Goal: Task Accomplishment & Management: Manage account settings

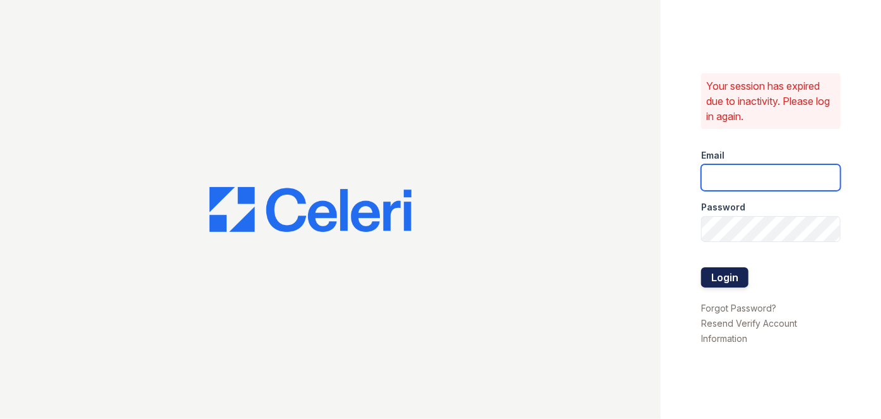
type input "darija.dedic@esusu.org"
click at [746, 278] on button "Login" at bounding box center [725, 277] width 47 height 20
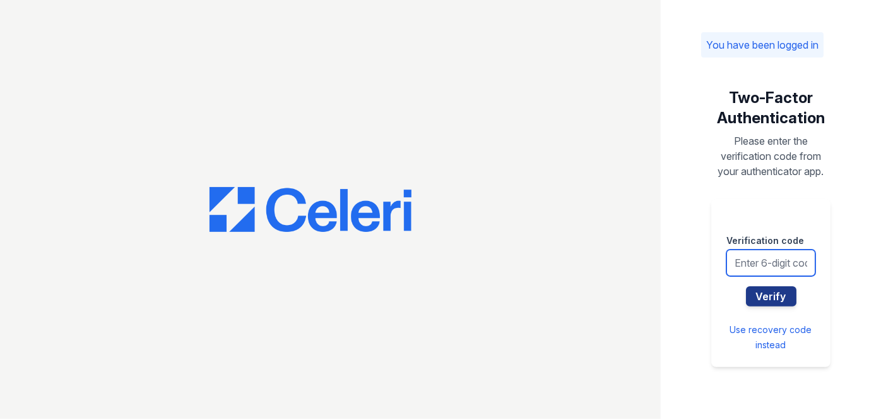
click at [741, 261] on input "text" at bounding box center [771, 262] width 89 height 27
type input "119205"
click at [746, 286] on button "Verify" at bounding box center [771, 296] width 51 height 20
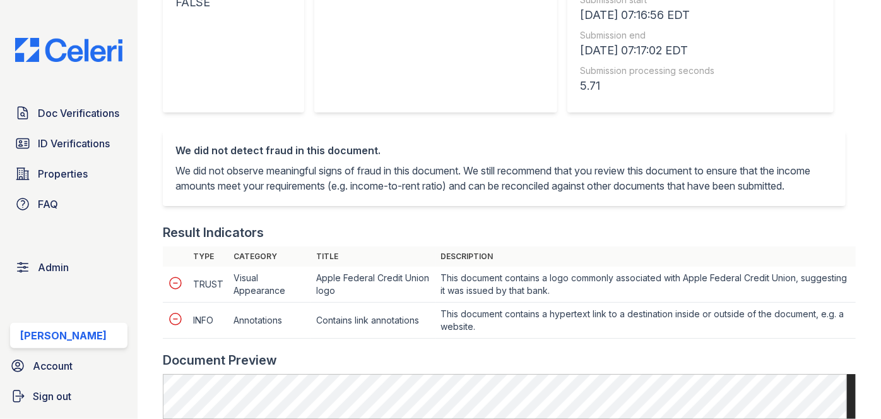
scroll to position [574, 0]
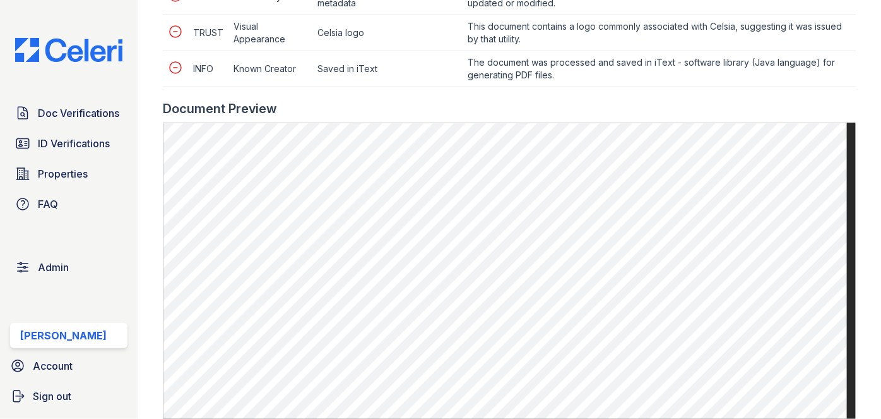
scroll to position [746, 0]
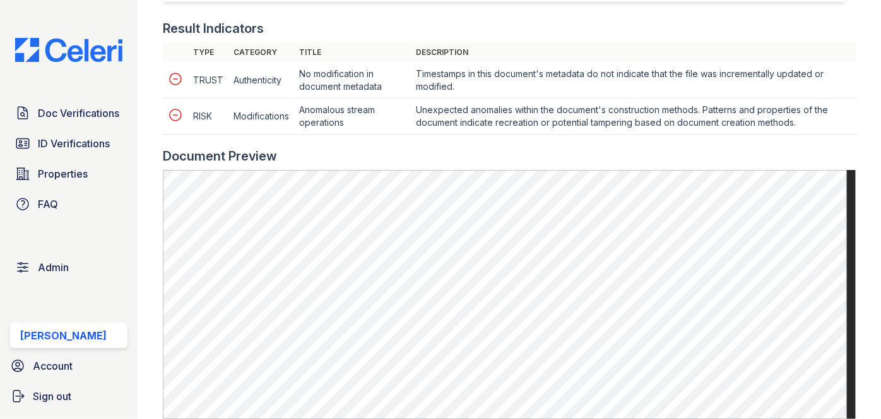
scroll to position [631, 0]
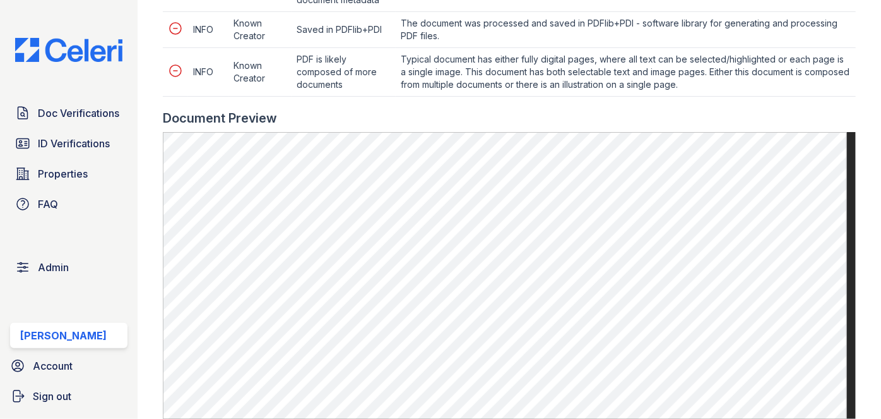
scroll to position [631, 0]
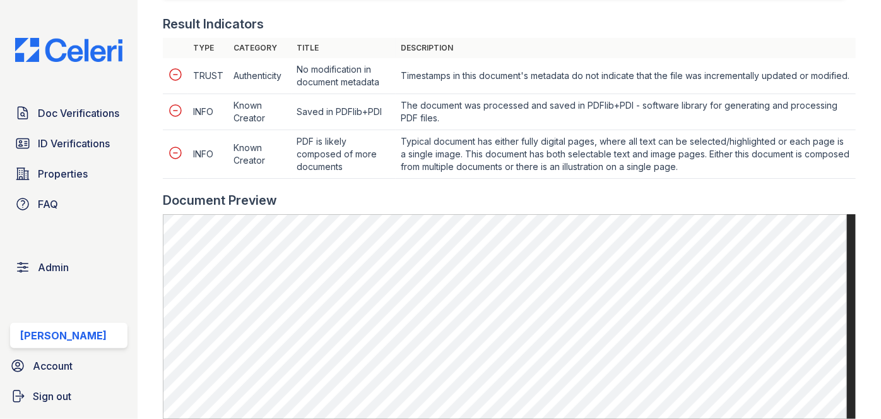
scroll to position [631, 0]
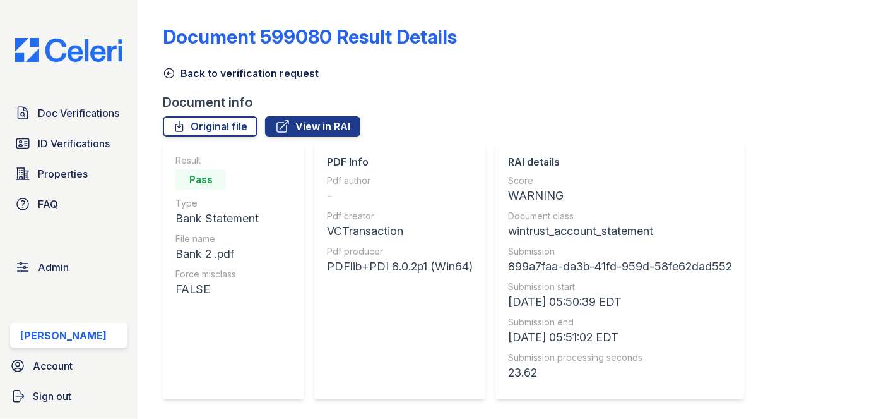
drag, startPoint x: 171, startPoint y: 71, endPoint x: 183, endPoint y: 47, distance: 26.8
click at [171, 71] on icon at bounding box center [169, 73] width 13 height 13
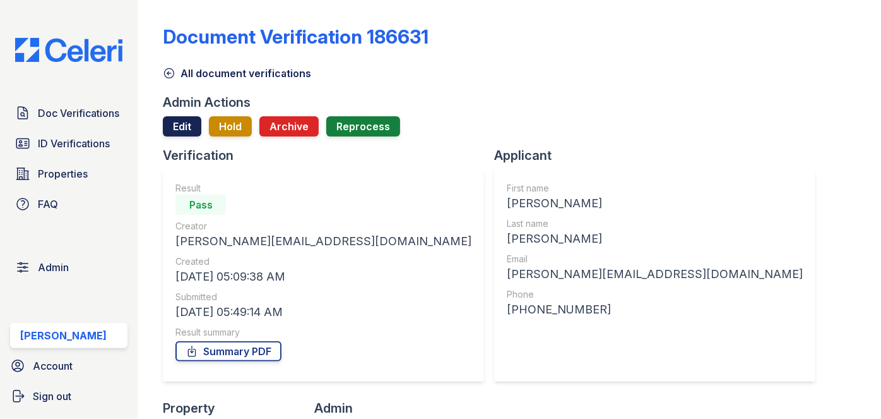
click at [175, 117] on link "Edit" at bounding box center [182, 126] width 39 height 20
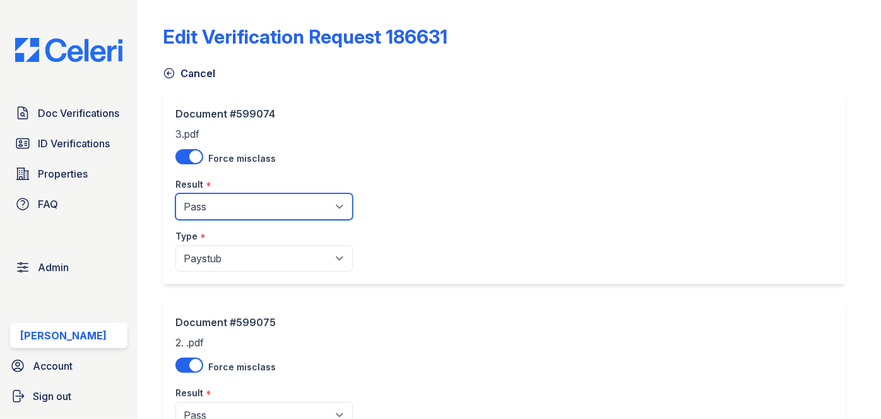
click at [201, 203] on select "Pending Sent Started Processing Pass Fail Caution Error N/A" at bounding box center [264, 206] width 177 height 27
click at [176, 193] on select "Pending Sent Started Processing Pass Fail Caution Error N/A" at bounding box center [264, 206] width 177 height 27
click at [220, 196] on select "Pending Sent Started Processing Pass Fail Caution Error N/A" at bounding box center [264, 206] width 177 height 27
select select "caution"
click at [176, 193] on select "Pending Sent Started Processing Pass Fail Caution Error N/A" at bounding box center [264, 206] width 177 height 27
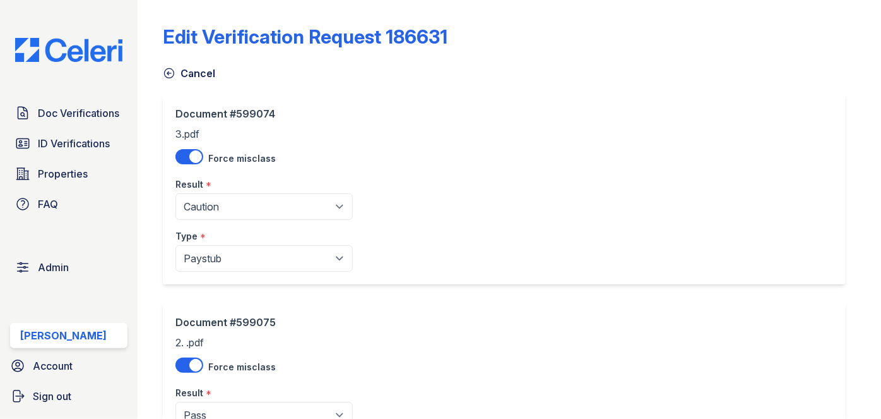
click at [200, 337] on div "Document #599075 2. .pdf Force misclass Result * Pending Sent Started Processin…" at bounding box center [264, 396] width 177 height 165
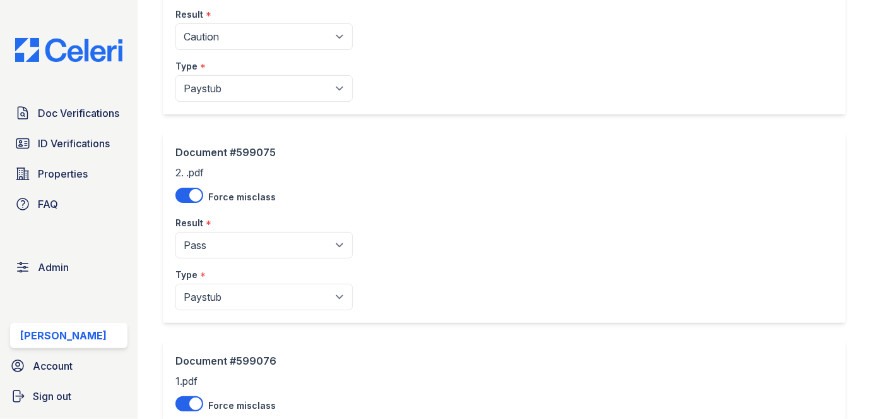
scroll to position [172, 0]
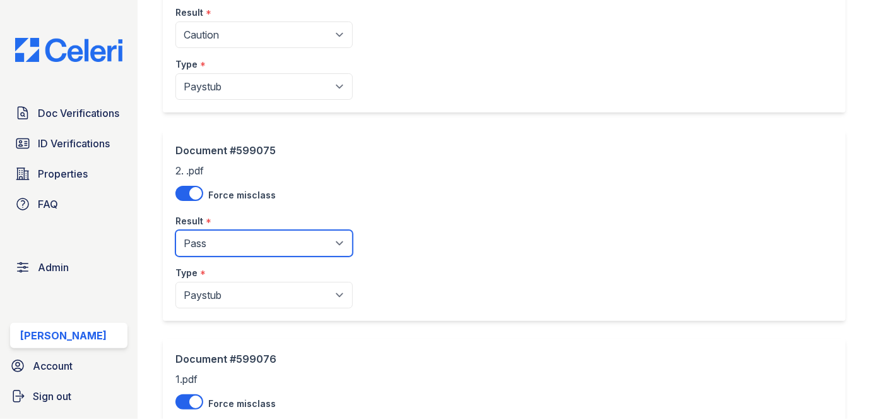
click at [216, 248] on select "Pending Sent Started Processing Pass Fail Caution Error N/A" at bounding box center [264, 243] width 177 height 27
select select "caution"
click at [176, 230] on select "Pending Sent Started Processing Pass Fail Caution Error N/A" at bounding box center [264, 243] width 177 height 27
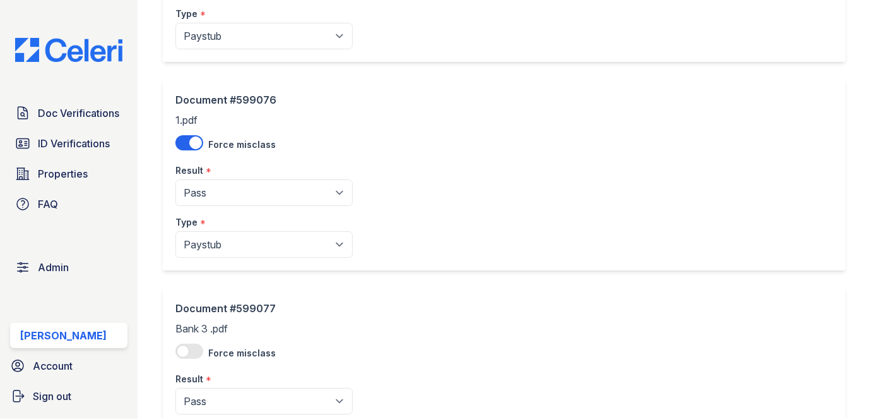
scroll to position [459, 0]
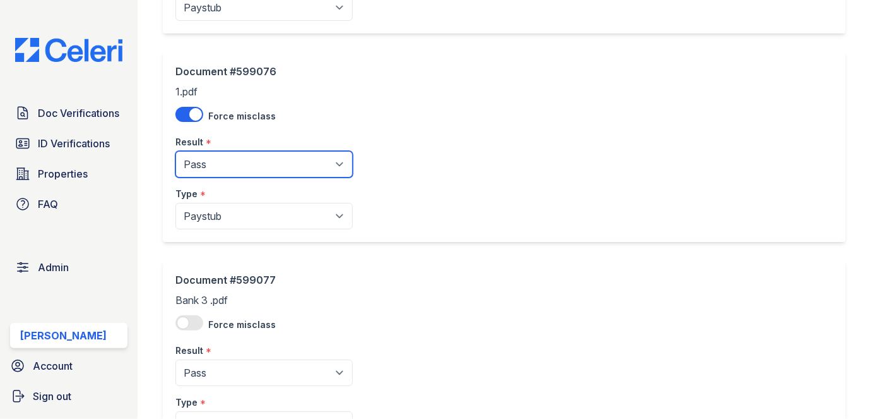
click at [225, 159] on select "Pending Sent Started Processing Pass Fail Caution Error N/A" at bounding box center [264, 164] width 177 height 27
select select "caution"
click at [176, 151] on select "Pending Sent Started Processing Pass Fail Caution Error N/A" at bounding box center [264, 164] width 177 height 27
click at [202, 297] on div "Document #599077 Bank 3 .pdf Force misclass Result * Pending Sent Started Proce…" at bounding box center [264, 354] width 177 height 165
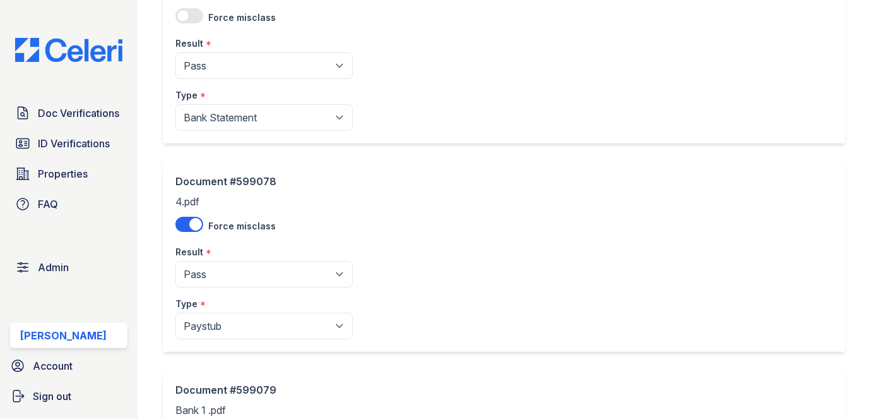
scroll to position [861, 0]
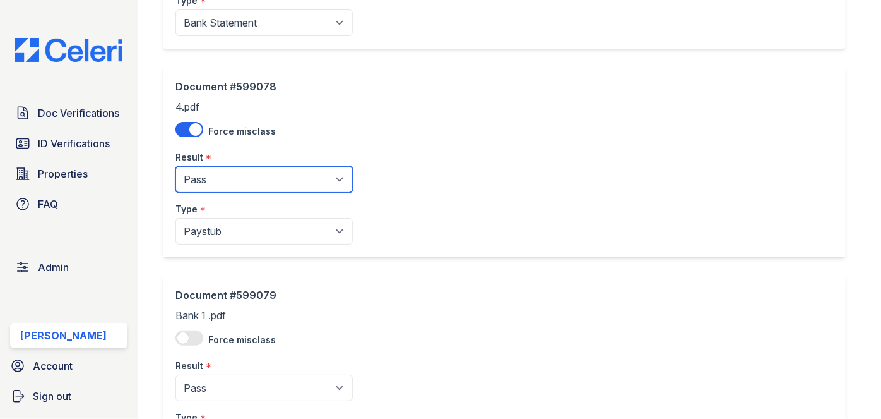
click at [221, 187] on select "Pending Sent Started Processing Pass Fail Caution Error N/A" at bounding box center [264, 179] width 177 height 27
select select "error"
click at [176, 166] on select "Pending Sent Started Processing Pass Fail Caution Error N/A" at bounding box center [264, 179] width 177 height 27
click at [202, 323] on label at bounding box center [192, 334] width 33 height 23
click at [193, 334] on input "checkbox" at bounding box center [192, 334] width 1 height 1
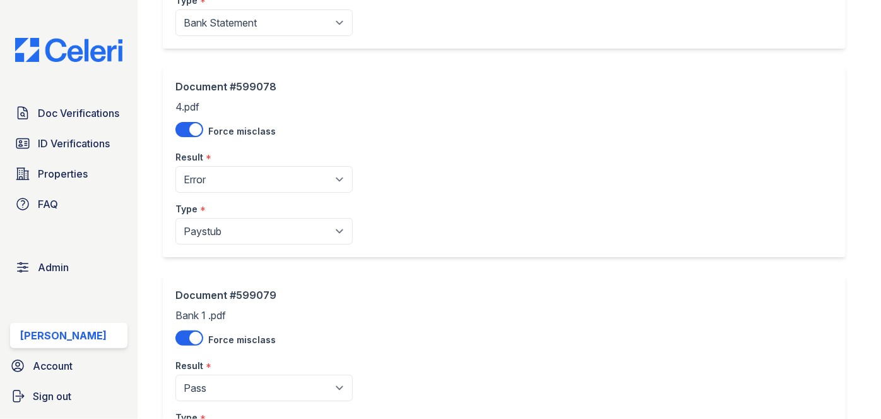
click at [202, 323] on label at bounding box center [192, 334] width 33 height 23
click at [193, 334] on input "checkbox" at bounding box center [192, 334] width 1 height 1
checkbox input "false"
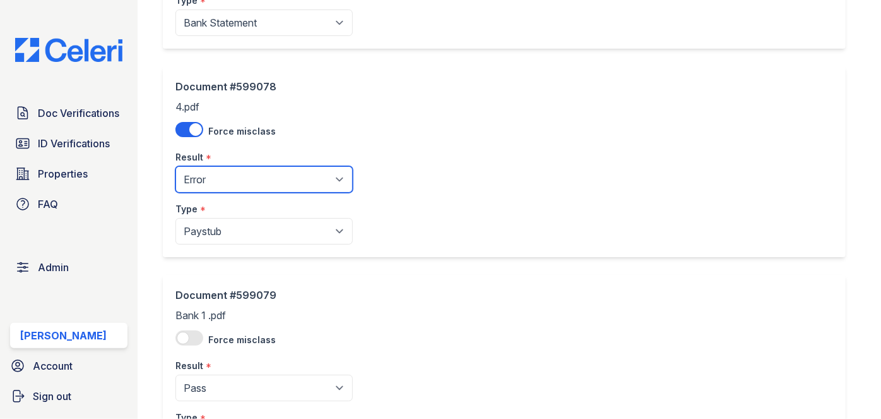
click at [225, 186] on select "Pending Sent Started Processing Pass Fail Caution Error N/A" at bounding box center [264, 179] width 177 height 27
select select "caution"
click at [176, 166] on select "Pending Sent Started Processing Pass Fail Caution Error N/A" at bounding box center [264, 179] width 177 height 27
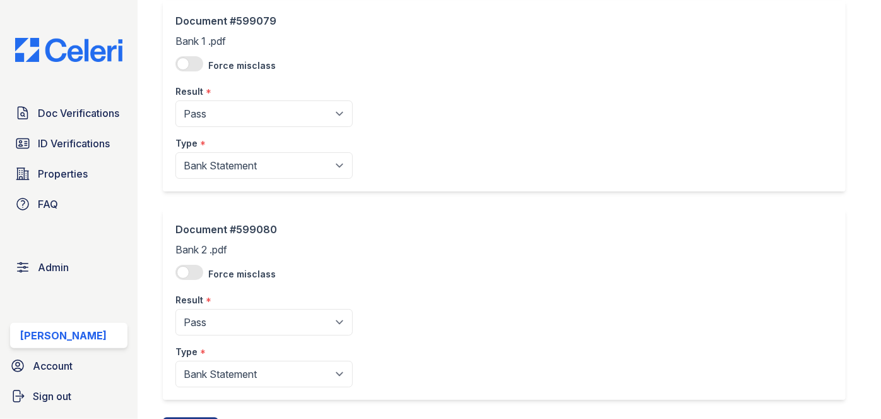
scroll to position [1193, 0]
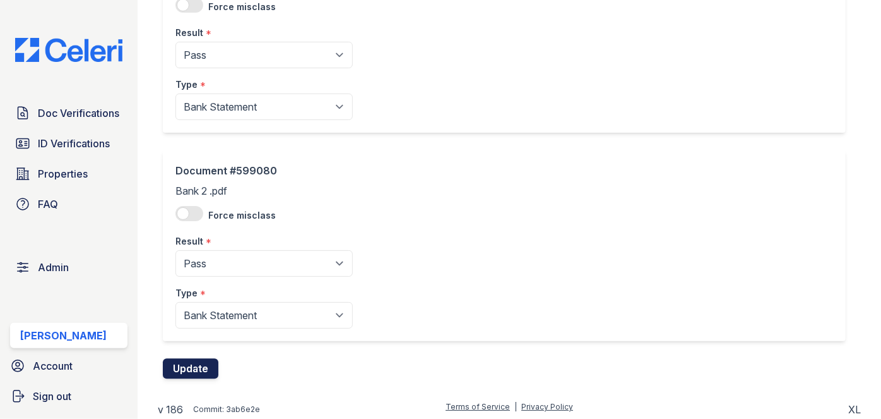
click at [175, 369] on button "Update" at bounding box center [191, 369] width 56 height 20
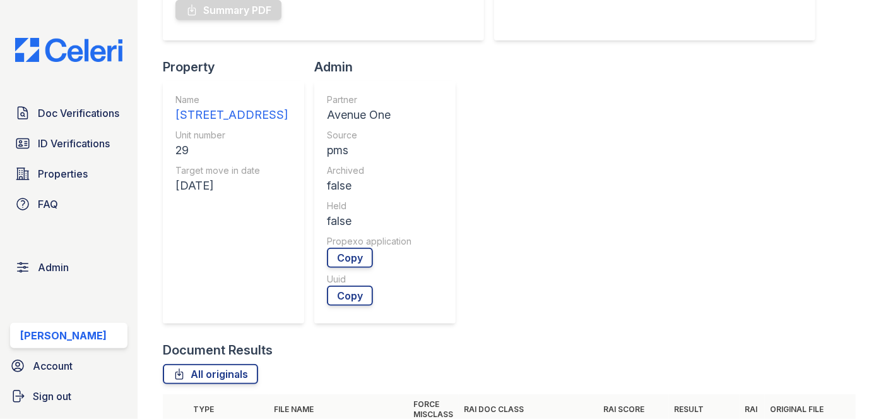
scroll to position [459, 0]
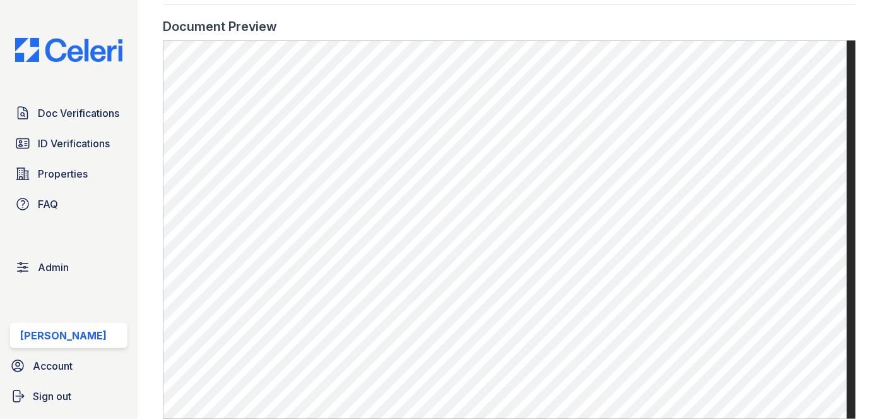
scroll to position [631, 0]
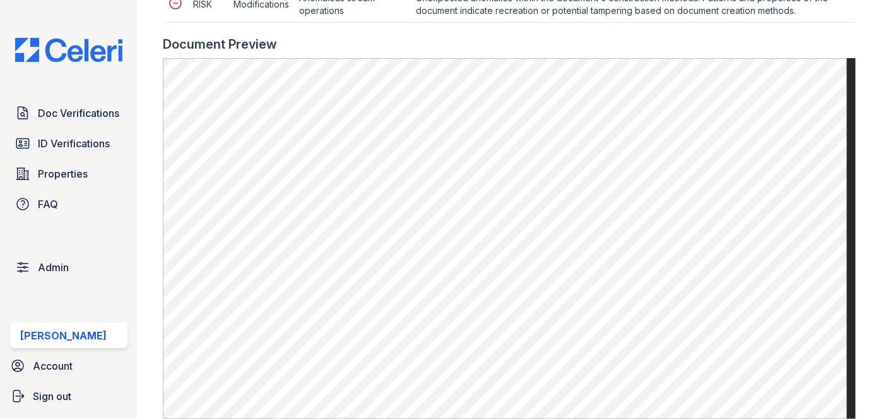
scroll to position [688, 0]
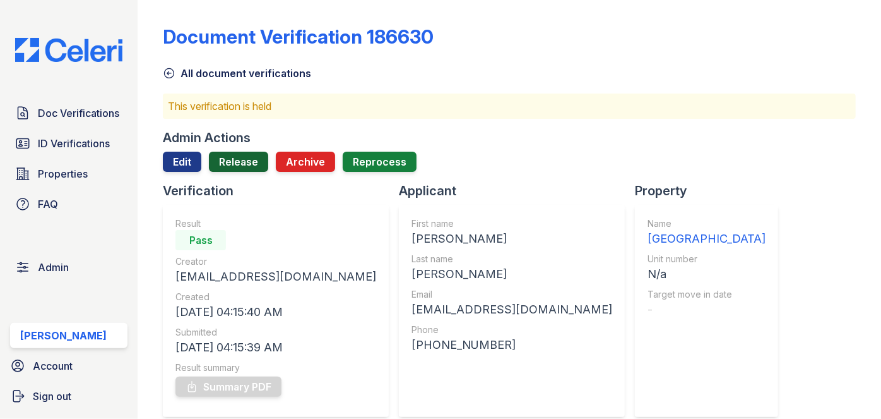
click at [238, 163] on link "Release" at bounding box center [238, 162] width 59 height 20
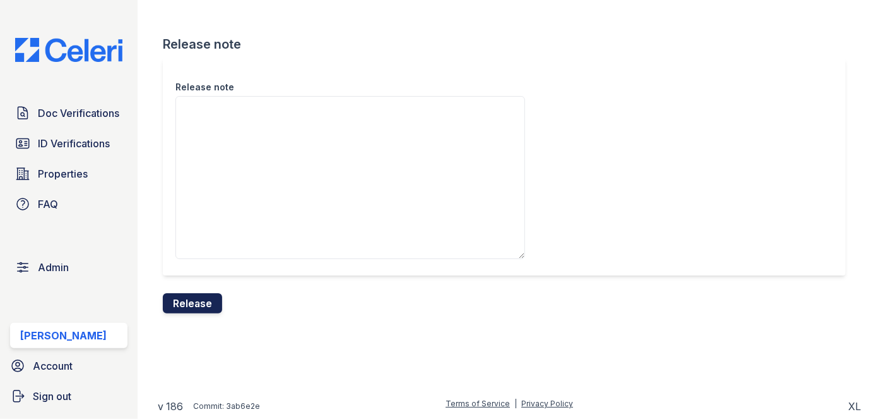
click at [196, 312] on button "Release" at bounding box center [192, 303] width 59 height 20
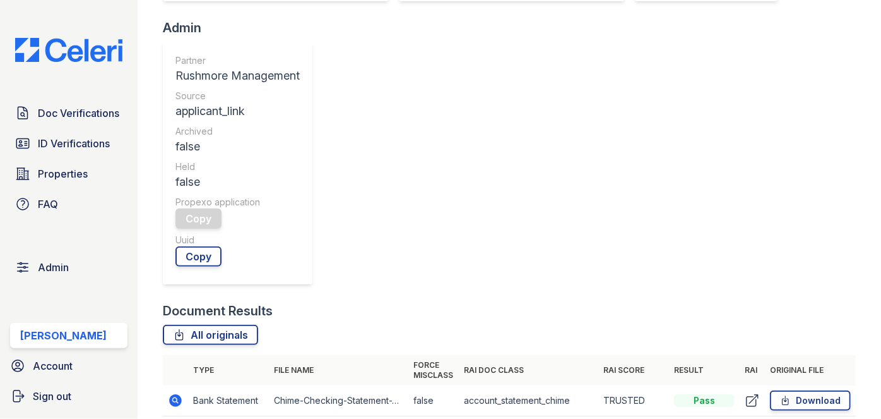
scroll to position [459, 0]
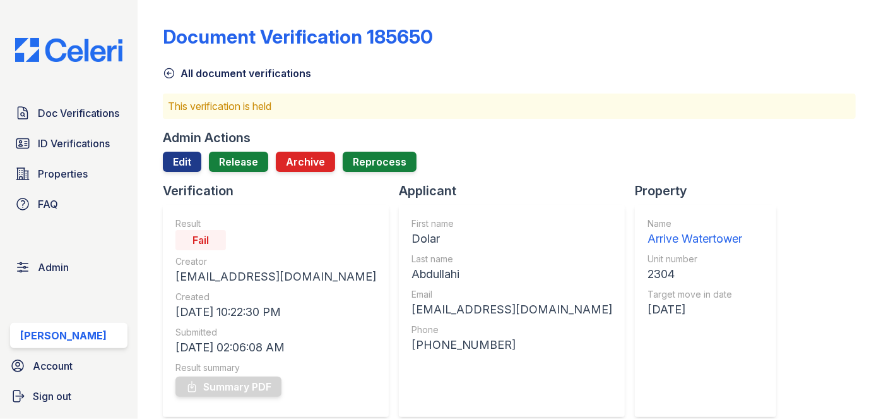
click at [134, 20] on div "Doc Verifications ID Verifications Properties FAQ Admin Darija Dedic Account Si…" at bounding box center [69, 209] width 138 height 419
click at [251, 162] on link "Release" at bounding box center [238, 162] width 59 height 20
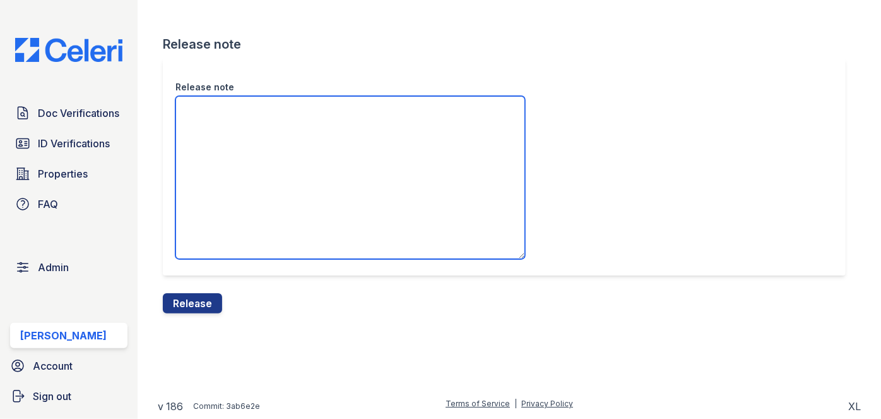
click at [251, 160] on textarea "Release note" at bounding box center [351, 177] width 350 height 163
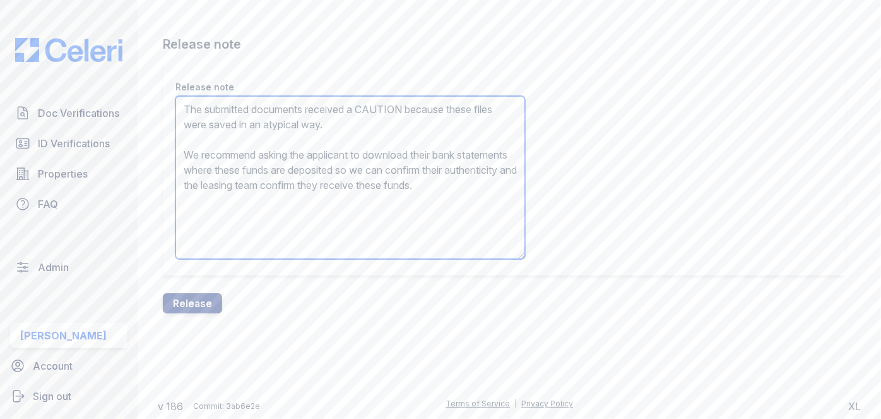
click at [373, 106] on textarea "The submitted documents received a CAUTION because these files were saved in an…" at bounding box center [351, 177] width 350 height 163
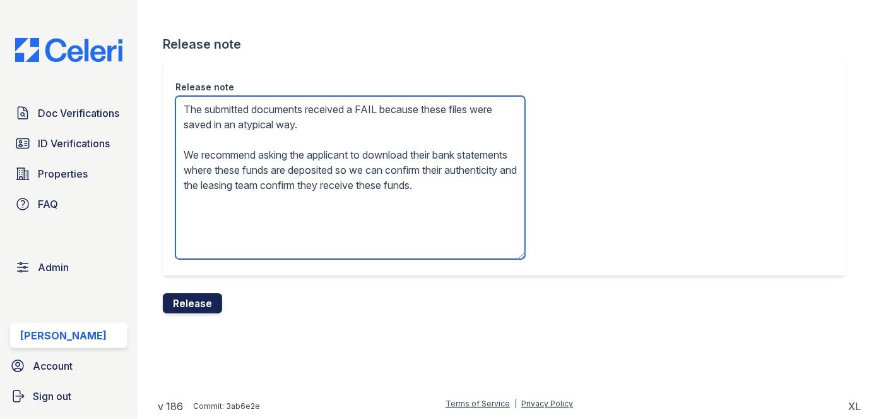
type textarea "The submitted documents received a FAIL because these files were saved in an at…"
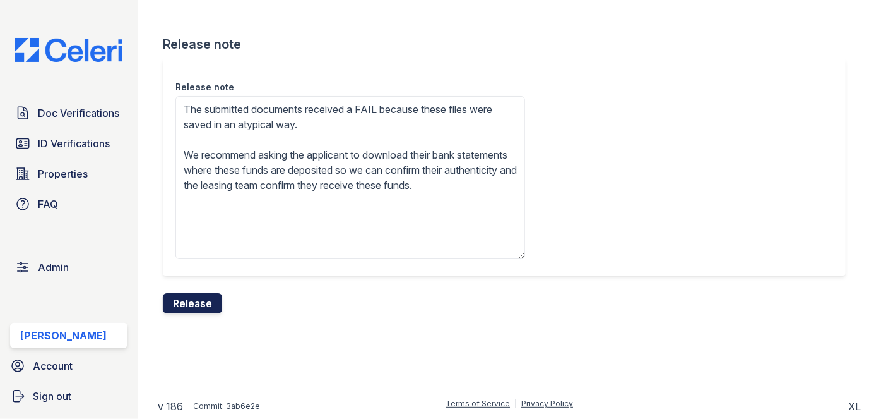
click at [197, 300] on button "Release" at bounding box center [192, 303] width 59 height 20
click at [498, 64] on div "Release note The submitted documents received a FAIL because these files were s…" at bounding box center [504, 166] width 683 height 217
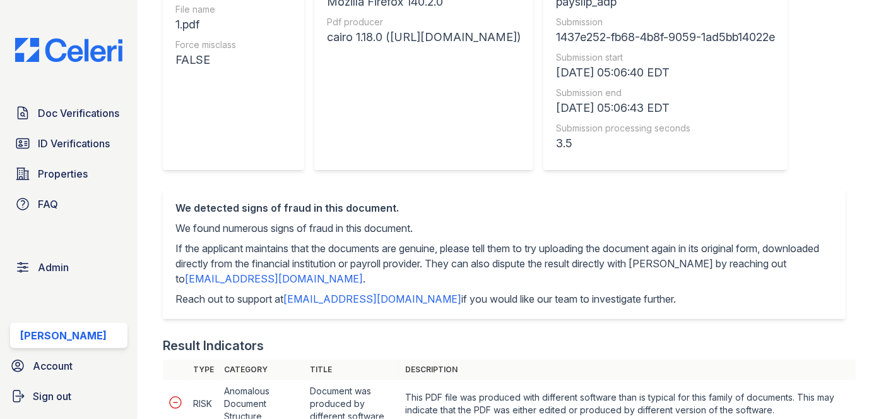
scroll to position [57, 0]
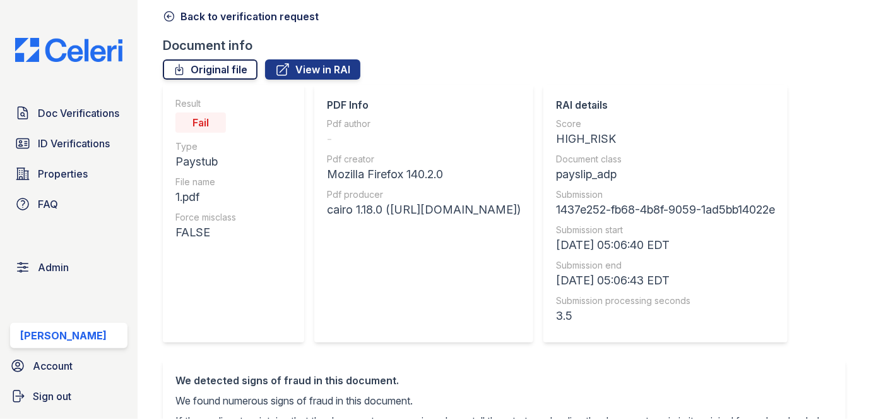
click at [225, 70] on link "Original file" at bounding box center [210, 69] width 95 height 20
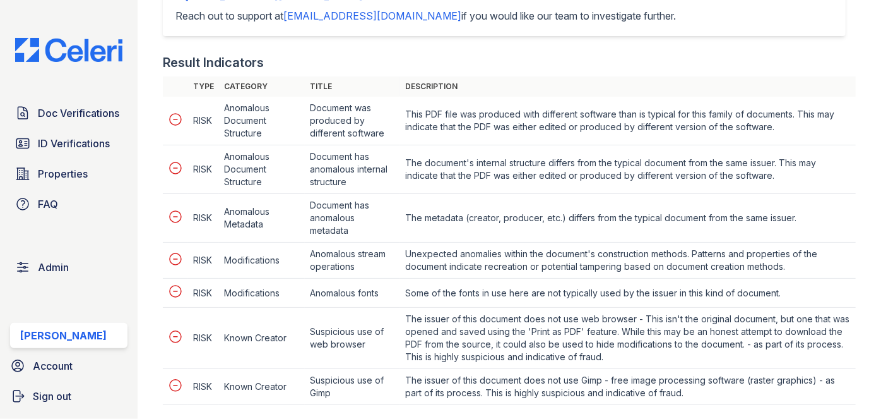
scroll to position [574, 0]
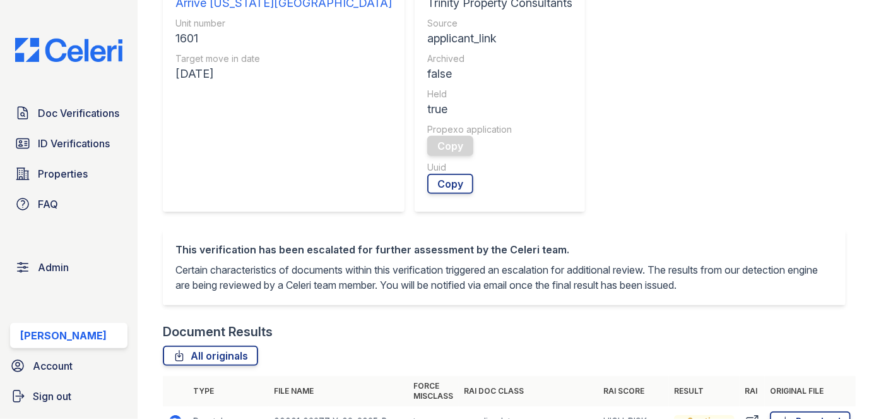
scroll to position [517, 0]
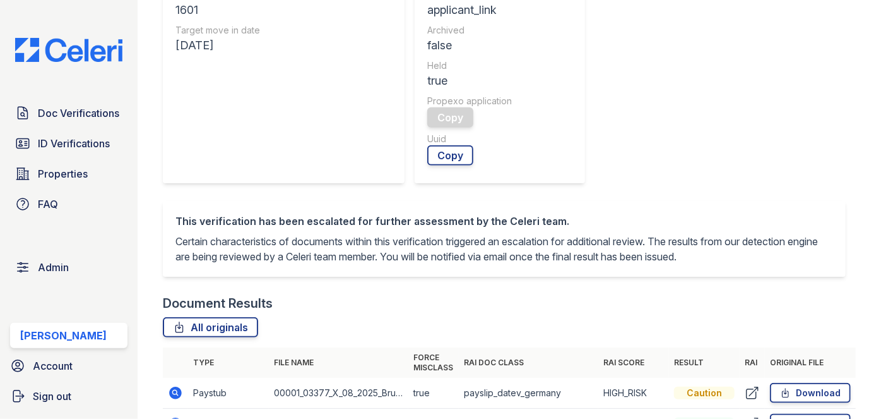
drag, startPoint x: 182, startPoint y: 138, endPoint x: 176, endPoint y: 138, distance: 7.0
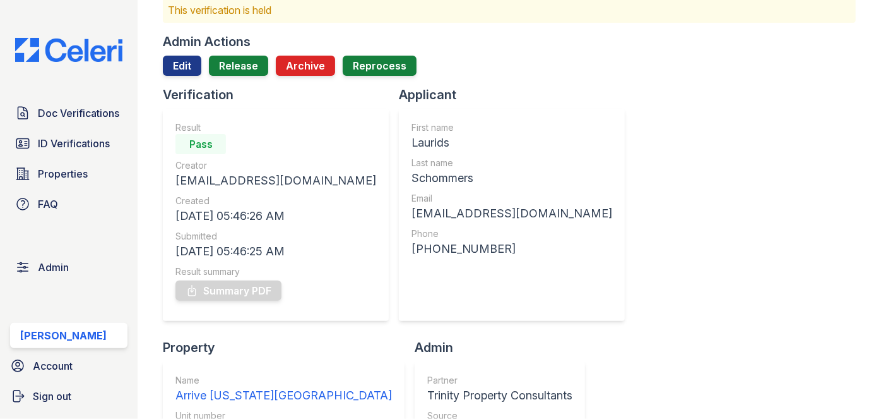
scroll to position [0, 0]
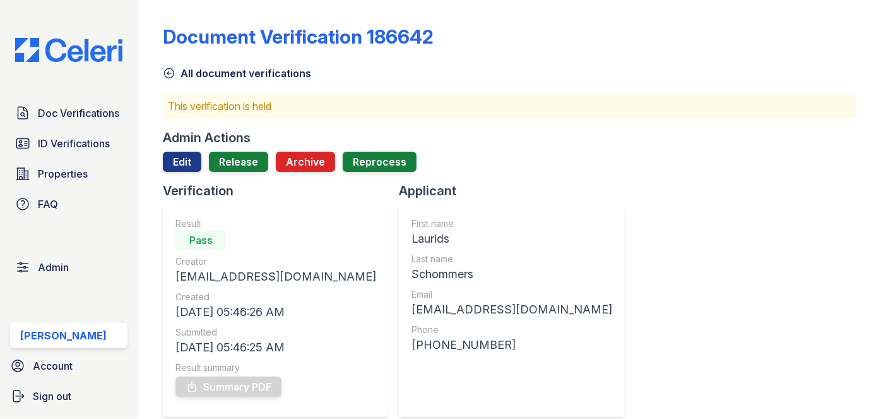
click at [245, 150] on div "Admin Actions Edit Release Archive Reprocess" at bounding box center [509, 155] width 693 height 53
click at [242, 166] on link "Release" at bounding box center [238, 162] width 59 height 20
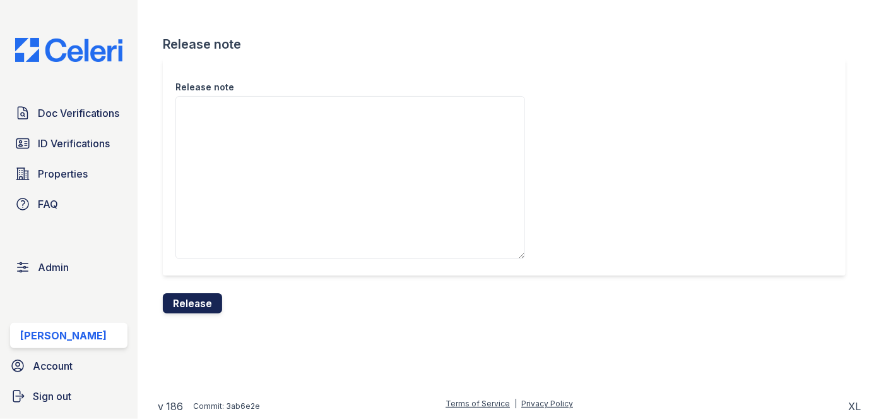
click at [201, 307] on button "Release" at bounding box center [192, 303] width 59 height 20
click at [494, 62] on div "Release note" at bounding box center [504, 166] width 683 height 217
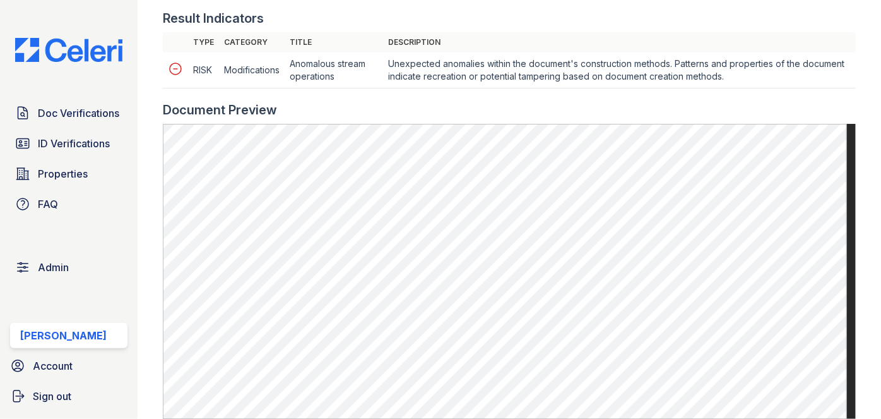
scroll to position [746, 0]
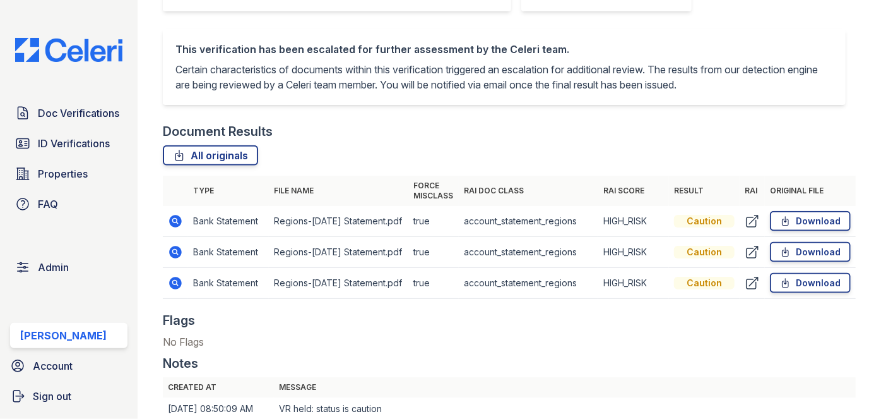
scroll to position [803, 0]
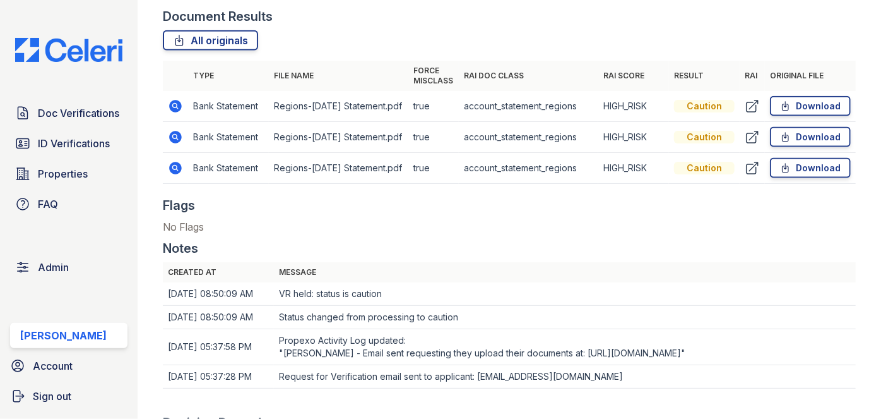
drag, startPoint x: 787, startPoint y: 109, endPoint x: 756, endPoint y: 121, distance: 33.4
click at [787, 109] on link "Download" at bounding box center [810, 106] width 81 height 20
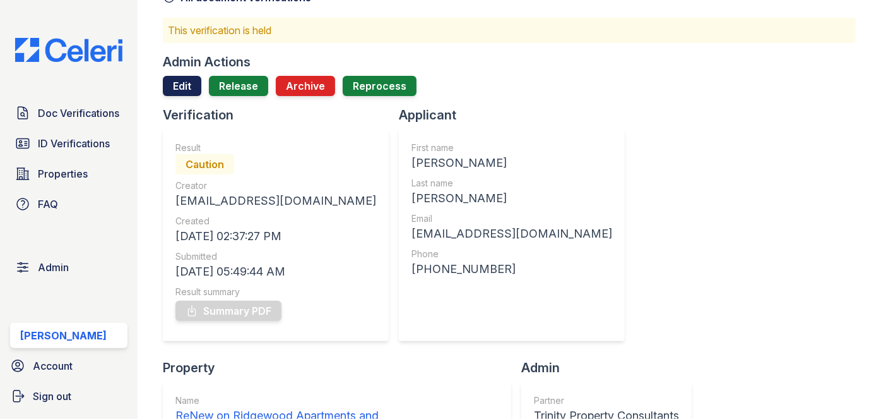
scroll to position [57, 0]
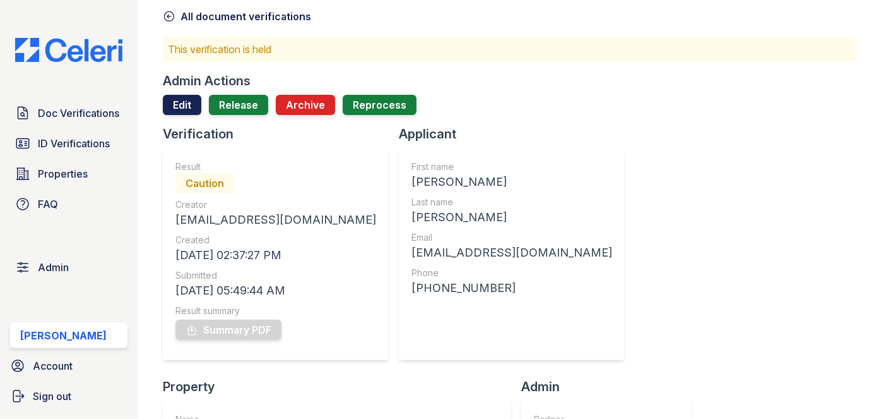
click at [180, 101] on link "Edit" at bounding box center [182, 105] width 39 height 20
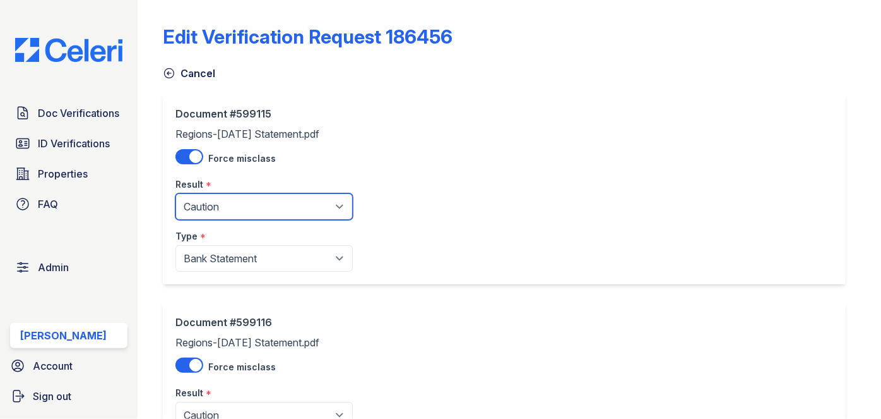
click at [231, 208] on select "Pending Sent Started Processing Pass Fail Caution Error N/A" at bounding box center [264, 206] width 177 height 27
select select "pass"
click at [176, 193] on select "Pending Sent Started Processing Pass Fail Caution Error N/A" at bounding box center [264, 206] width 177 height 27
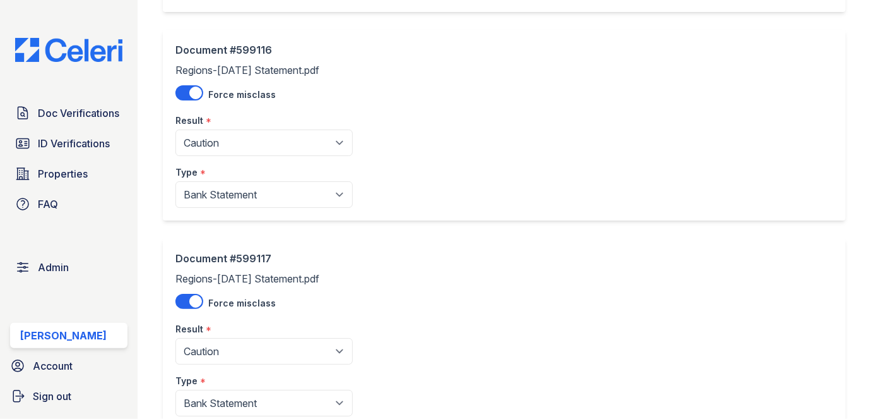
scroll to position [287, 0]
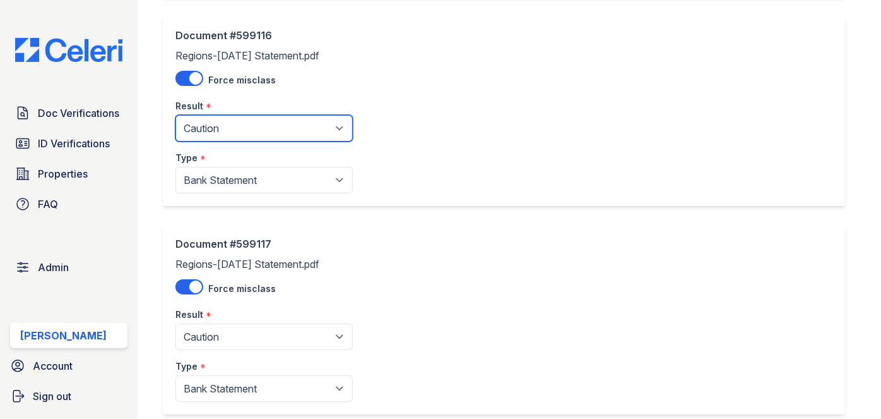
click at [218, 118] on select "Pending Sent Started Processing Pass Fail Caution Error N/A" at bounding box center [264, 128] width 177 height 27
select select "pass"
click at [176, 115] on select "Pending Sent Started Processing Pass Fail Caution Error N/A" at bounding box center [264, 128] width 177 height 27
click at [220, 227] on div "Document #599117 Regions-July 2025 Statement.pdf Force misclass Result * Pendin…" at bounding box center [504, 319] width 683 height 191
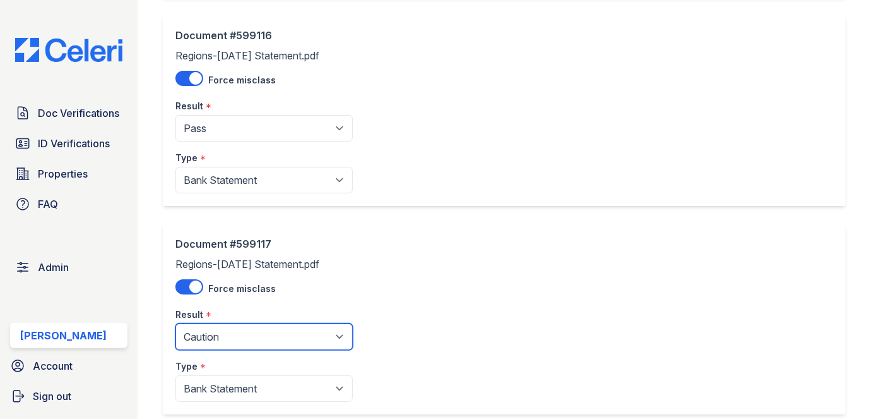
click at [217, 345] on select "Pending Sent Started Processing Pass Fail Caution Error N/A" at bounding box center [264, 336] width 177 height 27
select select "pass"
click at [176, 323] on select "Pending Sent Started Processing Pass Fail Caution Error N/A" at bounding box center [264, 336] width 177 height 27
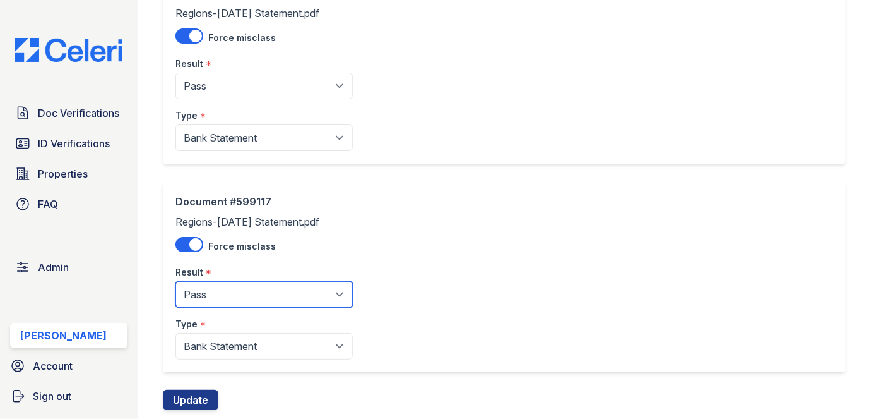
scroll to position [362, 0]
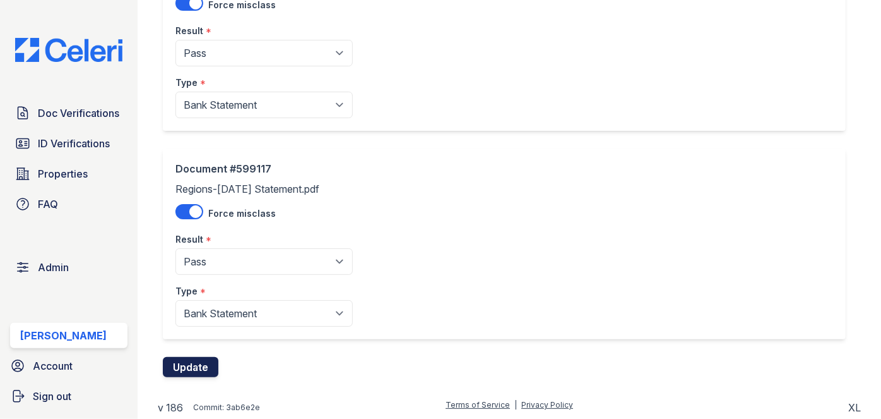
click at [200, 368] on button "Update" at bounding box center [191, 367] width 56 height 20
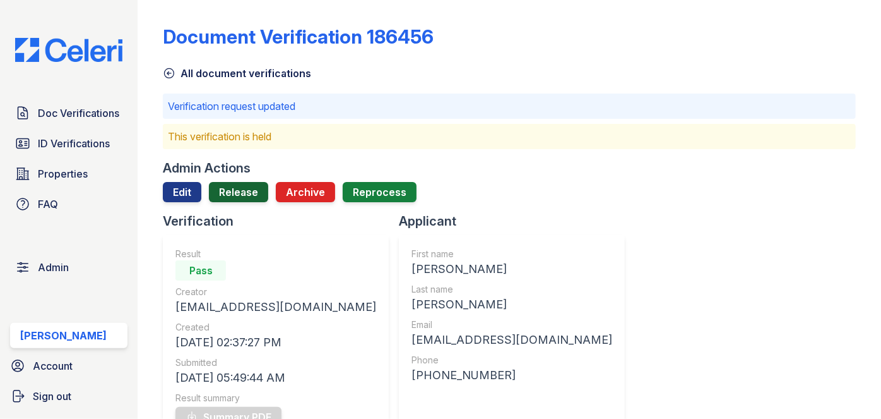
click at [232, 195] on link "Release" at bounding box center [238, 192] width 59 height 20
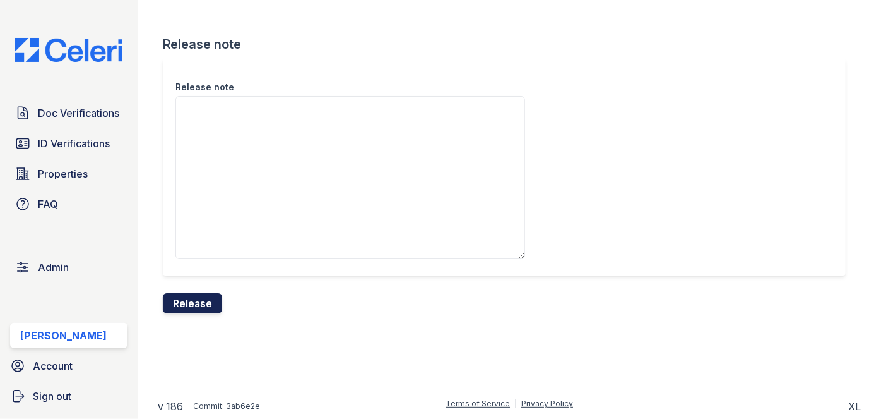
click at [198, 306] on button "Release" at bounding box center [192, 303] width 59 height 20
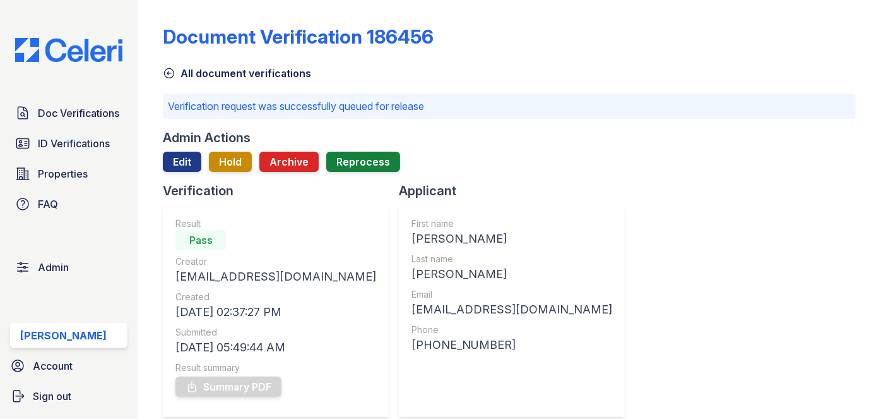
click at [153, 52] on div "Document Verification 186456 All document verifications Verification request wa…" at bounding box center [510, 209] width 744 height 419
drag, startPoint x: 153, startPoint y: 52, endPoint x: 142, endPoint y: 68, distance: 19.6
click at [153, 52] on div "Document Verification 186456 All document verifications Verification request wa…" at bounding box center [510, 209] width 744 height 419
click at [110, 116] on span "Doc Verifications" at bounding box center [78, 112] width 81 height 15
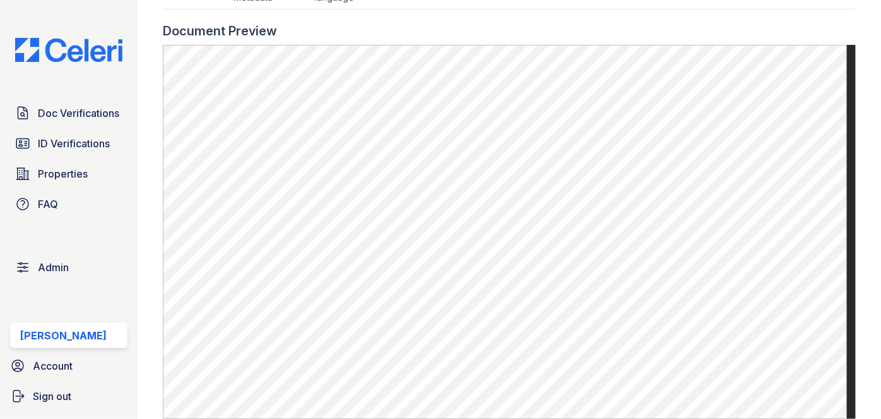
scroll to position [803, 0]
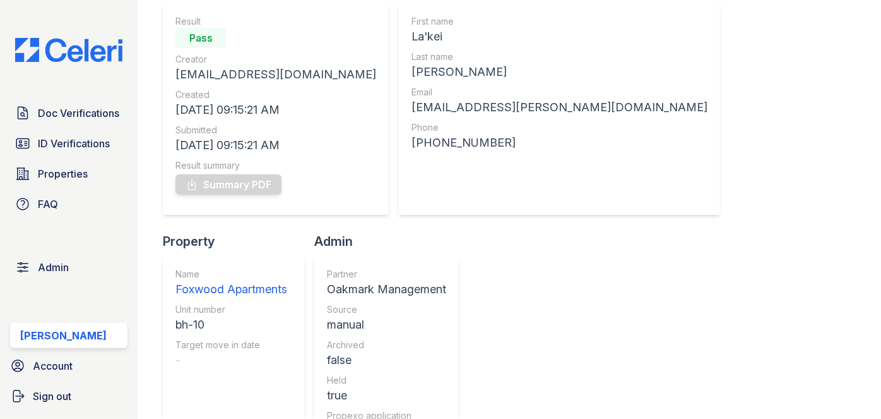
scroll to position [57, 0]
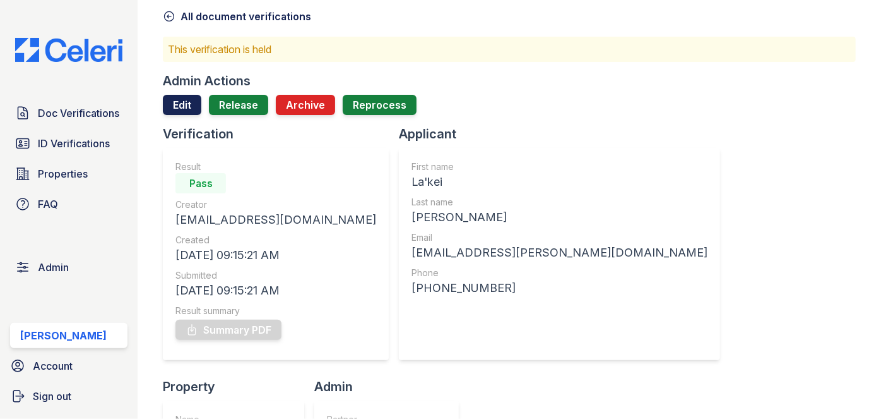
click at [178, 98] on link "Edit" at bounding box center [182, 105] width 39 height 20
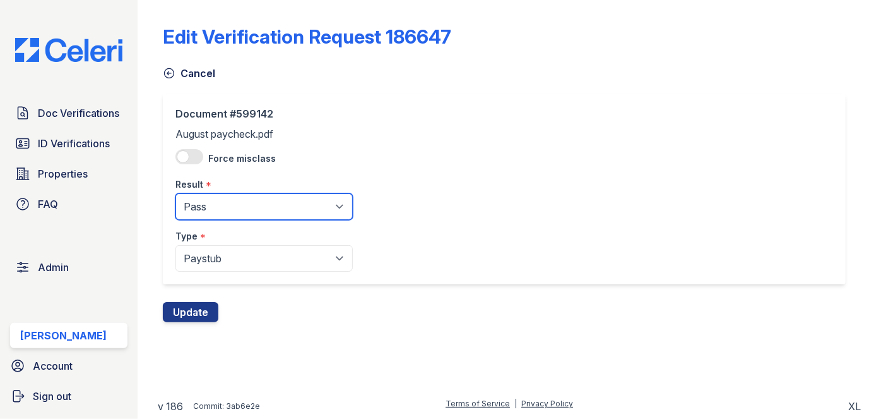
click at [225, 212] on select "Pending Sent Started Processing Pass Fail Caution Error N/A" at bounding box center [264, 206] width 177 height 27
select select "caution"
click at [176, 193] on select "Pending Sent Started Processing Pass Fail Caution Error N/A" at bounding box center [264, 206] width 177 height 27
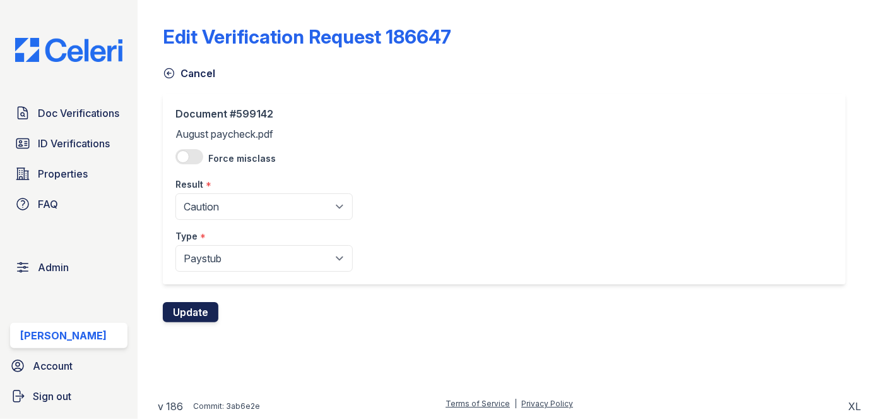
click at [206, 315] on button "Update" at bounding box center [191, 312] width 56 height 20
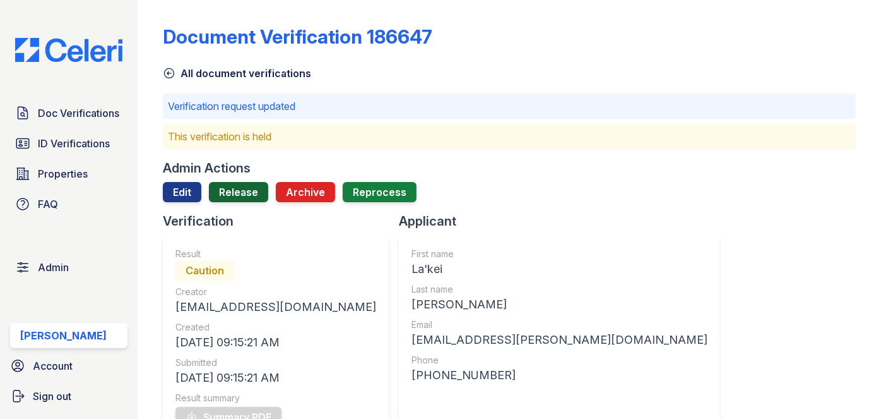
click at [244, 184] on link "Release" at bounding box center [238, 192] width 59 height 20
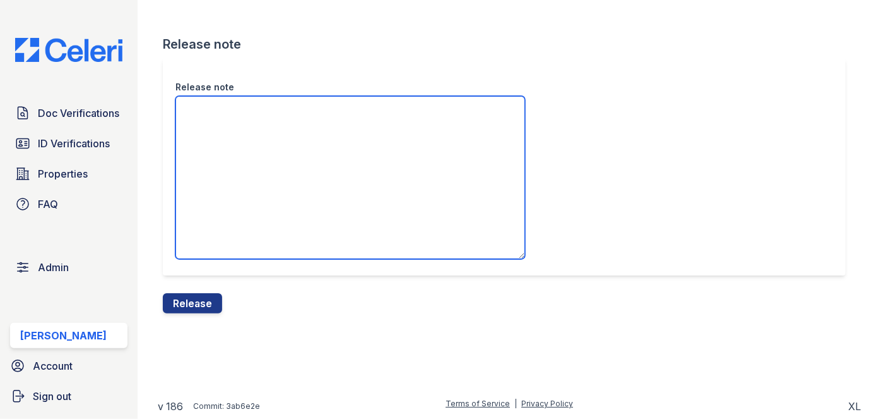
click at [225, 143] on textarea "Release note" at bounding box center [351, 177] width 350 height 163
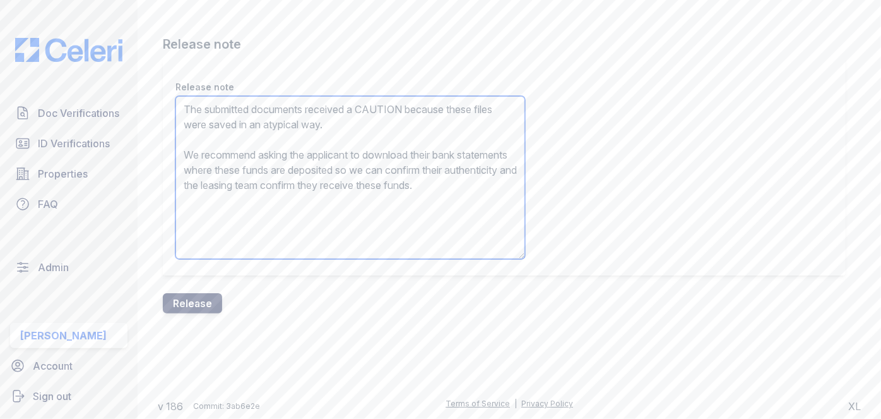
type textarea "The submitted documents received a CAUTION because these files were saved in an…"
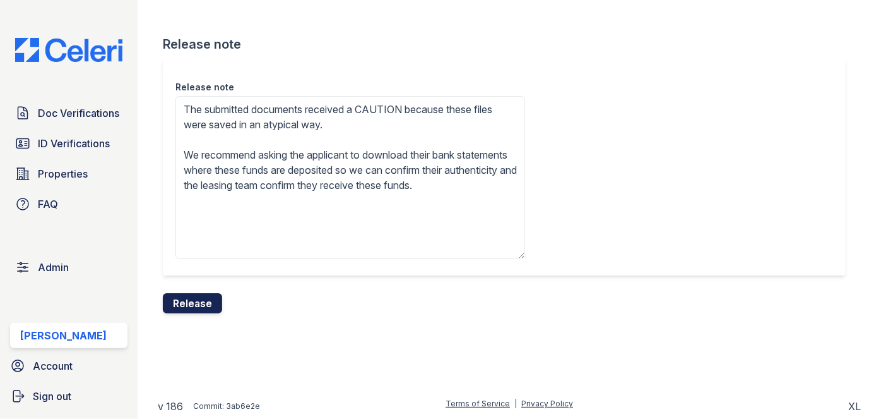
click at [198, 304] on button "Release" at bounding box center [192, 303] width 59 height 20
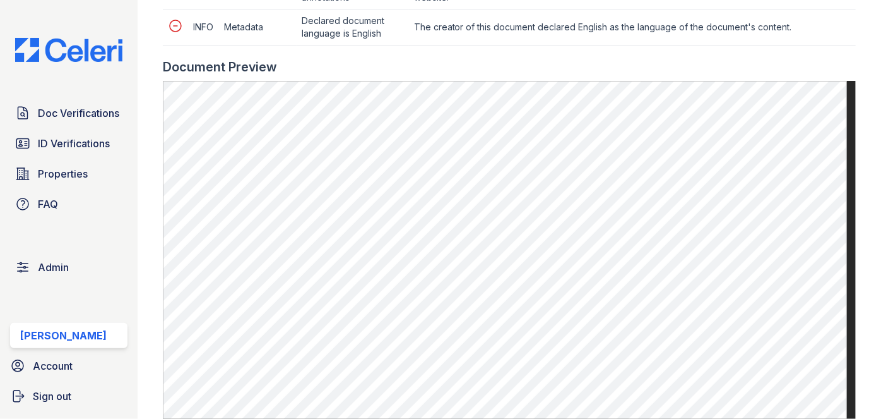
scroll to position [688, 0]
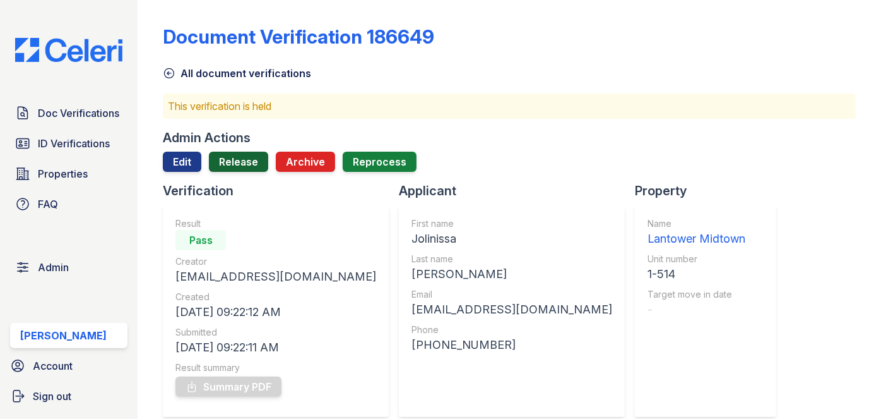
click at [237, 157] on link "Release" at bounding box center [238, 162] width 59 height 20
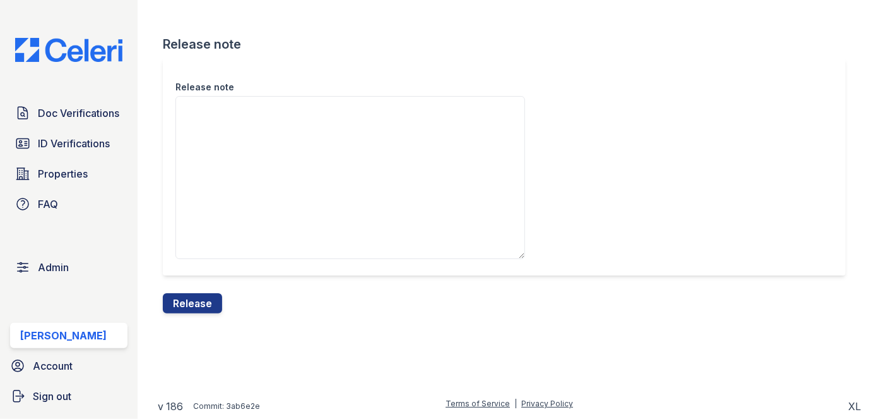
click at [191, 301] on button "Release" at bounding box center [192, 303] width 59 height 20
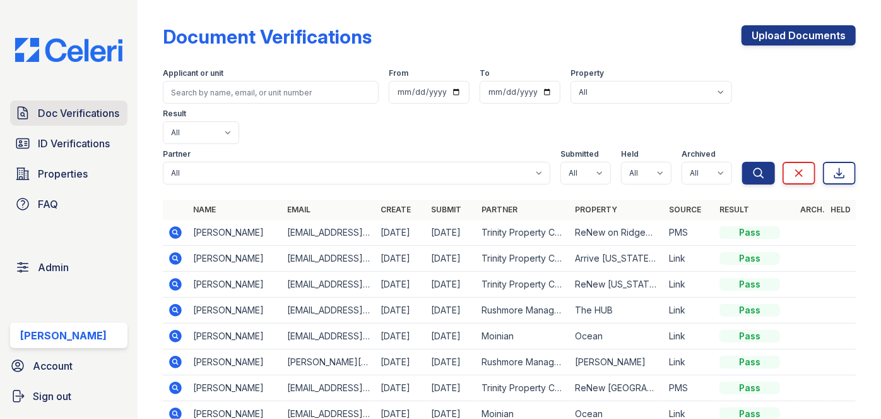
click at [103, 109] on span "Doc Verifications" at bounding box center [78, 112] width 81 height 15
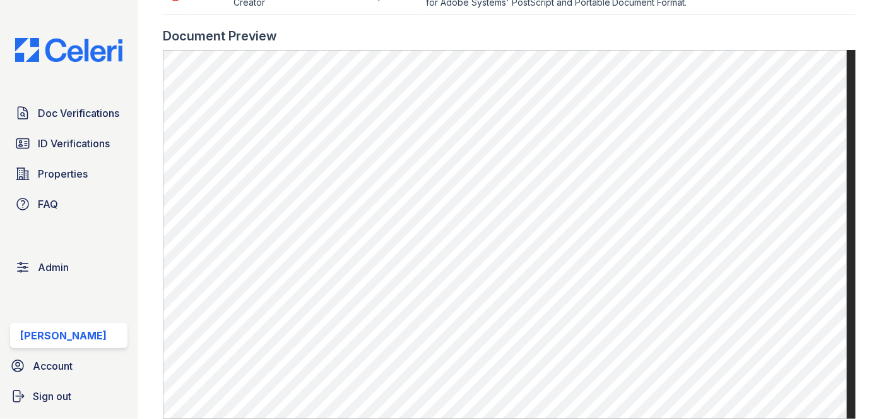
scroll to position [631, 0]
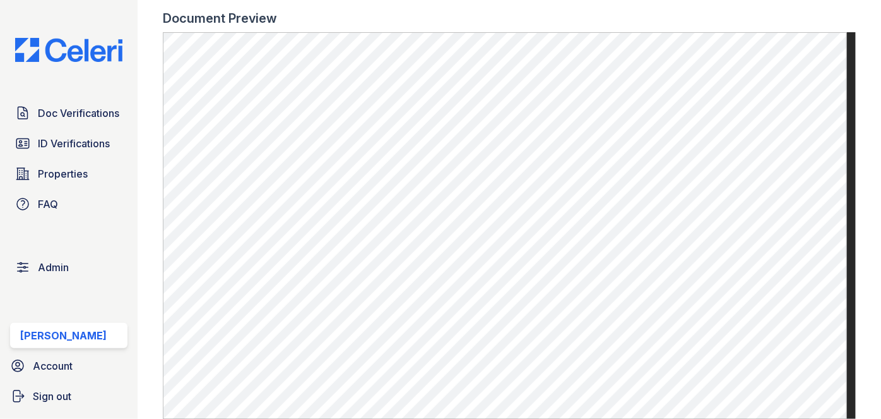
scroll to position [459, 0]
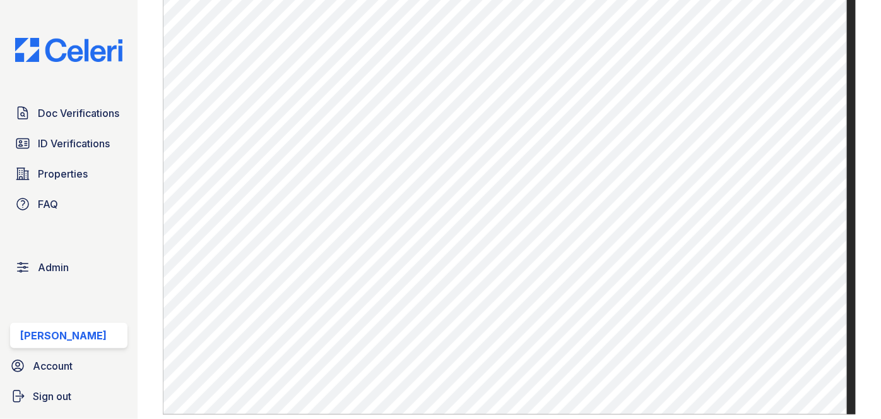
scroll to position [459, 0]
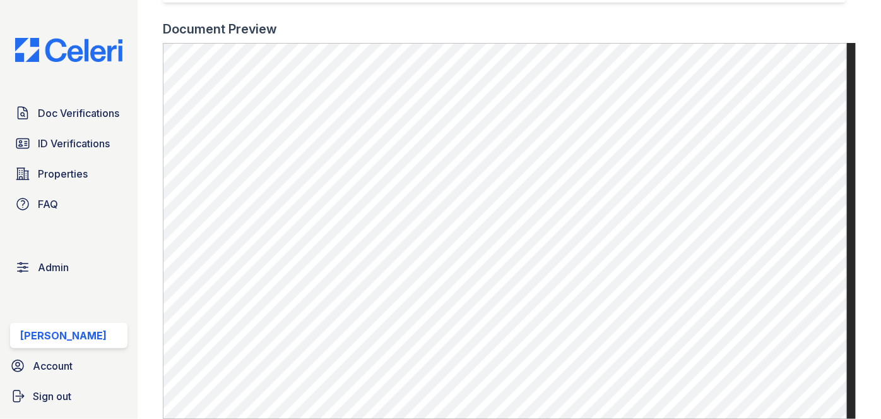
scroll to position [459, 0]
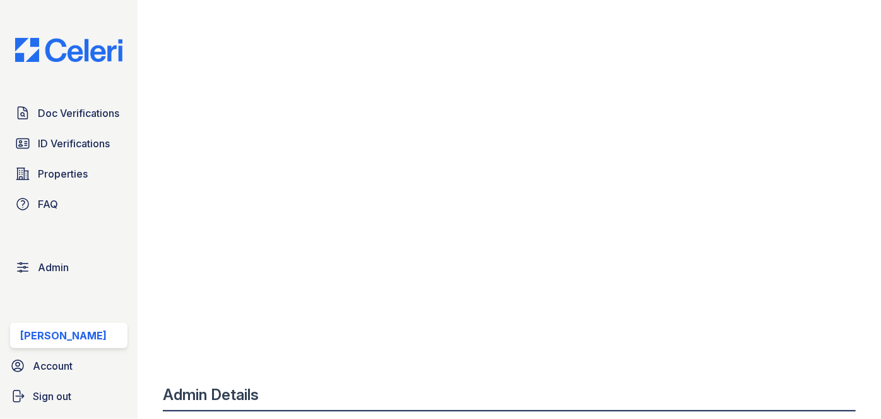
scroll to position [574, 0]
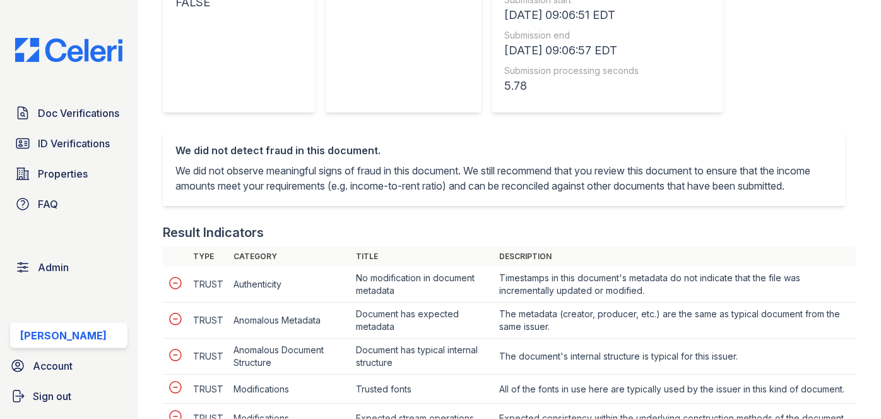
scroll to position [574, 0]
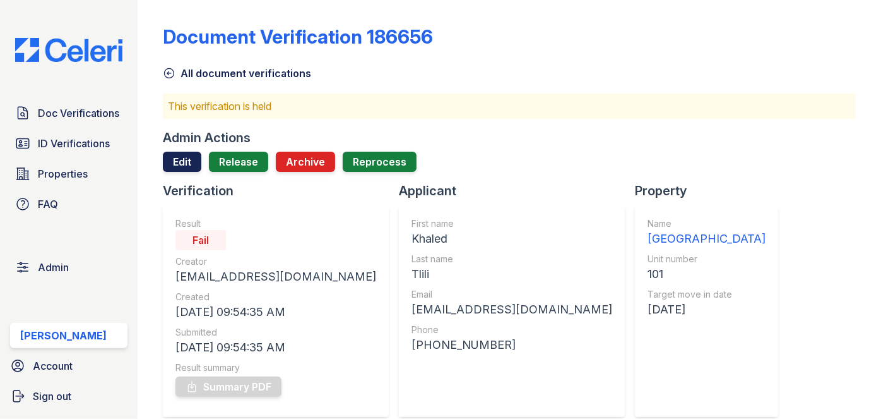
click at [175, 160] on link "Edit" at bounding box center [182, 162] width 39 height 20
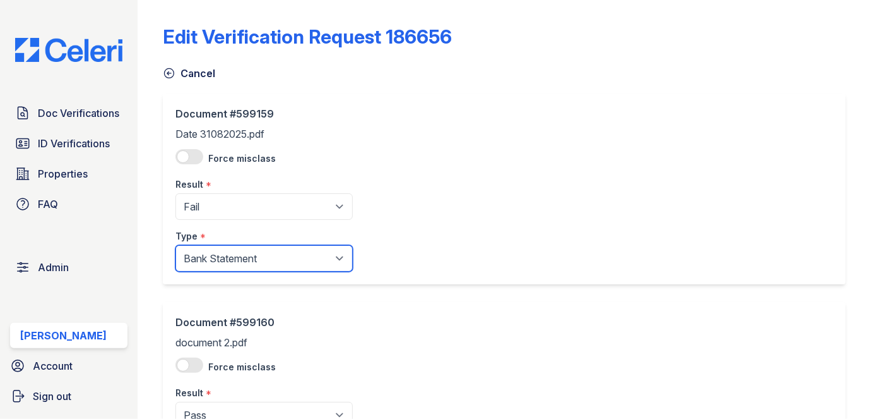
click at [210, 261] on select "Paystub Bank Statement Offer Letter Tax Documents Benefit Award Letter Investme…" at bounding box center [264, 258] width 177 height 27
select select "other"
click at [176, 245] on select "Paystub Bank Statement Offer Letter Tax Documents Benefit Award Letter Investme…" at bounding box center [264, 258] width 177 height 27
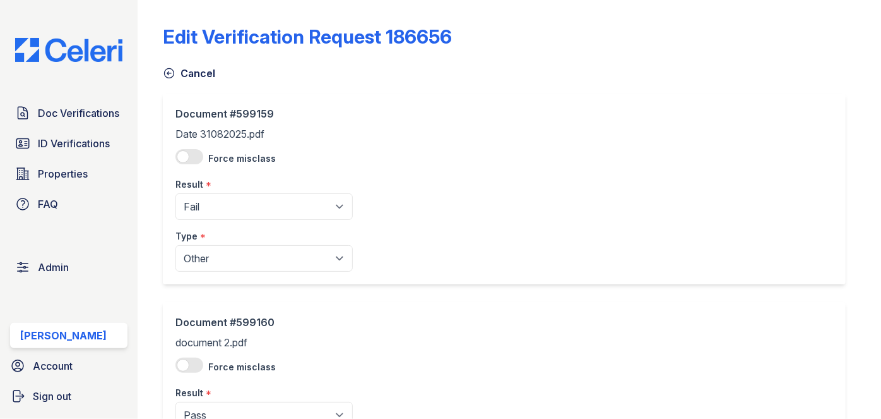
click at [202, 393] on label "Result" at bounding box center [190, 392] width 28 height 13
click at [202, 402] on select "Pending Sent Started Processing Pass Fail Caution Error N/A" at bounding box center [264, 415] width 177 height 27
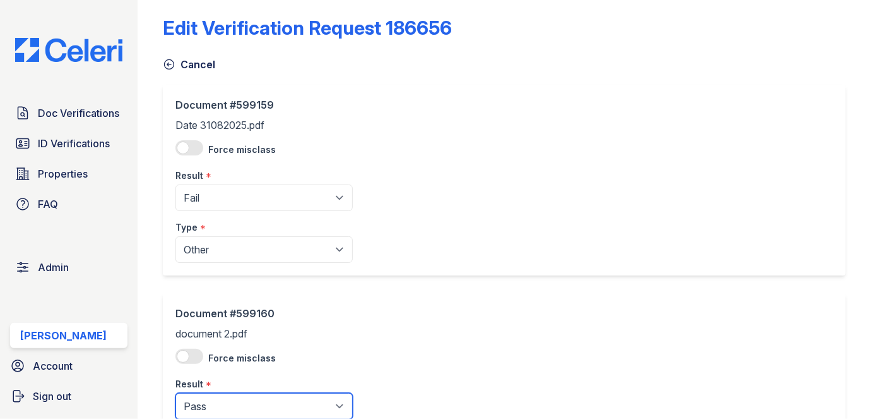
scroll to position [362, 0]
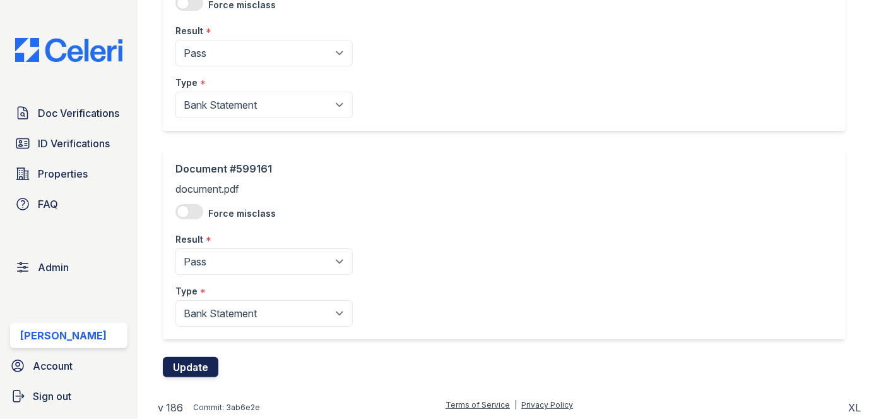
click at [190, 369] on button "Update" at bounding box center [191, 367] width 56 height 20
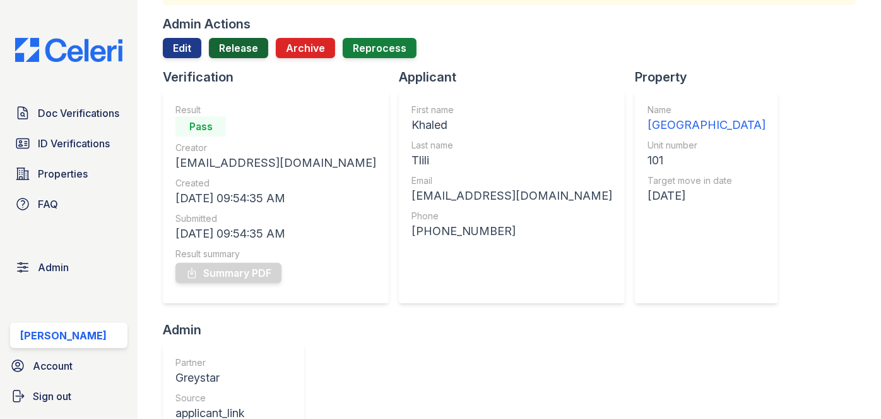
scroll to position [57, 0]
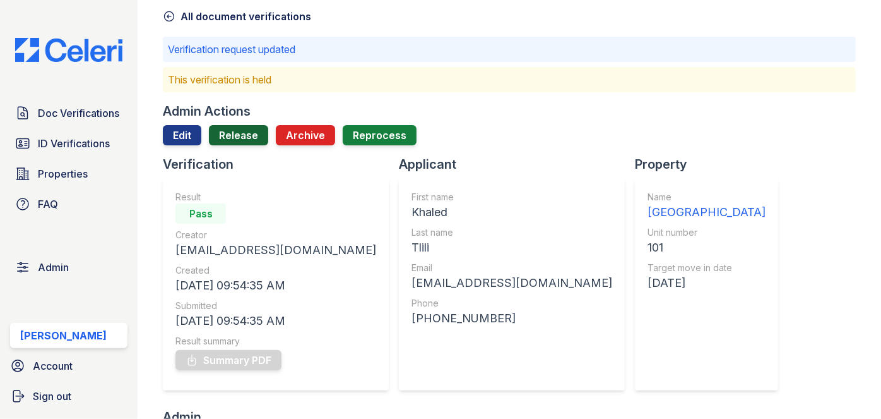
click at [237, 133] on link "Release" at bounding box center [238, 135] width 59 height 20
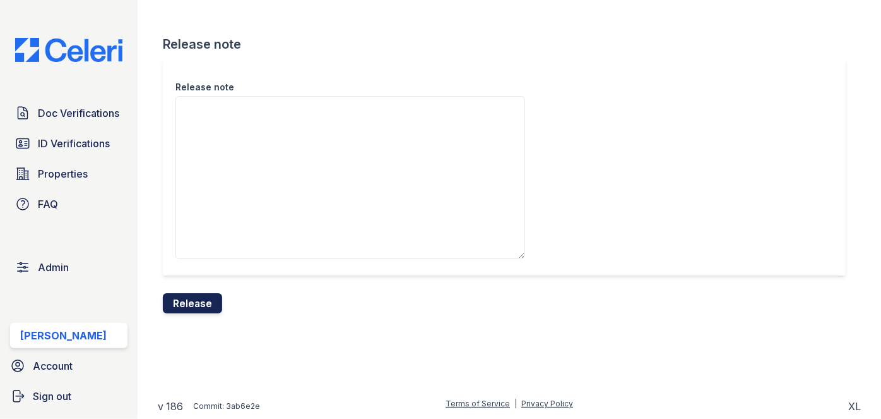
click at [195, 304] on button "Release" at bounding box center [192, 303] width 59 height 20
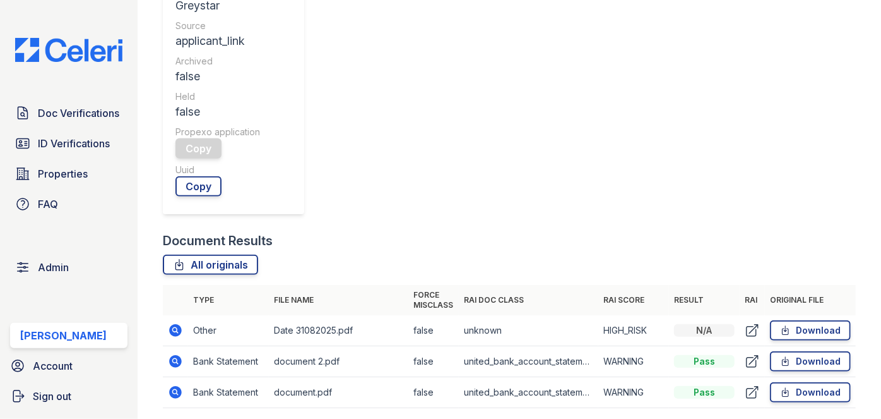
scroll to position [459, 0]
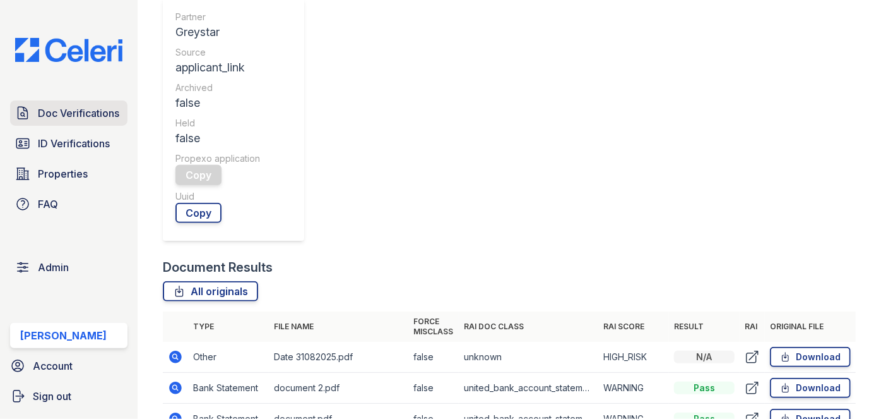
click at [105, 114] on span "Doc Verifications" at bounding box center [78, 112] width 81 height 15
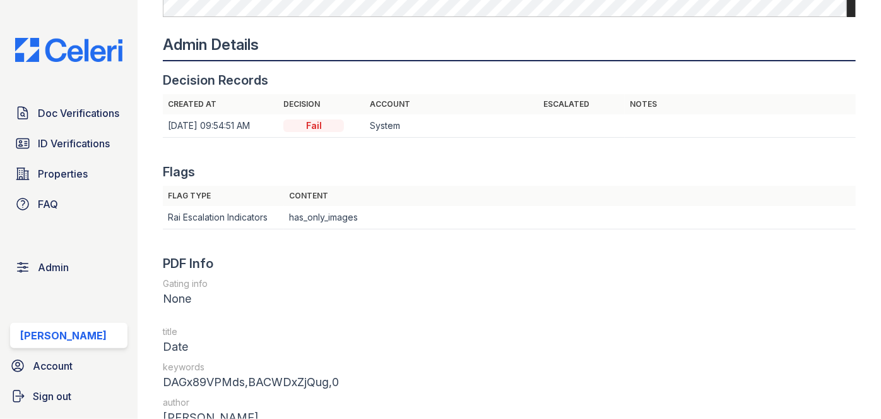
scroll to position [1205, 0]
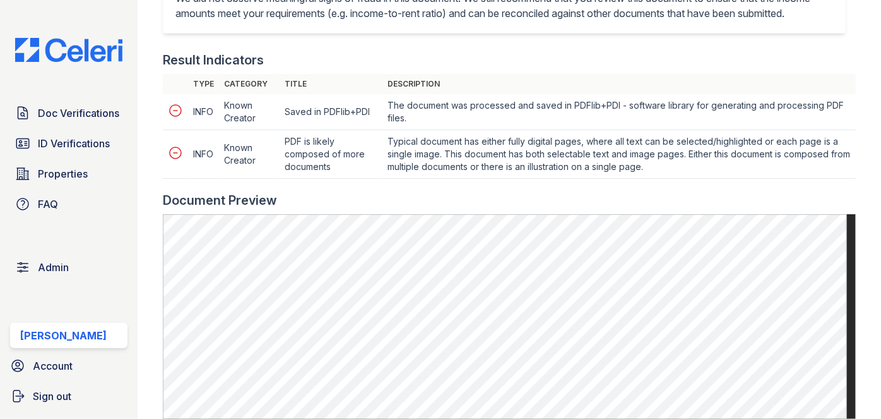
scroll to position [688, 0]
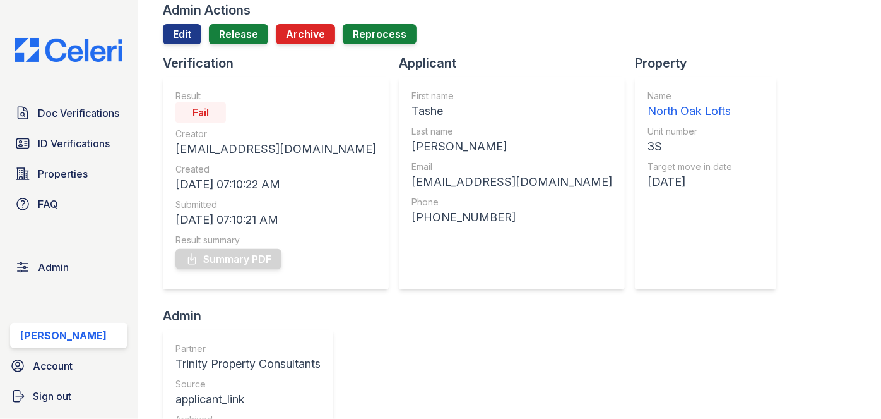
scroll to position [114, 0]
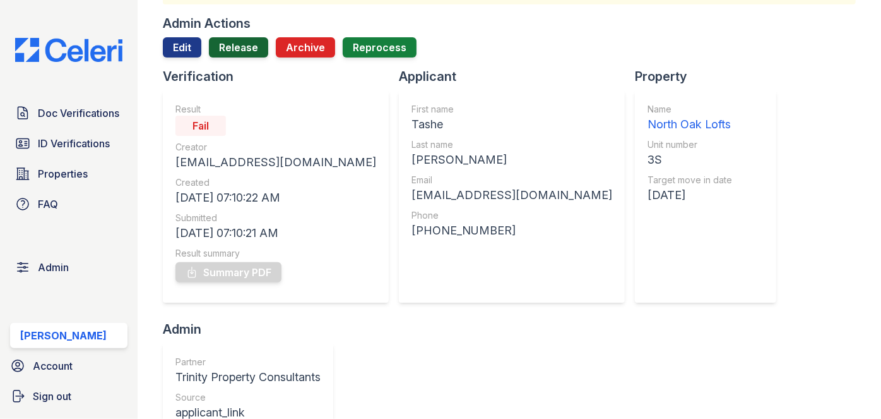
click at [235, 53] on link "Release" at bounding box center [238, 47] width 59 height 20
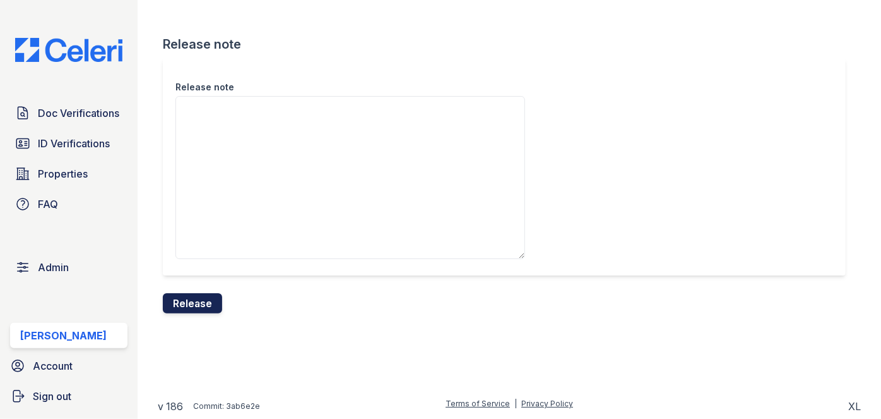
click at [213, 293] on button "Release" at bounding box center [192, 303] width 59 height 20
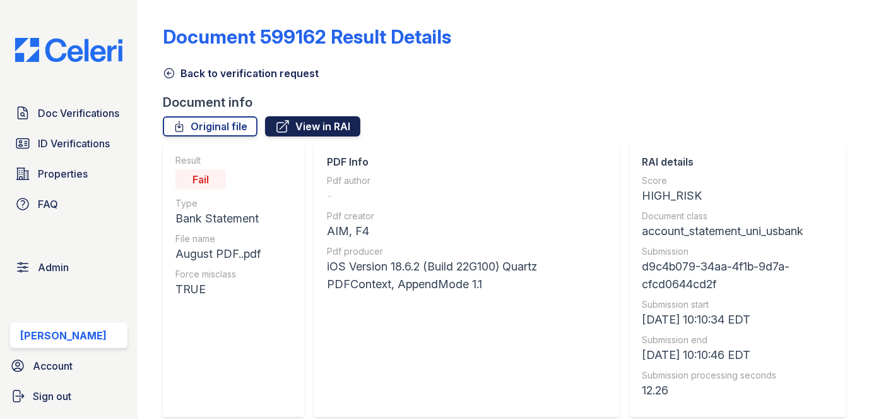
click at [296, 129] on link "View in RAI" at bounding box center [312, 126] width 95 height 20
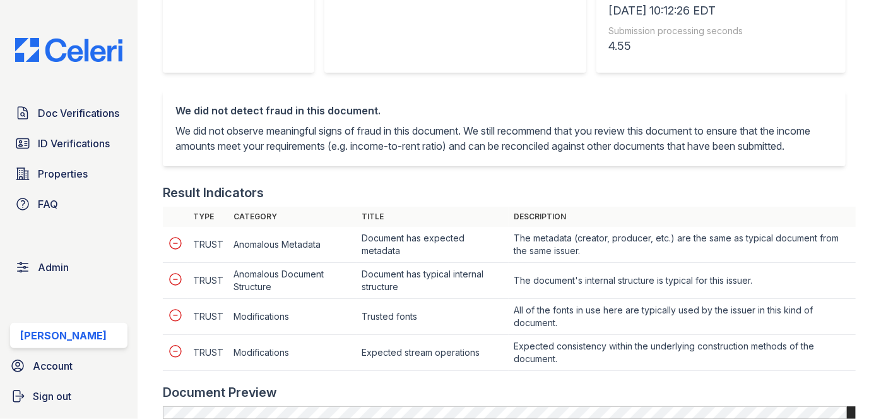
scroll to position [574, 0]
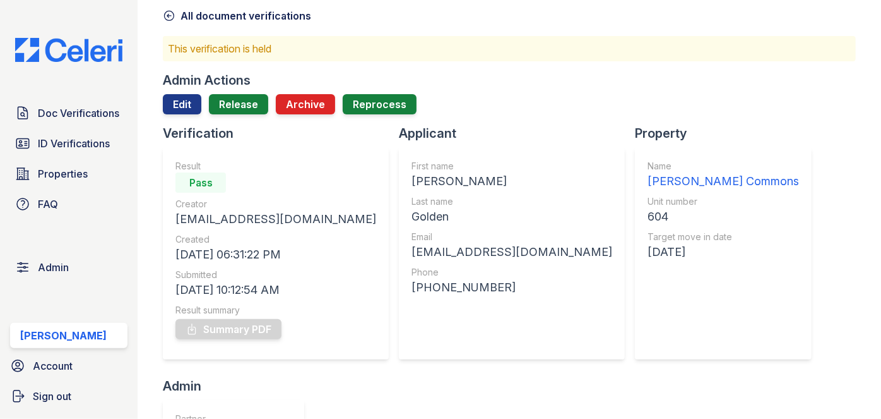
scroll to position [57, 0]
click at [245, 116] on div at bounding box center [509, 120] width 693 height 10
click at [244, 104] on link "Release" at bounding box center [238, 105] width 59 height 20
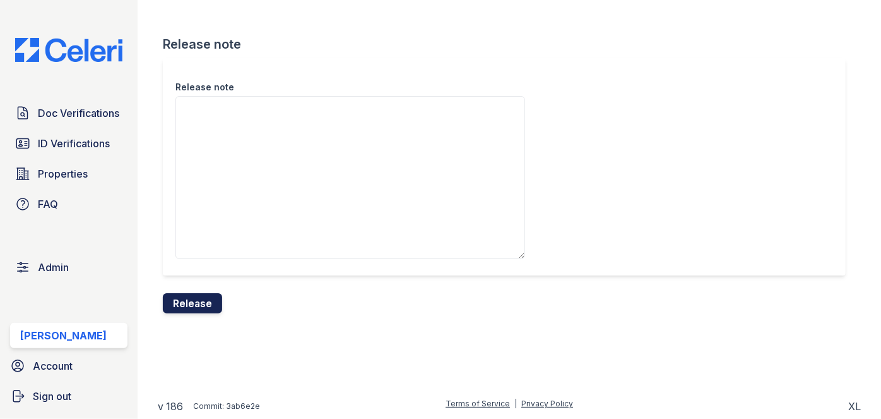
click at [206, 299] on button "Release" at bounding box center [192, 303] width 59 height 20
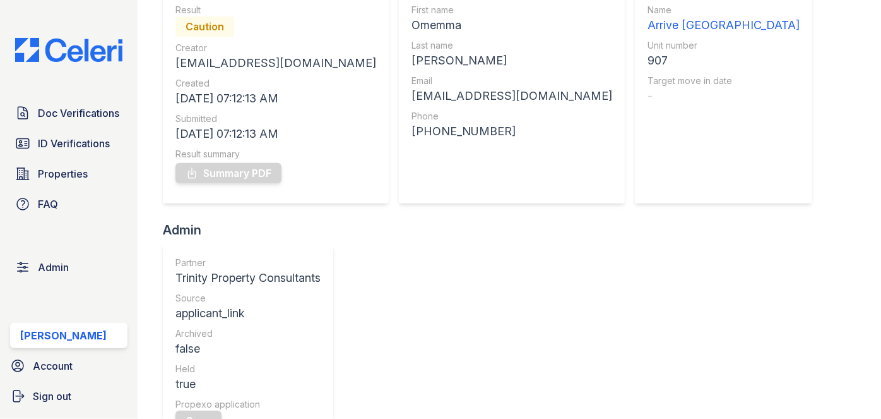
scroll to position [111, 0]
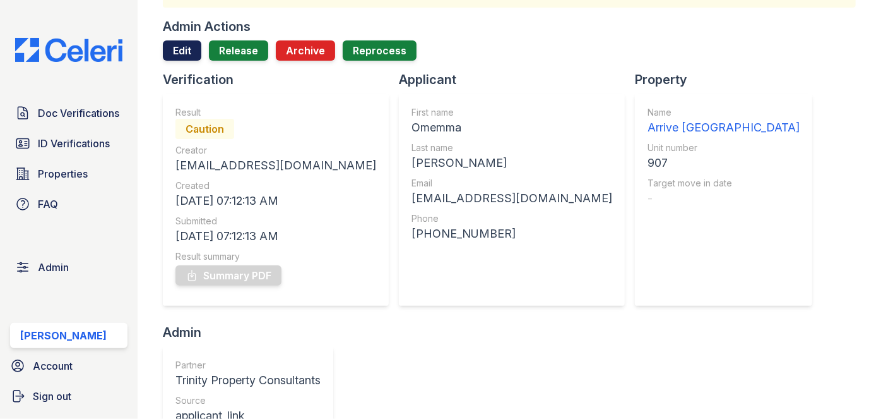
click at [188, 52] on link "Edit" at bounding box center [182, 50] width 39 height 20
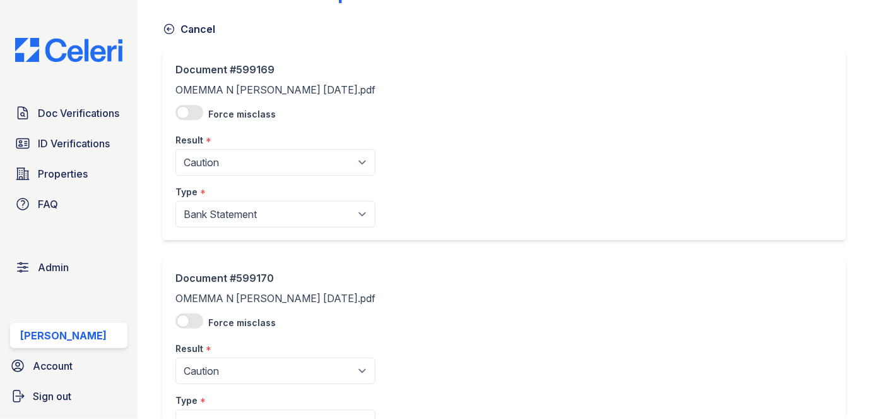
scroll to position [114, 0]
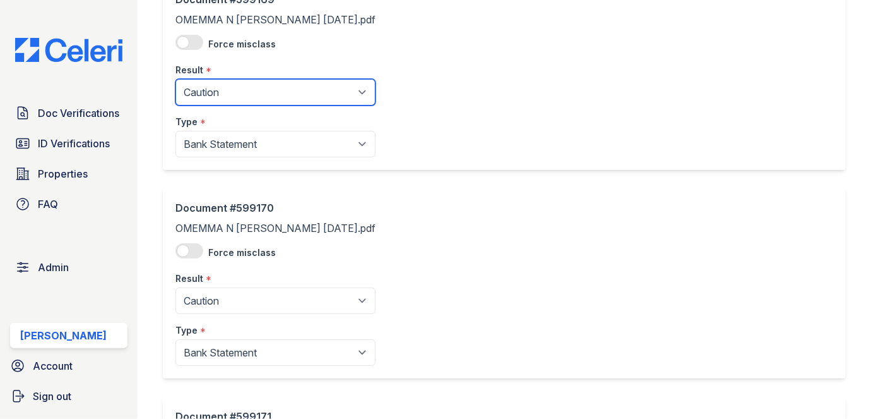
click at [256, 90] on select "Pending Sent Started Processing Pass Fail Caution Error N/A" at bounding box center [276, 92] width 200 height 27
select select "fail"
click at [176, 79] on select "Pending Sent Started Processing Pass Fail Caution Error N/A" at bounding box center [276, 92] width 200 height 27
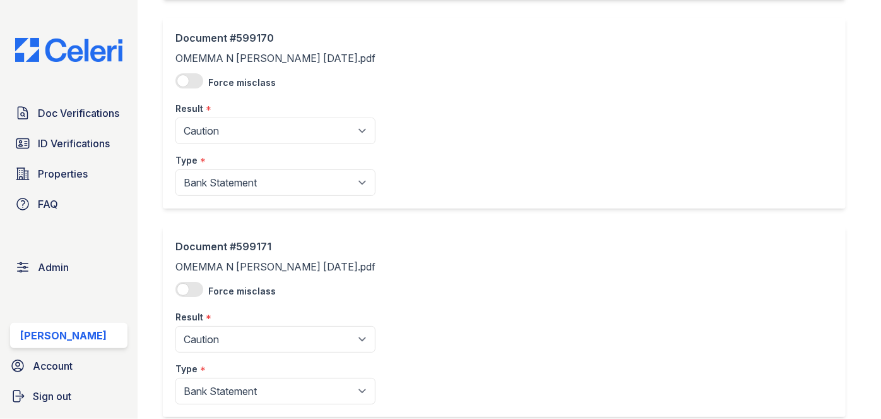
scroll to position [287, 0]
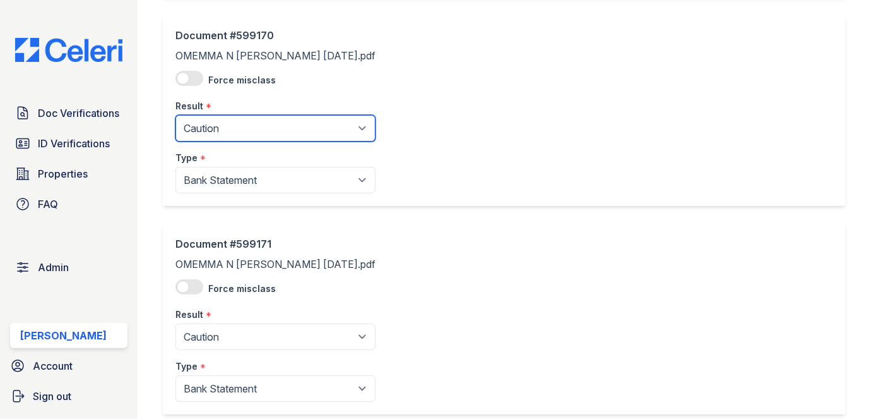
click at [221, 126] on select "Pending Sent Started Processing Pass Fail Caution Error N/A" at bounding box center [276, 128] width 200 height 27
select select "fail"
click at [176, 115] on select "Pending Sent Started Processing Pass Fail Caution Error N/A" at bounding box center [276, 128] width 200 height 27
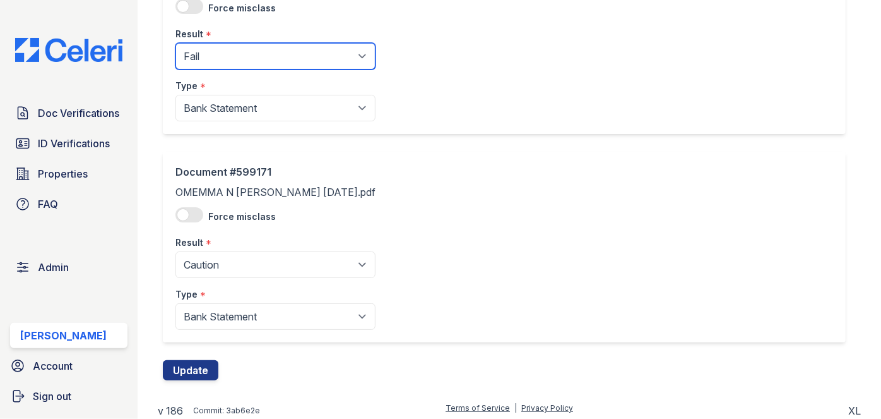
scroll to position [362, 0]
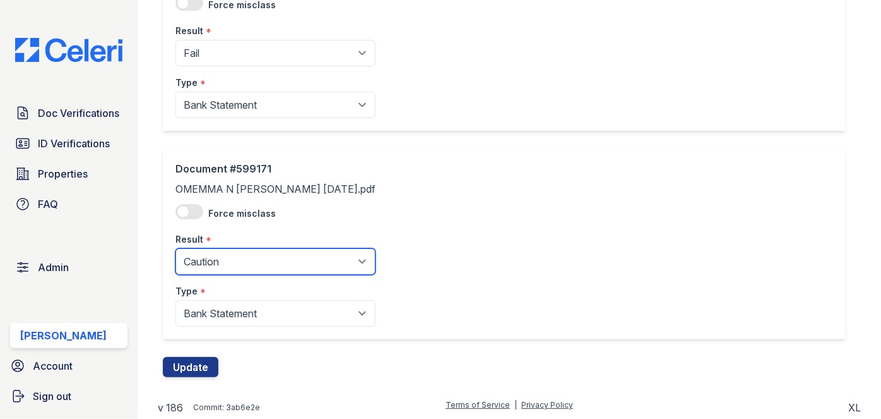
drag, startPoint x: 215, startPoint y: 263, endPoint x: 213, endPoint y: 248, distance: 15.3
click at [215, 263] on select "Pending Sent Started Processing Pass Fail Caution Error N/A" at bounding box center [276, 261] width 200 height 27
drag, startPoint x: 210, startPoint y: 258, endPoint x: 211, endPoint y: 248, distance: 9.5
click at [210, 258] on select "Pending Sent Started Processing Pass Fail Caution Error N/A" at bounding box center [276, 261] width 200 height 27
select select "fail"
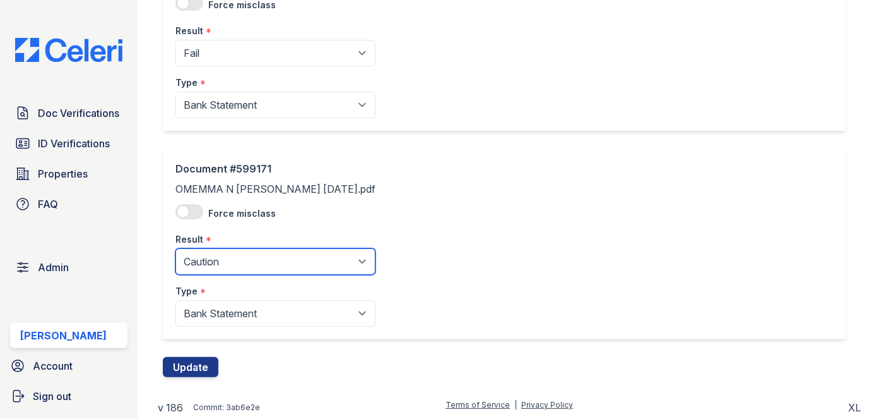
click at [176, 248] on select "Pending Sent Started Processing Pass Fail Caution Error N/A" at bounding box center [276, 261] width 200 height 27
click at [623, 153] on div "Document #599171 OMEMMA N OKEY-UCHE Aug 2025.pdf Force misclass Result * Pendin…" at bounding box center [504, 243] width 683 height 191
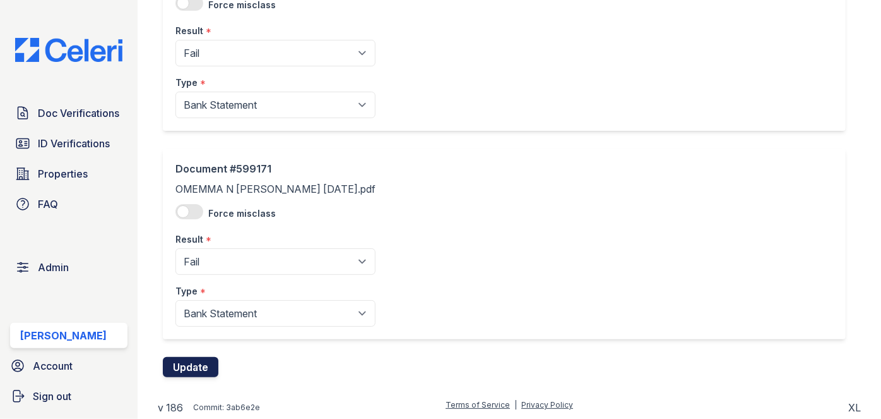
click at [193, 362] on button "Update" at bounding box center [191, 367] width 56 height 20
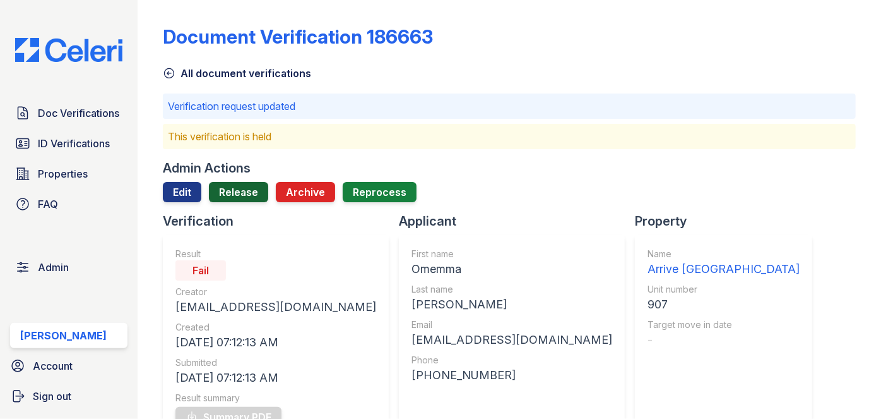
click at [234, 189] on link "Release" at bounding box center [238, 192] width 59 height 20
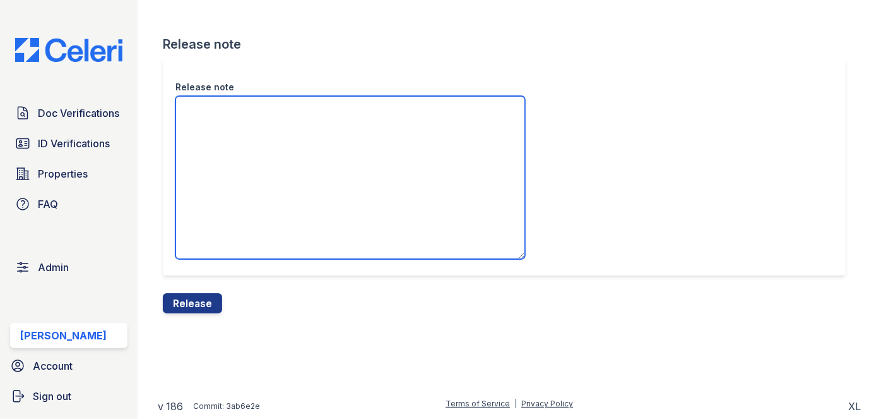
click at [260, 145] on textarea "Release note" at bounding box center [351, 177] width 350 height 163
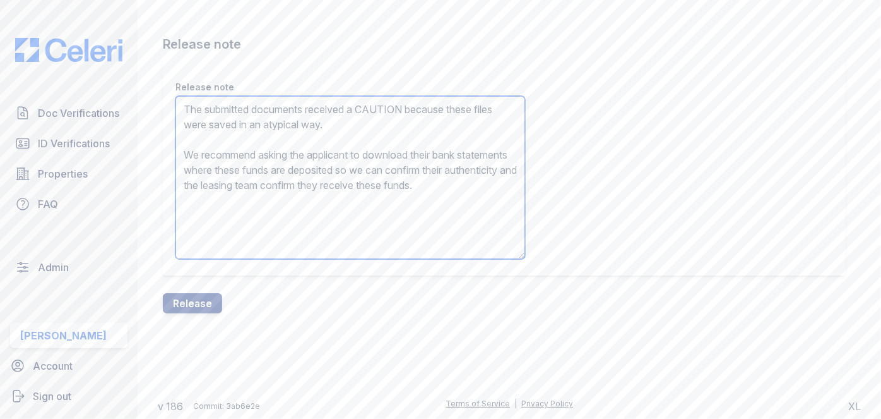
click at [384, 109] on textarea "The submitted documents received a CAUTION because these files were saved in an…" at bounding box center [351, 177] width 350 height 163
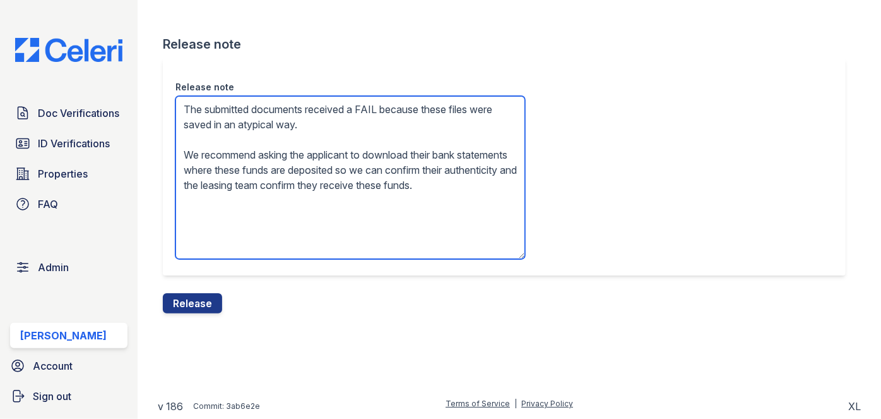
click at [237, 210] on textarea "The submitted documents received a FAIL because these files were saved in an at…" at bounding box center [351, 177] width 350 height 163
click at [237, 209] on textarea "The submitted documents received a FAIL because these files were saved in an at…" at bounding box center [351, 177] width 350 height 163
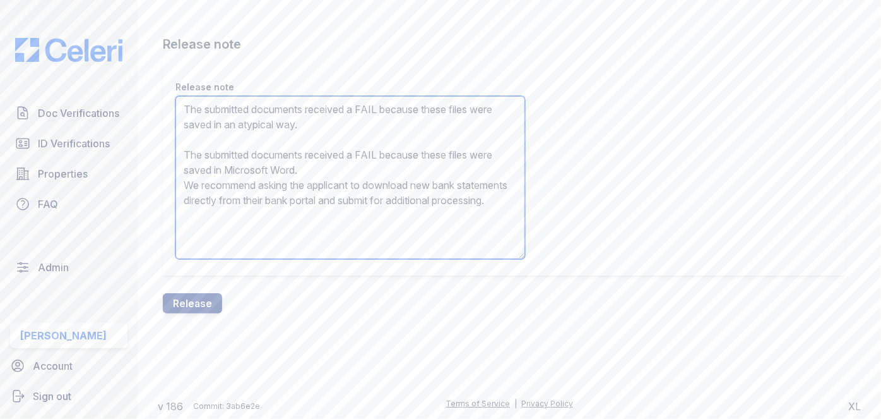
click at [245, 167] on textarea "The submitted documents received a FAIL because these files were saved in an at…" at bounding box center [351, 177] width 350 height 163
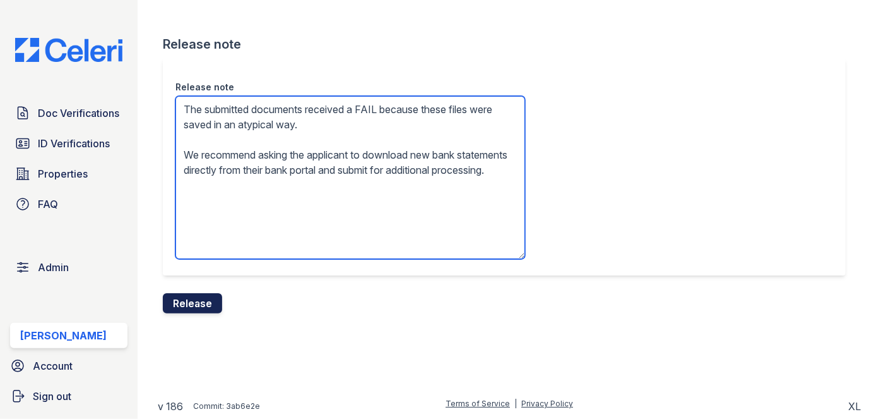
type textarea "The submitted documents received a FAIL because these files were saved in an at…"
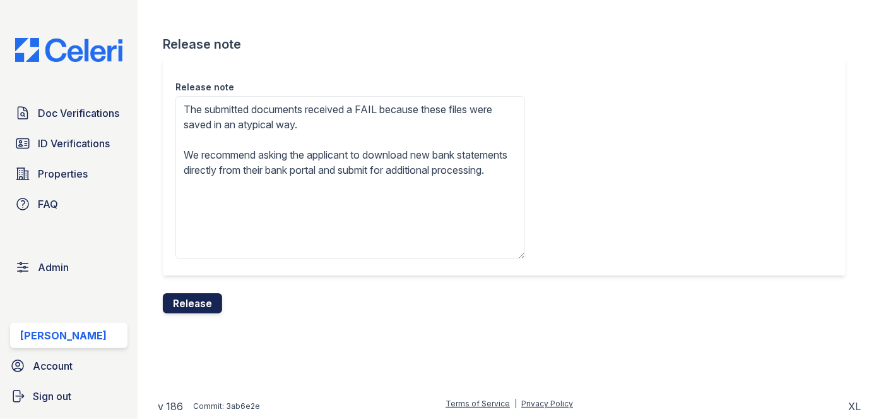
click at [208, 298] on button "Release" at bounding box center [192, 303] width 59 height 20
click at [490, 64] on div "Release note The submitted documents received a FAIL because these files were s…" at bounding box center [504, 166] width 683 height 217
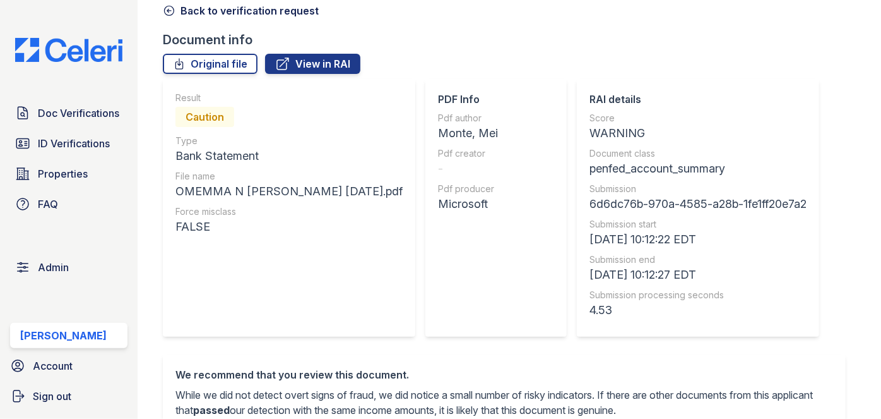
scroll to position [57, 0]
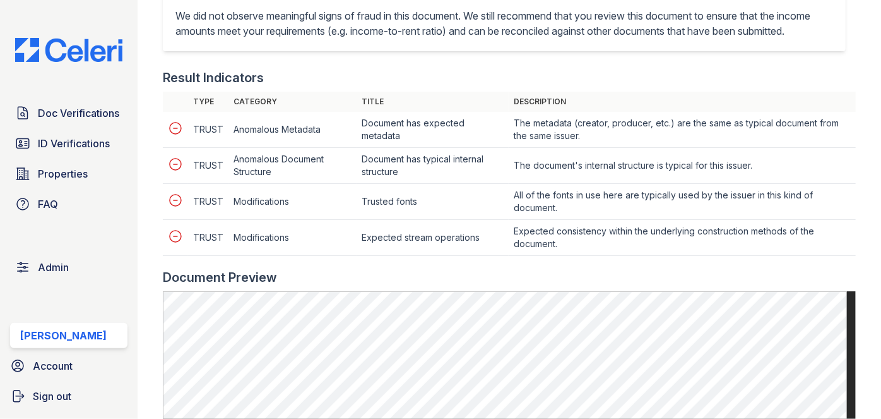
scroll to position [688, 0]
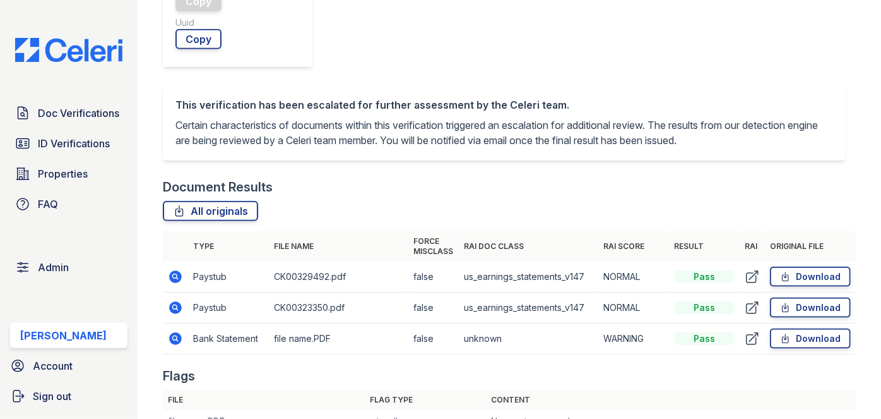
scroll to position [688, 0]
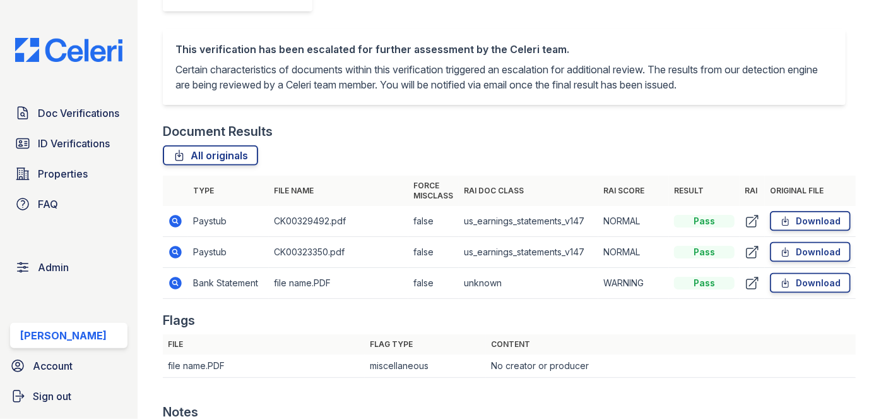
click at [212, 227] on td "Paystub" at bounding box center [228, 221] width 81 height 31
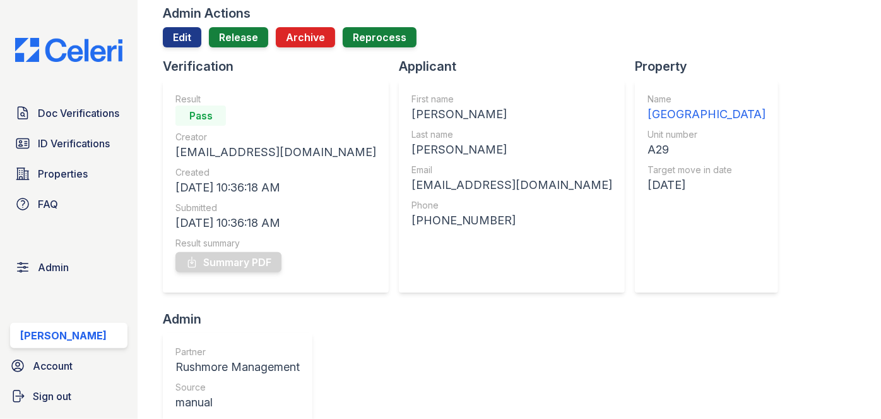
scroll to position [114, 0]
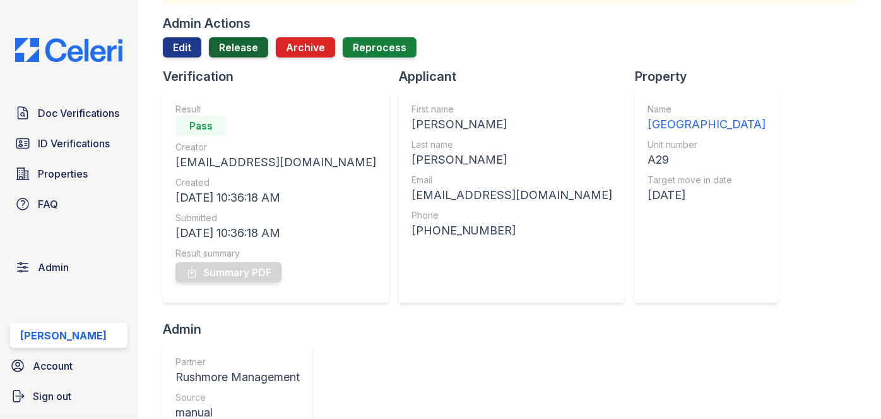
click at [234, 53] on link "Release" at bounding box center [238, 47] width 59 height 20
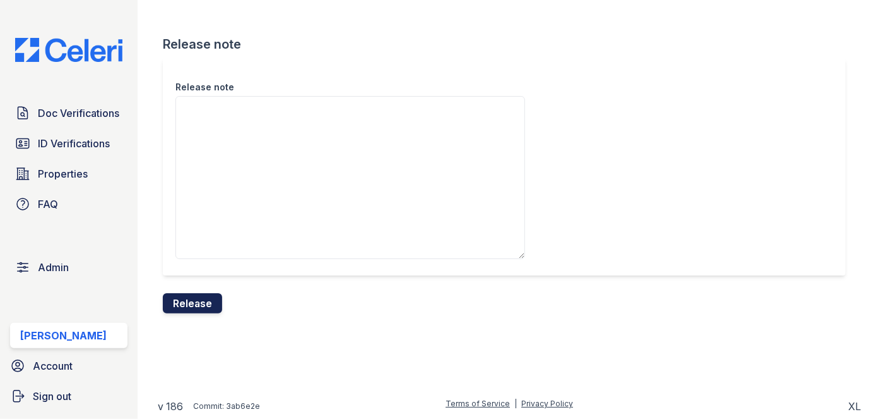
click at [215, 297] on button "Release" at bounding box center [192, 303] width 59 height 20
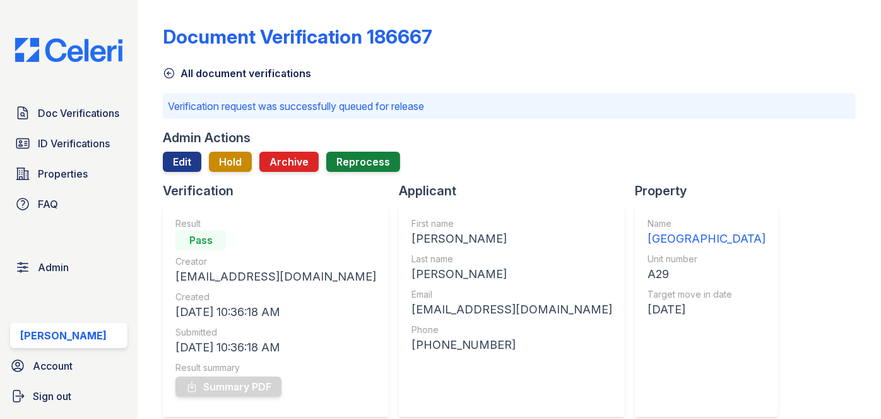
click at [120, 32] on div "Doc Verifications ID Verifications Properties FAQ Admin Darija Dedic Account Si…" at bounding box center [69, 209] width 138 height 419
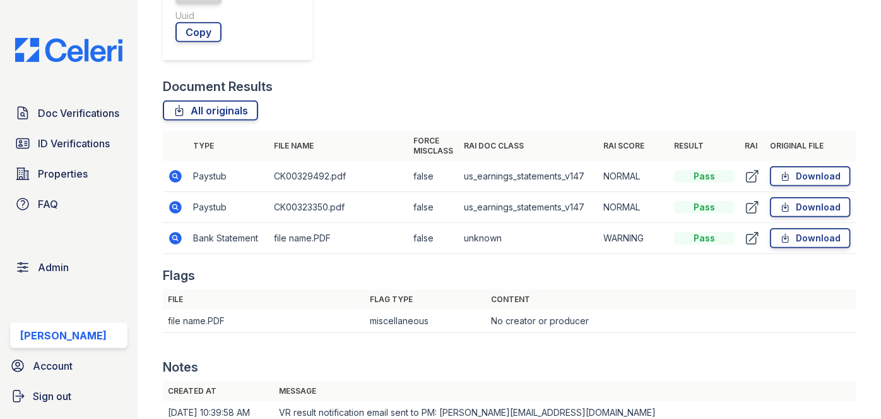
scroll to position [631, 0]
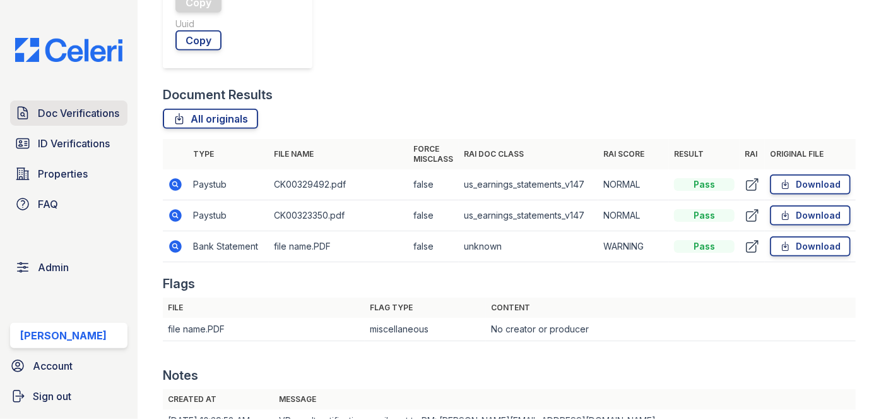
click at [86, 112] on span "Doc Verifications" at bounding box center [78, 112] width 81 height 15
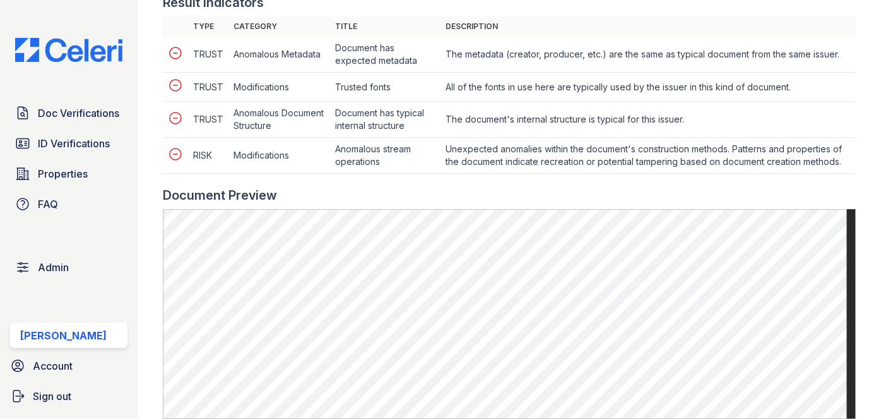
scroll to position [631, 0]
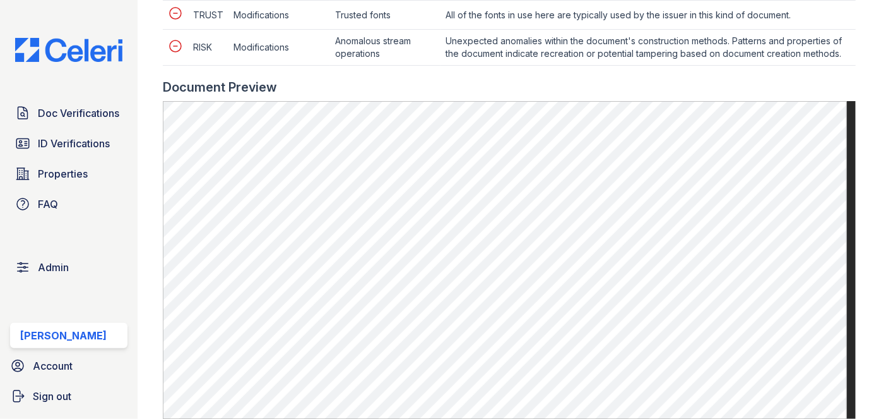
scroll to position [631, 0]
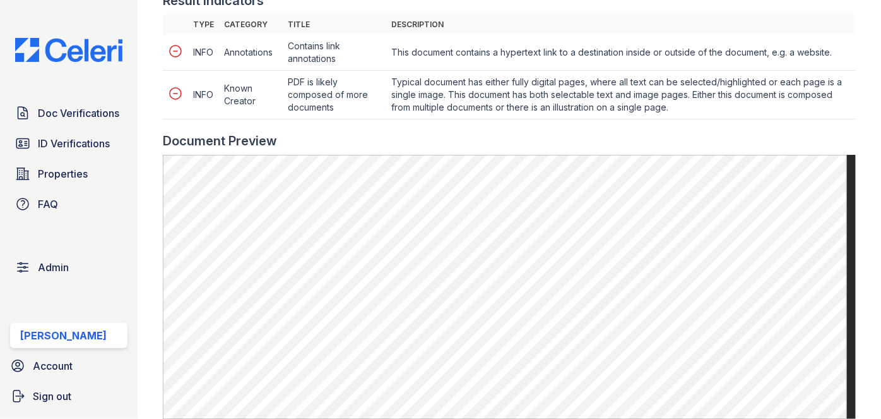
scroll to position [574, 0]
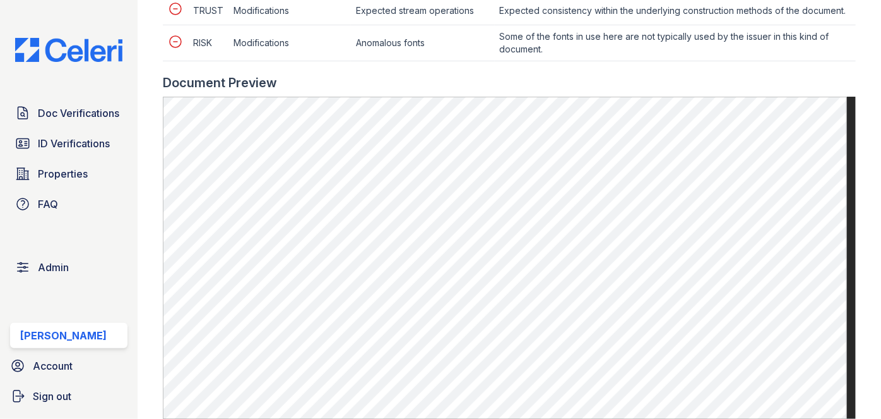
scroll to position [803, 0]
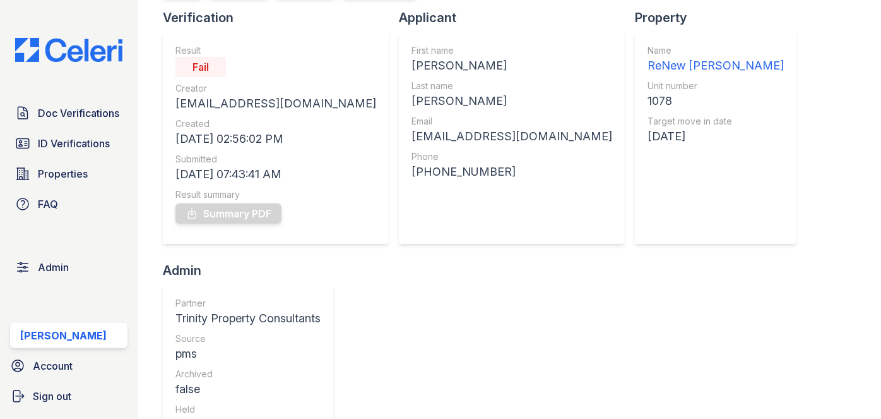
scroll to position [114, 0]
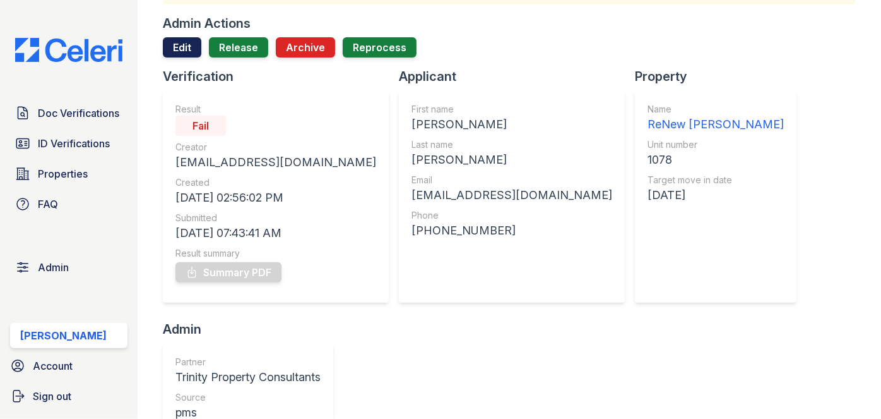
click at [188, 53] on link "Edit" at bounding box center [182, 47] width 39 height 20
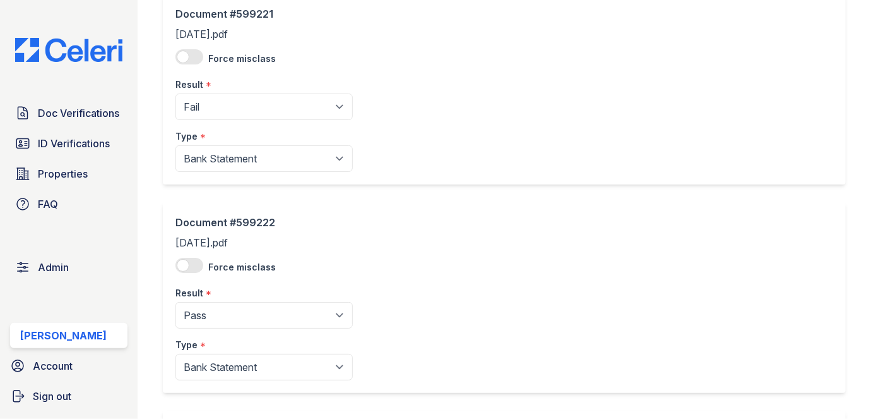
scroll to position [1057, 0]
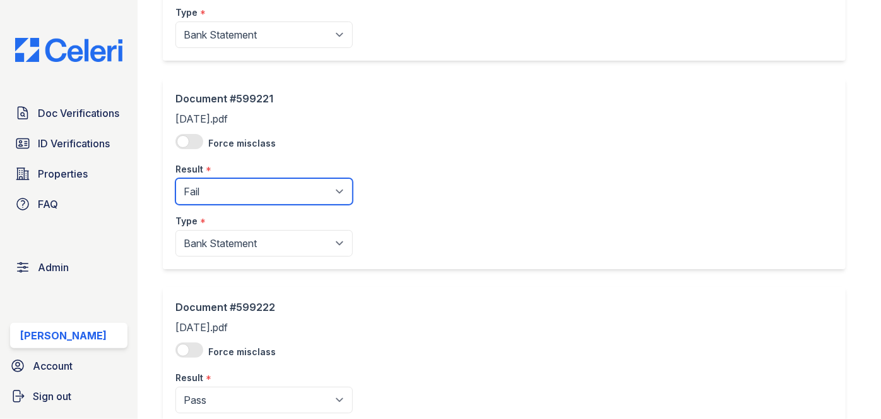
click at [217, 182] on select "Pending Sent Started Processing Pass Fail Caution Error N/A" at bounding box center [264, 191] width 177 height 27
select select "pass"
click at [176, 178] on select "Pending Sent Started Processing Pass Fail Caution Error N/A" at bounding box center [264, 191] width 177 height 27
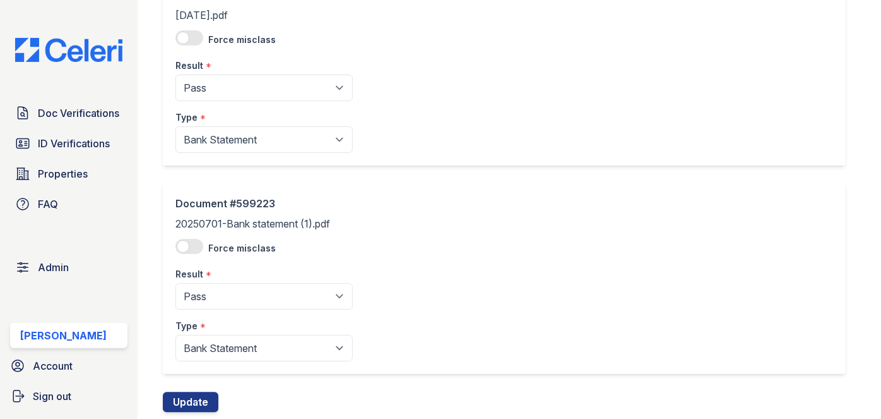
scroll to position [1402, 0]
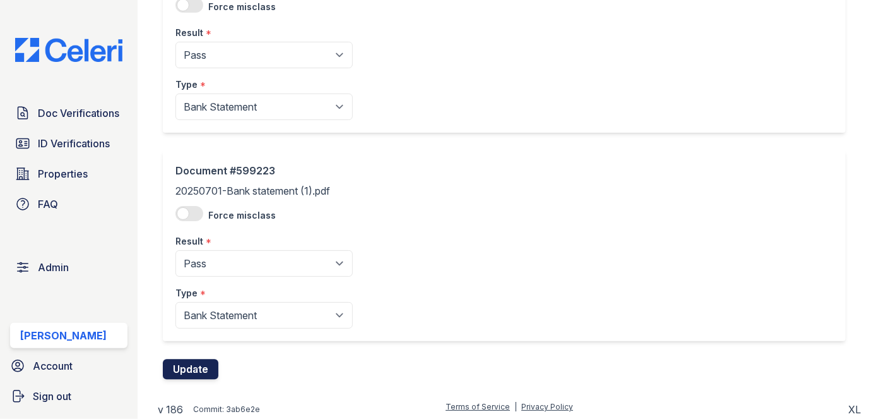
click at [203, 362] on button "Update" at bounding box center [191, 369] width 56 height 20
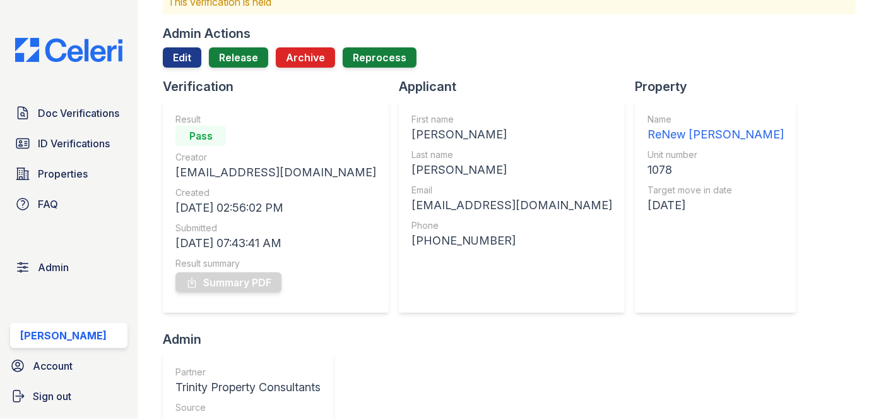
scroll to position [114, 0]
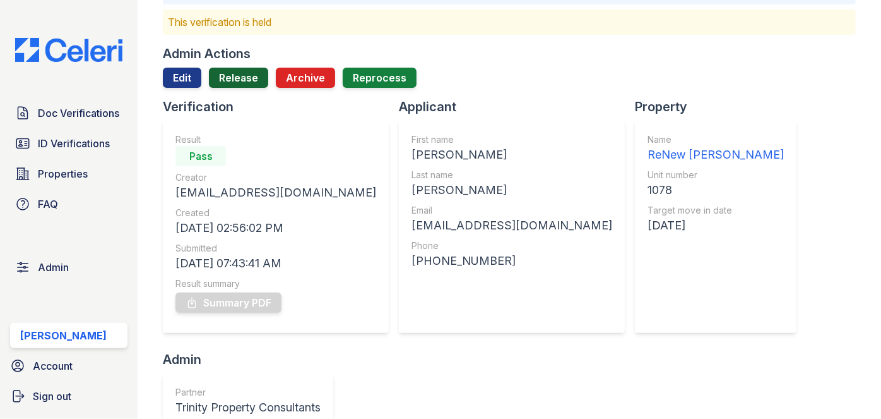
click at [243, 83] on link "Release" at bounding box center [238, 78] width 59 height 20
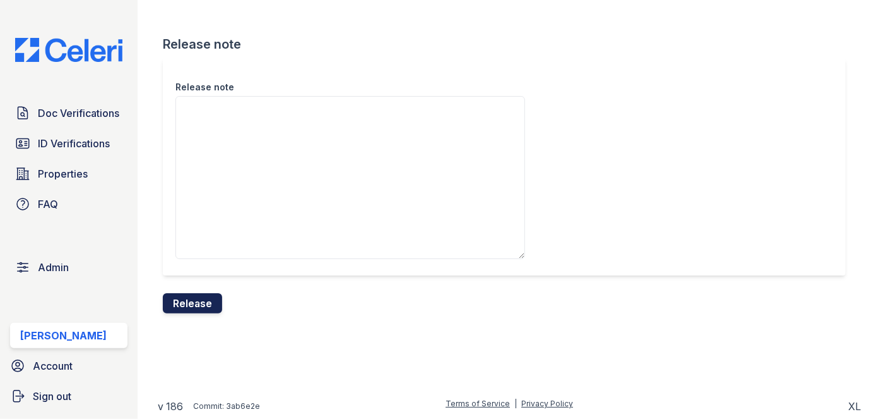
click at [215, 302] on button "Release" at bounding box center [192, 303] width 59 height 20
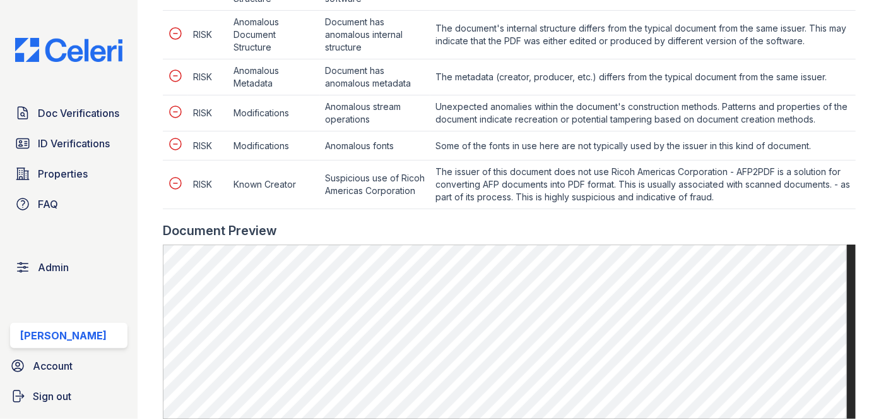
scroll to position [631, 0]
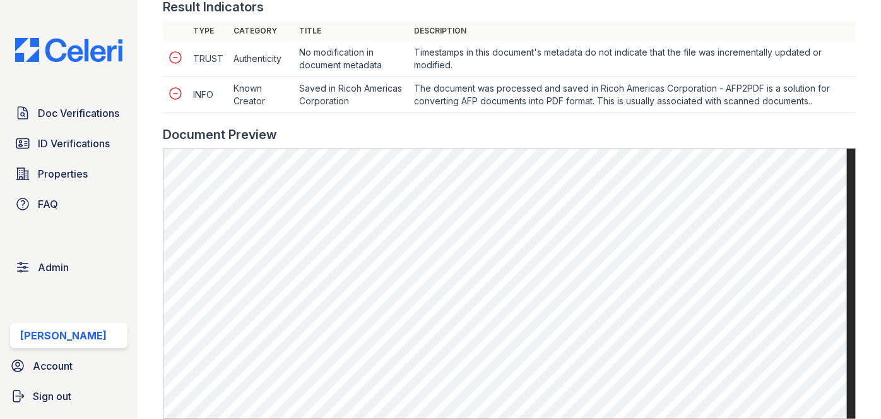
scroll to position [688, 0]
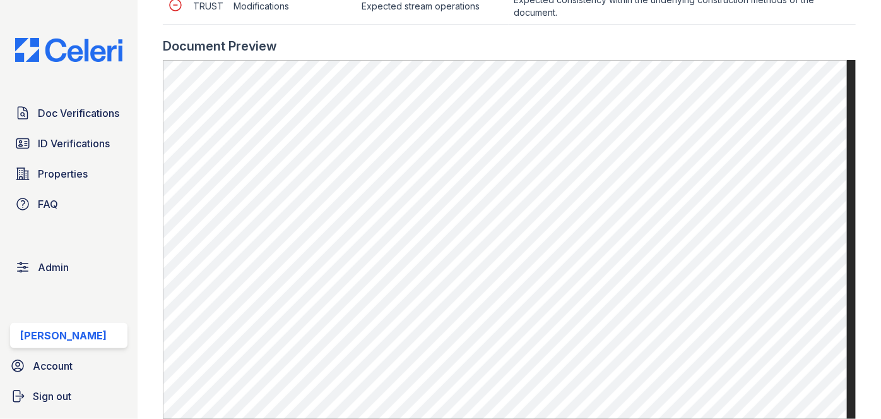
scroll to position [746, 0]
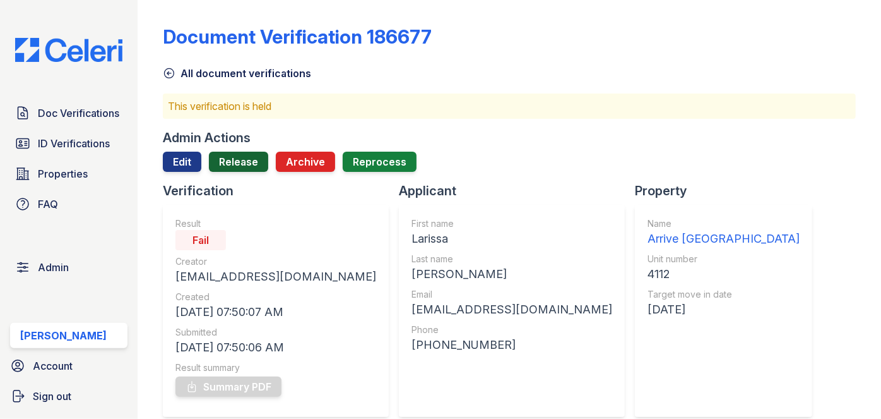
click at [246, 154] on link "Release" at bounding box center [238, 162] width 59 height 20
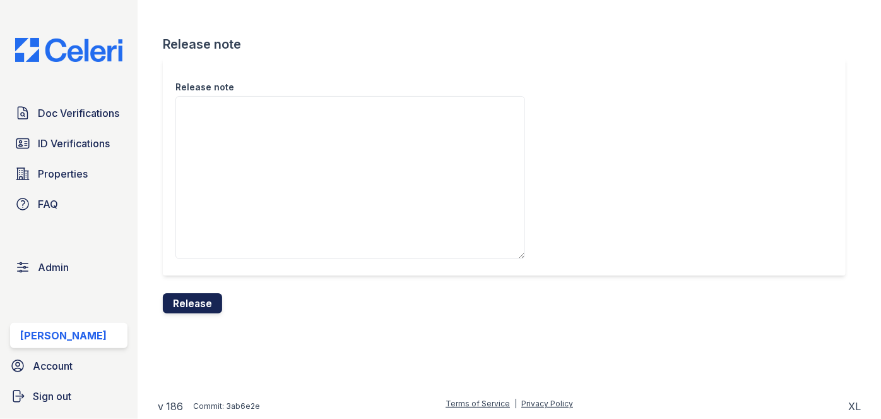
click at [207, 300] on button "Release" at bounding box center [192, 303] width 59 height 20
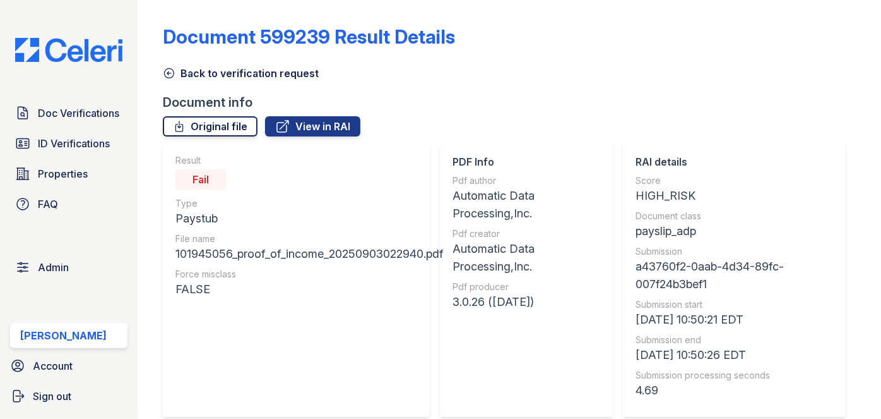
click at [195, 129] on link "Original file" at bounding box center [210, 126] width 95 height 20
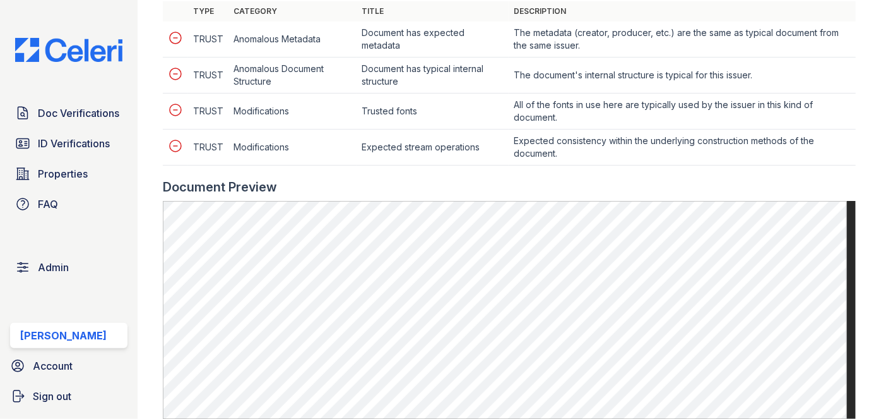
scroll to position [574, 0]
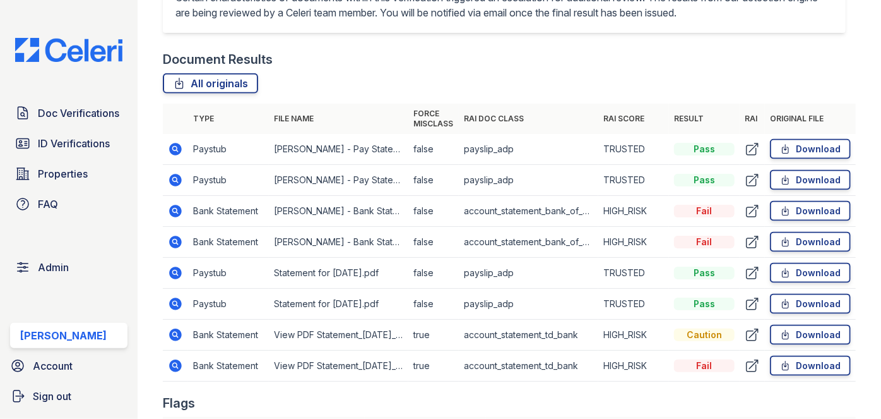
scroll to position [803, 0]
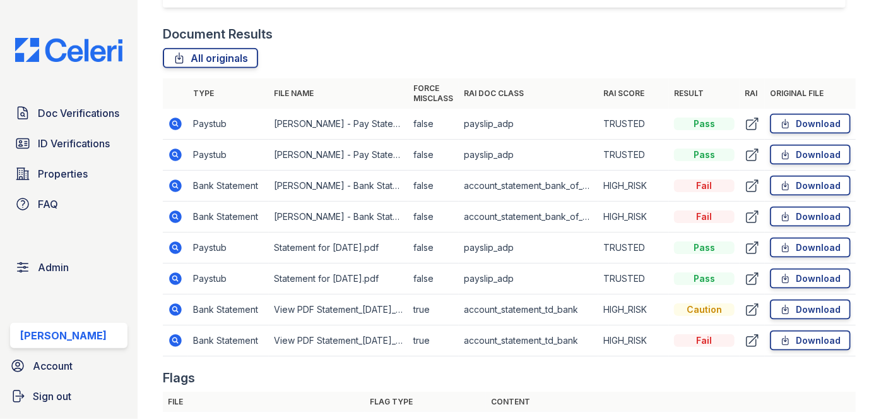
click at [225, 140] on td "Paystub" at bounding box center [228, 155] width 81 height 31
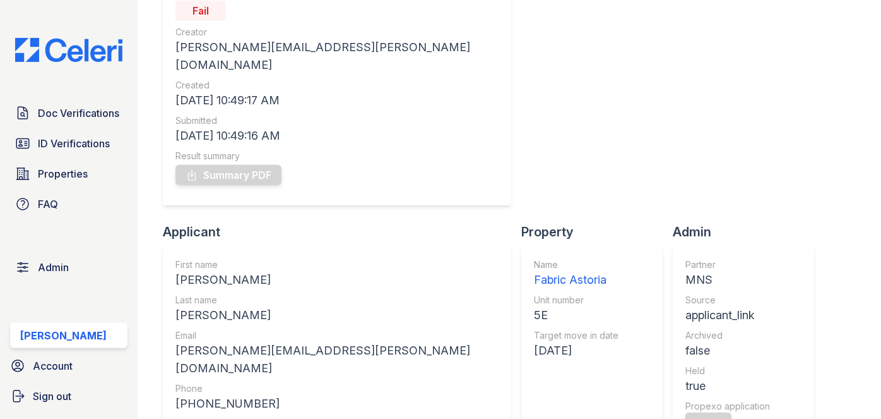
scroll to position [0, 0]
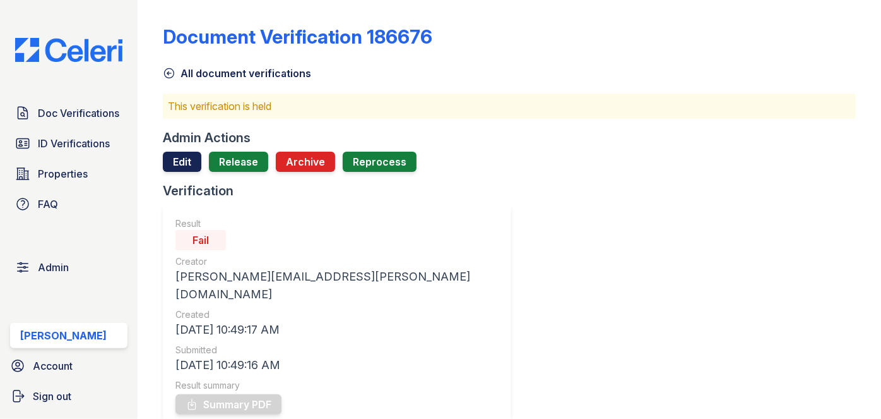
click at [165, 158] on link "Edit" at bounding box center [182, 162] width 39 height 20
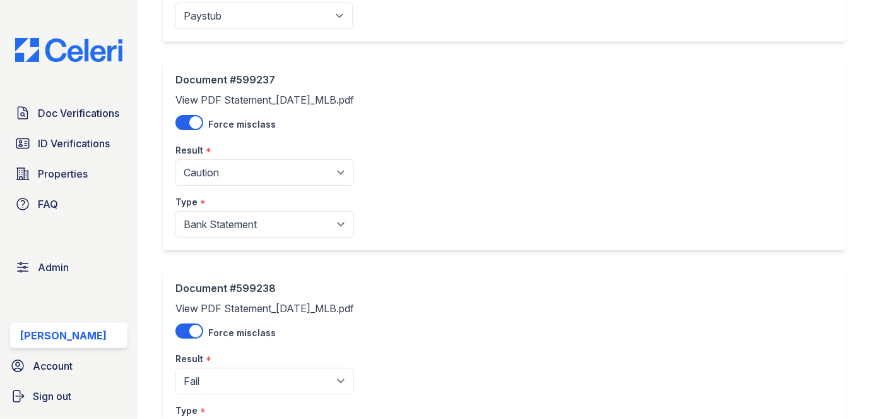
scroll to position [1320, 0]
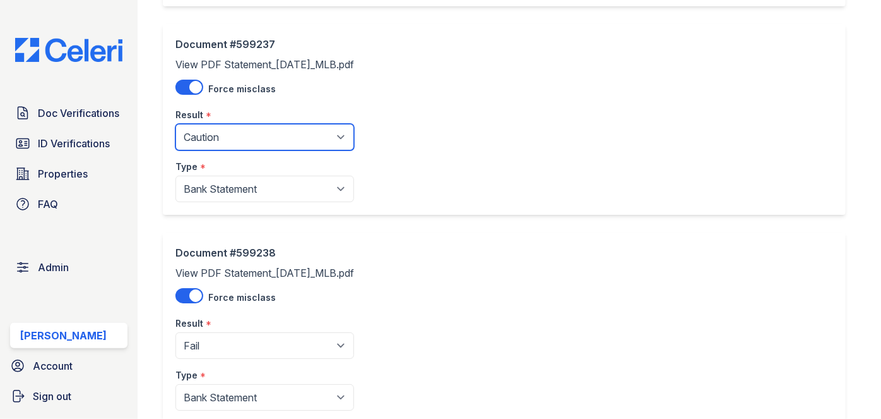
click at [264, 142] on select "Pending Sent Started Processing Pass Fail Caution Error N/A" at bounding box center [265, 137] width 179 height 27
select select "fail"
click at [176, 124] on select "Pending Sent Started Processing Pass Fail Caution Error N/A" at bounding box center [265, 137] width 179 height 27
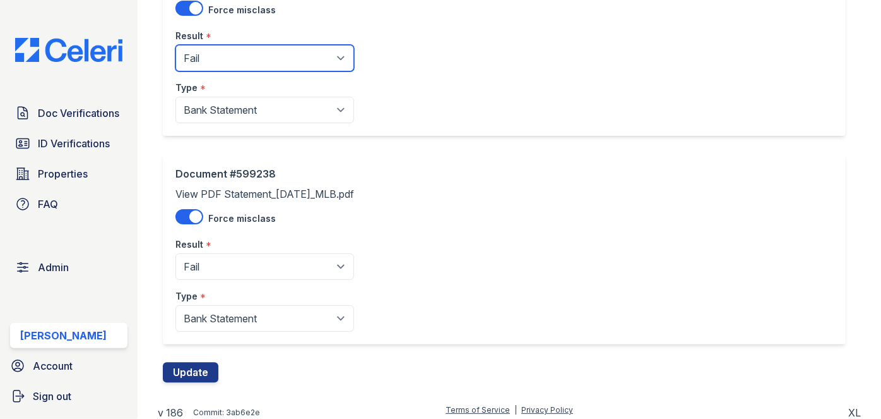
scroll to position [1402, 0]
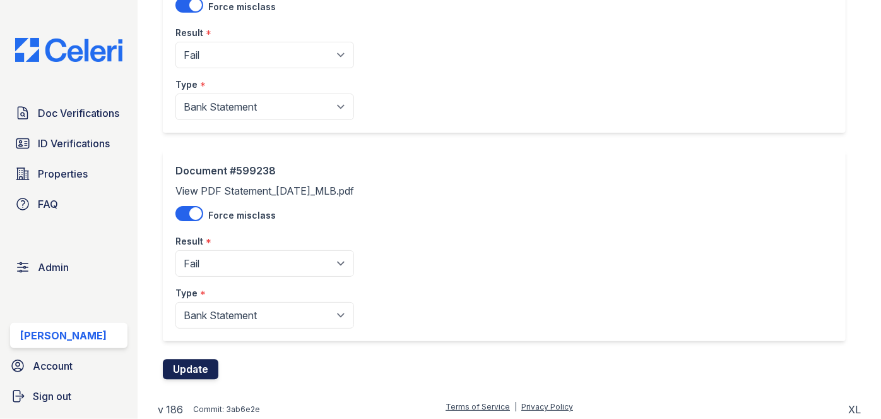
click at [188, 361] on button "Update" at bounding box center [191, 369] width 56 height 20
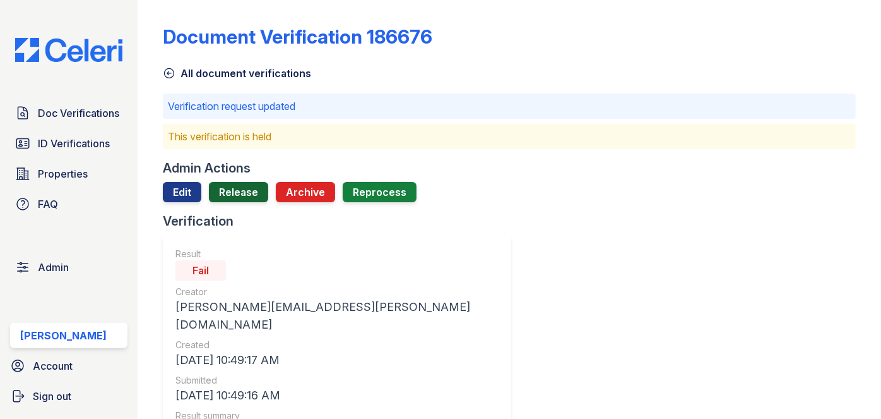
click at [237, 199] on link "Release" at bounding box center [238, 192] width 59 height 20
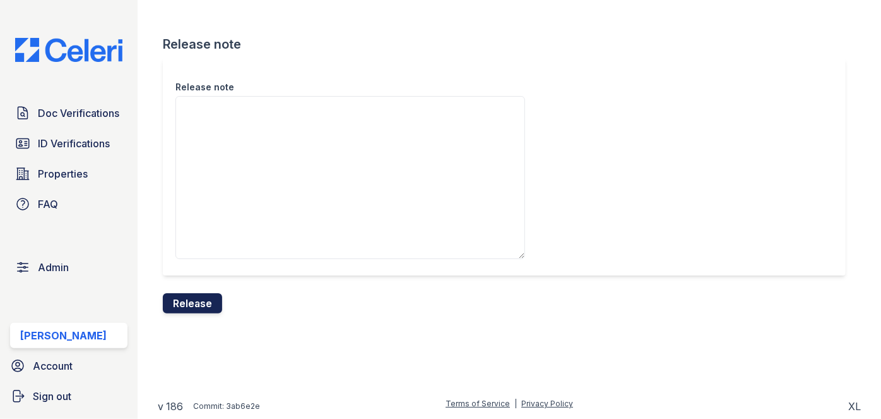
click at [192, 308] on button "Release" at bounding box center [192, 303] width 59 height 20
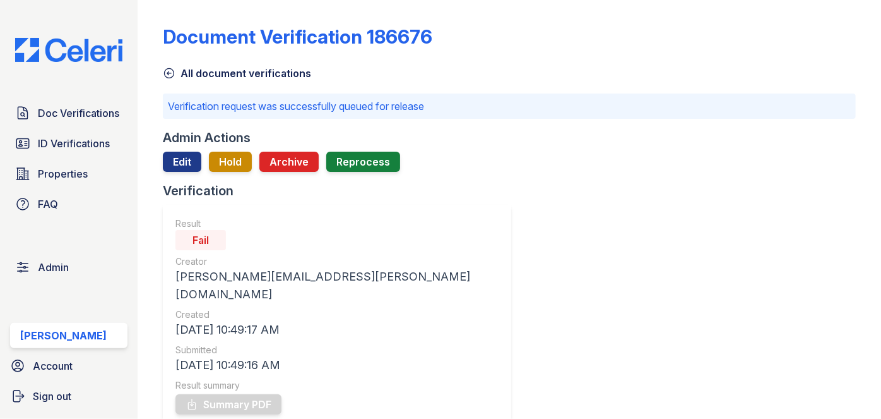
click at [128, 95] on div "Doc Verifications ID Verifications Properties FAQ Admin Darija Dedic Account Si…" at bounding box center [69, 209] width 138 height 419
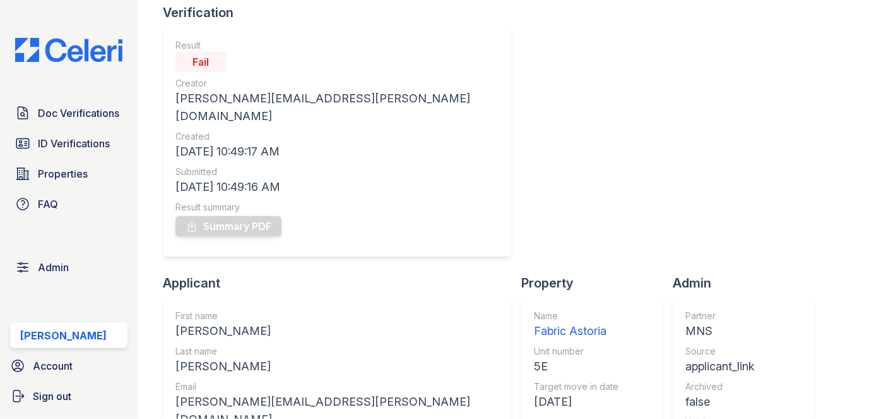
scroll to position [114, 0]
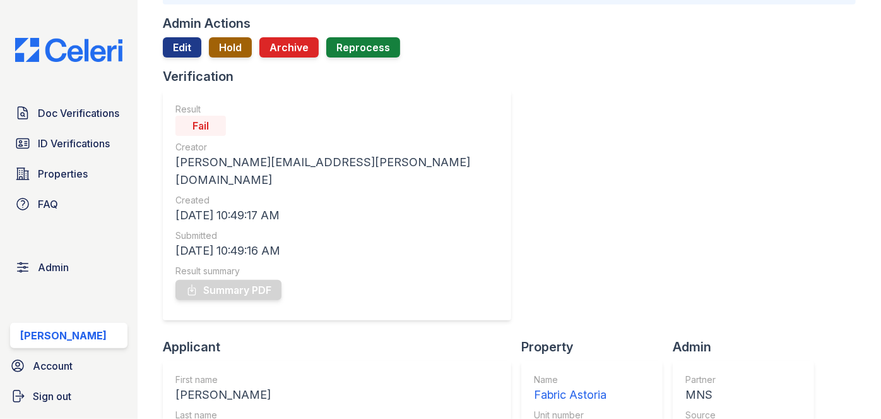
click at [236, 47] on button "Hold" at bounding box center [230, 47] width 43 height 20
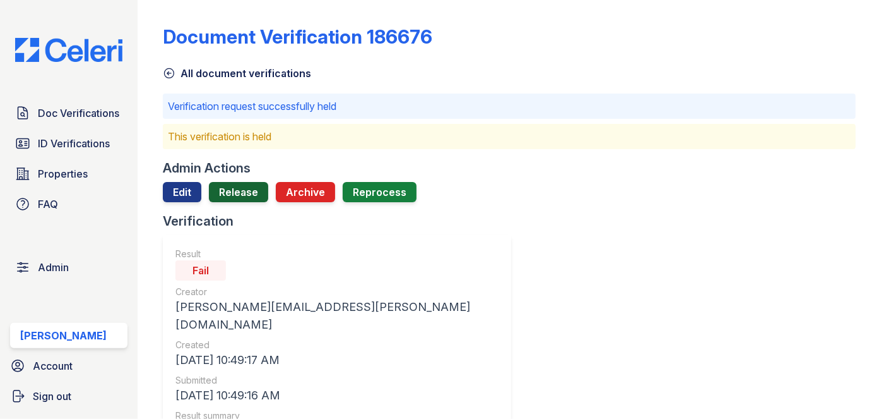
click at [234, 186] on link "Release" at bounding box center [238, 192] width 59 height 20
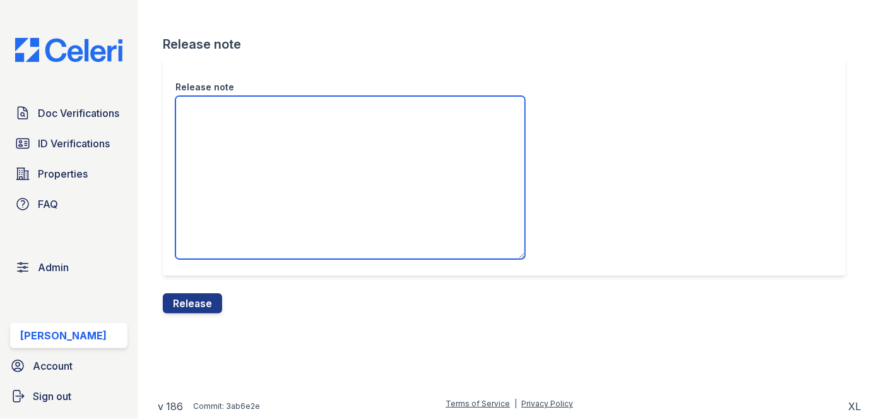
click at [222, 130] on textarea "Release note" at bounding box center [351, 177] width 350 height 163
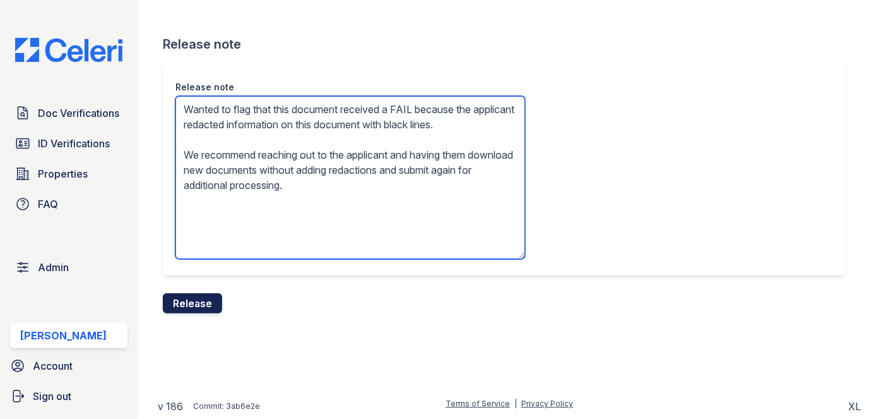
type textarea "Wanted to flag that this document received a FAIL because the applicant redacte…"
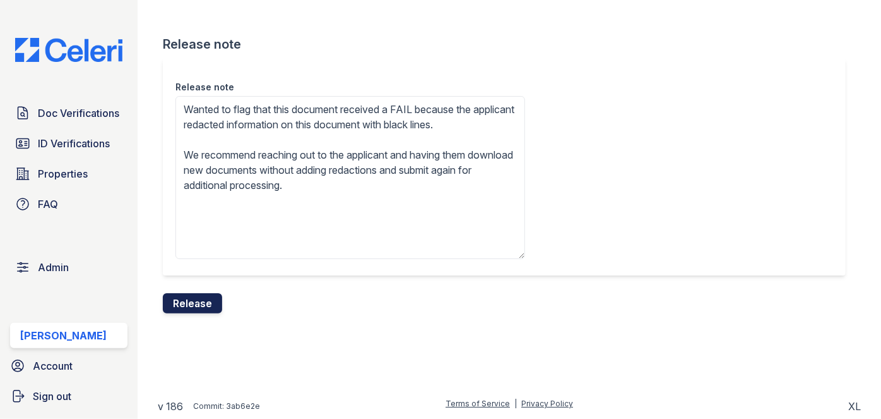
click at [205, 302] on button "Release" at bounding box center [192, 303] width 59 height 20
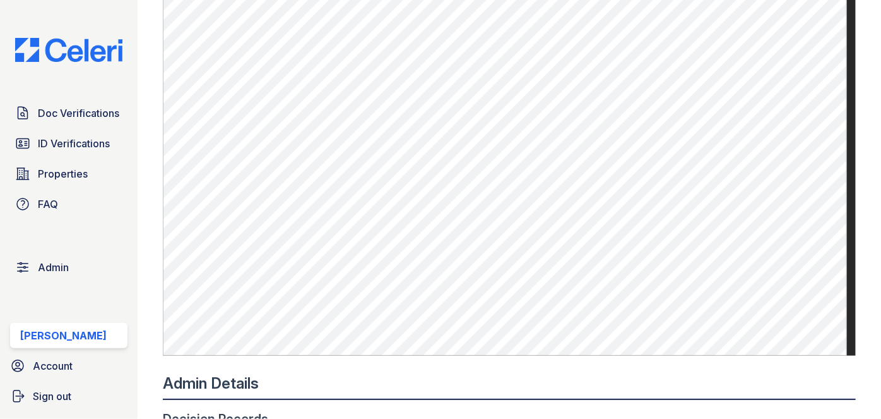
scroll to position [976, 0]
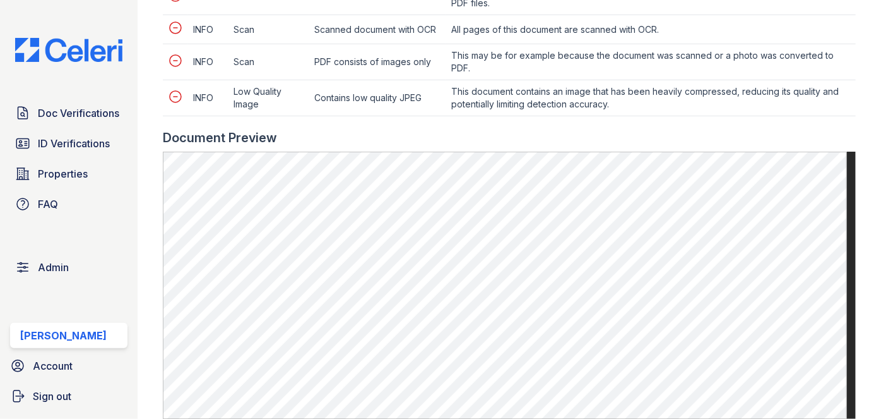
scroll to position [861, 0]
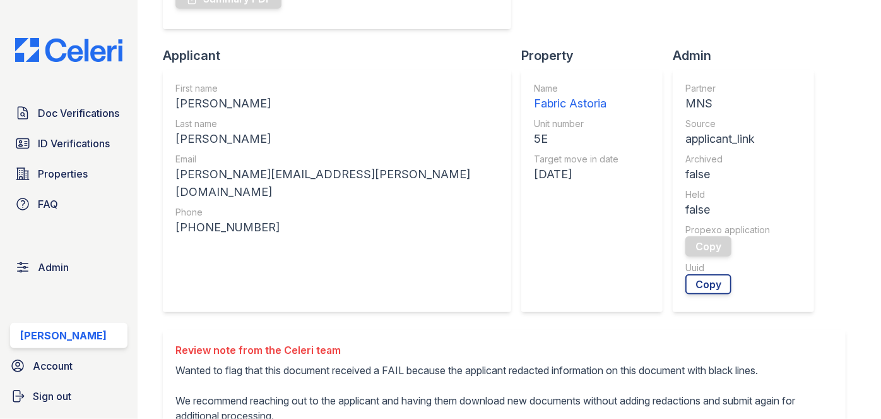
scroll to position [517, 0]
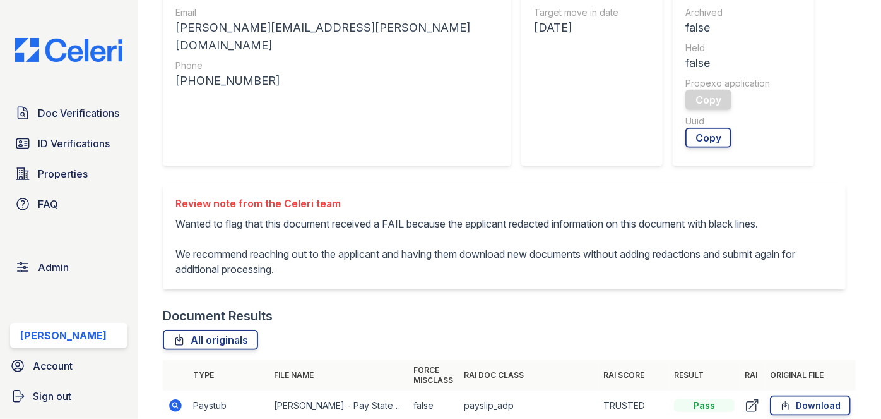
click at [149, 16] on main "Document Verification 186676 All document verifications Admin Actions Edit Hold…" at bounding box center [510, 209] width 744 height 419
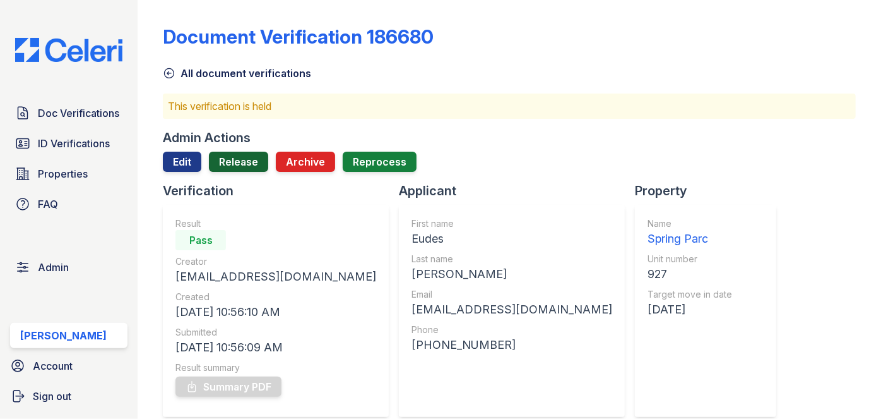
click at [249, 168] on link "Release" at bounding box center [238, 162] width 59 height 20
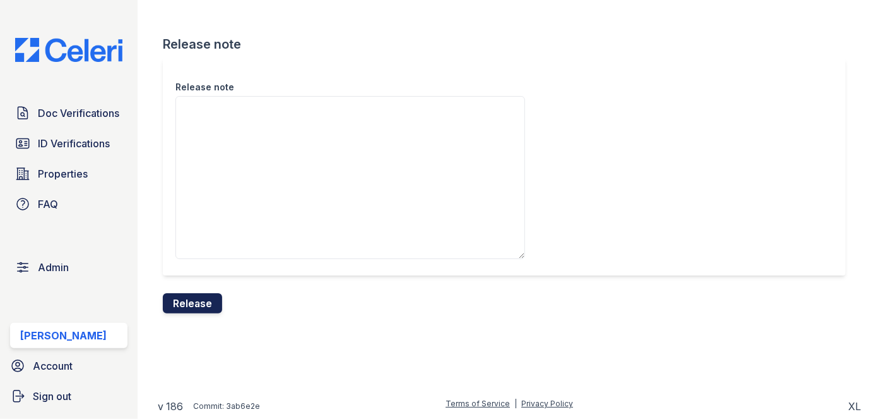
click at [199, 313] on div "Release note Release note Release" at bounding box center [509, 166] width 703 height 333
click at [212, 295] on button "Release" at bounding box center [192, 303] width 59 height 20
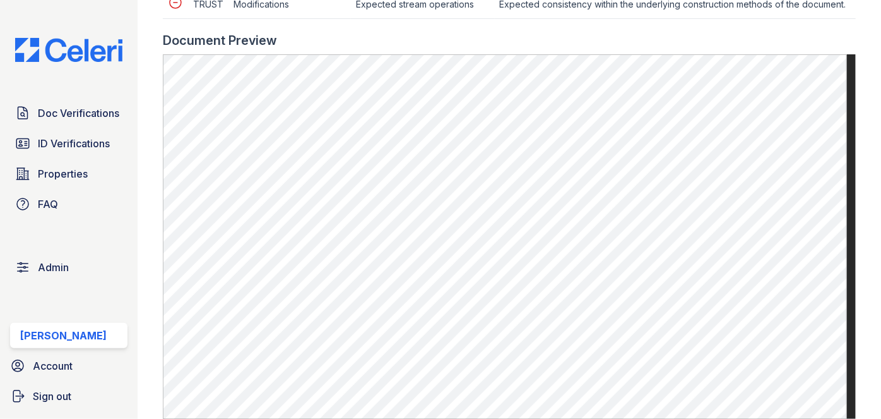
scroll to position [746, 0]
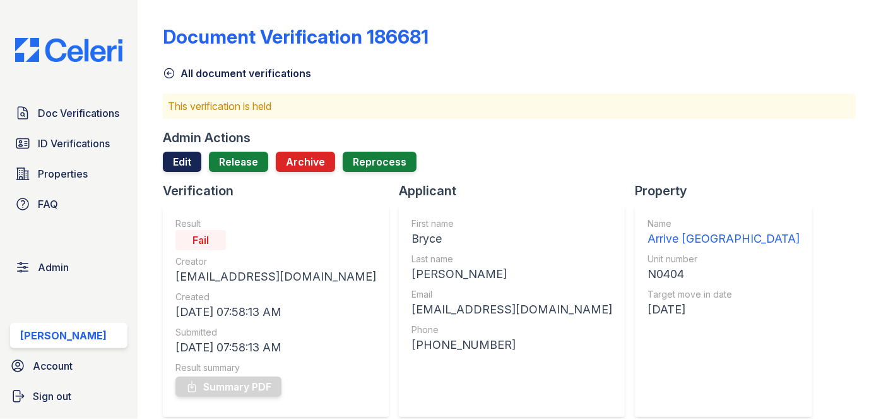
click at [185, 160] on link "Edit" at bounding box center [182, 162] width 39 height 20
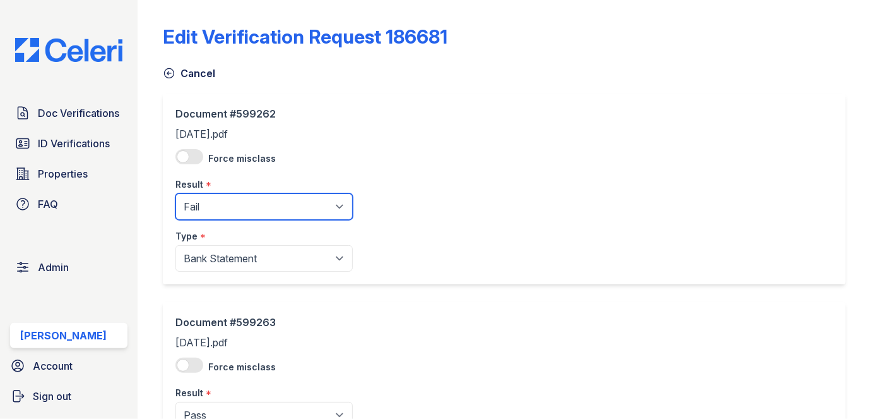
click at [232, 212] on select "Pending Sent Started Processing Pass Fail Caution Error N/A" at bounding box center [264, 206] width 177 height 27
select select "pass"
click at [176, 193] on select "Pending Sent Started Processing Pass Fail Caution Error N/A" at bounding box center [264, 206] width 177 height 27
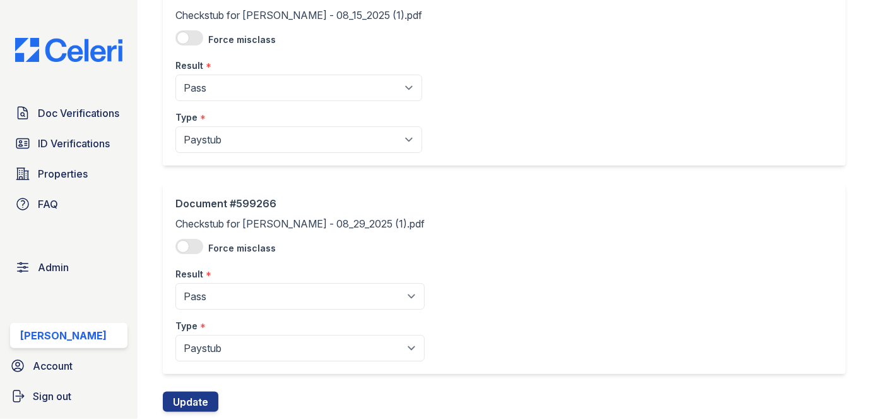
scroll to position [778, 0]
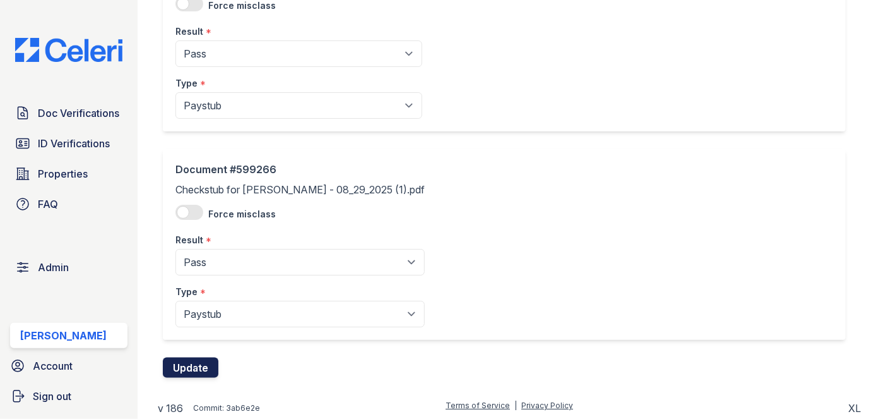
click at [201, 369] on button "Update" at bounding box center [191, 367] width 56 height 20
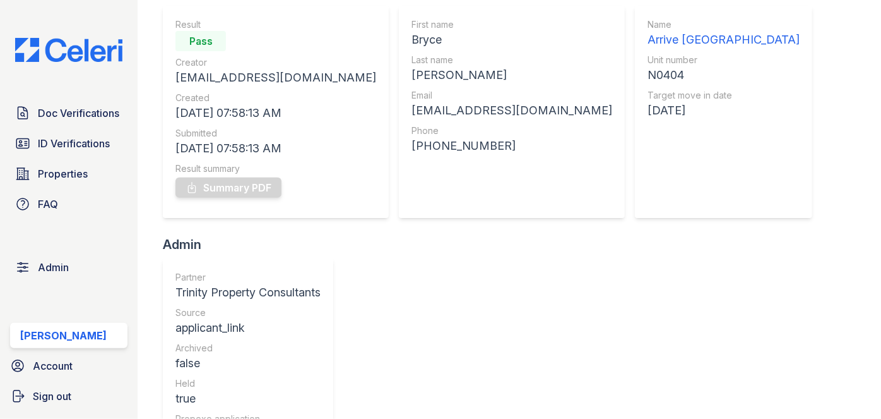
scroll to position [114, 0]
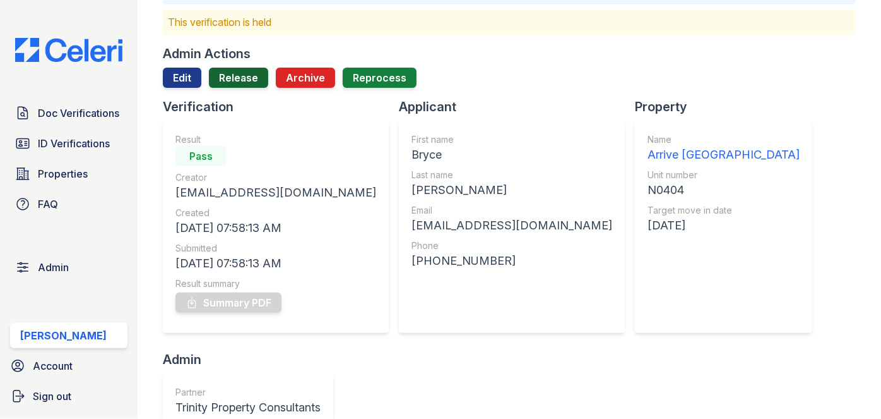
click at [236, 78] on link "Release" at bounding box center [238, 78] width 59 height 20
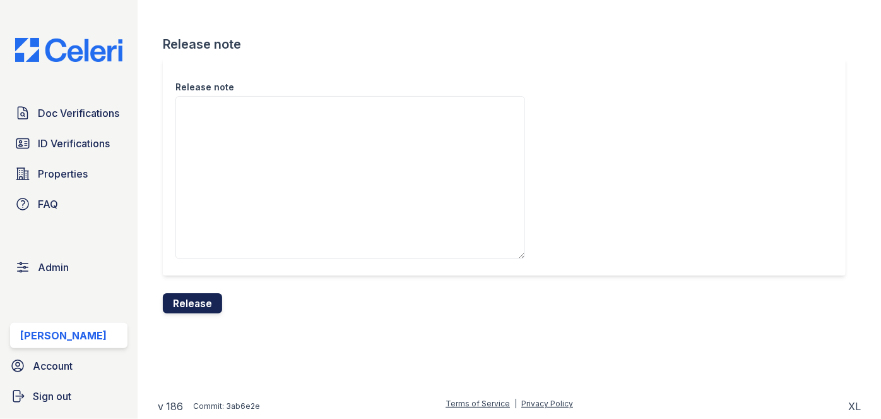
click at [219, 306] on button "Release" at bounding box center [192, 303] width 59 height 20
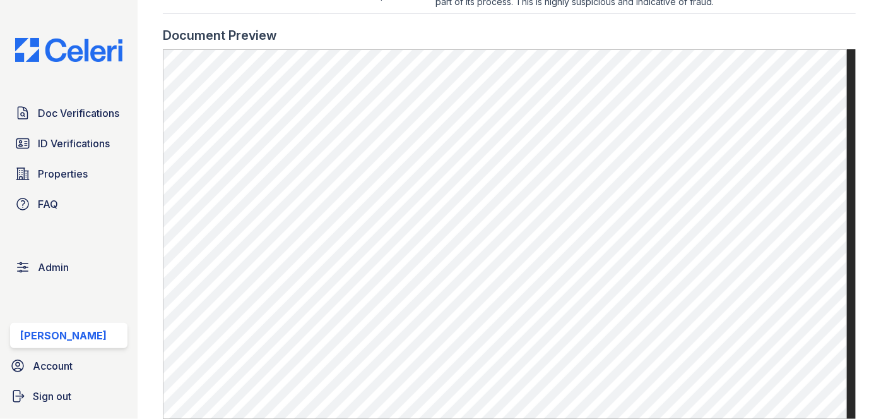
scroll to position [918, 0]
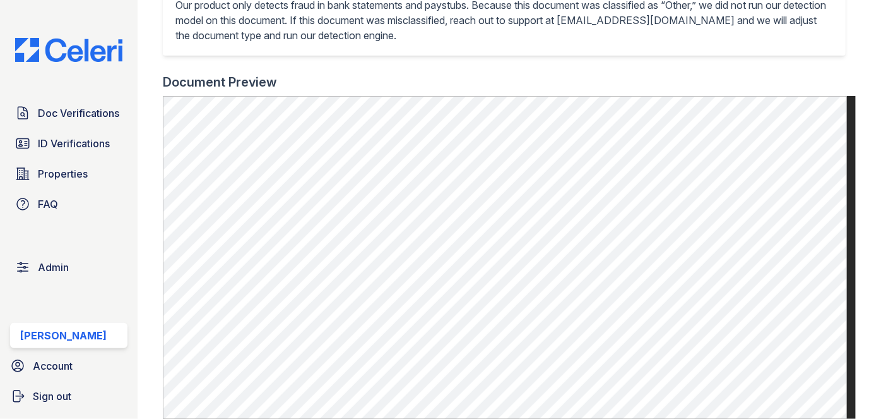
scroll to position [459, 0]
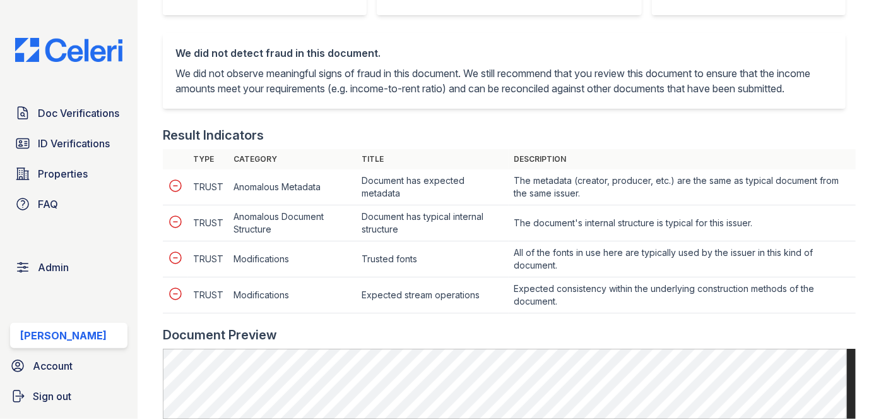
scroll to position [229, 0]
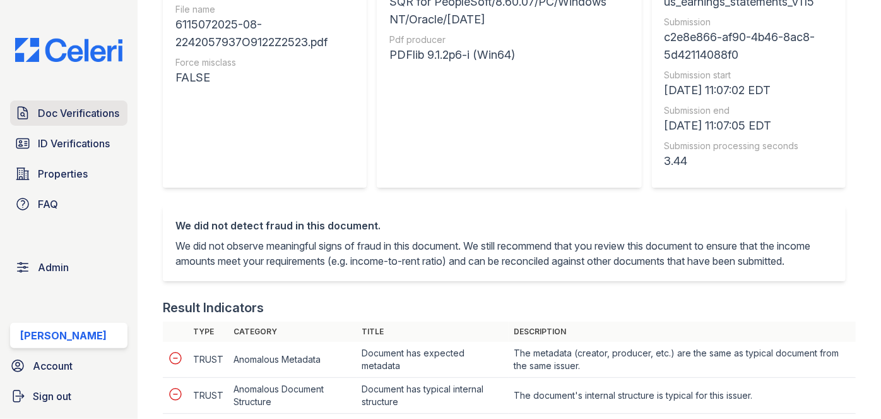
click at [109, 107] on span "Doc Verifications" at bounding box center [78, 112] width 81 height 15
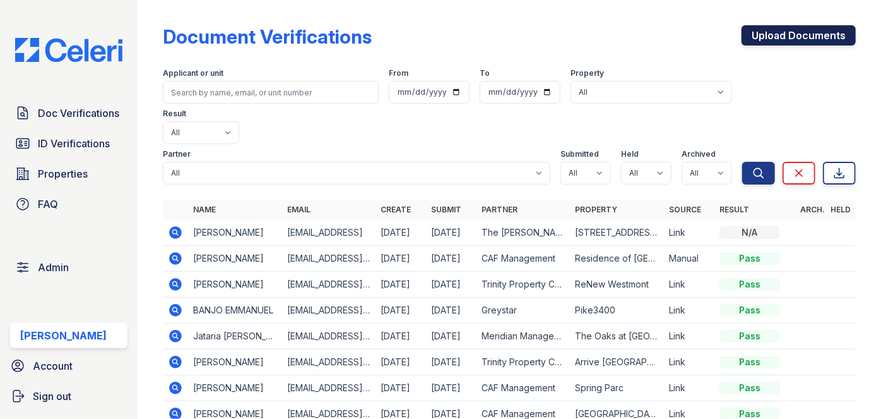
click at [782, 34] on link "Upload Documents" at bounding box center [799, 35] width 114 height 20
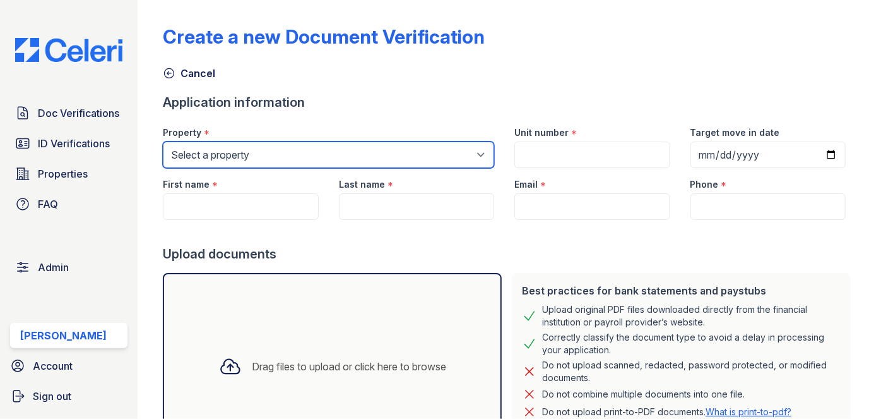
click at [249, 152] on select "Select a property [GEOGRAPHIC_DATA][PERSON_NAME] [GEOGRAPHIC_DATA] [STREET_ADDR…" at bounding box center [329, 154] width 332 height 27
click at [304, 155] on select "Select a property [GEOGRAPHIC_DATA][PERSON_NAME] [GEOGRAPHIC_DATA] [STREET_ADDR…" at bounding box center [329, 154] width 332 height 27
select select "691"
click at [163, 141] on select "Select a property [GEOGRAPHIC_DATA][PERSON_NAME] [GEOGRAPHIC_DATA] [STREET_ADDR…" at bounding box center [329, 154] width 332 height 27
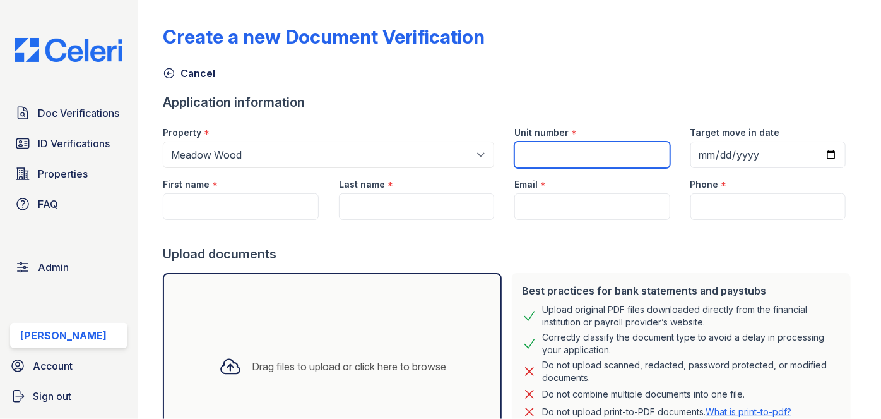
click at [570, 164] on input "Unit number" at bounding box center [592, 154] width 155 height 27
type input "1"
click at [629, 96] on div "Application information" at bounding box center [509, 102] width 693 height 18
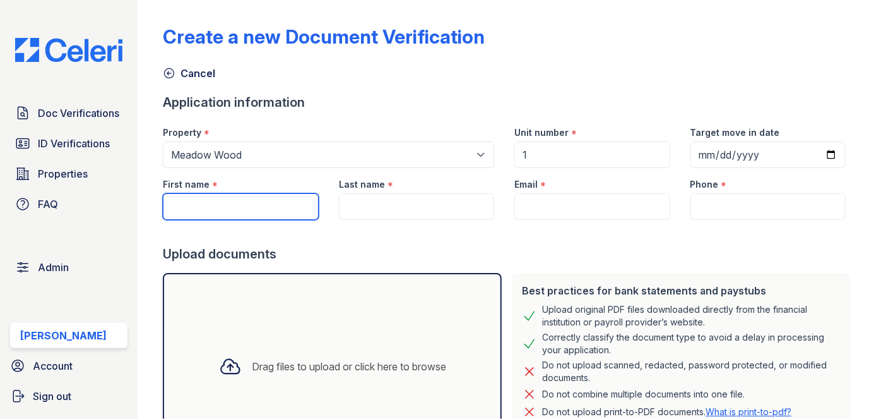
click at [248, 207] on input "First name" at bounding box center [240, 206] width 155 height 27
paste input "[PERSON_NAME] , [PERSON_NAME]"
drag, startPoint x: 208, startPoint y: 205, endPoint x: 328, endPoint y: 217, distance: 120.6
click at [328, 217] on div "First name * [PERSON_NAME] , [PERSON_NAME] Last name * Email * Phone *" at bounding box center [504, 194] width 703 height 52
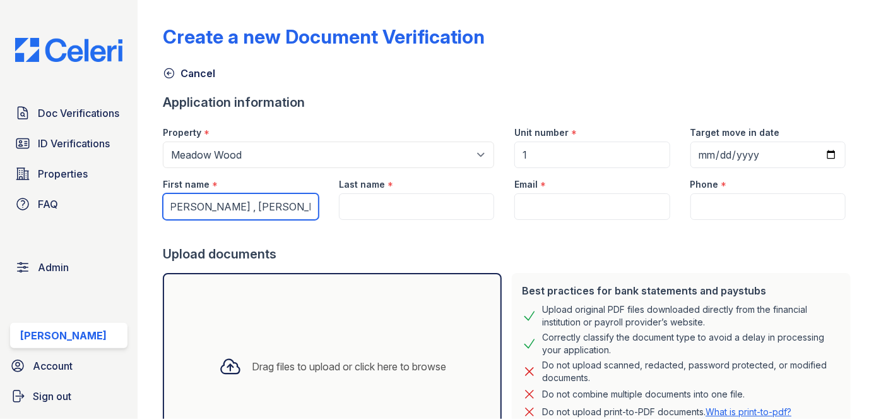
click at [299, 207] on input "[PERSON_NAME] , [PERSON_NAME]" at bounding box center [240, 206] width 155 height 27
type input "Kimberly"
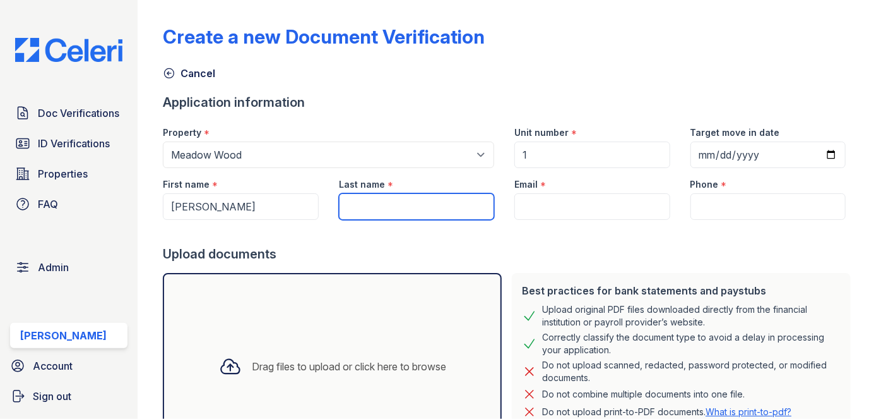
click at [397, 207] on input "Last name" at bounding box center [416, 206] width 155 height 27
paste input "Fredrick"
click at [361, 200] on input "Fredrick" at bounding box center [416, 206] width 155 height 27
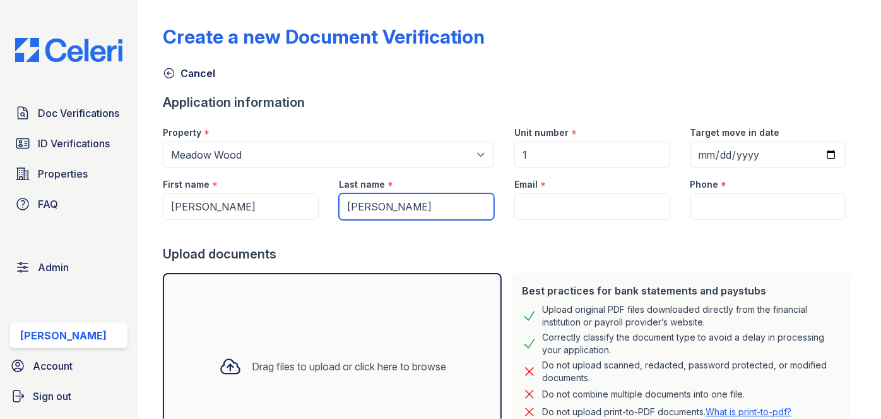
paste input "Herrington"
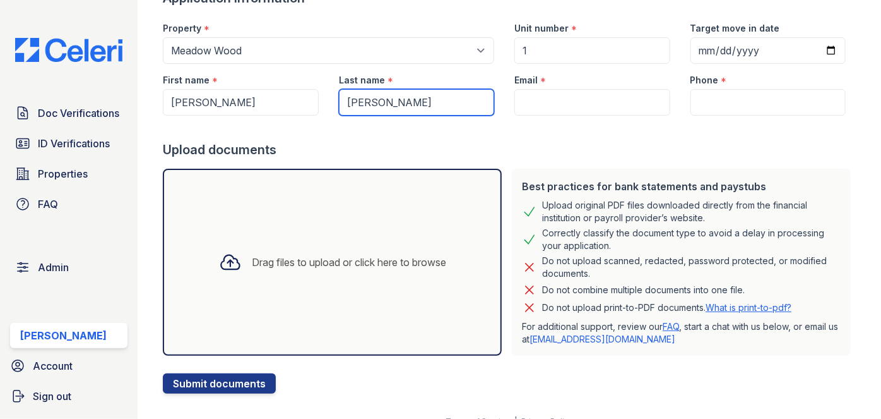
scroll to position [114, 0]
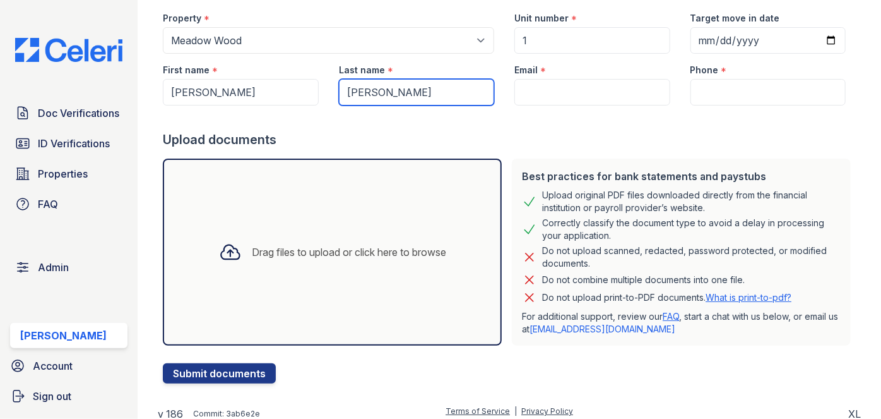
type input "Herrington"
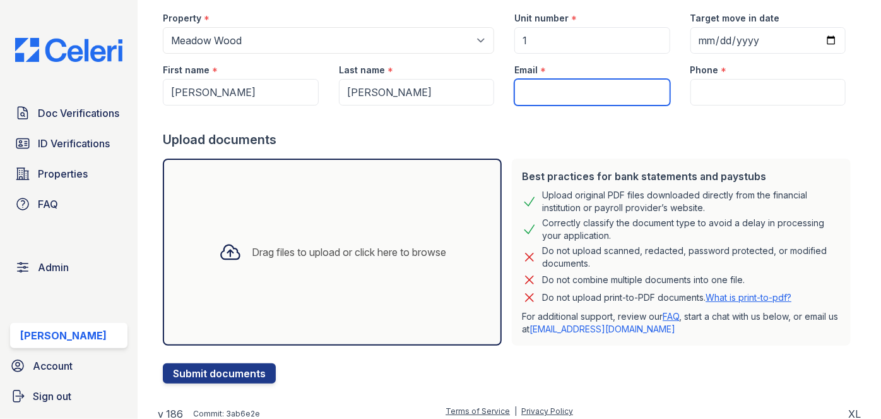
click at [539, 83] on input "Email" at bounding box center [592, 92] width 155 height 27
paste input "kfredrick8226@gmail.com"
type input "kfredrick8226@gmail.com"
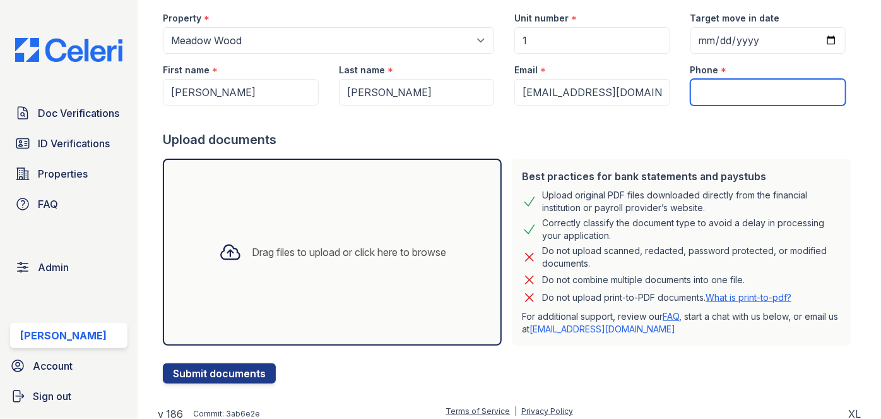
click at [714, 100] on input "Phone" at bounding box center [768, 92] width 155 height 27
type input "3054444444"
click at [315, 249] on div "Drag files to upload or click here to browse" at bounding box center [349, 251] width 194 height 15
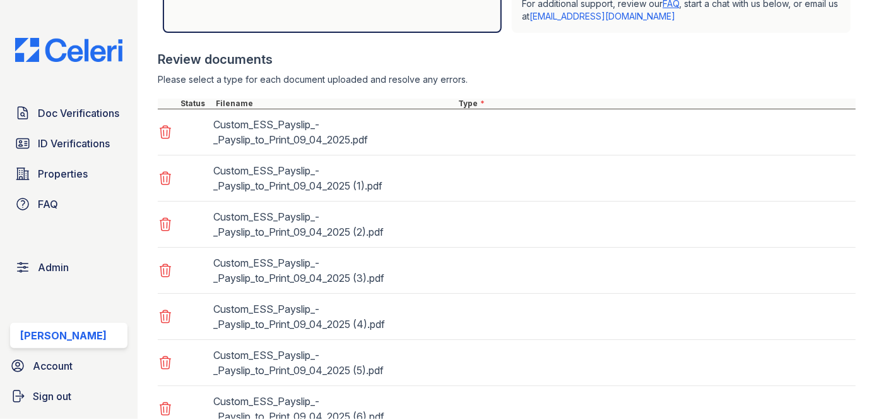
scroll to position [459, 0]
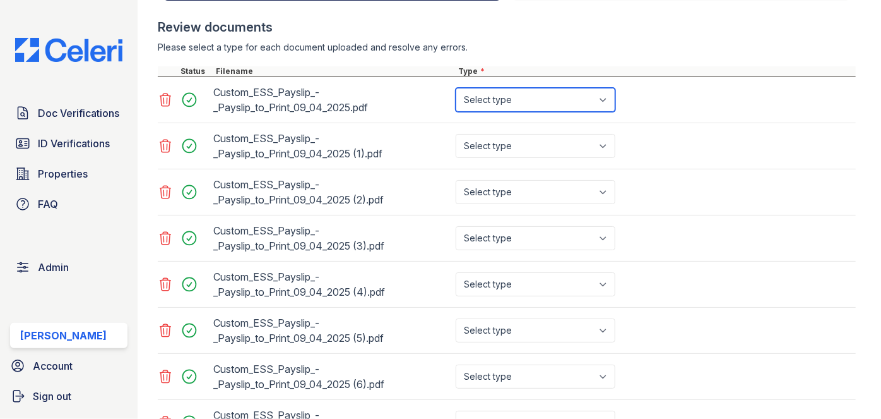
click at [513, 100] on select "Select type Paystub Bank Statement Offer Letter Tax Documents Benefit Award Let…" at bounding box center [536, 100] width 160 height 24
select select "paystub"
click at [456, 88] on select "Select type Paystub Bank Statement Offer Letter Tax Documents Benefit Award Let…" at bounding box center [536, 100] width 160 height 24
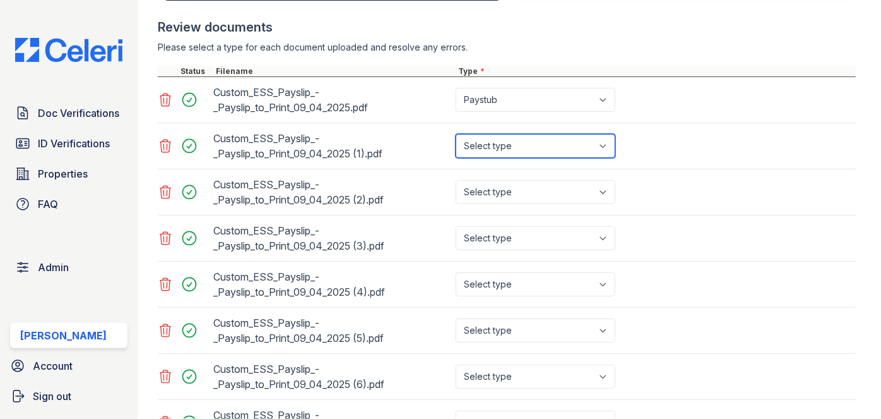
click at [513, 141] on select "Select type Paystub Bank Statement Offer Letter Tax Documents Benefit Award Let…" at bounding box center [536, 146] width 160 height 24
select select "paystub"
click at [456, 134] on select "Select type Paystub Bank Statement Offer Letter Tax Documents Benefit Award Let…" at bounding box center [536, 146] width 160 height 24
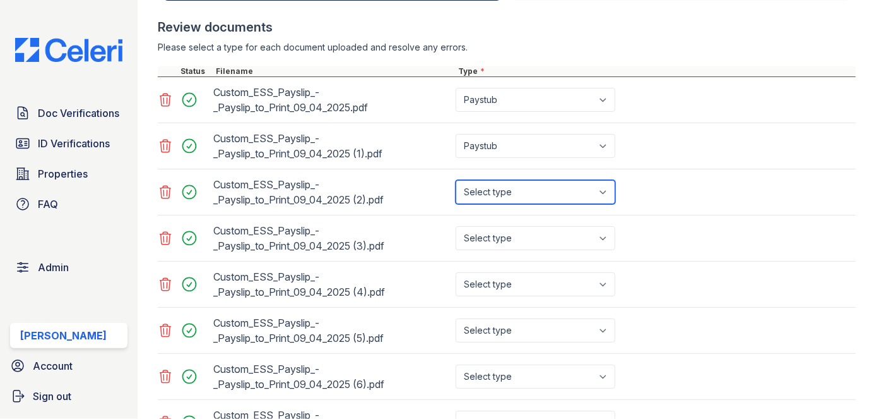
click at [508, 193] on select "Select type Paystub Bank Statement Offer Letter Tax Documents Benefit Award Let…" at bounding box center [536, 192] width 160 height 24
select select "paystub"
click at [456, 180] on select "Select type Paystub Bank Statement Offer Letter Tax Documents Benefit Award Let…" at bounding box center [536, 192] width 160 height 24
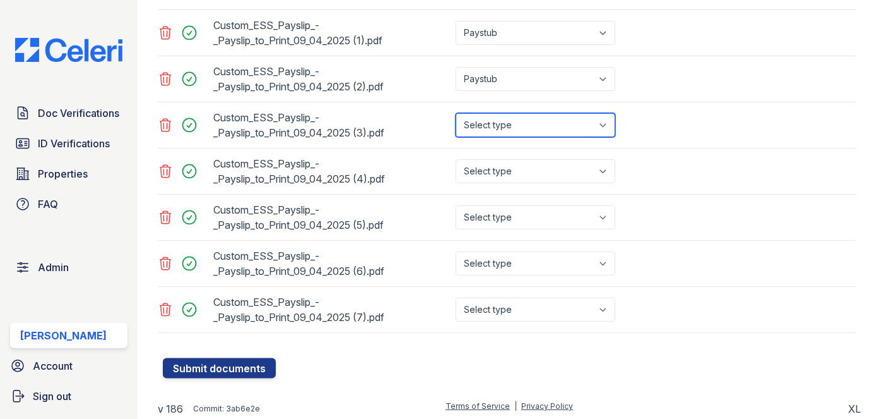
drag, startPoint x: 513, startPoint y: 126, endPoint x: 511, endPoint y: 134, distance: 8.3
click at [513, 126] on select "Select type Paystub Bank Statement Offer Letter Tax Documents Benefit Award Let…" at bounding box center [536, 125] width 160 height 24
select select "paystub"
click at [456, 113] on select "Select type Paystub Bank Statement Offer Letter Tax Documents Benefit Award Let…" at bounding box center [536, 125] width 160 height 24
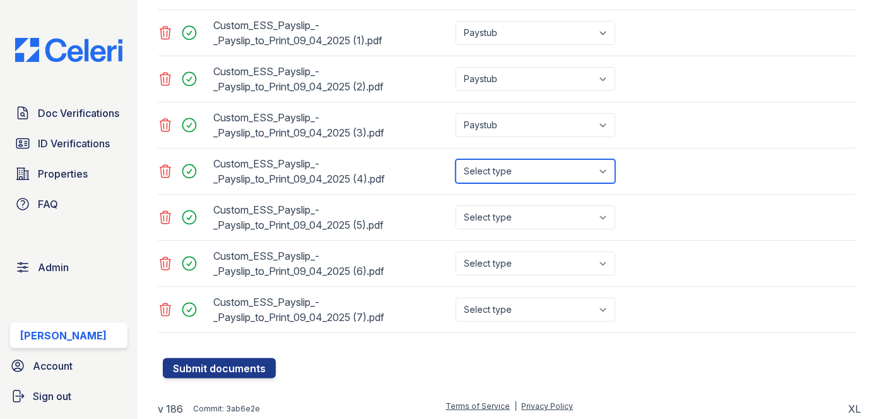
click at [517, 172] on select "Select type Paystub Bank Statement Offer Letter Tax Documents Benefit Award Let…" at bounding box center [536, 171] width 160 height 24
click at [505, 177] on select "Select type Paystub Bank Statement Offer Letter Tax Documents Benefit Award Let…" at bounding box center [536, 171] width 160 height 24
select select "paystub"
click at [456, 159] on select "Select type Paystub Bank Statement Offer Letter Tax Documents Benefit Award Let…" at bounding box center [536, 171] width 160 height 24
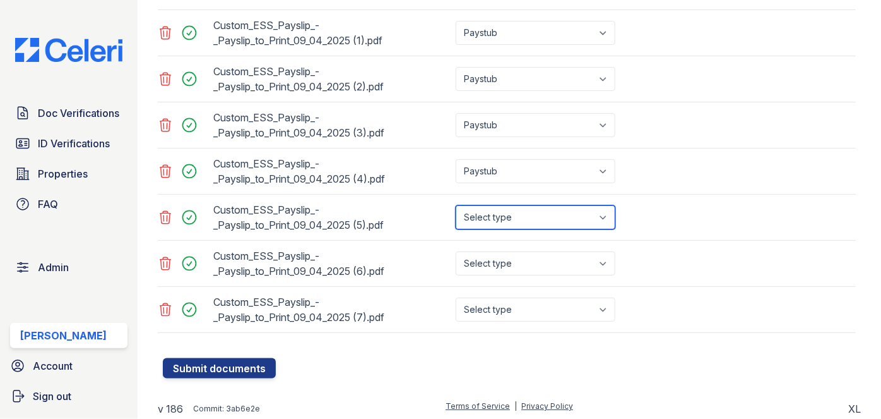
click at [499, 205] on select "Select type Paystub Bank Statement Offer Letter Tax Documents Benefit Award Let…" at bounding box center [536, 217] width 160 height 24
select select "paystub"
click at [456, 205] on select "Select type Paystub Bank Statement Offer Letter Tax Documents Benefit Award Let…" at bounding box center [536, 217] width 160 height 24
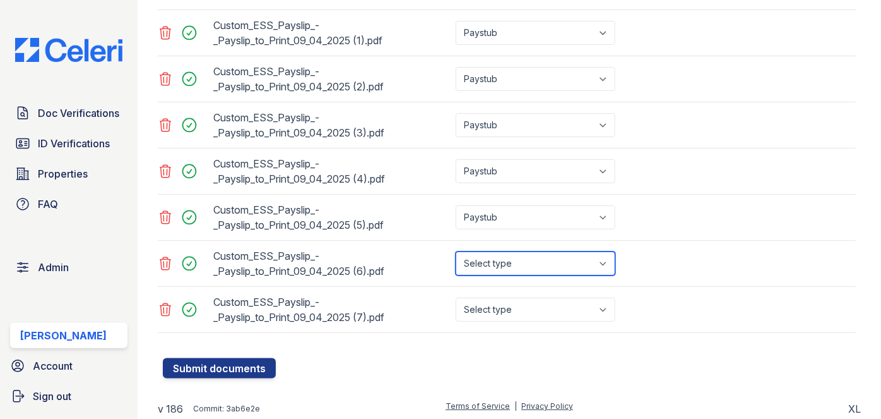
click at [512, 251] on select "Select type Paystub Bank Statement Offer Letter Tax Documents Benefit Award Let…" at bounding box center [536, 263] width 160 height 24
select select "paystub"
click at [456, 251] on select "Select type Paystub Bank Statement Offer Letter Tax Documents Benefit Award Let…" at bounding box center [536, 263] width 160 height 24
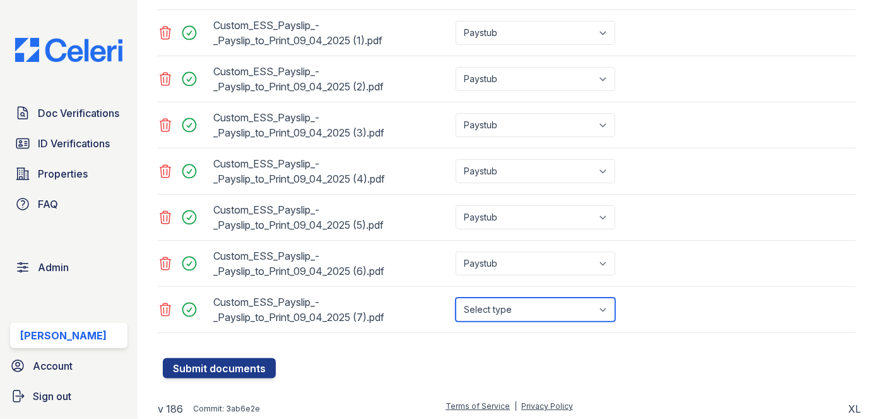
click at [513, 310] on select "Select type Paystub Bank Statement Offer Letter Tax Documents Benefit Award Let…" at bounding box center [536, 309] width 160 height 24
select select "paystub"
click at [456, 297] on select "Select type Paystub Bank Statement Offer Letter Tax Documents Benefit Award Let…" at bounding box center [536, 309] width 160 height 24
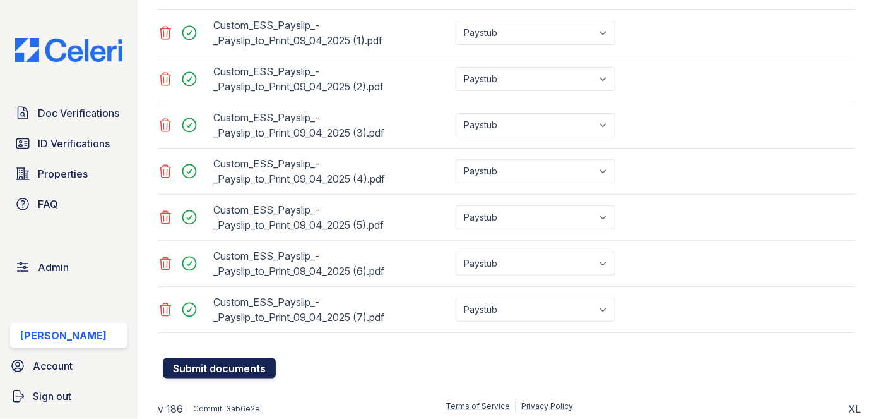
click at [190, 367] on button "Submit documents" at bounding box center [219, 368] width 113 height 20
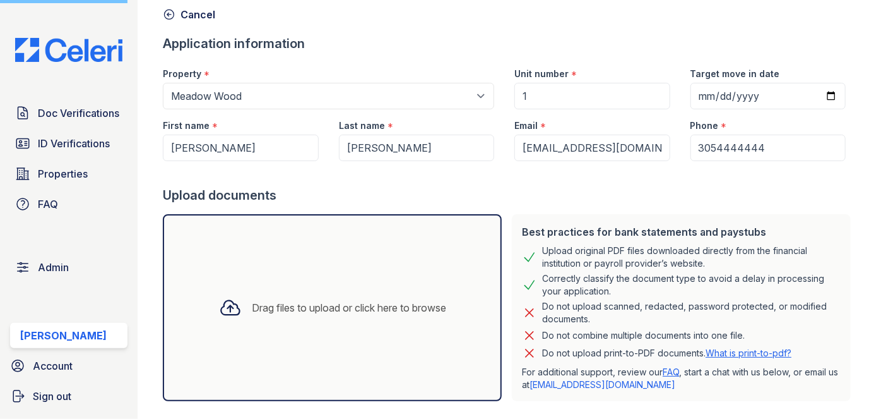
scroll to position [0, 0]
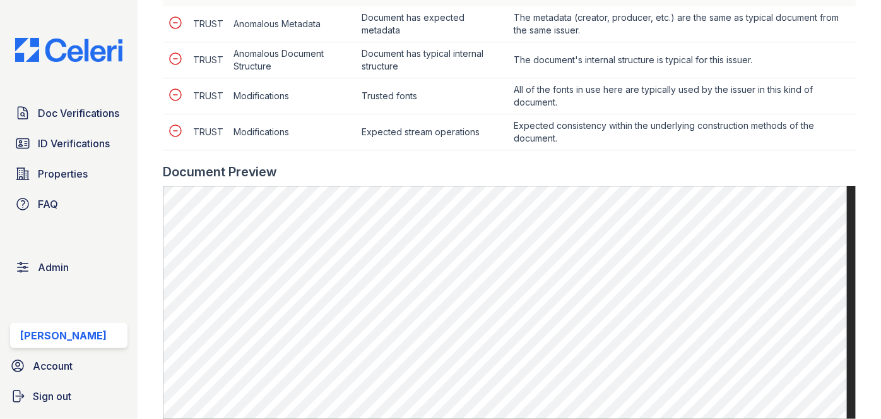
scroll to position [574, 0]
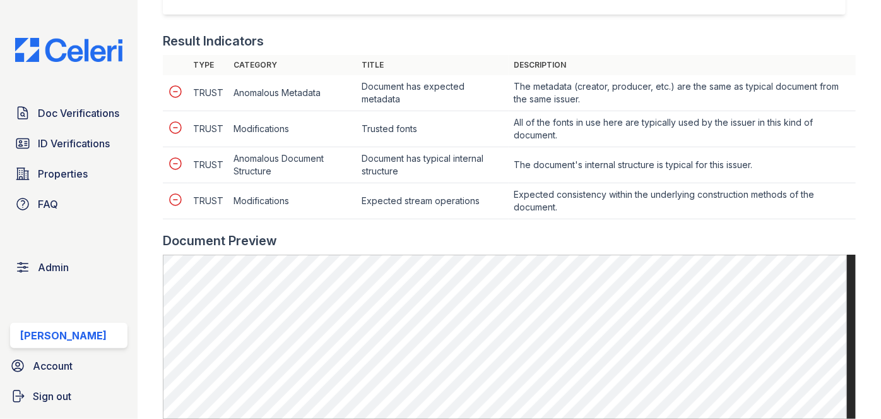
scroll to position [574, 0]
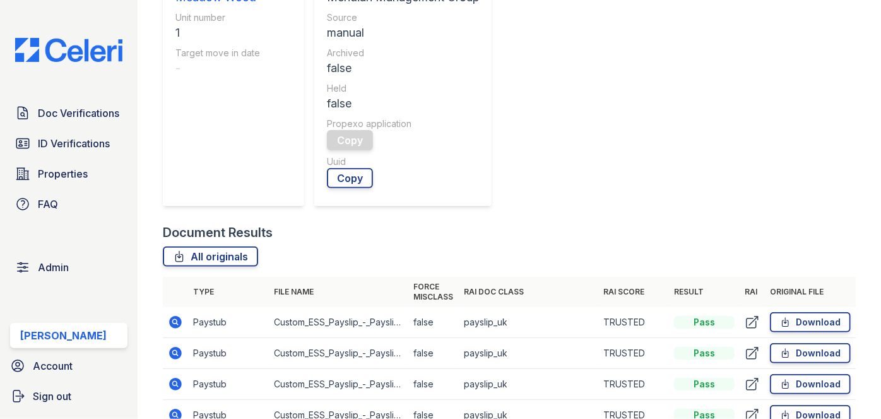
scroll to position [459, 0]
click at [174, 319] on icon at bounding box center [175, 320] width 3 height 3
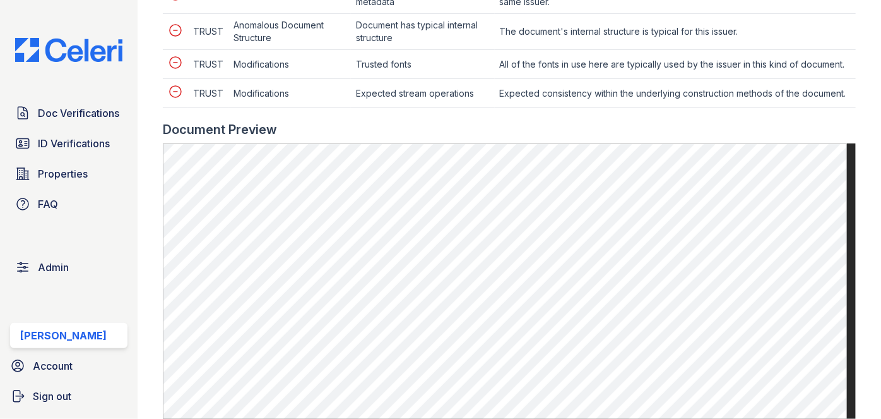
scroll to position [631, 0]
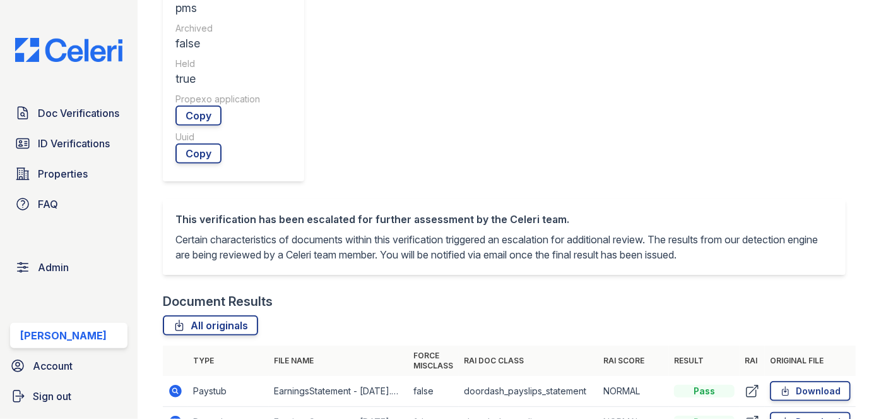
scroll to position [574, 0]
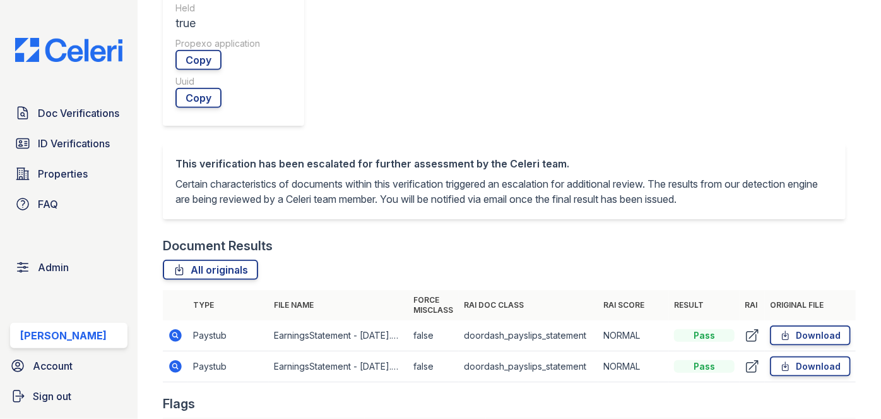
click at [203, 351] on td "Paystub" at bounding box center [228, 366] width 81 height 31
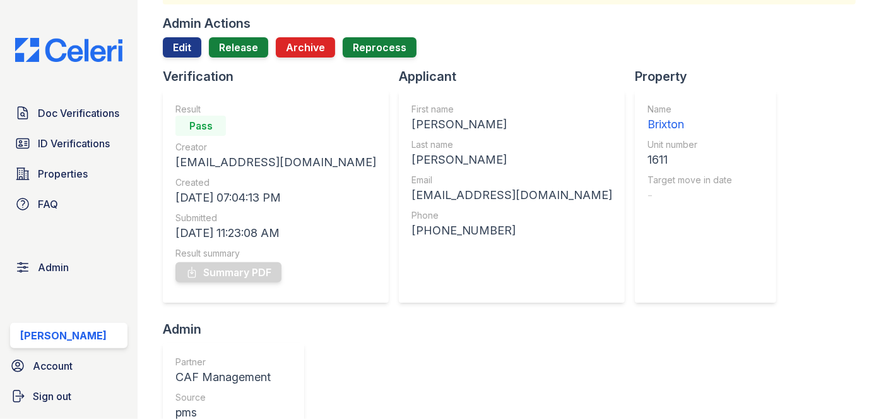
scroll to position [0, 0]
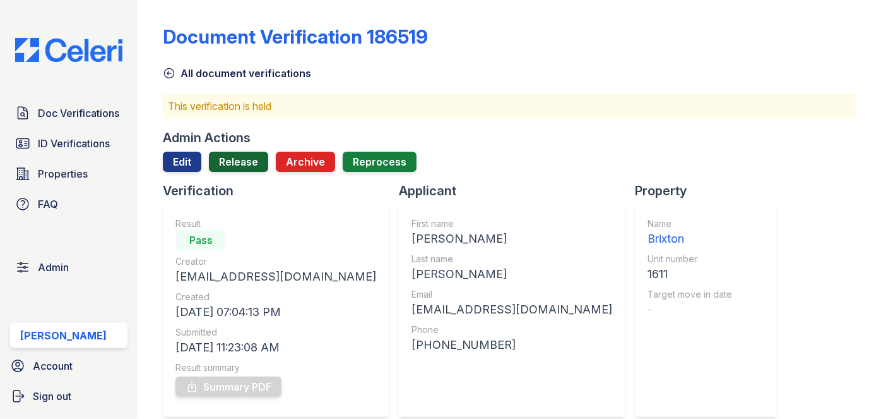
click at [240, 158] on link "Release" at bounding box center [238, 162] width 59 height 20
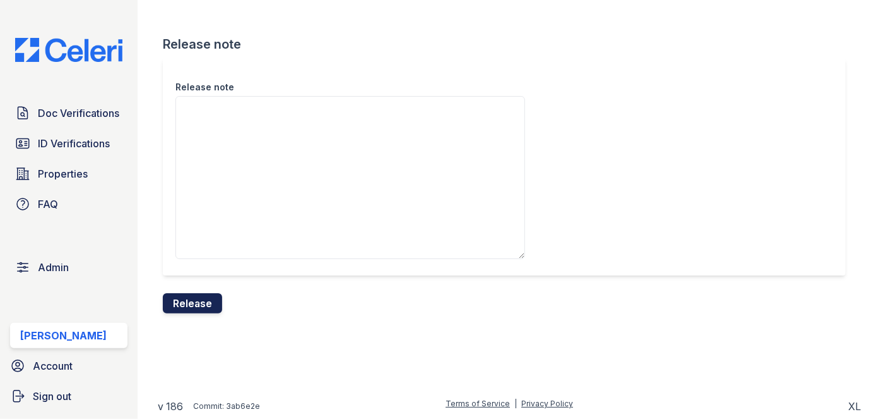
click at [215, 297] on button "Release" at bounding box center [192, 303] width 59 height 20
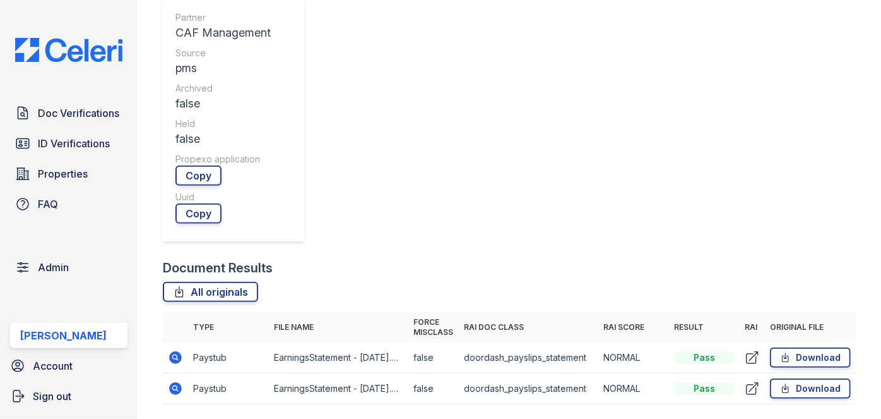
scroll to position [459, 0]
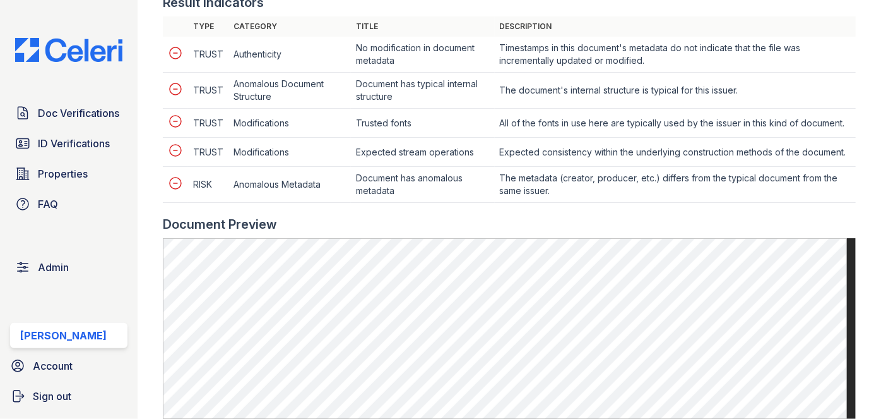
scroll to position [287, 0]
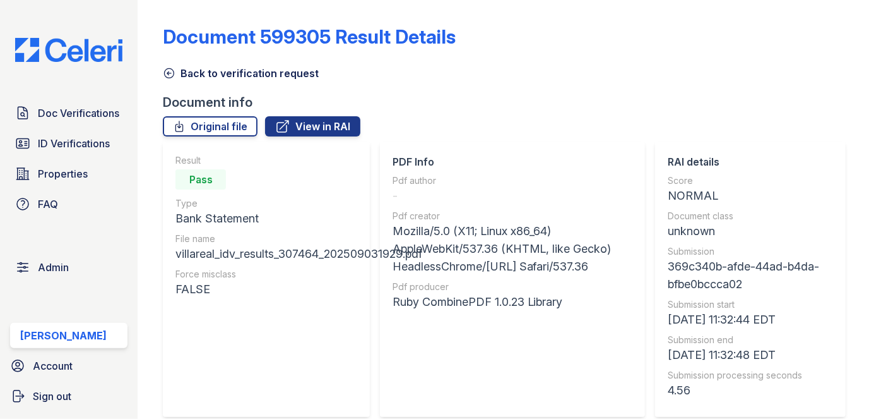
click at [173, 71] on icon at bounding box center [169, 73] width 13 height 13
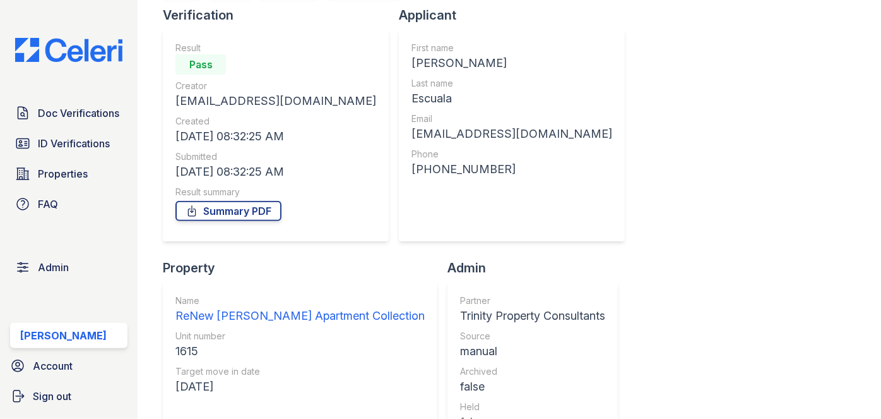
scroll to position [114, 0]
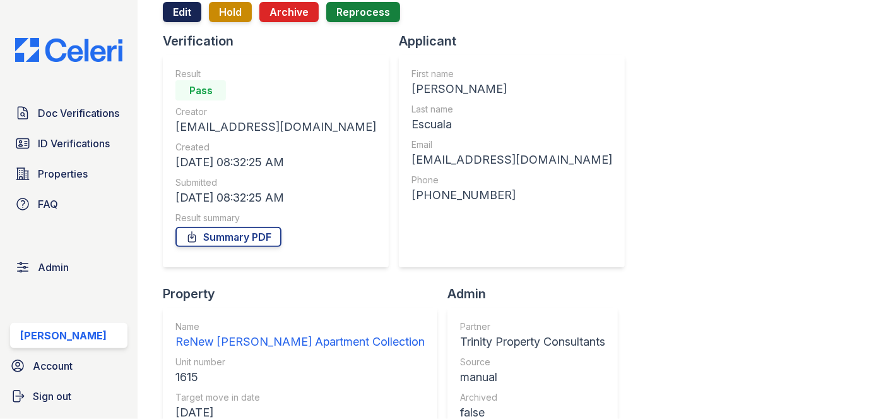
click at [183, 15] on link "Edit" at bounding box center [182, 12] width 39 height 20
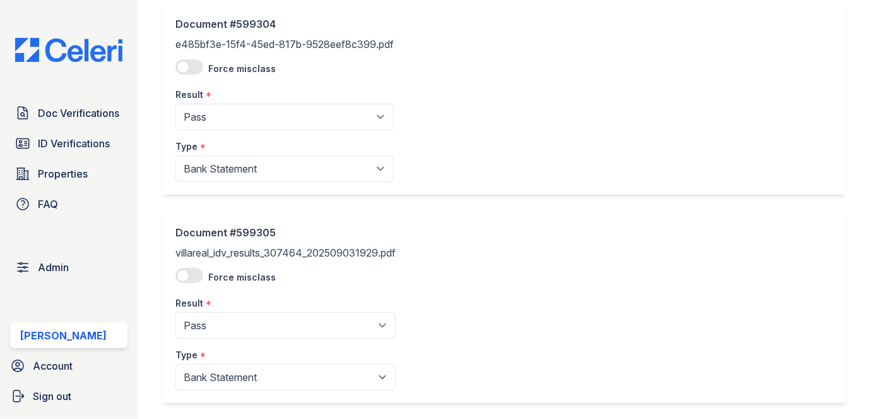
scroll to position [362, 0]
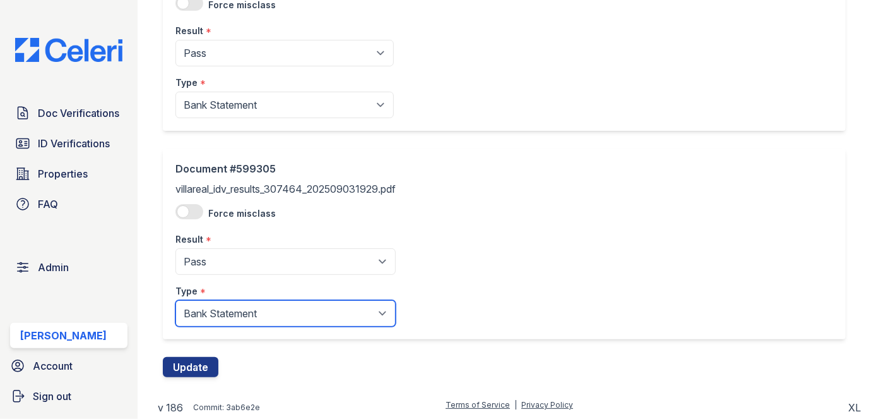
click at [222, 309] on select "Paystub Bank Statement Offer Letter Tax Documents Benefit Award Letter Investme…" at bounding box center [286, 313] width 220 height 27
select select "other"
click at [176, 300] on select "Paystub Bank Statement Offer Letter Tax Documents Benefit Award Letter Investme…" at bounding box center [286, 313] width 220 height 27
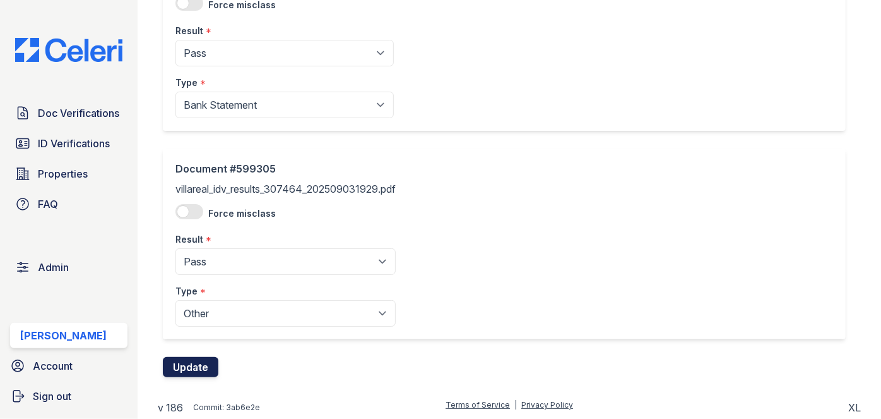
click at [205, 362] on button "Update" at bounding box center [191, 367] width 56 height 20
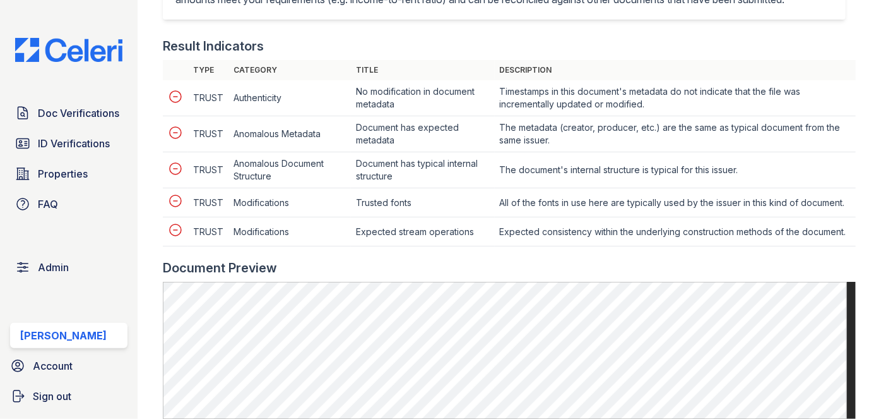
scroll to position [688, 0]
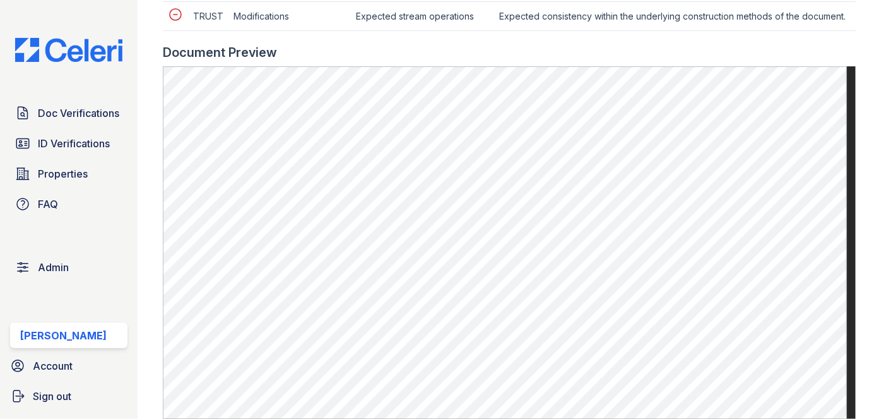
click at [136, 22] on div "Doc Verifications ID Verifications Properties FAQ Admin [PERSON_NAME] Account S…" at bounding box center [69, 209] width 138 height 419
click at [143, 51] on main "Document 599307 Result Details Back to verification request Document info Origi…" at bounding box center [510, 209] width 744 height 419
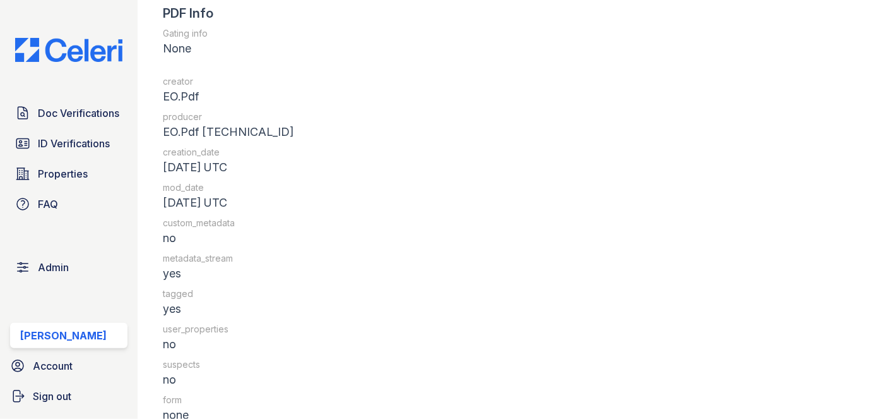
scroll to position [1377, 0]
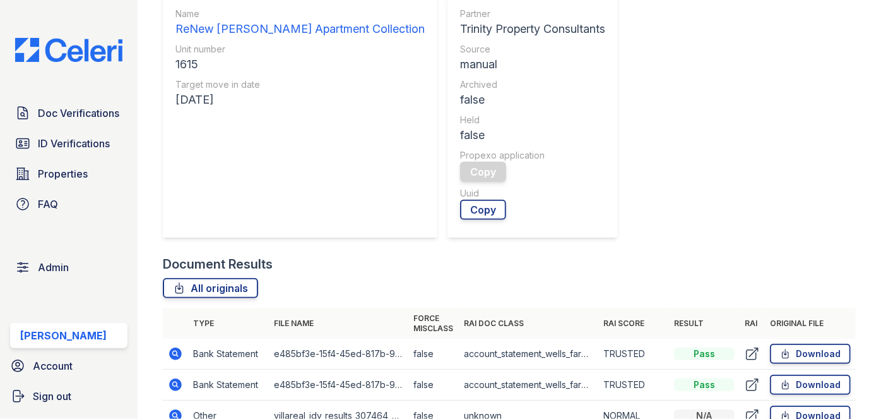
scroll to position [344, 0]
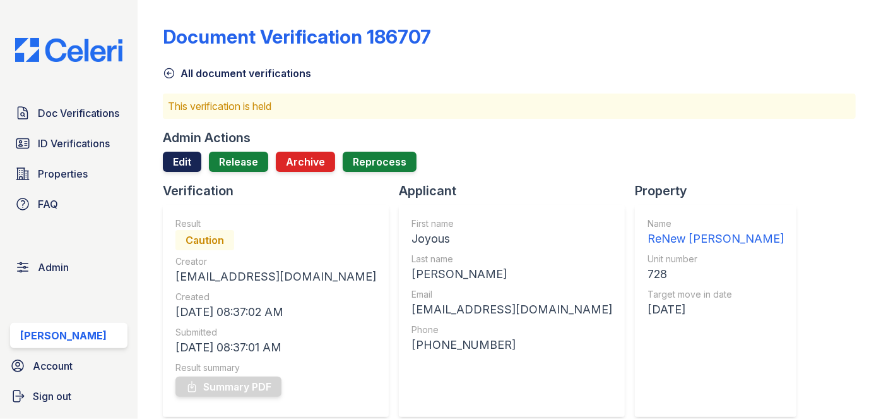
click at [175, 157] on link "Edit" at bounding box center [182, 162] width 39 height 20
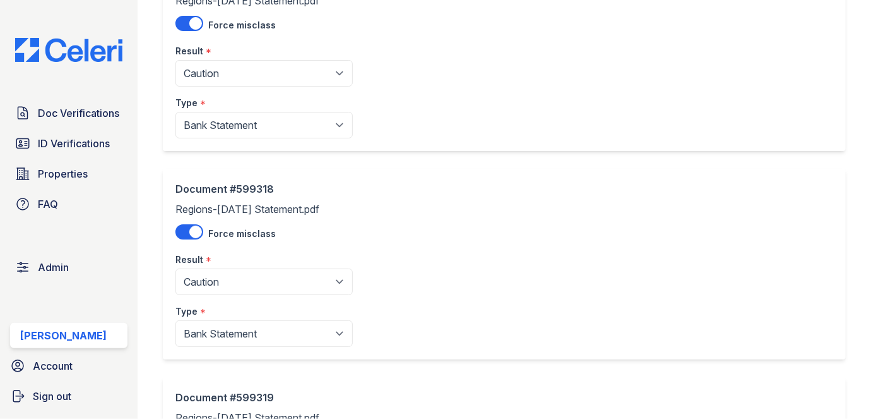
scroll to position [344, 0]
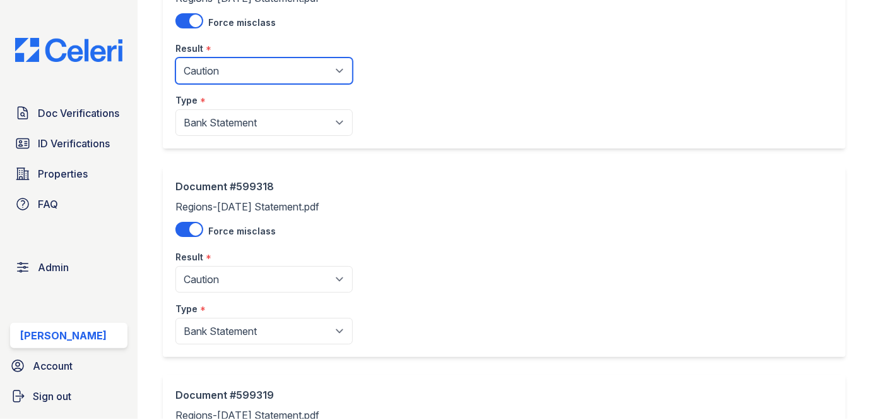
click at [236, 68] on select "Pending Sent Started Processing Pass Fail Caution Error N/A" at bounding box center [264, 70] width 177 height 27
select select "pass"
click at [176, 57] on select "Pending Sent Started Processing Pass Fail Caution Error N/A" at bounding box center [264, 70] width 177 height 27
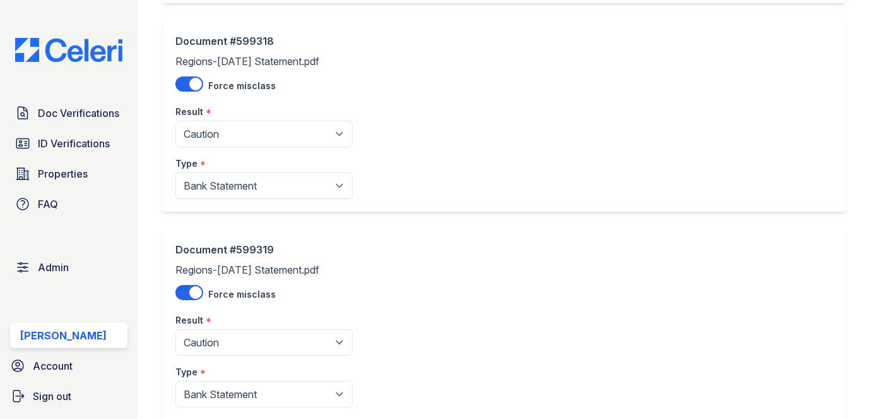
scroll to position [517, 0]
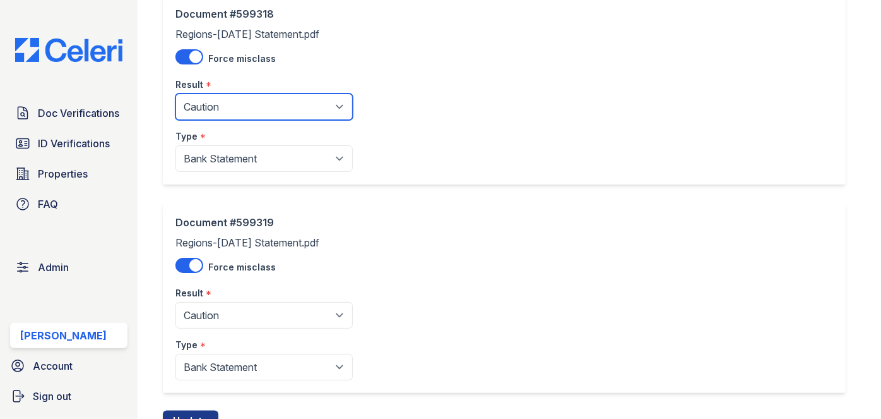
click at [226, 103] on select "Pending Sent Started Processing Pass Fail Caution Error N/A" at bounding box center [264, 106] width 177 height 27
select select "pass"
click at [176, 93] on select "Pending Sent Started Processing Pass Fail Caution Error N/A" at bounding box center [264, 106] width 177 height 27
click at [206, 205] on div "Document #599319 Regions-July 2025 Statement.pdf Force misclass Result * Pendin…" at bounding box center [504, 297] width 683 height 191
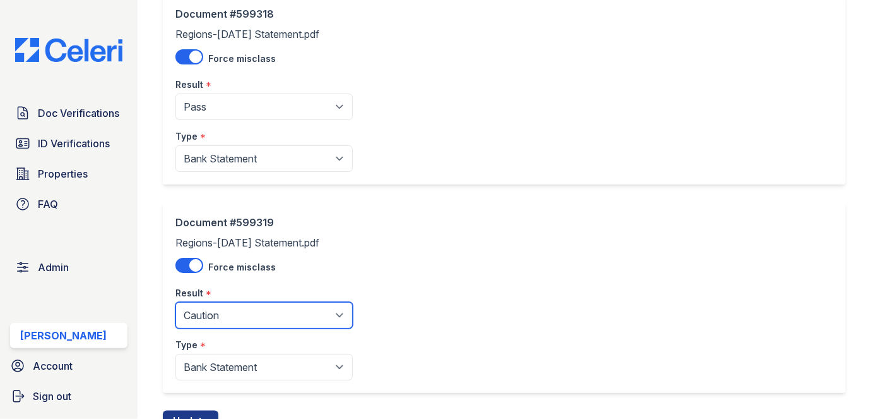
drag, startPoint x: 215, startPoint y: 313, endPoint x: 215, endPoint y: 302, distance: 10.8
click at [215, 312] on select "Pending Sent Started Processing Pass Fail Caution Error N/A" at bounding box center [264, 315] width 177 height 27
select select "pass"
click at [176, 302] on select "Pending Sent Started Processing Pass Fail Caution Error N/A" at bounding box center [264, 315] width 177 height 27
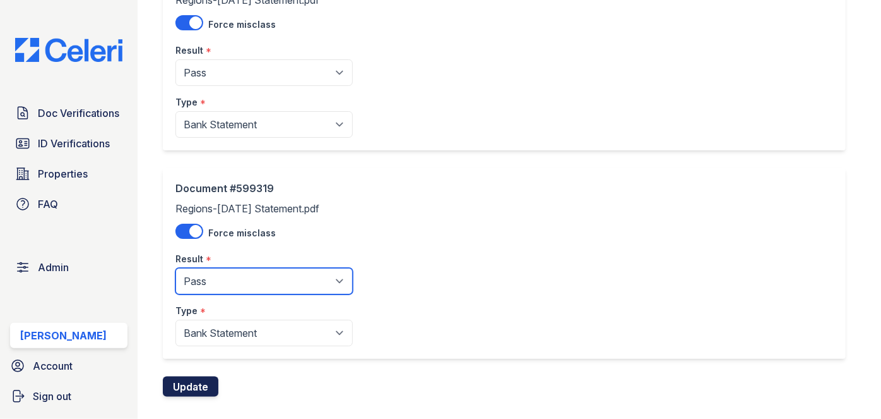
scroll to position [570, 0]
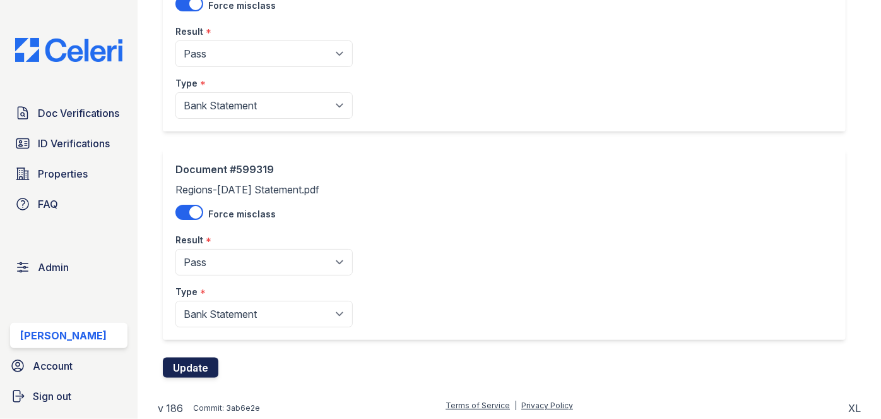
click at [200, 369] on button "Update" at bounding box center [191, 367] width 56 height 20
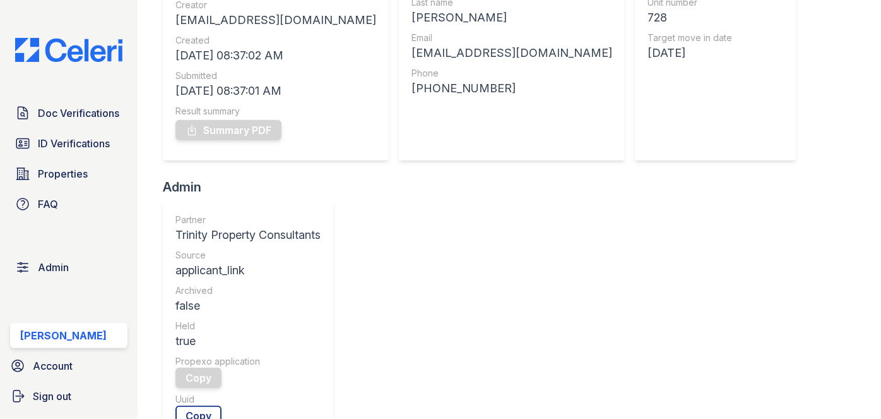
scroll to position [114, 0]
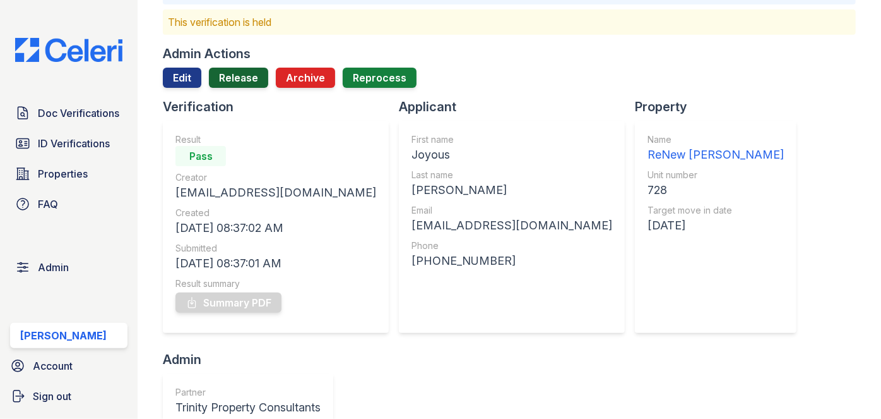
click at [243, 73] on link "Release" at bounding box center [238, 78] width 59 height 20
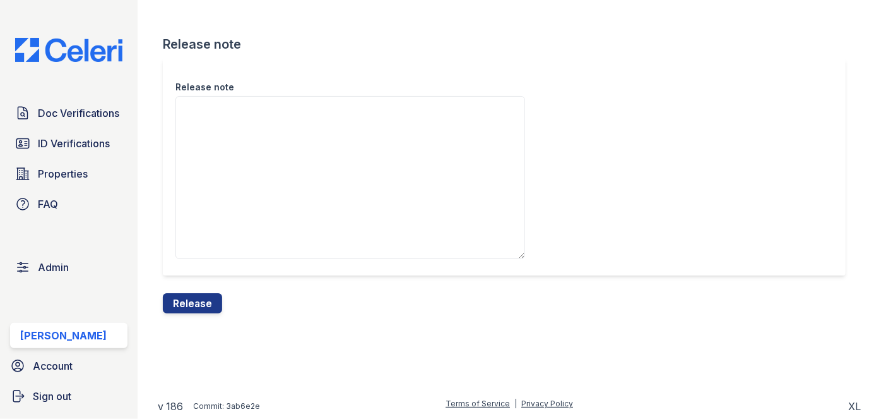
click at [203, 299] on button "Release" at bounding box center [192, 303] width 59 height 20
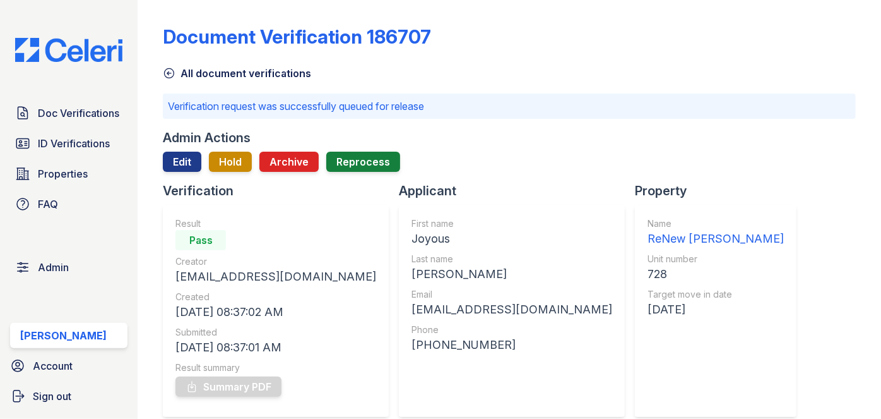
click at [146, 43] on div "Document Verification 186707 All document verifications Verification request wa…" at bounding box center [510, 209] width 744 height 419
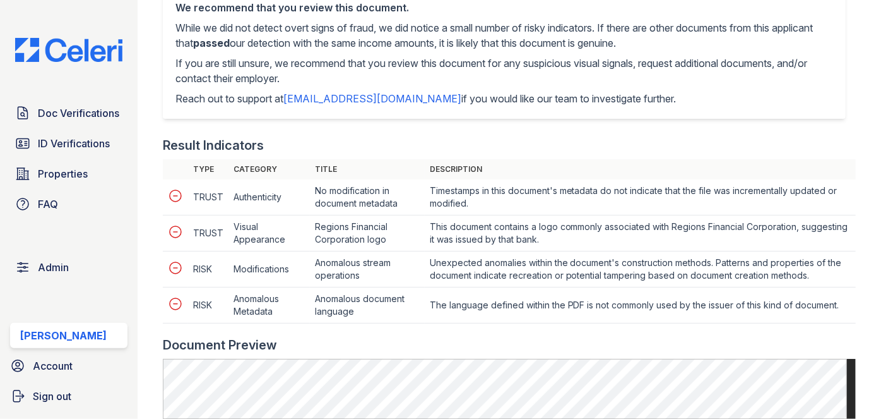
scroll to position [574, 0]
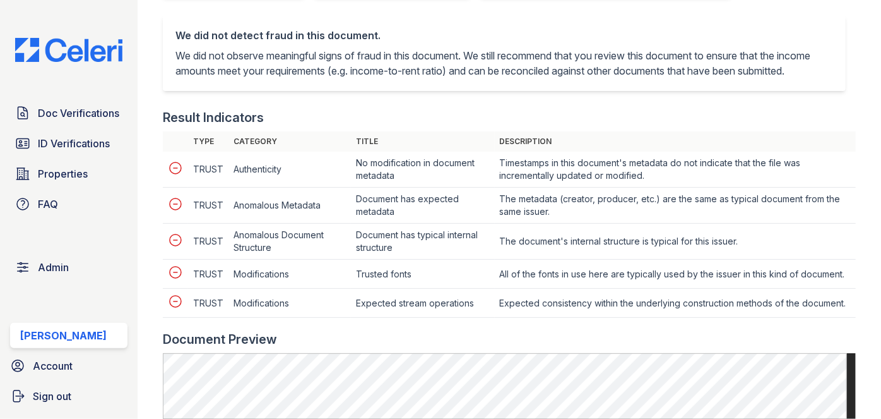
scroll to position [688, 0]
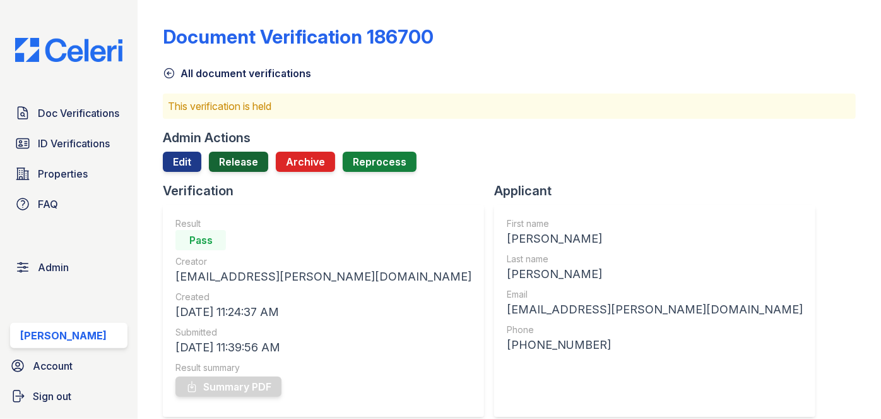
click at [236, 157] on link "Release" at bounding box center [238, 162] width 59 height 20
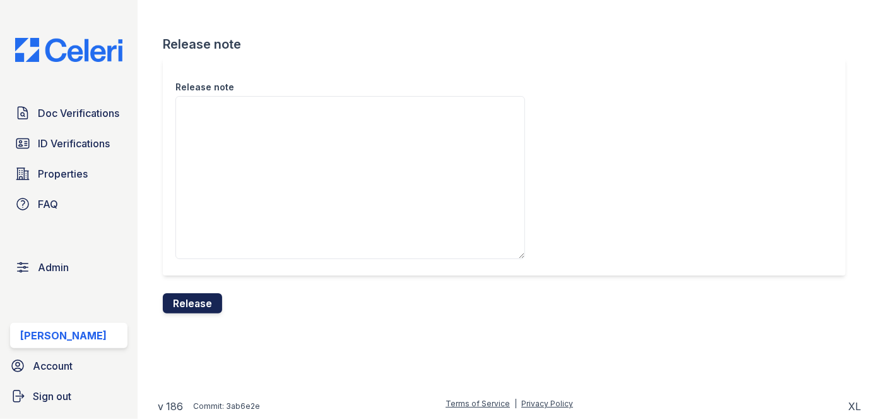
click at [217, 302] on button "Release" at bounding box center [192, 303] width 59 height 20
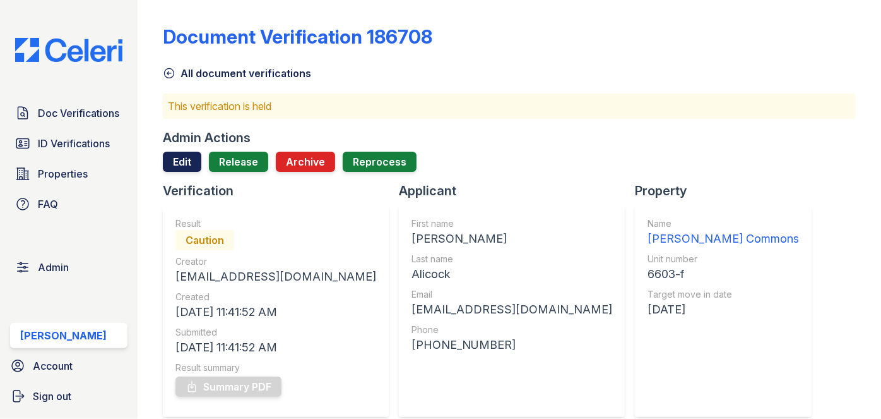
click at [172, 160] on link "Edit" at bounding box center [182, 162] width 39 height 20
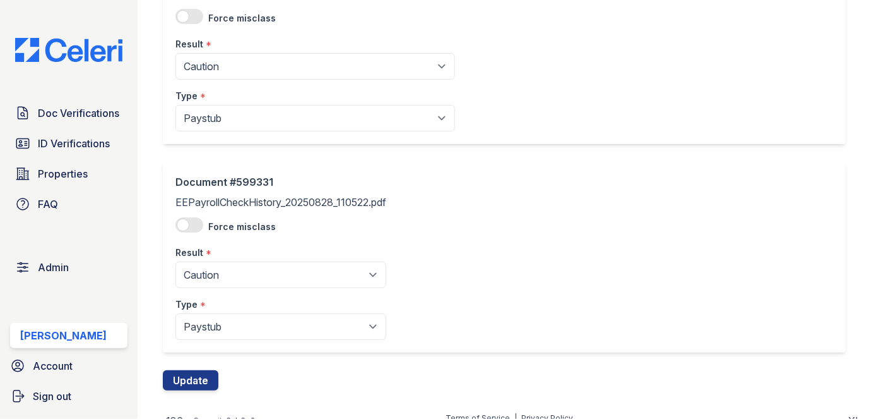
scroll to position [153, 0]
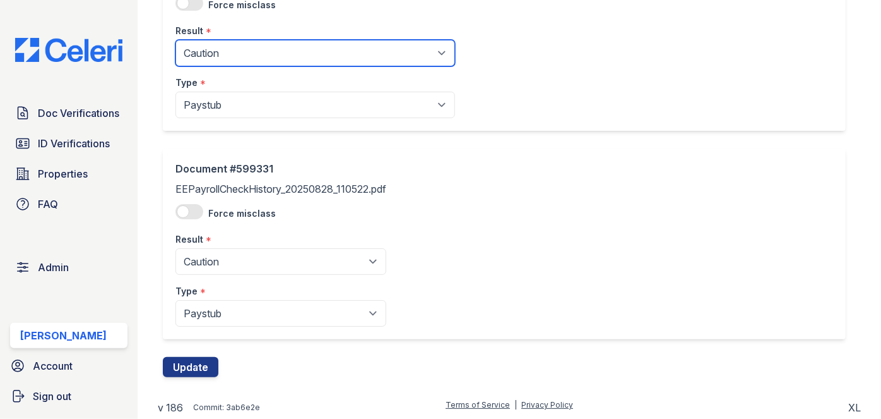
drag, startPoint x: 240, startPoint y: 50, endPoint x: 232, endPoint y: 63, distance: 15.3
click at [240, 50] on select "Pending Sent Started Processing Pass Fail Caution Error N/A" at bounding box center [316, 53] width 280 height 27
select select "pass"
click at [176, 40] on select "Pending Sent Started Processing Pass Fail Caution Error N/A" at bounding box center [316, 53] width 280 height 27
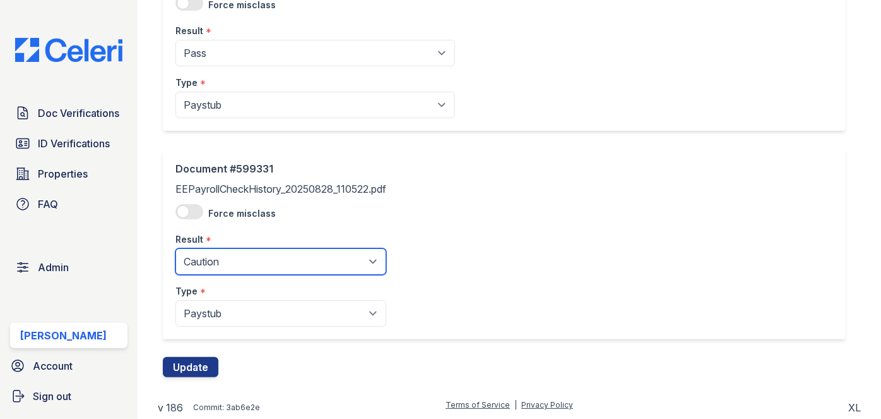
click at [238, 255] on select "Pending Sent Started Processing Pass Fail Caution Error N/A" at bounding box center [281, 261] width 211 height 27
click at [224, 260] on select "Pending Sent Started Processing Pass Fail Caution Error N/A" at bounding box center [281, 261] width 211 height 27
select select "pass"
click at [176, 248] on select "Pending Sent Started Processing Pass Fail Caution Error N/A" at bounding box center [281, 261] width 211 height 27
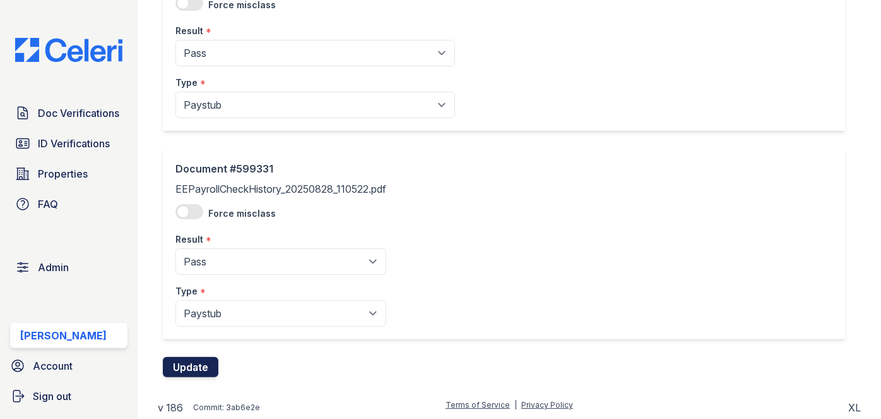
click at [195, 367] on button "Update" at bounding box center [191, 367] width 56 height 20
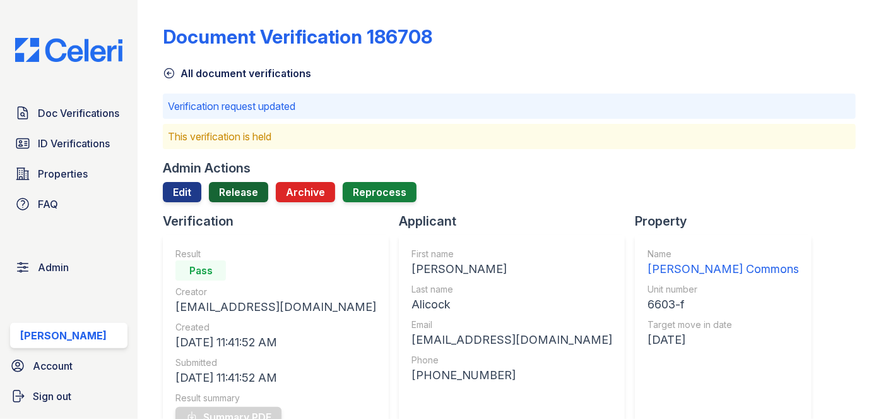
click at [251, 191] on link "Release" at bounding box center [238, 192] width 59 height 20
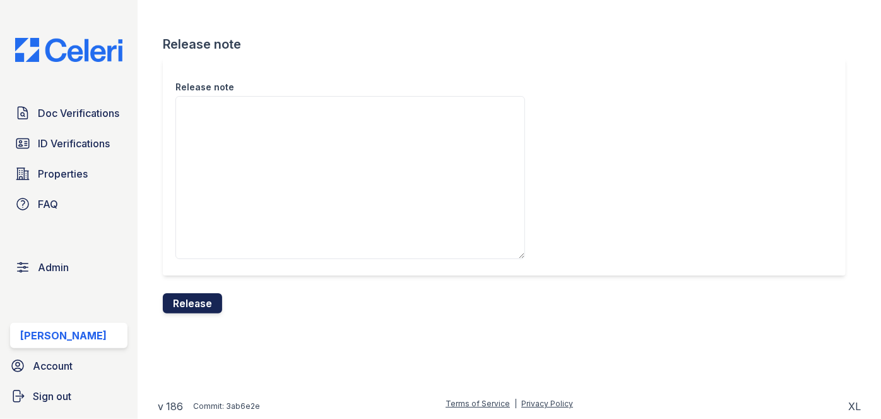
click at [211, 309] on button "Release" at bounding box center [192, 303] width 59 height 20
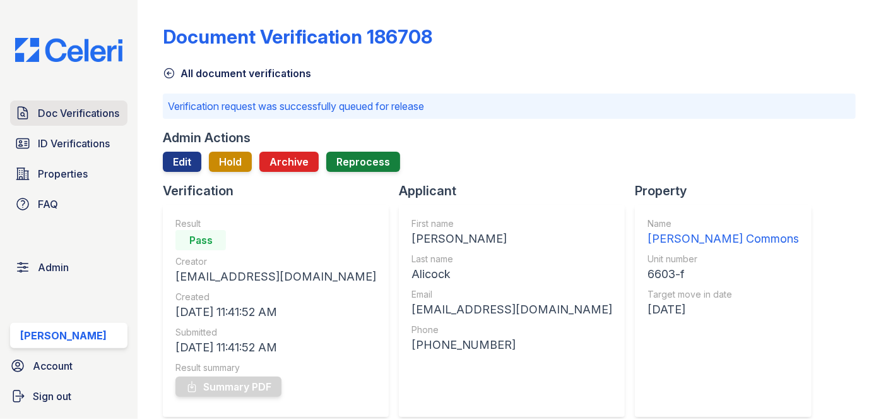
click at [98, 110] on span "Doc Verifications" at bounding box center [78, 112] width 81 height 15
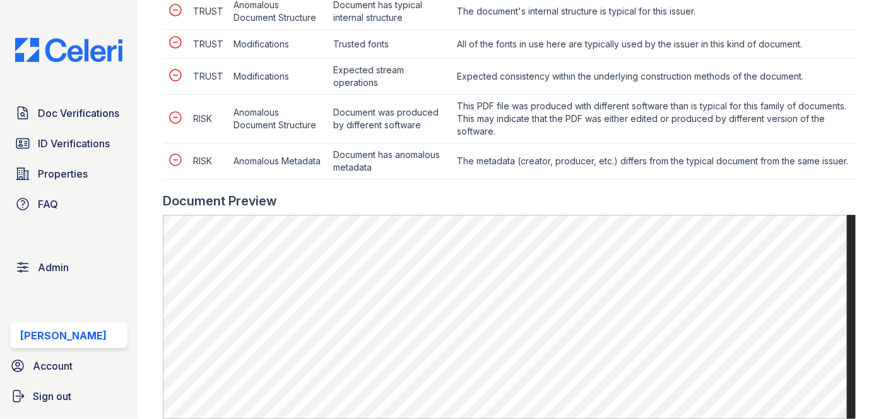
scroll to position [688, 0]
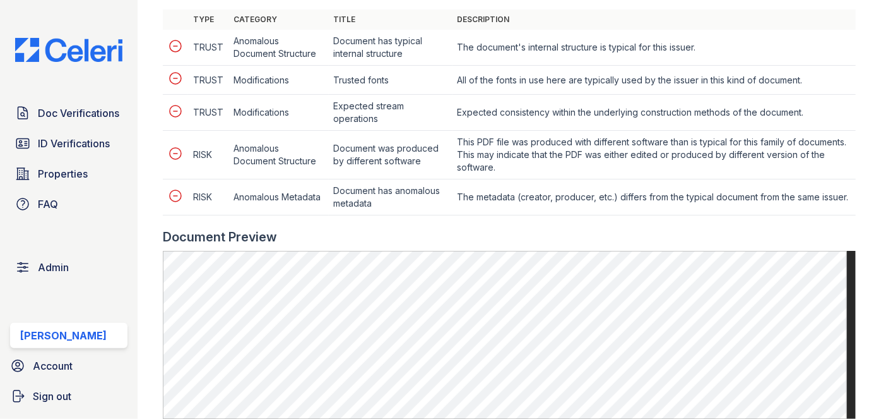
scroll to position [861, 0]
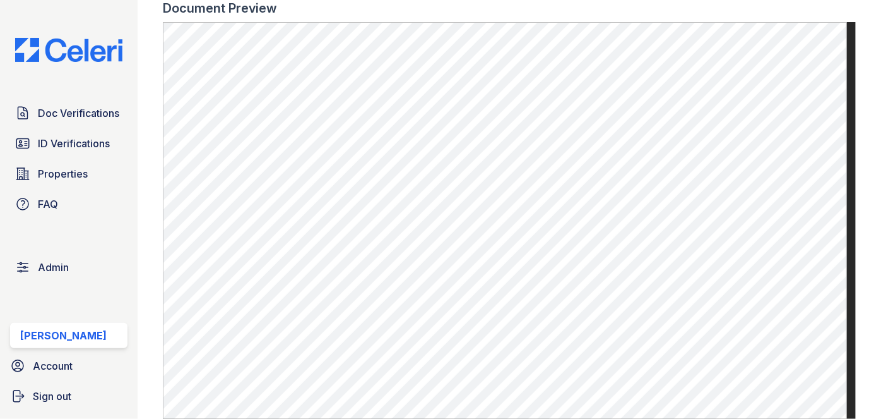
scroll to position [574, 0]
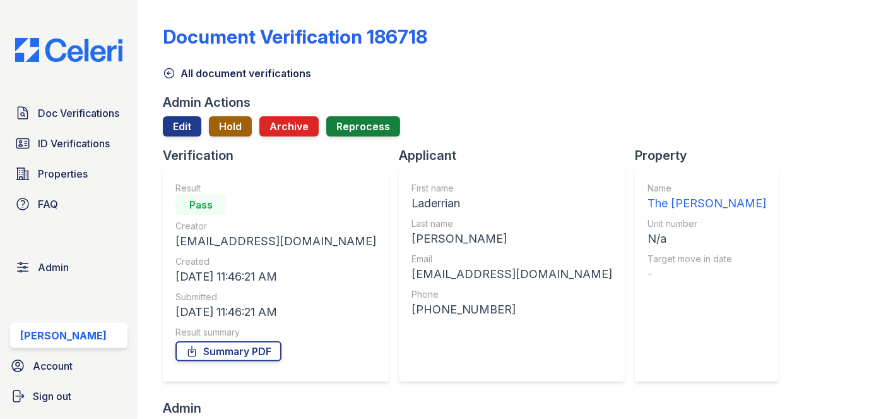
click at [232, 124] on button "Hold" at bounding box center [230, 126] width 43 height 20
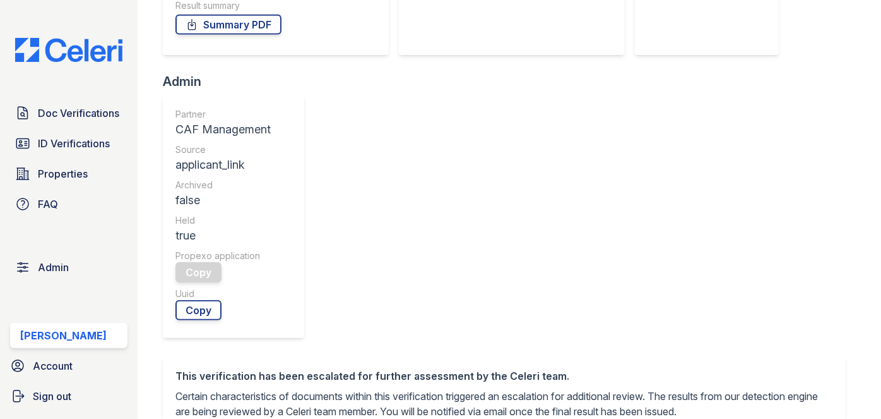
scroll to position [459, 0]
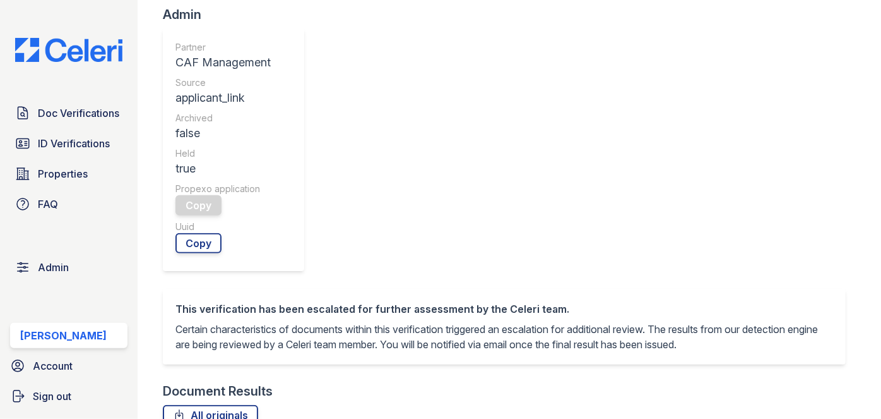
copy td "unknown"
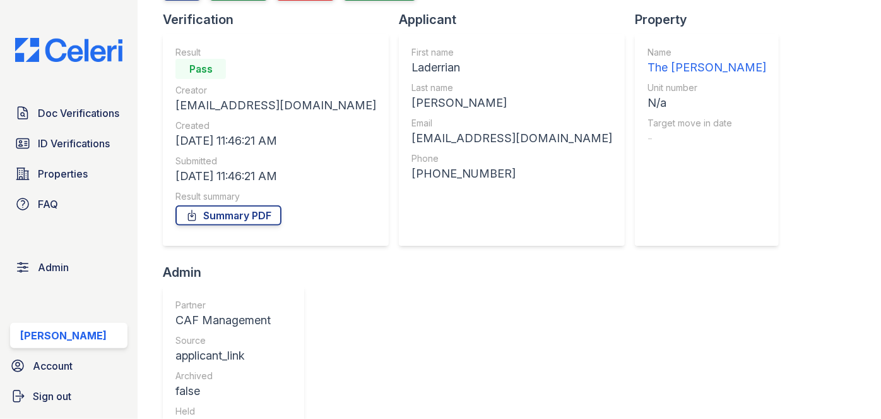
scroll to position [0, 0]
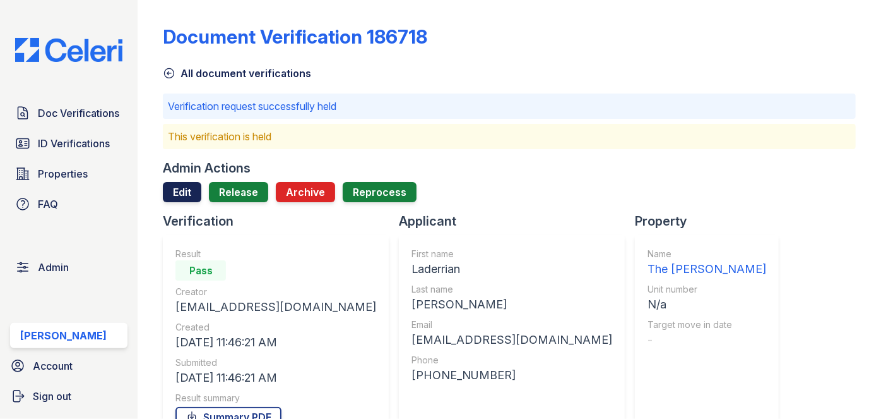
click at [185, 184] on link "Edit" at bounding box center [182, 192] width 39 height 20
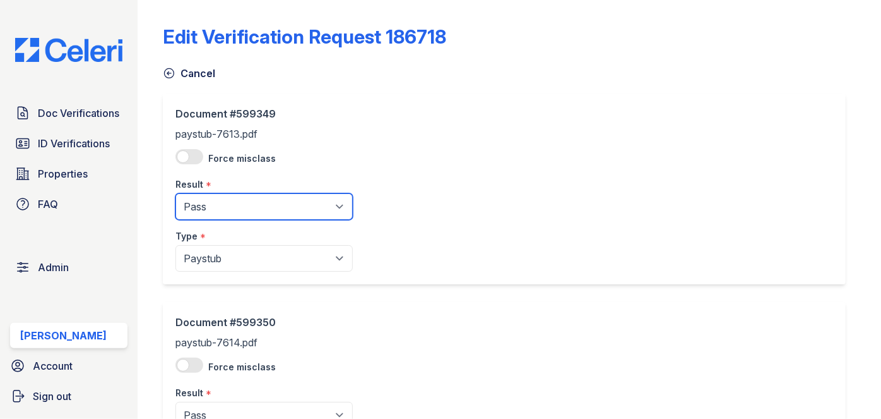
click at [208, 212] on select "Pending Sent Started Processing Pass Fail Caution Error N/A" at bounding box center [264, 206] width 177 height 27
select select "fail"
click at [176, 193] on select "Pending Sent Started Processing Pass Fail Caution Error N/A" at bounding box center [264, 206] width 177 height 27
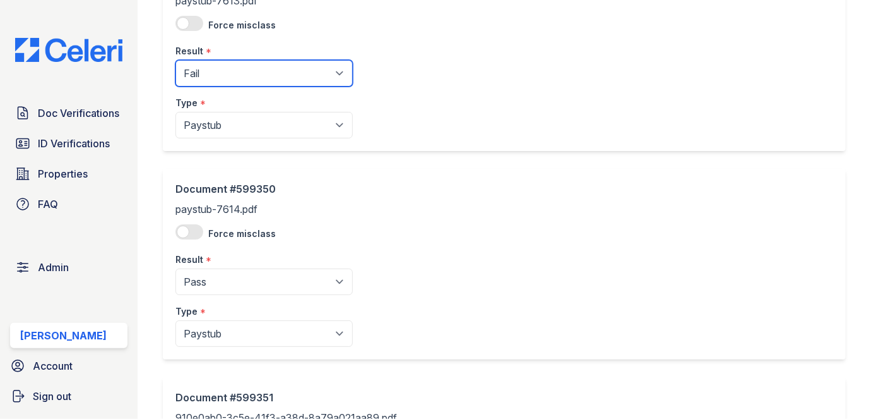
scroll to position [172, 0]
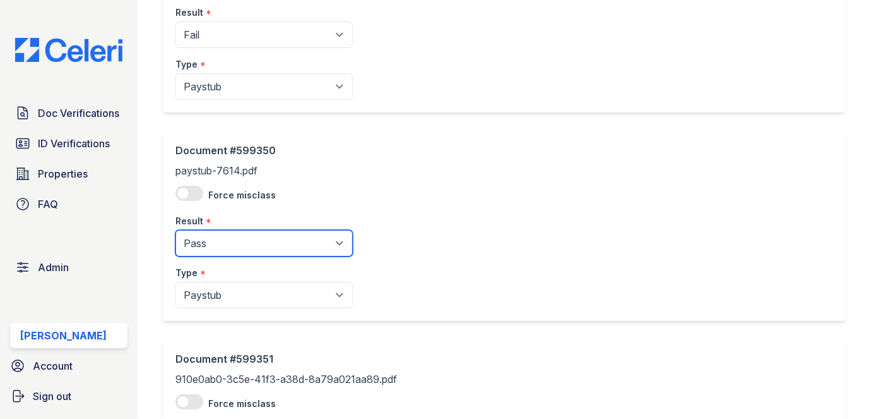
click at [215, 245] on select "Pending Sent Started Processing Pass Fail Caution Error N/A" at bounding box center [264, 243] width 177 height 27
click at [212, 233] on select "Pending Sent Started Processing Pass Fail Caution Error N/A" at bounding box center [264, 243] width 177 height 27
select select "fail"
click at [176, 230] on select "Pending Sent Started Processing Pass Fail Caution Error N/A" at bounding box center [264, 243] width 177 height 27
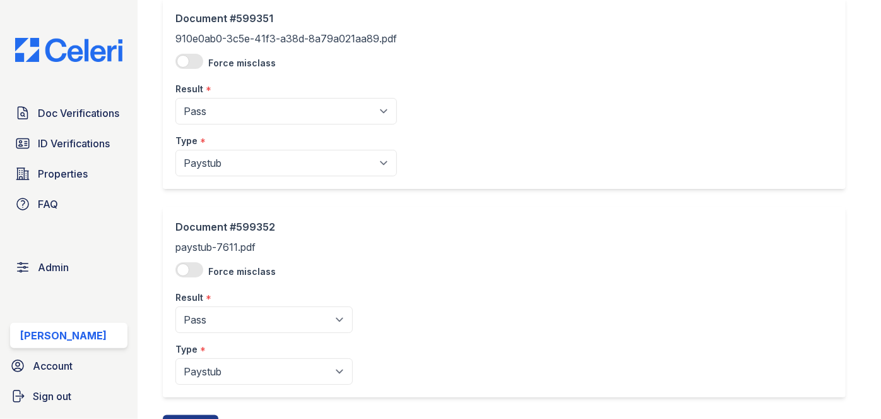
scroll to position [570, 0]
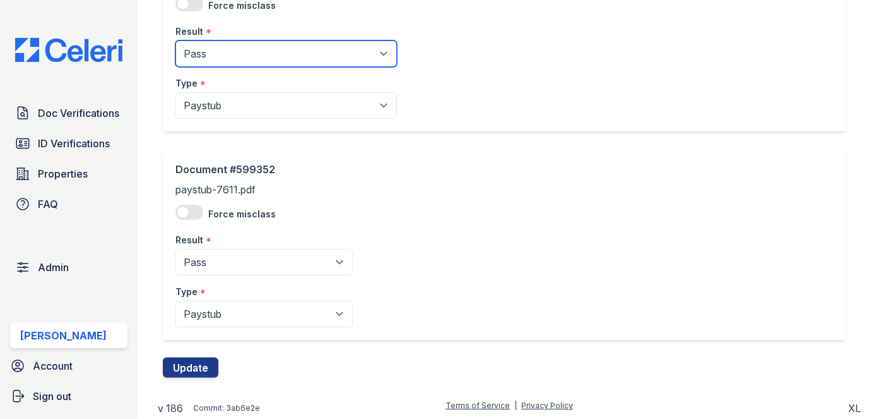
drag, startPoint x: 230, startPoint y: 55, endPoint x: 227, endPoint y: 61, distance: 6.8
click at [230, 55] on select "Pending Sent Started Processing Pass Fail Caution Error N/A" at bounding box center [287, 53] width 222 height 27
select select "fail"
click at [176, 40] on select "Pending Sent Started Processing Pass Fail Caution Error N/A" at bounding box center [287, 53] width 222 height 27
click at [210, 165] on div "Document #599352" at bounding box center [264, 169] width 177 height 15
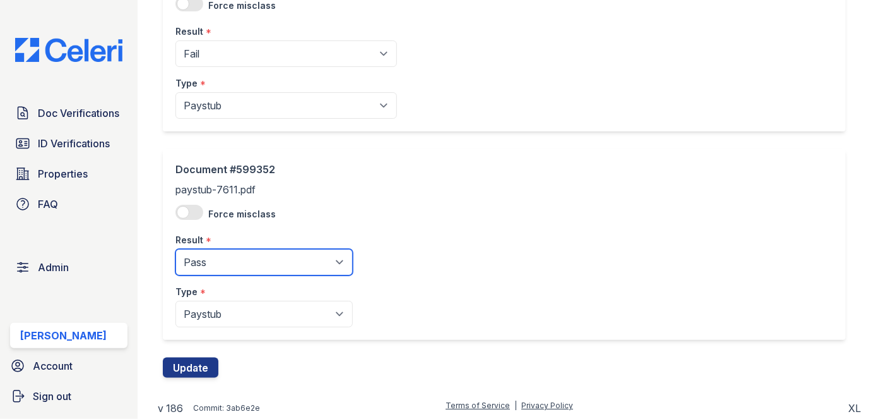
click at [212, 266] on select "Pending Sent Started Processing Pass Fail Caution Error N/A" at bounding box center [264, 262] width 177 height 27
select select "fail"
click at [176, 249] on select "Pending Sent Started Processing Pass Fail Caution Error N/A" at bounding box center [264, 262] width 177 height 27
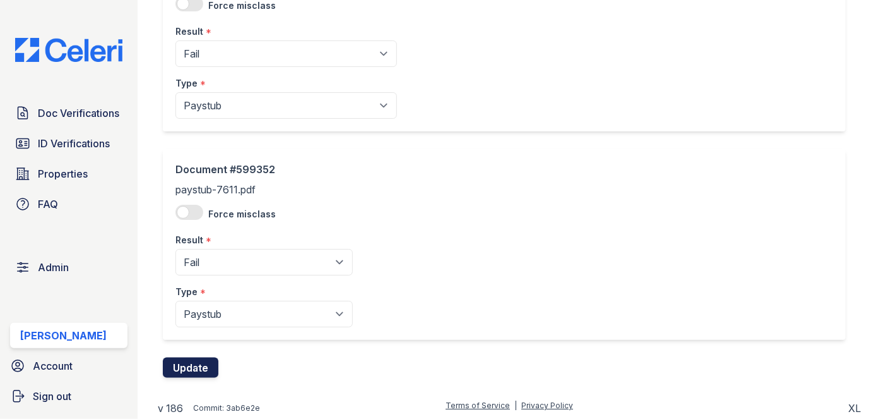
click at [205, 362] on button "Update" at bounding box center [191, 367] width 56 height 20
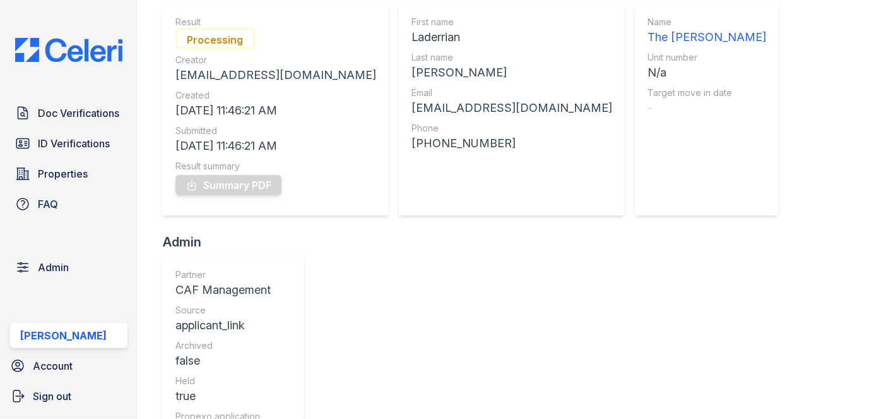
scroll to position [229, 0]
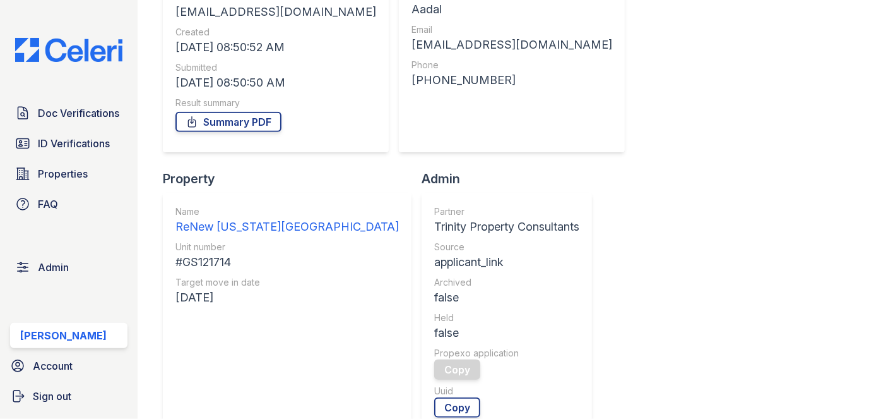
scroll to position [459, 0]
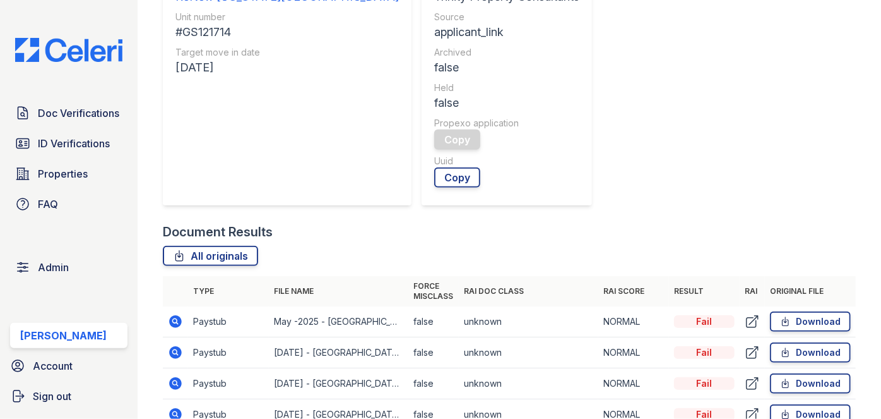
click at [176, 315] on icon at bounding box center [176, 321] width 13 height 13
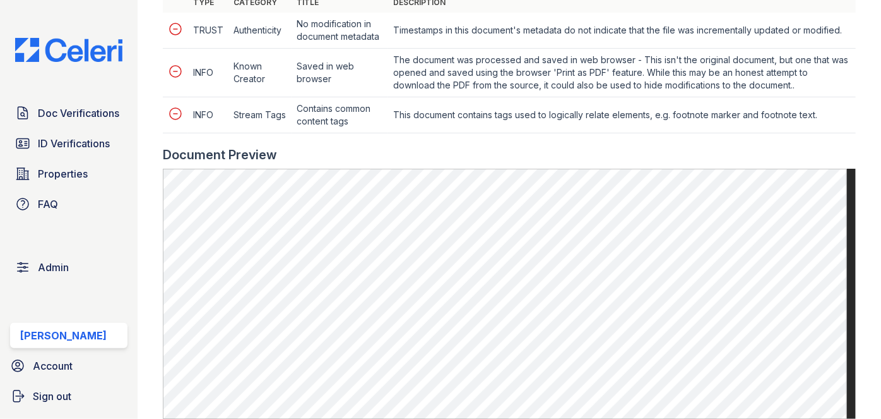
scroll to position [746, 0]
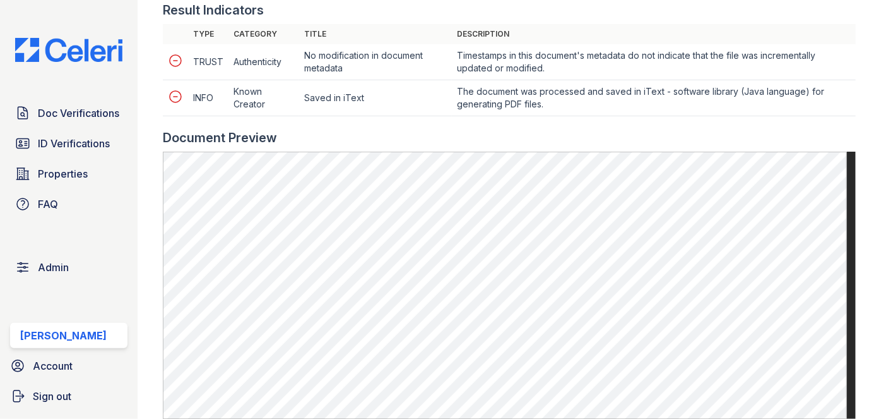
scroll to position [574, 0]
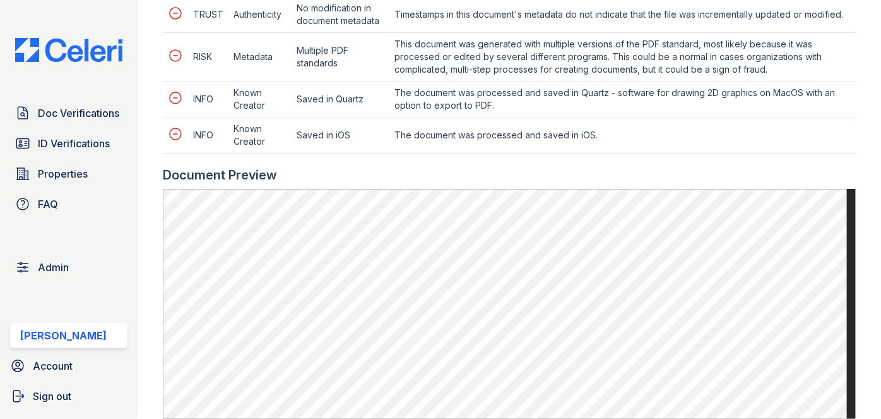
scroll to position [688, 0]
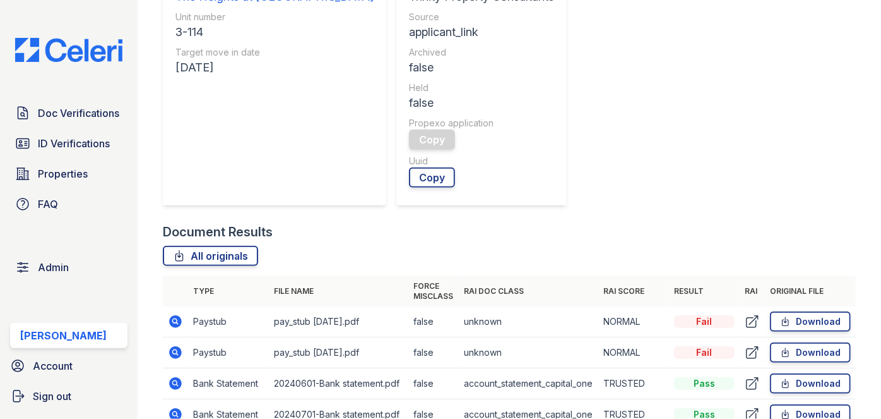
scroll to position [631, 0]
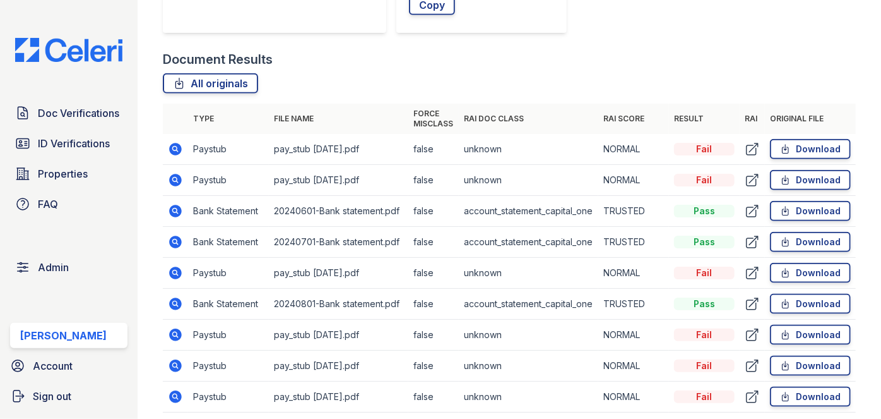
click at [175, 148] on icon at bounding box center [175, 147] width 3 height 3
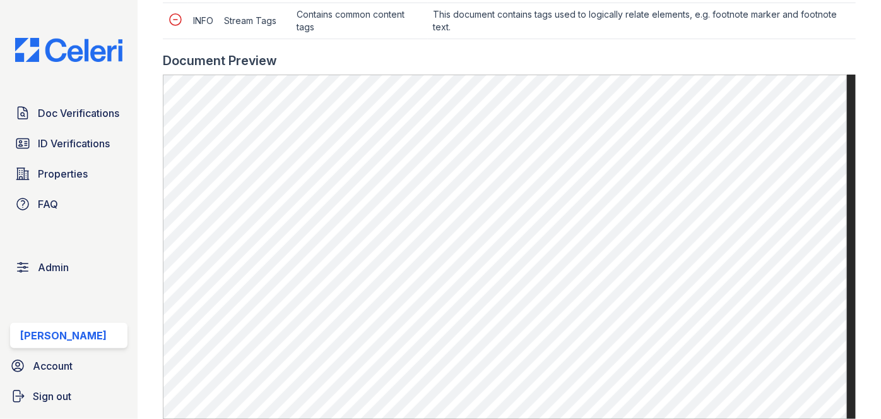
scroll to position [746, 0]
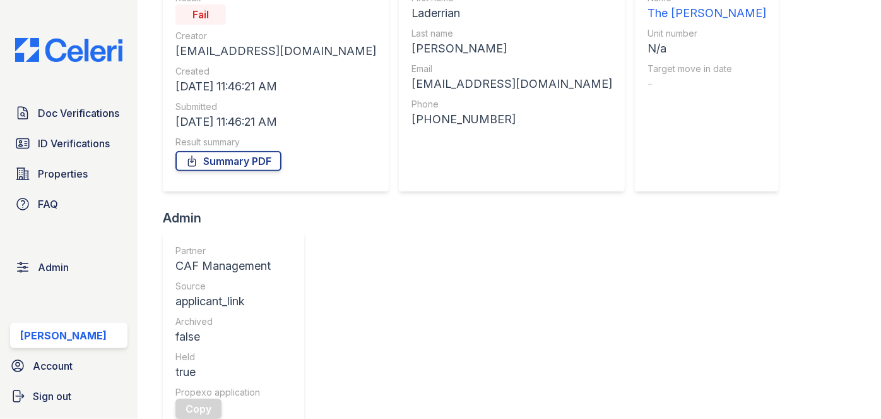
scroll to position [114, 0]
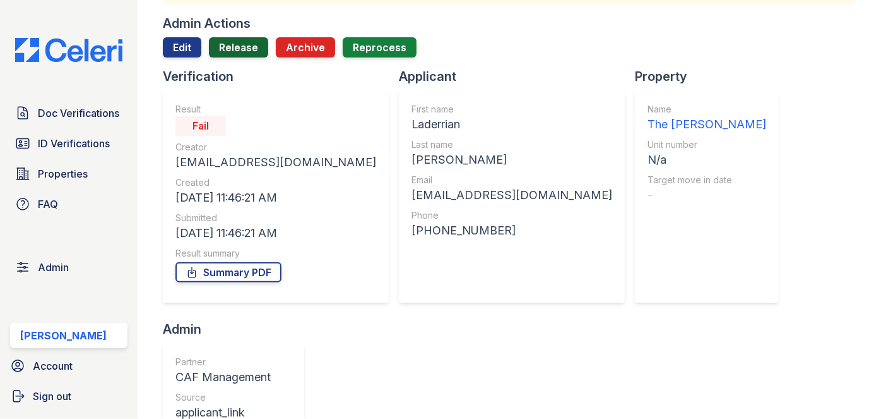
click at [248, 51] on link "Release" at bounding box center [238, 47] width 59 height 20
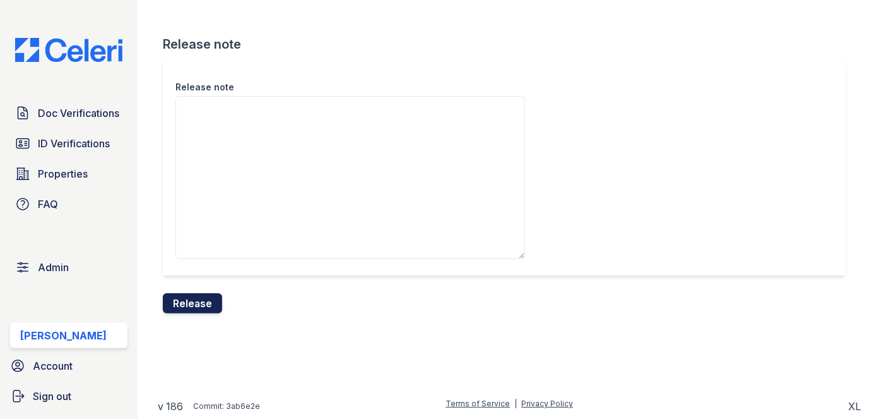
click at [208, 306] on button "Release" at bounding box center [192, 303] width 59 height 20
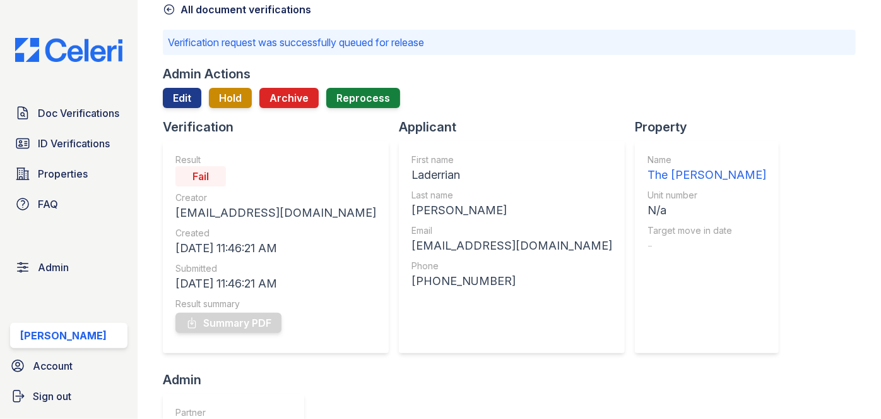
scroll to position [57, 0]
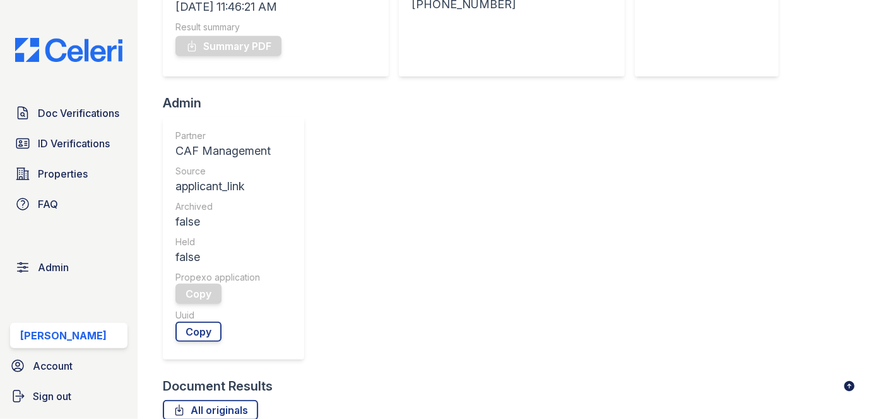
scroll to position [402, 0]
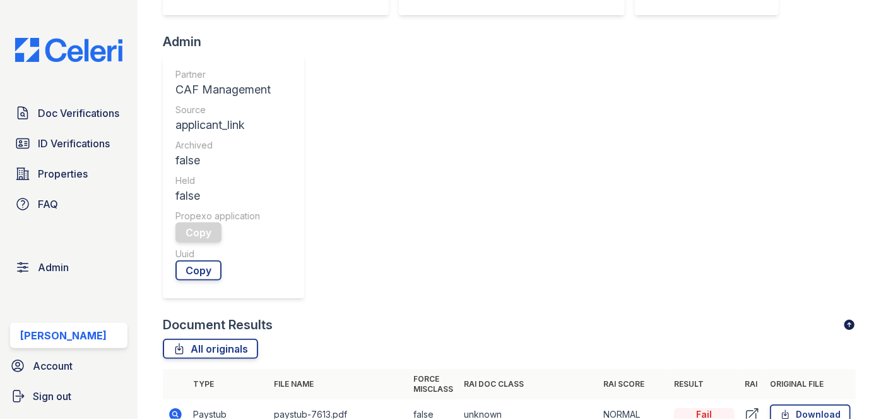
click at [177, 407] on icon at bounding box center [175, 414] width 15 height 15
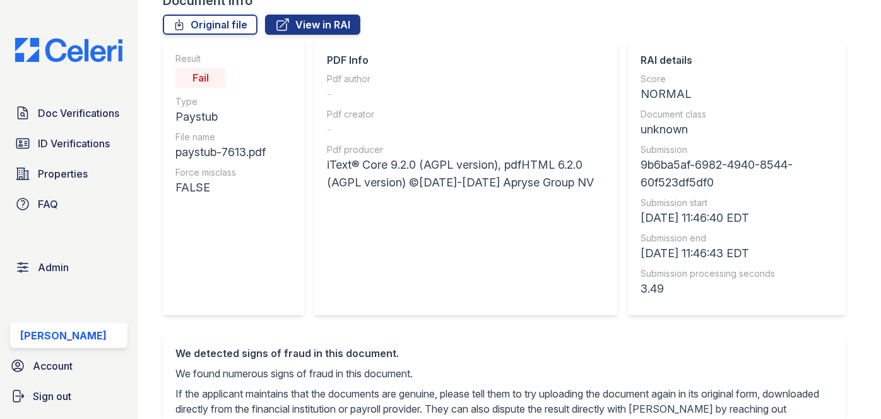
scroll to position [114, 0]
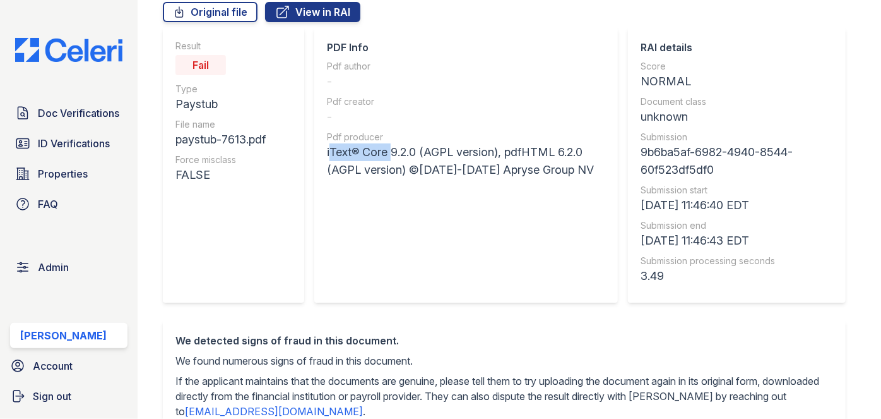
drag, startPoint x: 325, startPoint y: 148, endPoint x: 386, endPoint y: 146, distance: 60.7
click at [386, 146] on div "PDF Info Pdf author - Pdf creator - Pdf producer iText® Core 9.2.0 (AGPL versio…" at bounding box center [466, 164] width 304 height 275
copy div "iText® Core"
click at [400, 165] on div "iText® Core 9.2.0 (AGPL version), pdfHTML 6.2.0 (AGPL version) ©[DATE]-[DATE] A…" at bounding box center [466, 160] width 278 height 35
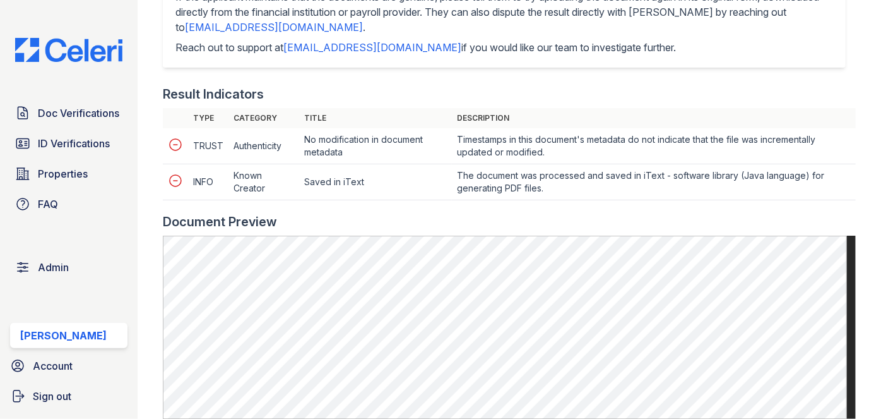
scroll to position [631, 0]
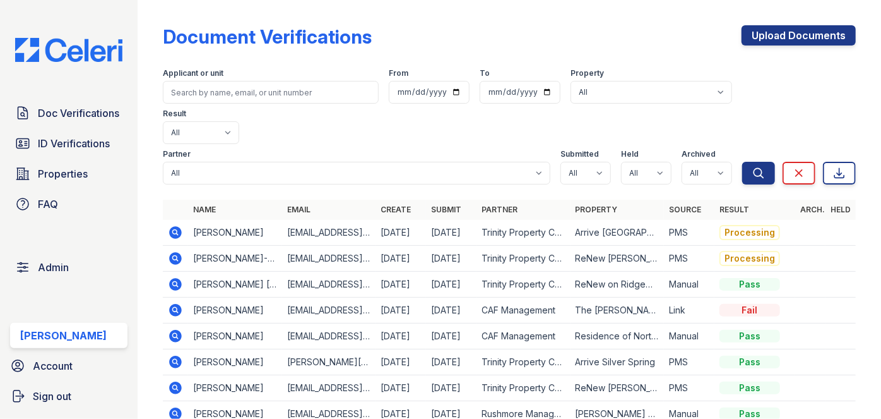
click at [176, 304] on icon at bounding box center [176, 310] width 13 height 13
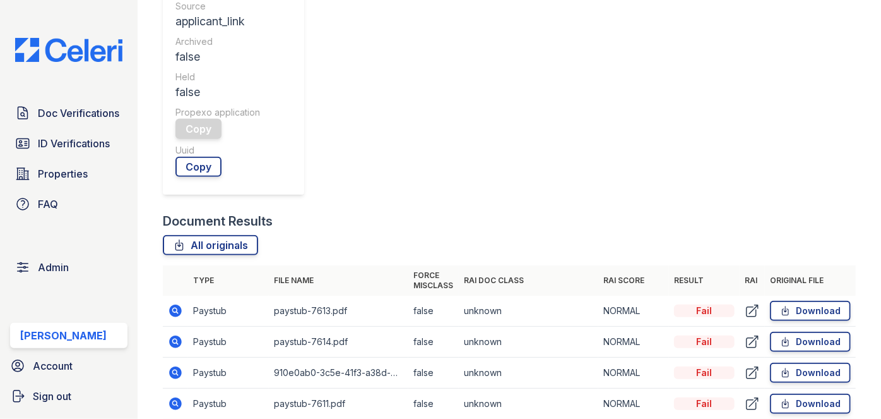
scroll to position [402, 0]
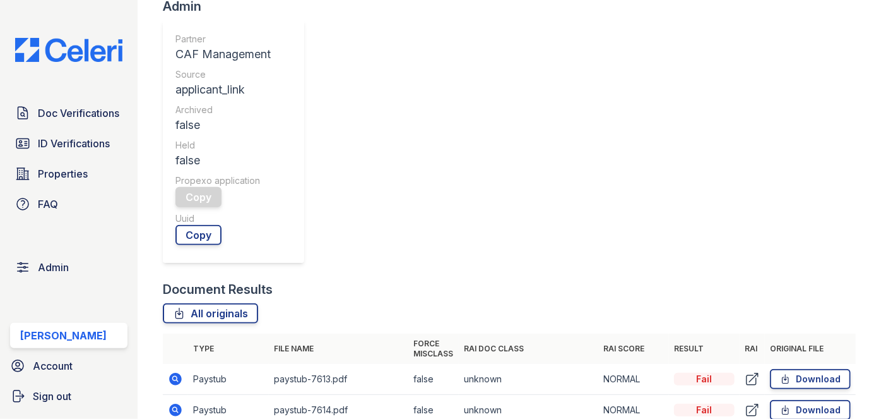
click at [179, 373] on icon at bounding box center [176, 379] width 13 height 13
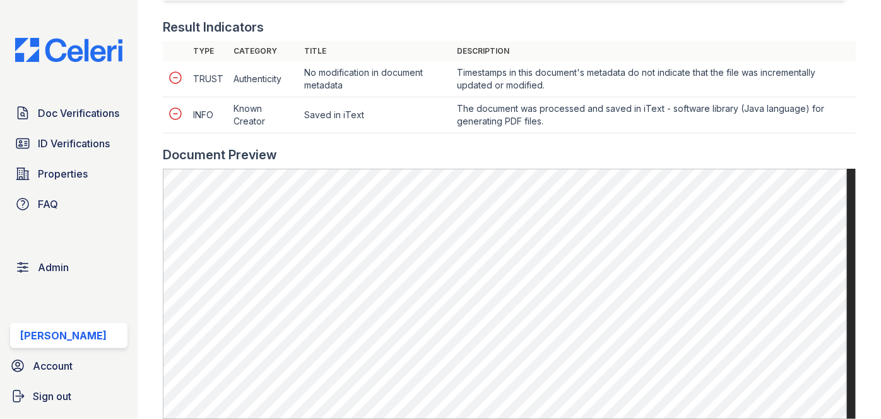
scroll to position [631, 0]
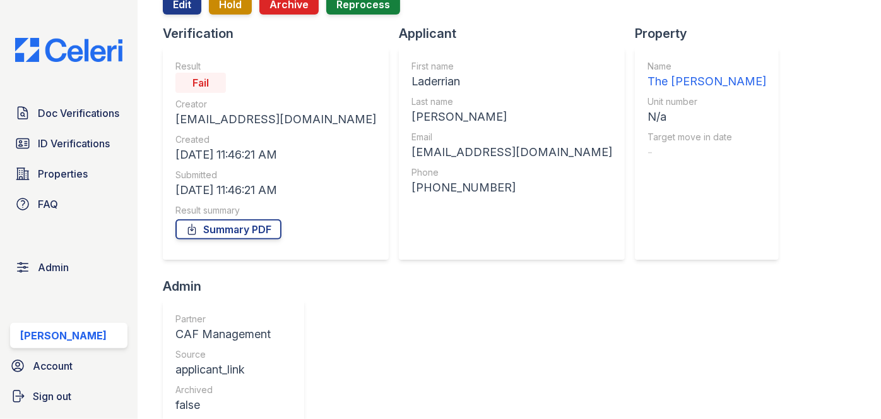
scroll to position [114, 0]
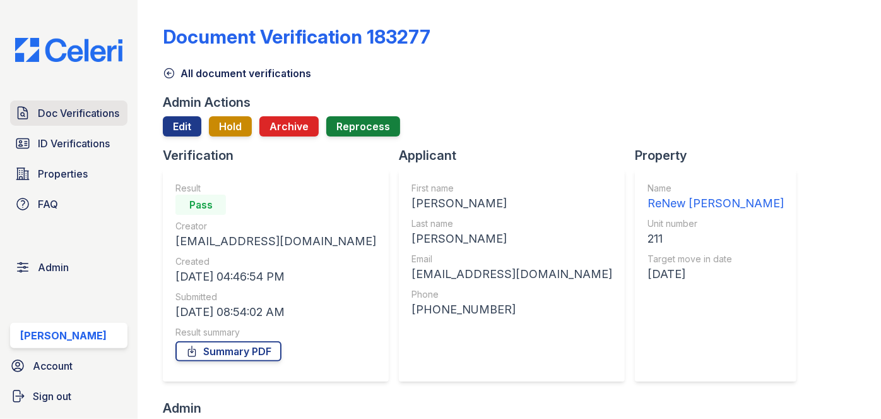
click at [100, 123] on link "Doc Verifications" at bounding box center [68, 112] width 117 height 25
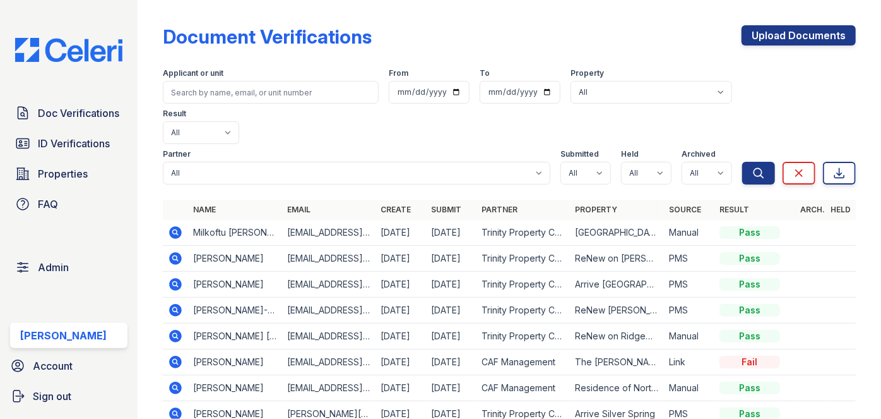
click at [150, 17] on div "Document Verifications Upload Documents Filter Applicant or unit From To Proper…" at bounding box center [510, 209] width 744 height 419
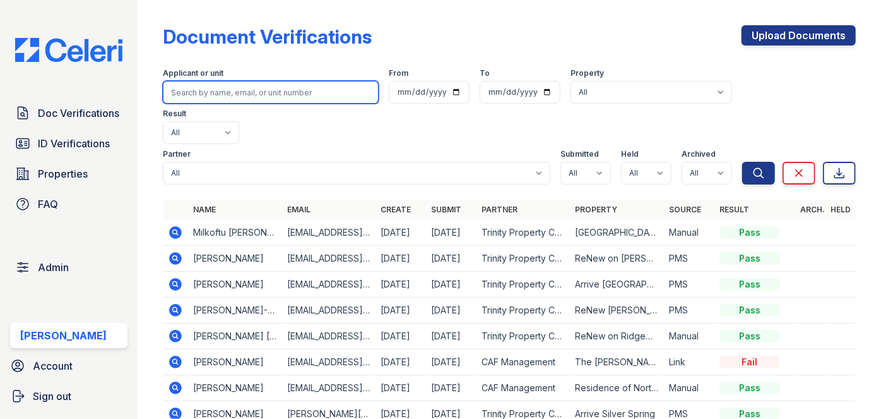
click at [222, 90] on input "search" at bounding box center [271, 92] width 216 height 23
paste input "Zulay Bello"
type input "Zulay Bello"
click at [743, 162] on button "Search" at bounding box center [759, 173] width 33 height 23
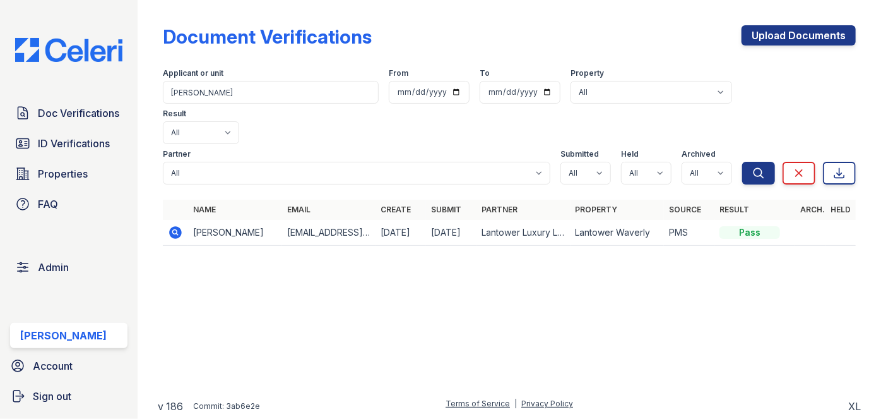
click at [177, 225] on icon at bounding box center [175, 232] width 15 height 15
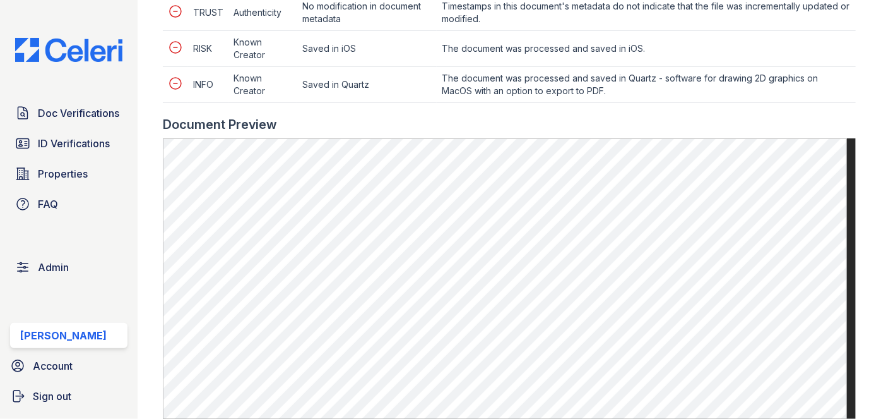
scroll to position [688, 0]
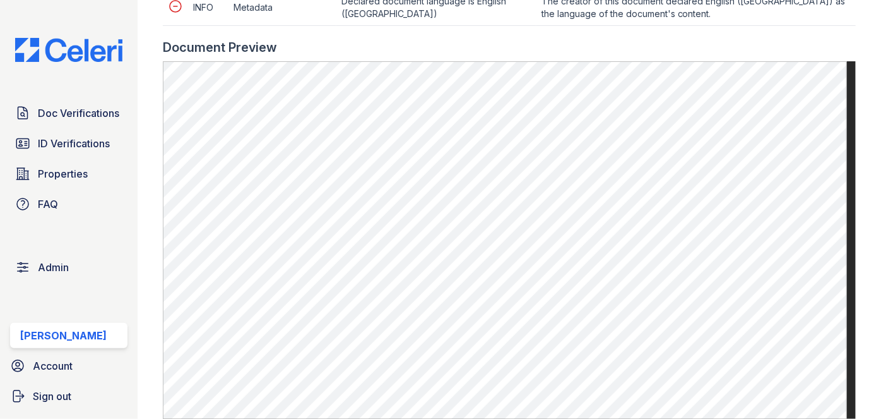
scroll to position [803, 0]
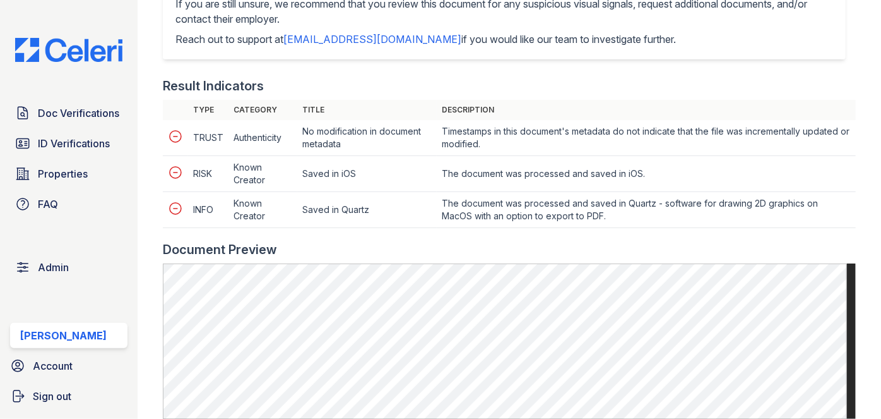
scroll to position [631, 0]
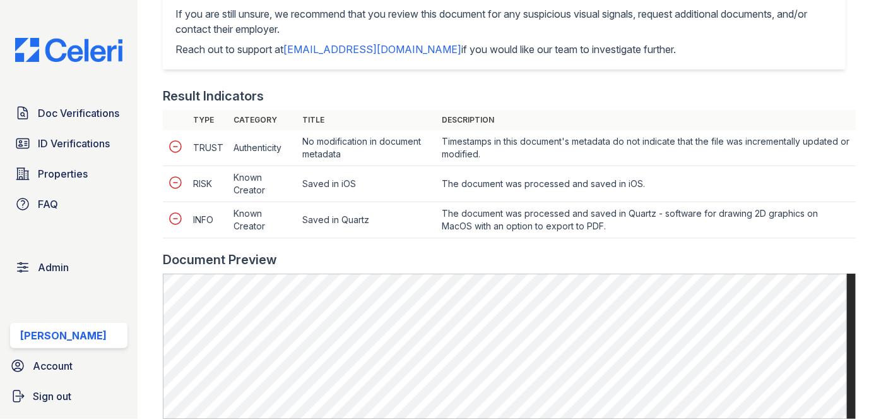
scroll to position [631, 0]
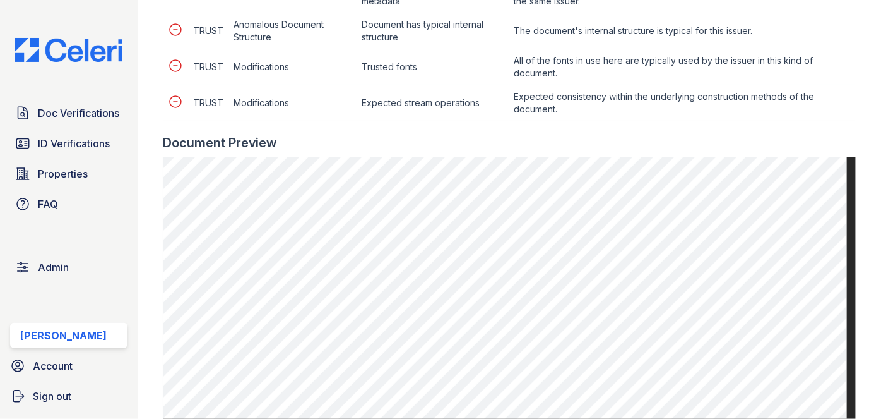
scroll to position [631, 0]
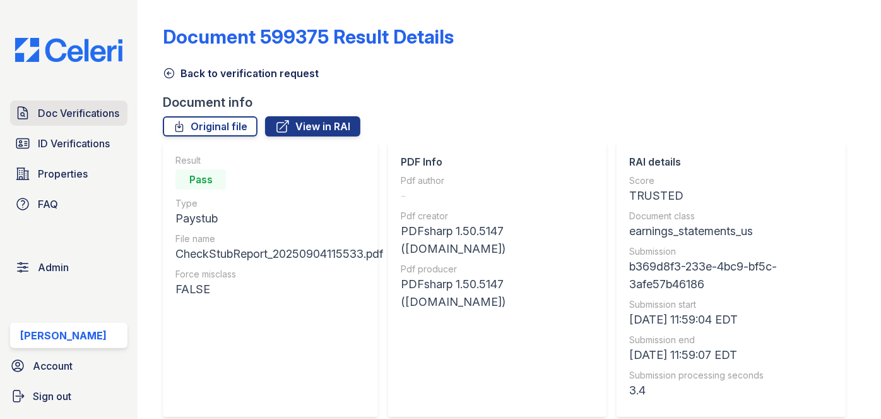
click at [92, 110] on span "Doc Verifications" at bounding box center [78, 112] width 81 height 15
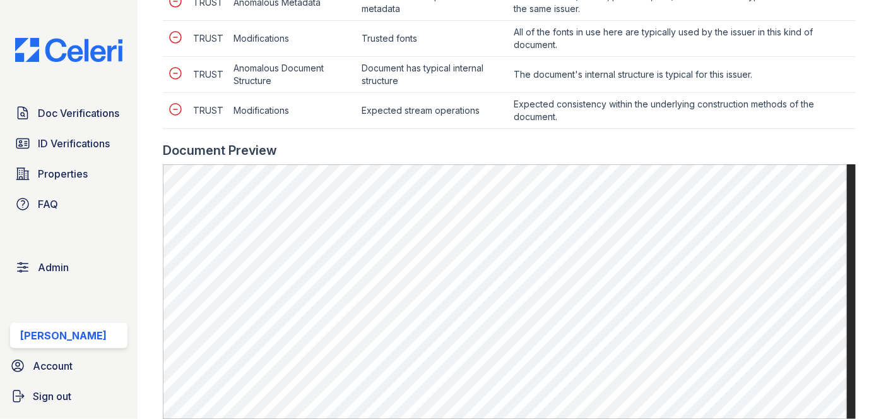
scroll to position [688, 0]
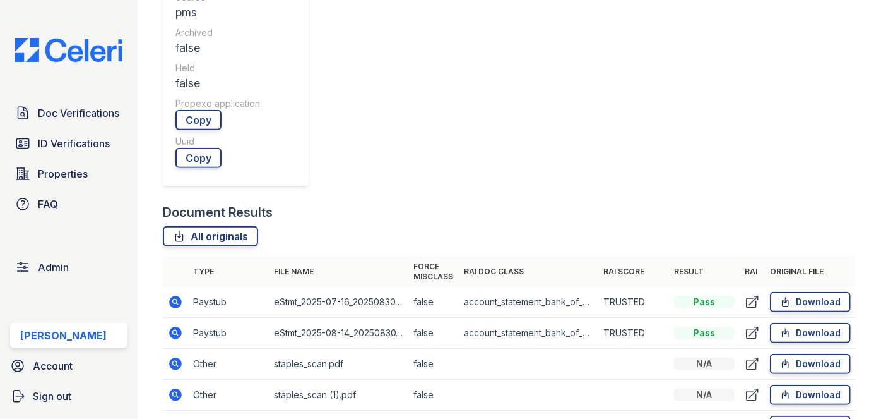
scroll to position [459, 0]
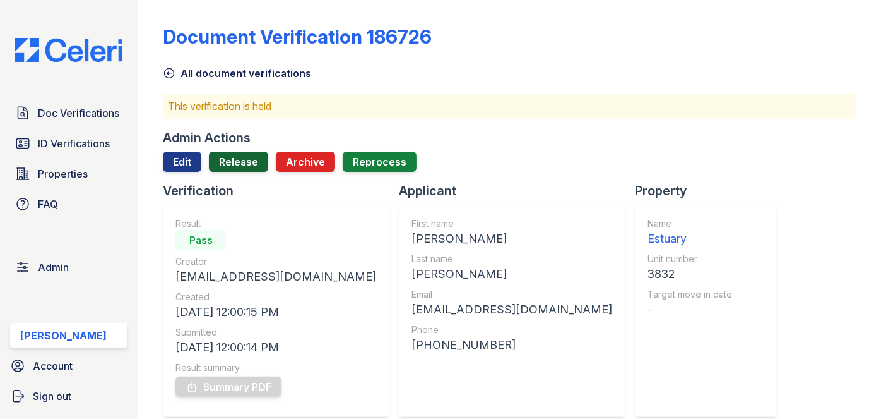
click at [237, 162] on link "Release" at bounding box center [238, 162] width 59 height 20
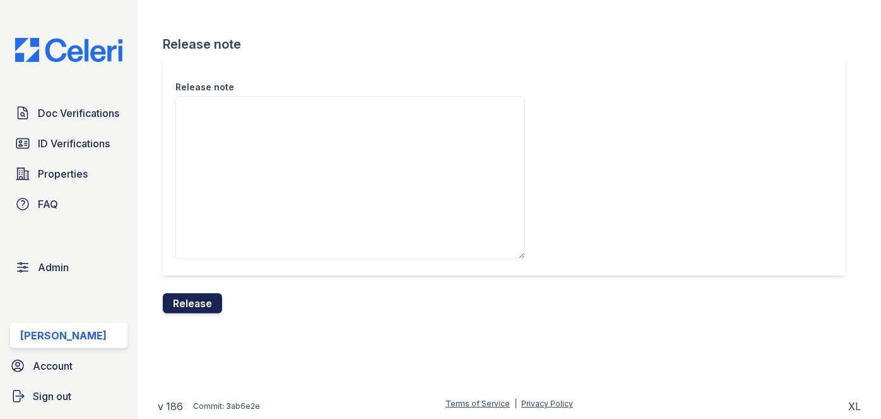
click at [213, 301] on button "Release" at bounding box center [192, 303] width 59 height 20
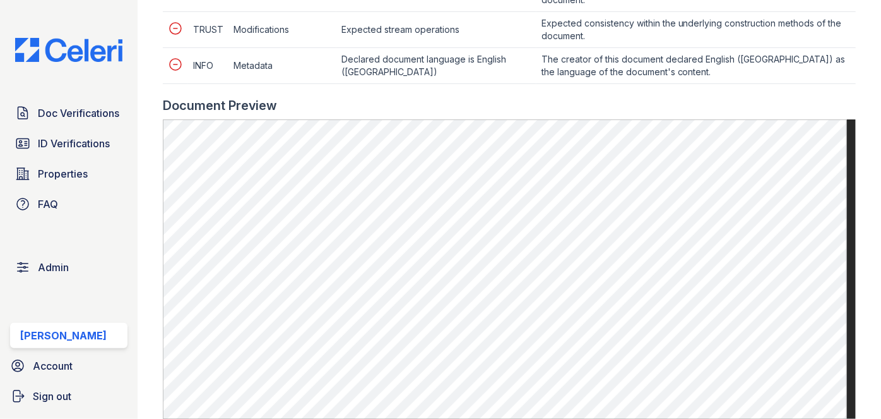
scroll to position [803, 0]
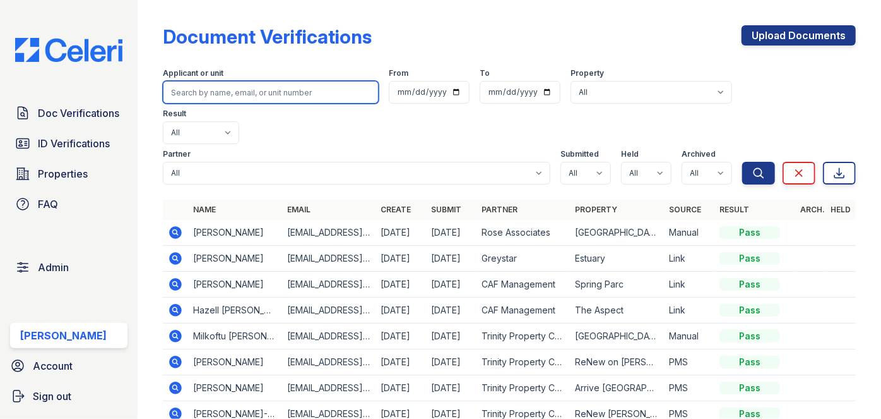
click at [200, 90] on input "search" at bounding box center [271, 92] width 216 height 23
paste input "Theola Foster"
type input "Theola Foster"
click at [743, 162] on button "Search" at bounding box center [759, 173] width 33 height 23
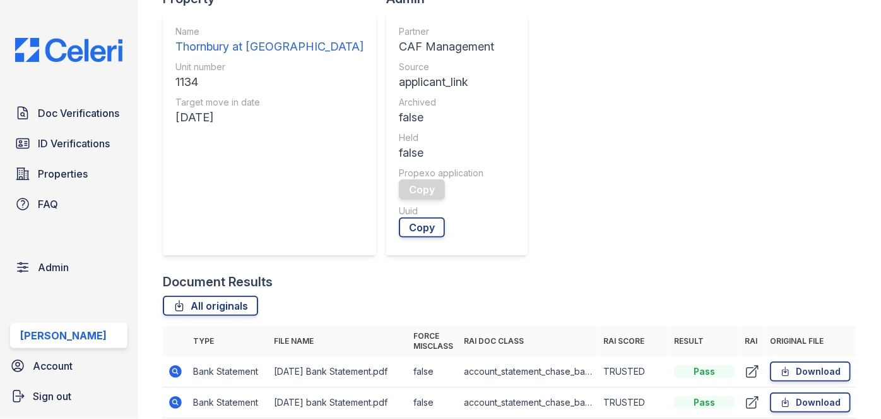
scroll to position [402, 0]
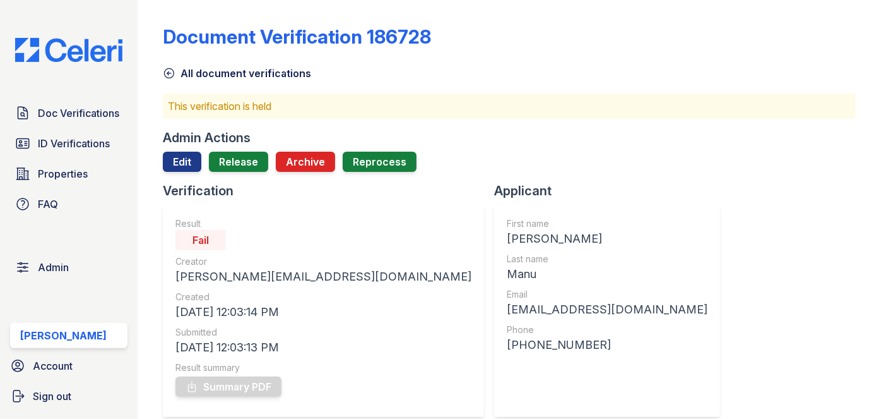
scroll to position [459, 0]
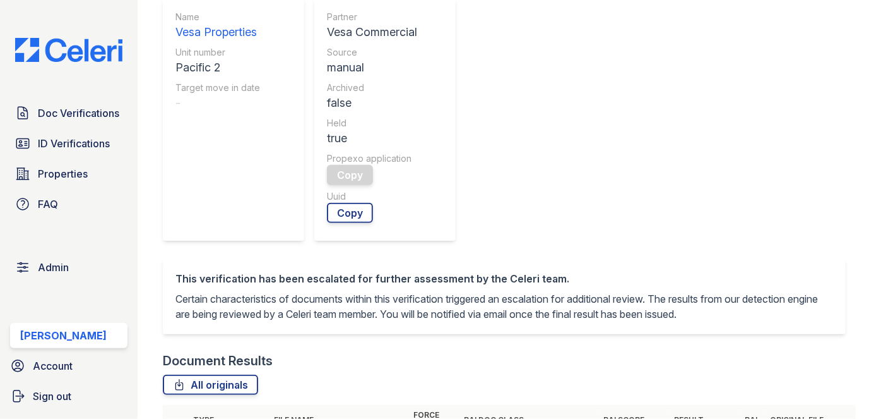
copy tr "first_tech_account_statement"
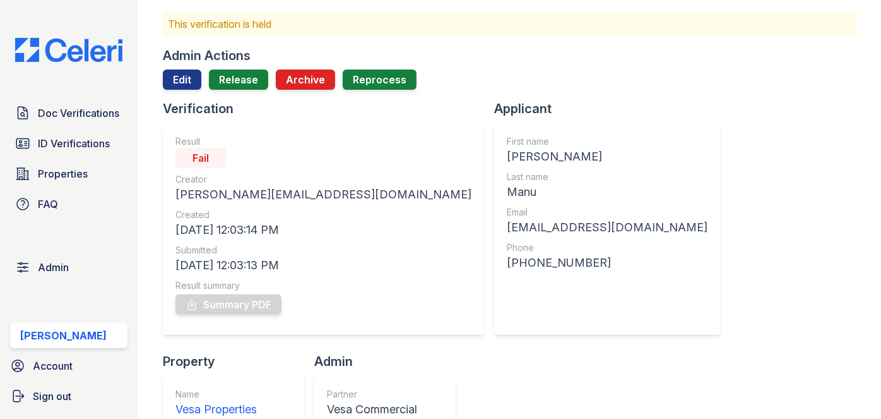
scroll to position [0, 0]
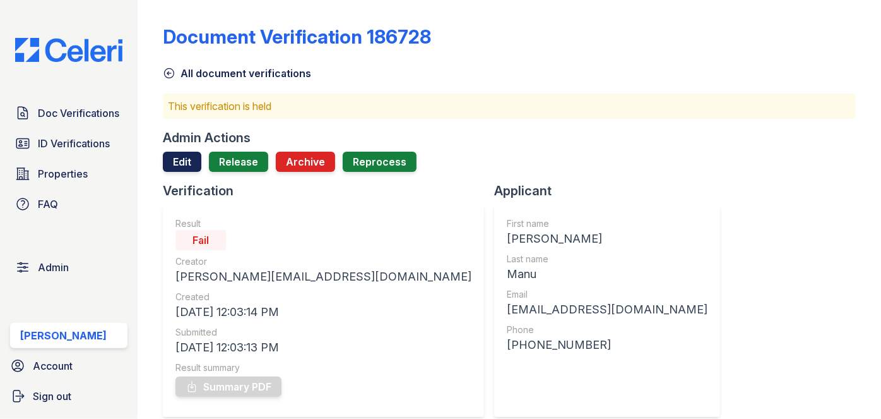
click at [174, 158] on link "Edit" at bounding box center [182, 162] width 39 height 20
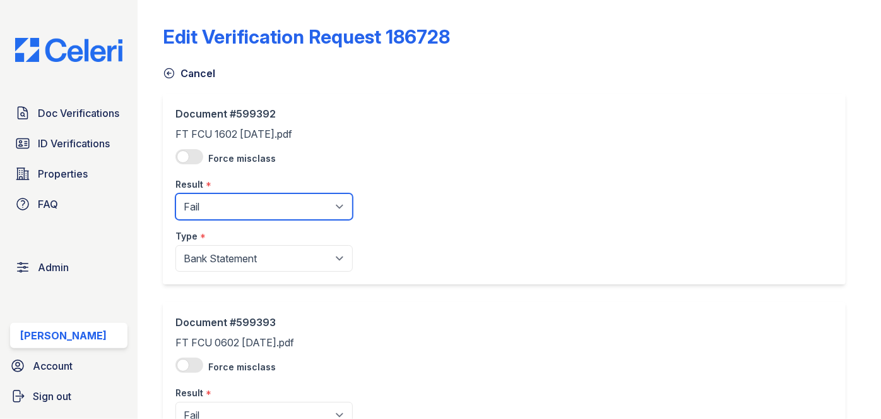
click at [204, 204] on select "Pending Sent Started Processing Pass Fail Caution Error N/A" at bounding box center [264, 206] width 177 height 27
select select "pass"
click at [176, 193] on select "Pending Sent Started Processing Pass Fail Caution Error N/A" at bounding box center [264, 206] width 177 height 27
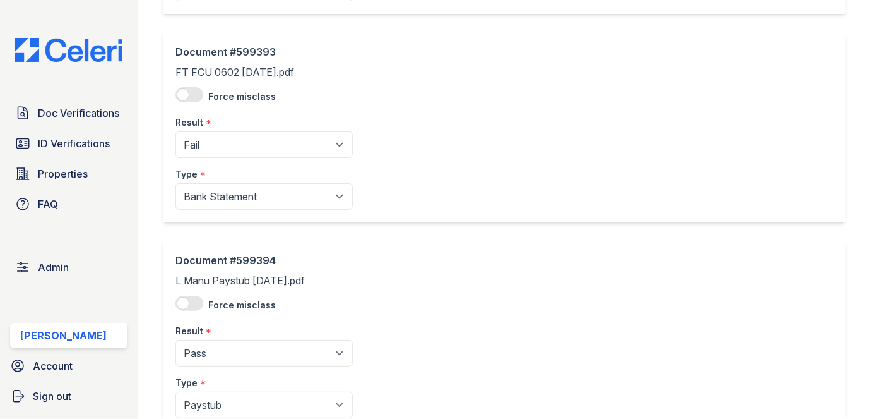
scroll to position [287, 0]
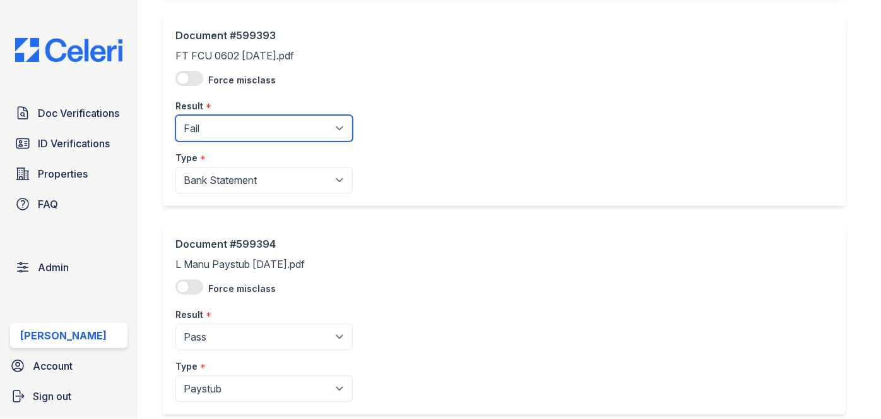
click at [220, 128] on select "Pending Sent Started Processing Pass Fail Caution Error N/A" at bounding box center [264, 128] width 177 height 27
drag, startPoint x: 220, startPoint y: 128, endPoint x: 215, endPoint y: 138, distance: 11.3
click at [220, 128] on select "Pending Sent Started Processing Pass Fail Caution Error N/A" at bounding box center [264, 128] width 177 height 27
click at [208, 130] on select "Pending Sent Started Processing Pass Fail Caution Error N/A" at bounding box center [264, 128] width 177 height 27
select select "pass"
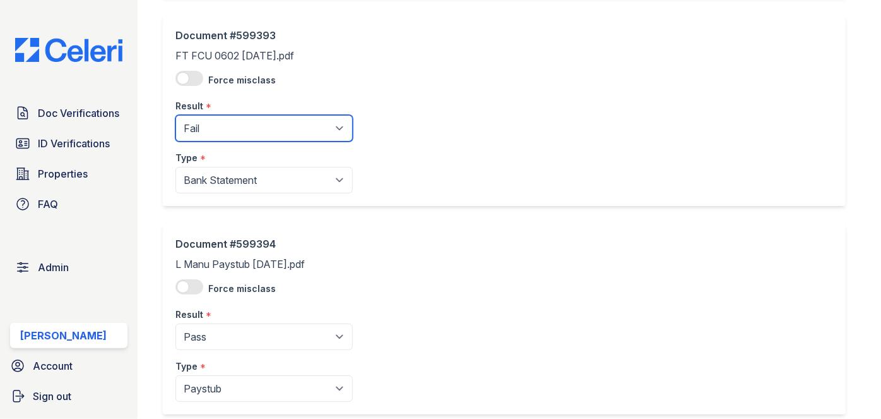
click at [176, 115] on select "Pending Sent Started Processing Pass Fail Caution Error N/A" at bounding box center [264, 128] width 177 height 27
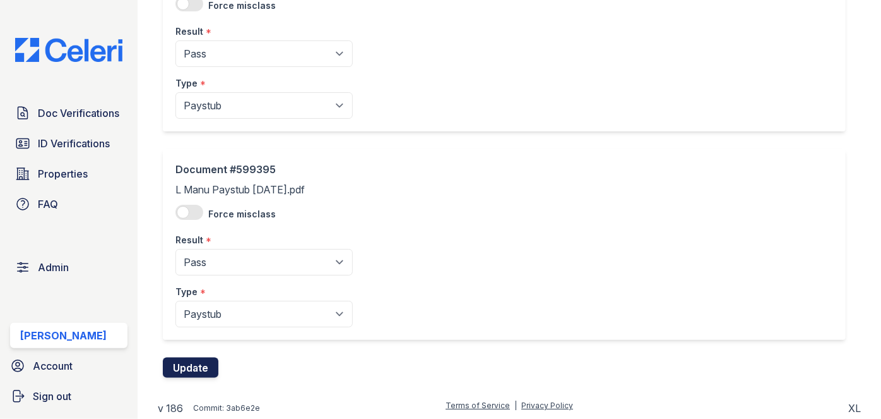
click at [209, 365] on button "Update" at bounding box center [191, 367] width 56 height 20
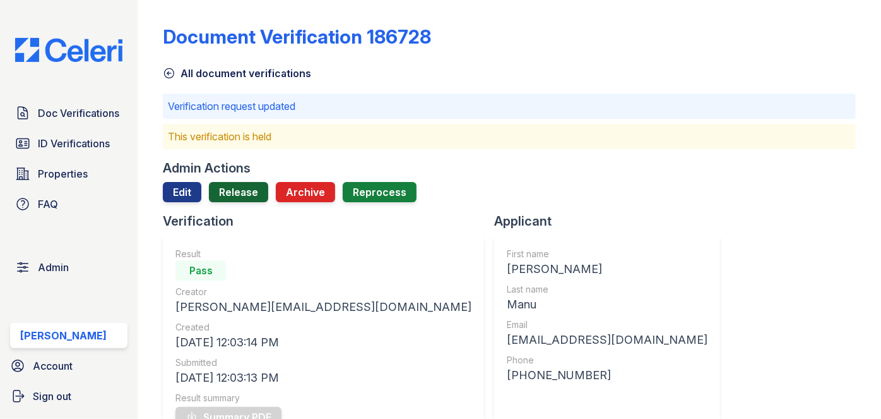
click at [233, 194] on link "Release" at bounding box center [238, 192] width 59 height 20
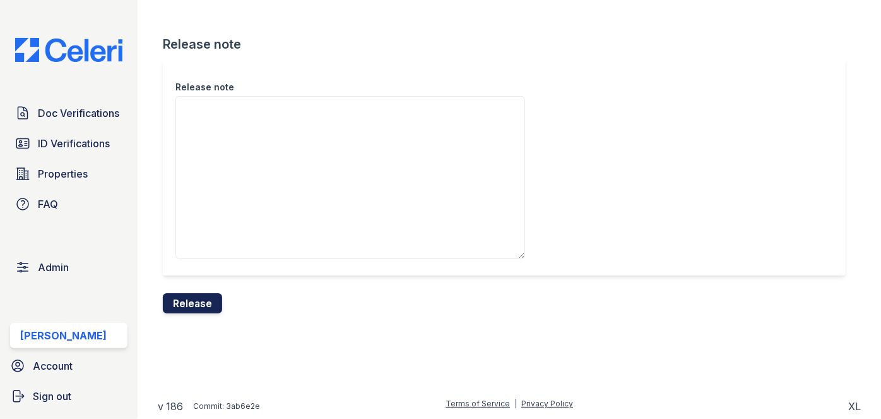
click at [204, 296] on button "Release" at bounding box center [192, 303] width 59 height 20
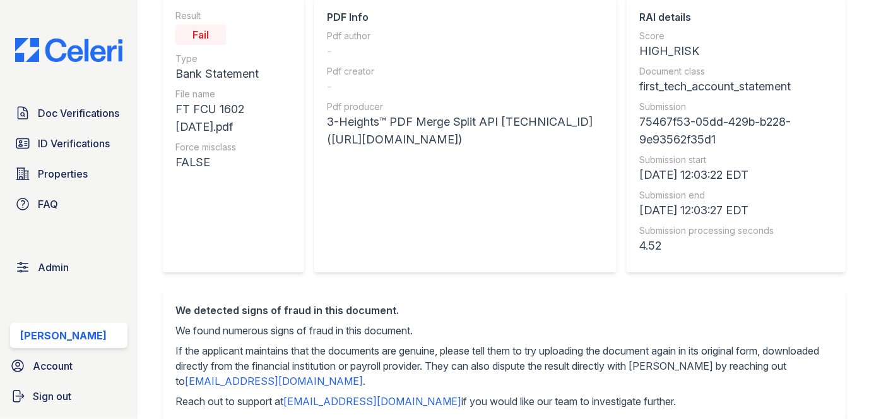
scroll to position [57, 0]
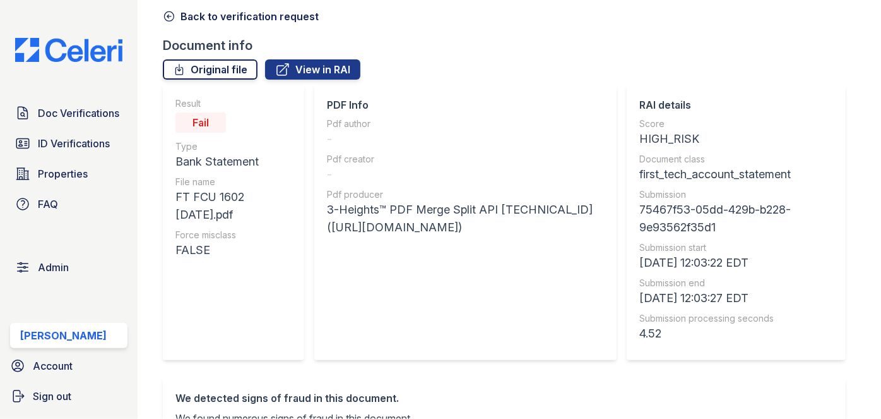
click at [191, 72] on link "Original file" at bounding box center [210, 69] width 95 height 20
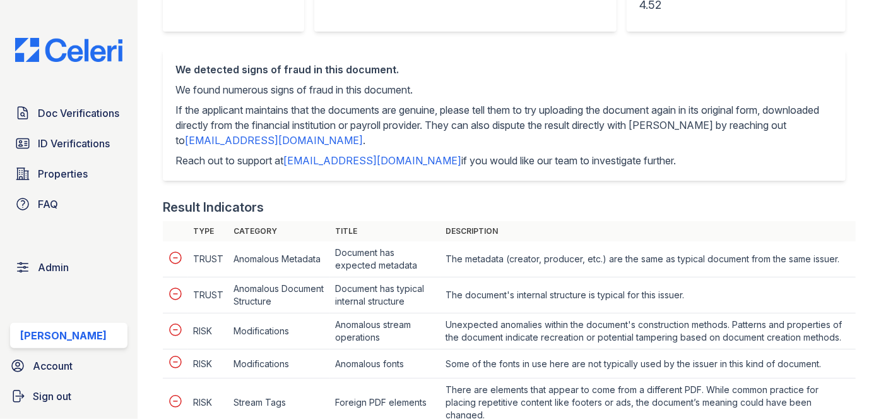
scroll to position [344, 0]
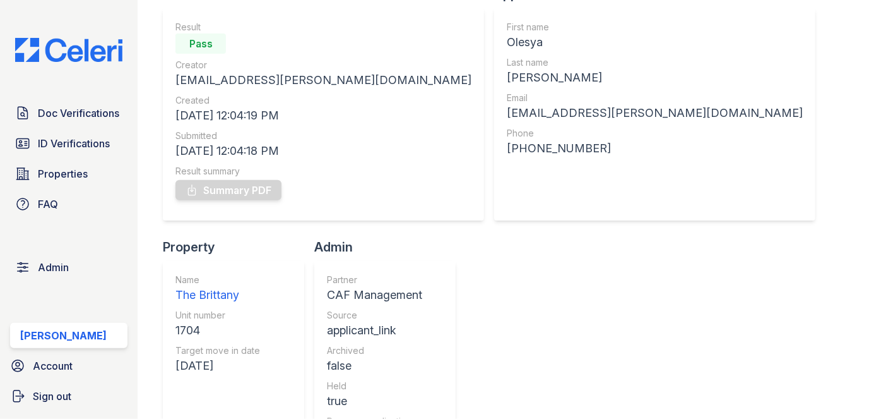
scroll to position [57, 0]
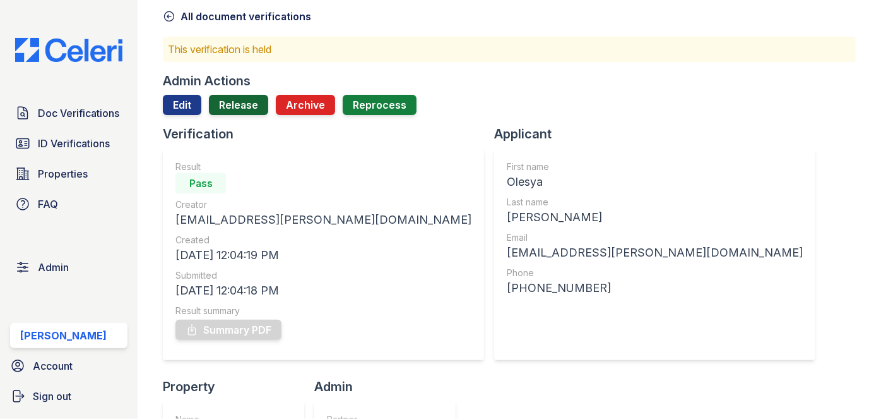
click at [234, 109] on link "Release" at bounding box center [238, 105] width 59 height 20
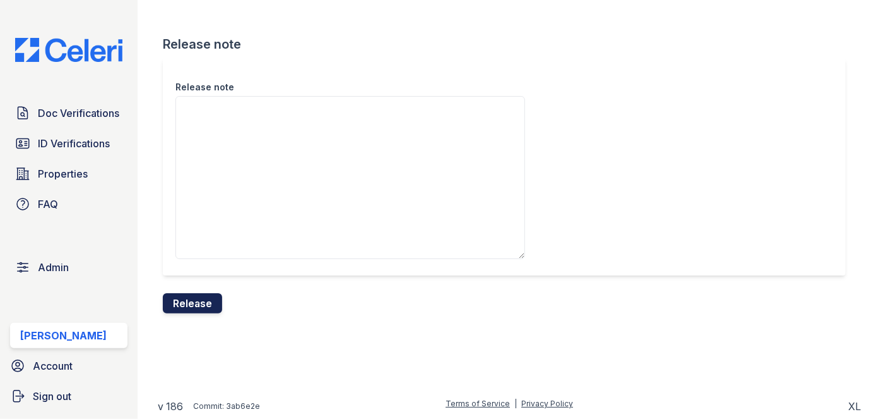
click at [208, 304] on button "Release" at bounding box center [192, 303] width 59 height 20
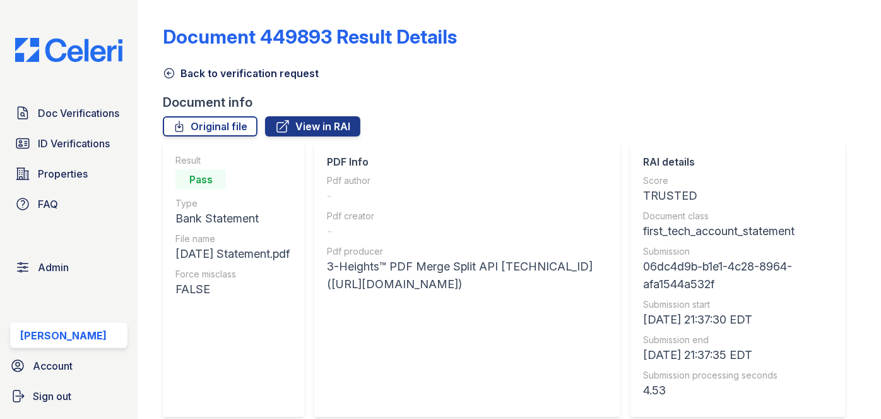
scroll to position [57, 0]
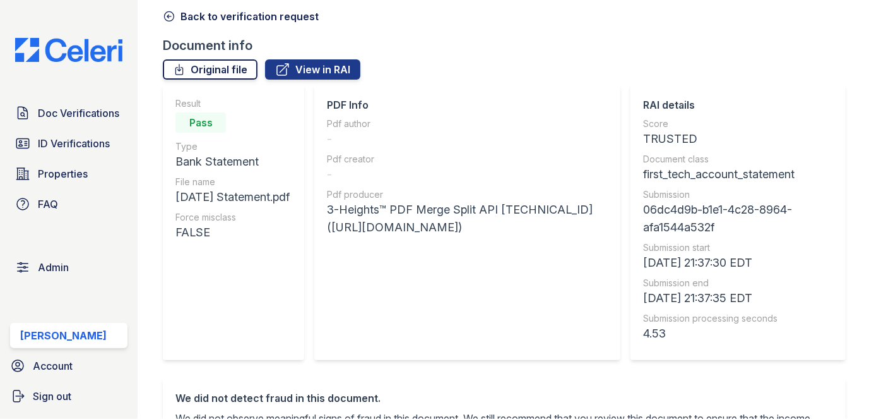
click at [246, 71] on link "Original file" at bounding box center [210, 69] width 95 height 20
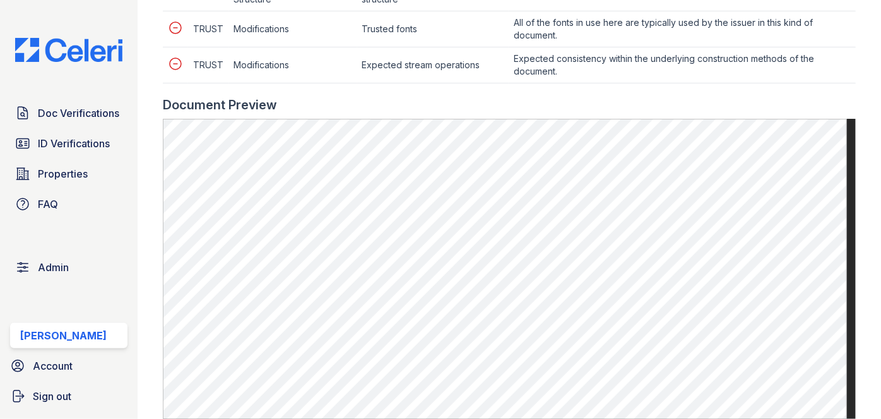
scroll to position [746, 0]
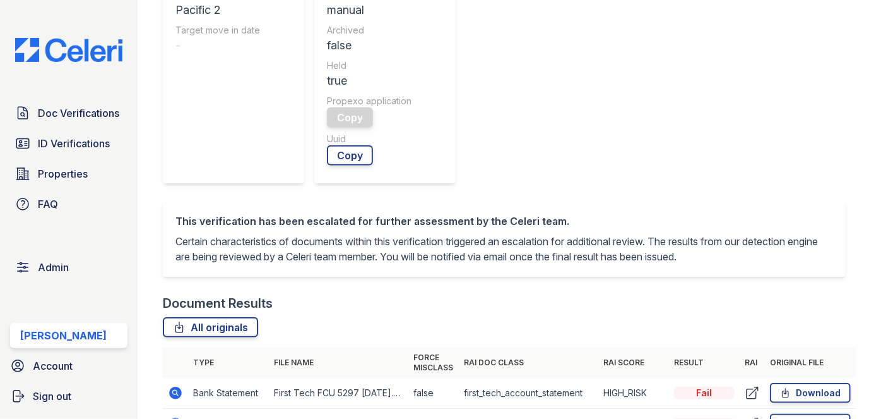
scroll to position [574, 0]
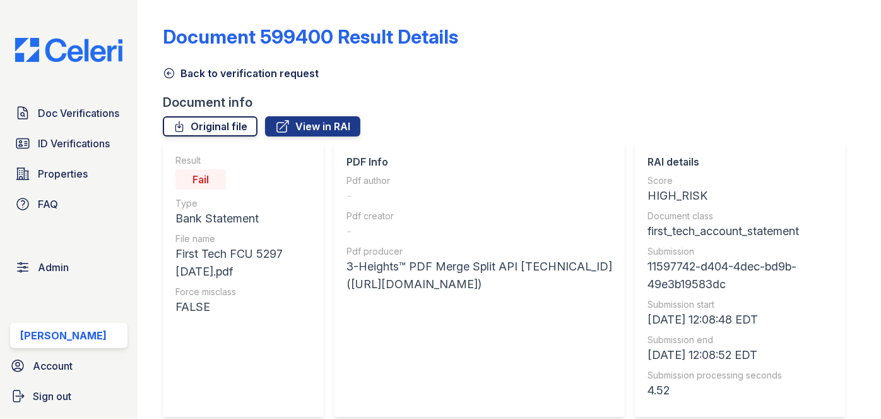
click at [234, 121] on link "Original file" at bounding box center [210, 126] width 95 height 20
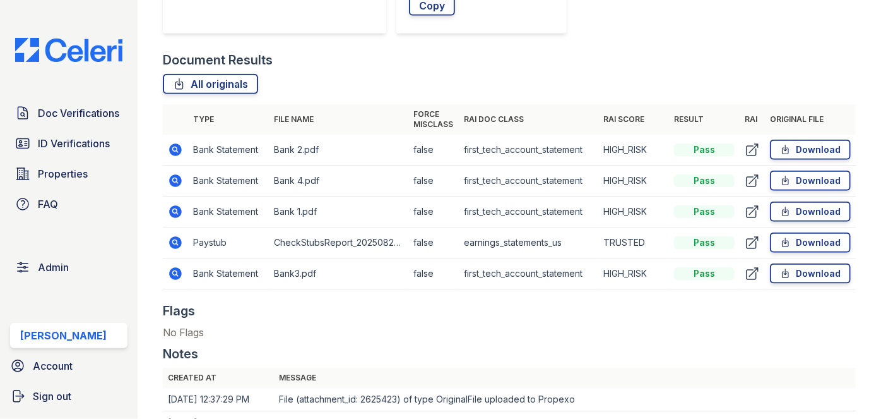
scroll to position [631, 0]
click at [249, 115] on th "Type" at bounding box center [228, 119] width 81 height 30
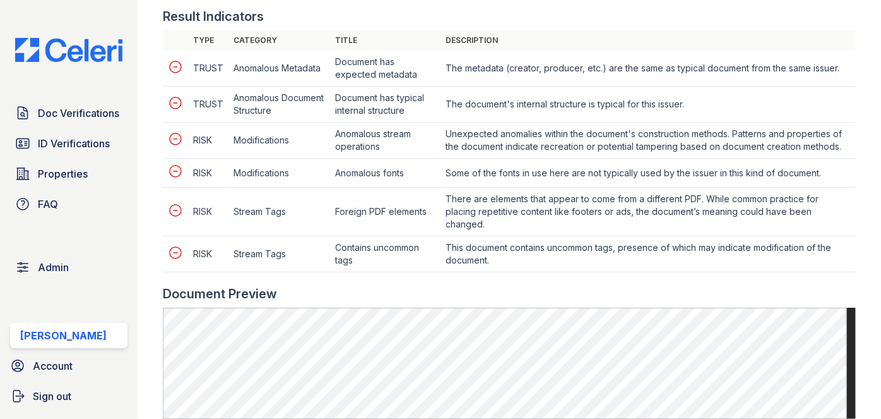
scroll to position [574, 0]
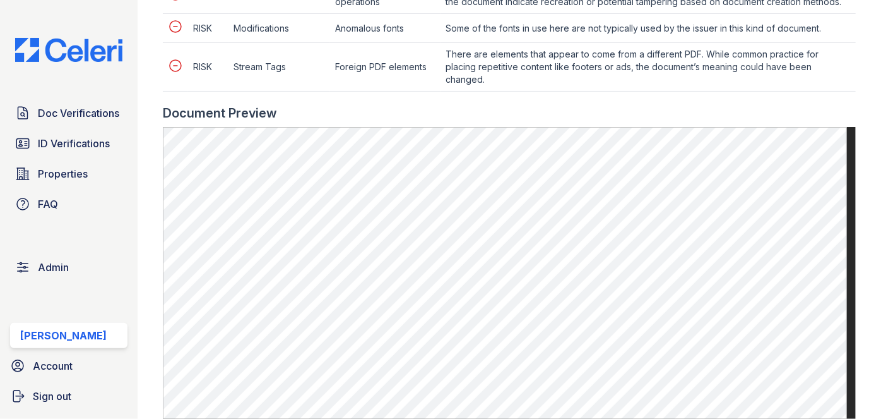
scroll to position [746, 0]
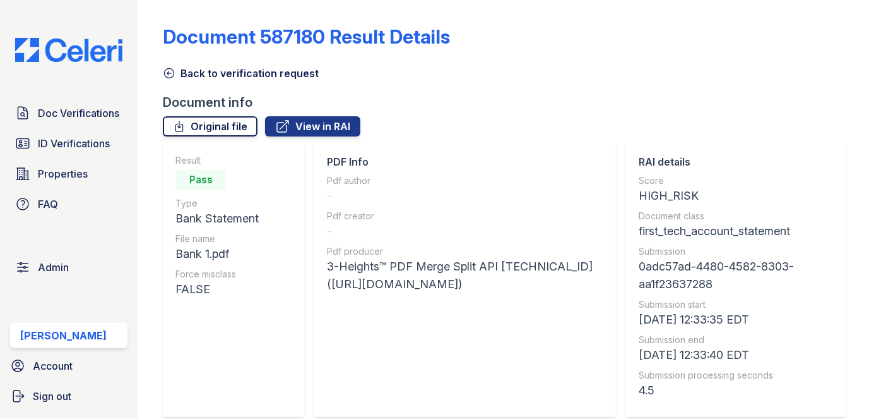
click at [225, 126] on link "Original file" at bounding box center [210, 126] width 95 height 20
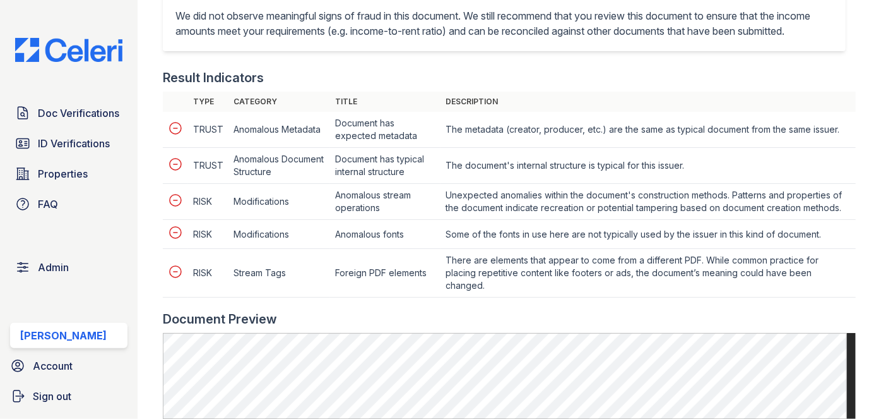
scroll to position [688, 0]
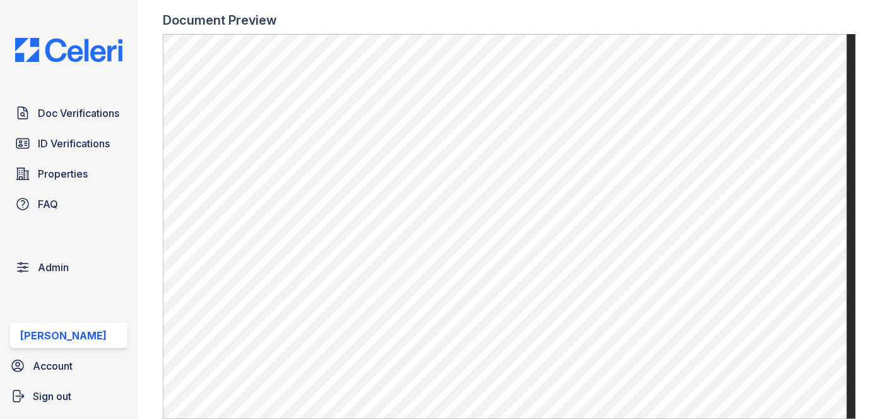
scroll to position [861, 0]
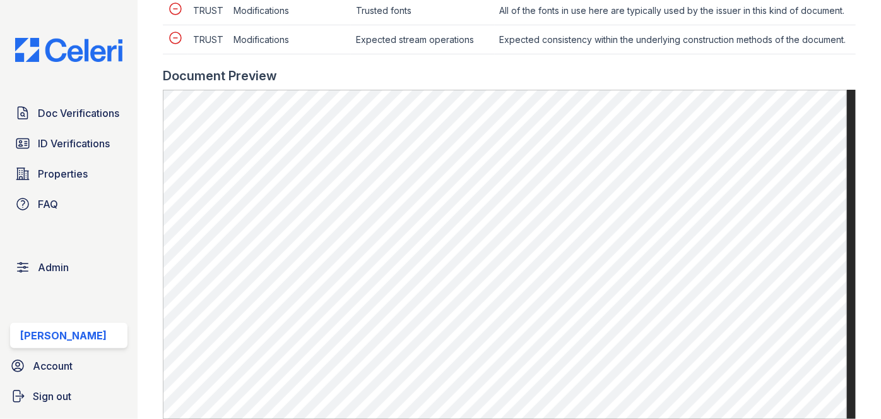
scroll to position [746, 0]
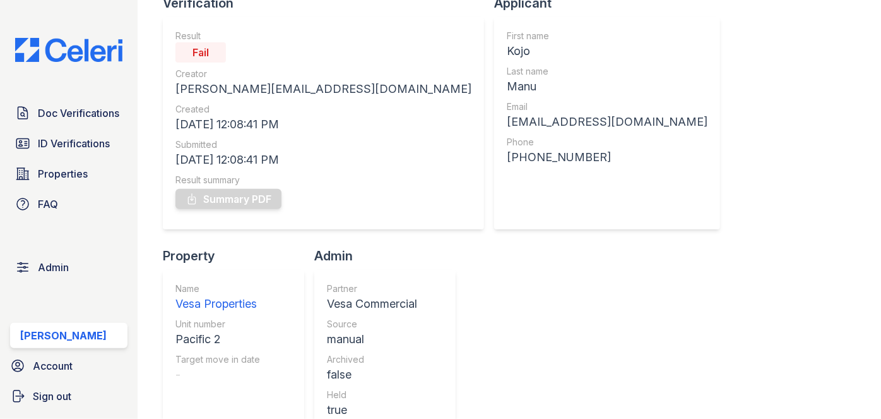
scroll to position [114, 0]
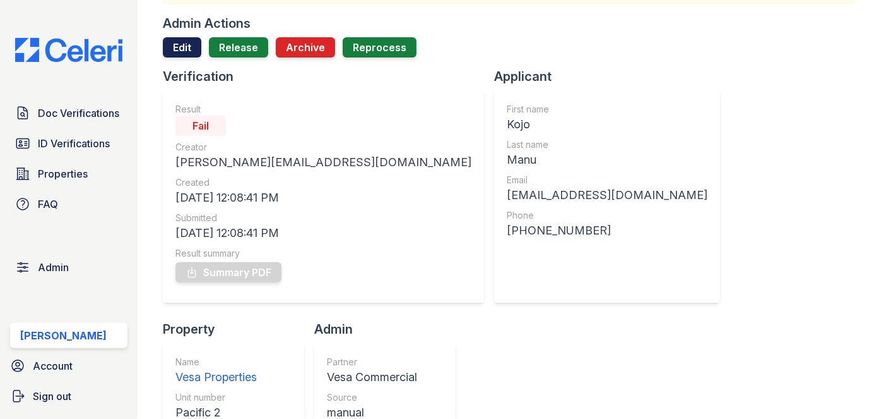
click at [182, 46] on link "Edit" at bounding box center [182, 47] width 39 height 20
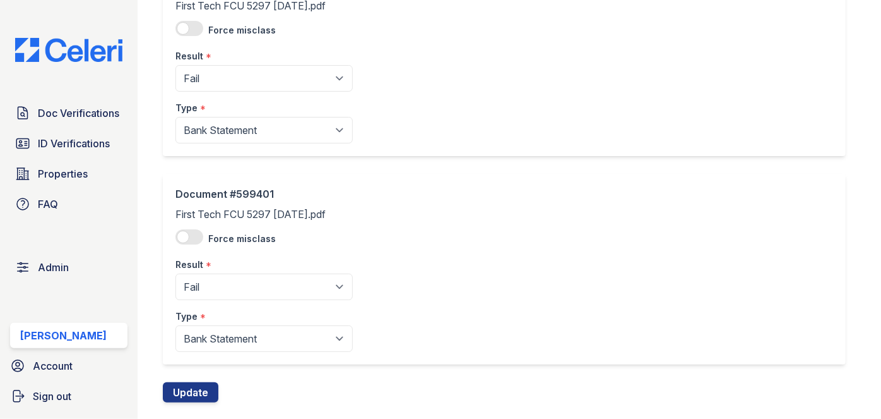
scroll to position [153, 0]
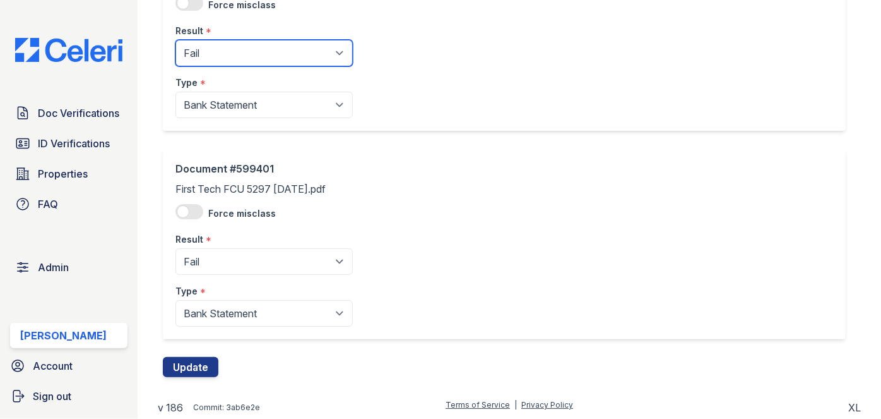
click at [218, 49] on select "Pending Sent Started Processing Pass Fail Caution Error N/A" at bounding box center [264, 53] width 177 height 27
click at [218, 44] on select "Pending Sent Started Processing Pass Fail Caution Error N/A" at bounding box center [264, 53] width 177 height 27
drag, startPoint x: 218, startPoint y: 44, endPoint x: 207, endPoint y: 73, distance: 31.2
click at [218, 44] on select "Pending Sent Started Processing Pass Fail Caution Error N/A" at bounding box center [264, 53] width 177 height 27
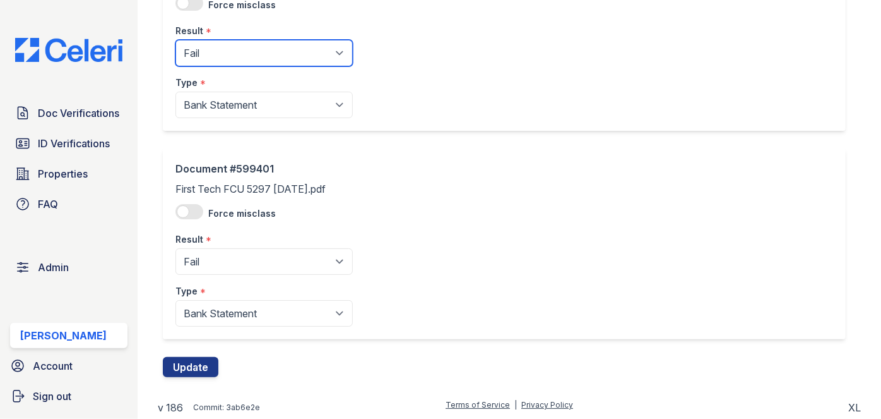
click at [222, 55] on select "Pending Sent Started Processing Pass Fail Caution Error N/A" at bounding box center [264, 53] width 177 height 27
click at [212, 56] on select "Pending Sent Started Processing Pass Fail Caution Error N/A" at bounding box center [264, 53] width 177 height 27
select select "pass"
click at [176, 40] on select "Pending Sent Started Processing Pass Fail Caution Error N/A" at bounding box center [264, 53] width 177 height 27
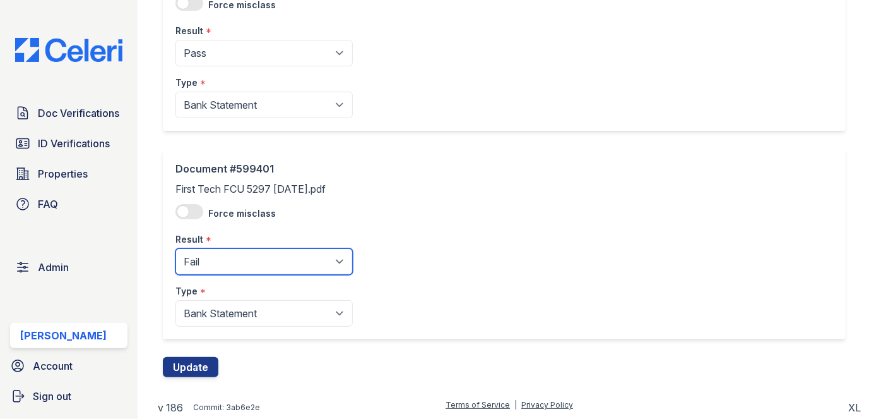
click at [206, 254] on select "Pending Sent Started Processing Pass Fail Caution Error N/A" at bounding box center [264, 261] width 177 height 27
drag, startPoint x: 204, startPoint y: 255, endPoint x: 204, endPoint y: 248, distance: 6.9
click at [204, 256] on select "Pending Sent Started Processing Pass Fail Caution Error N/A" at bounding box center [264, 261] width 177 height 27
select select "pass"
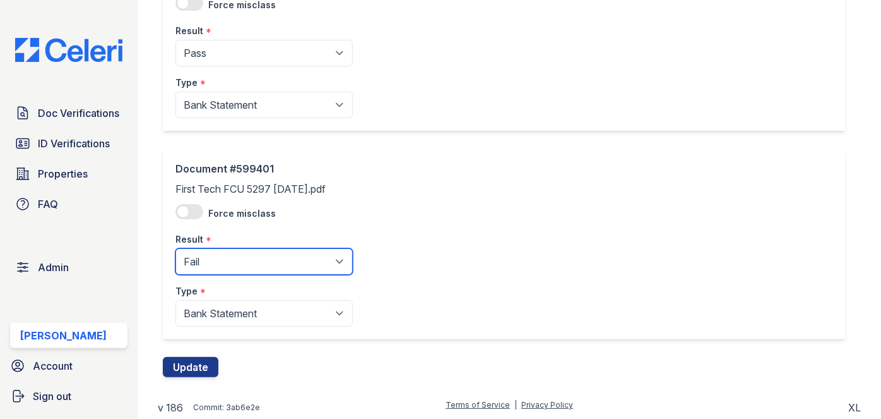
click at [176, 248] on select "Pending Sent Started Processing Pass Fail Caution Error N/A" at bounding box center [264, 261] width 177 height 27
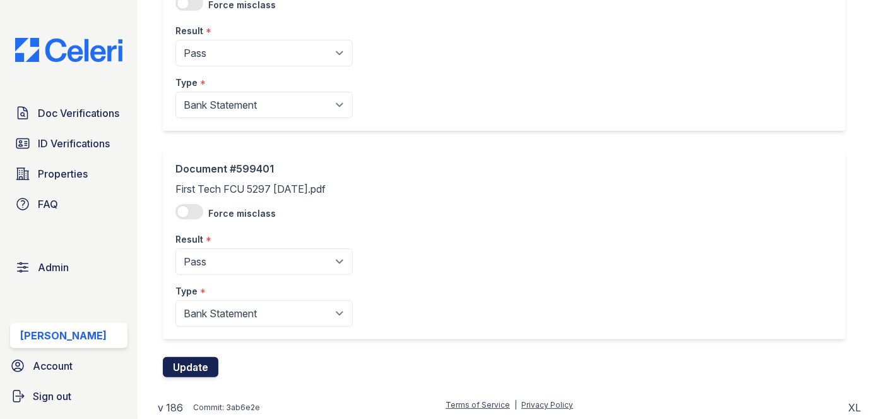
click at [202, 365] on button "Update" at bounding box center [191, 367] width 56 height 20
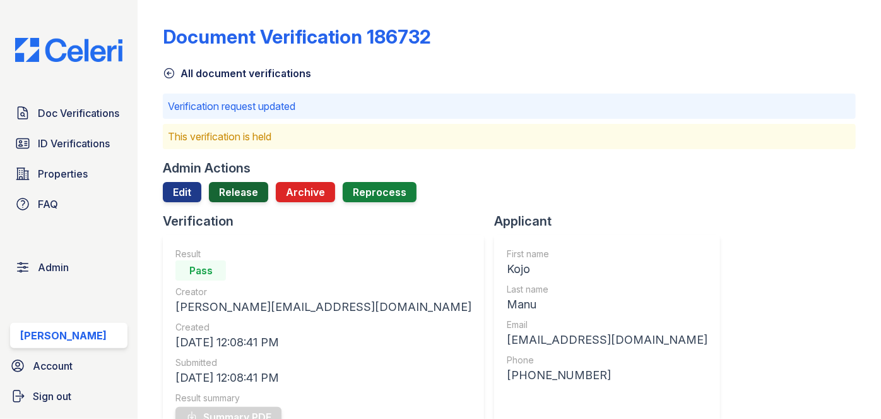
click at [241, 186] on link "Release" at bounding box center [238, 192] width 59 height 20
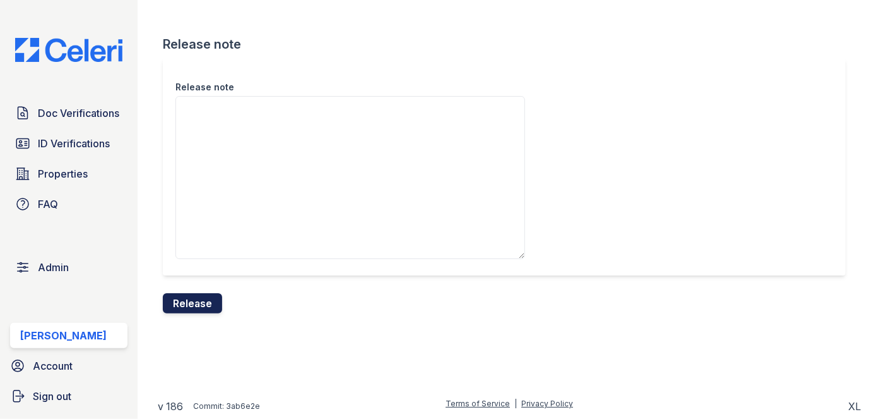
click at [205, 301] on button "Release" at bounding box center [192, 303] width 59 height 20
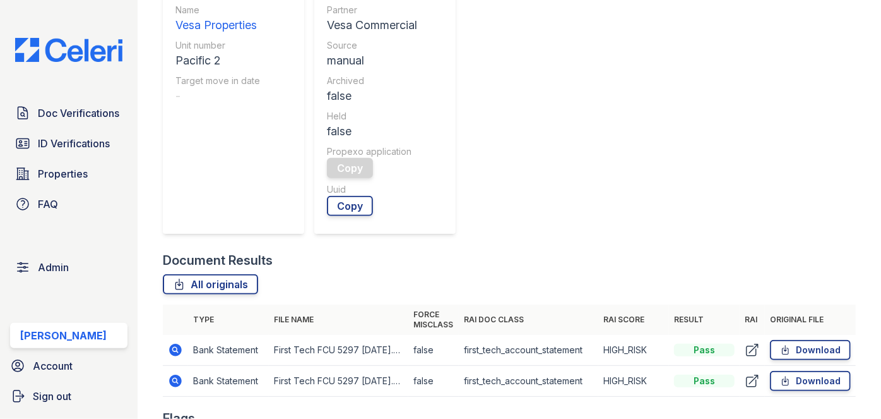
scroll to position [517, 0]
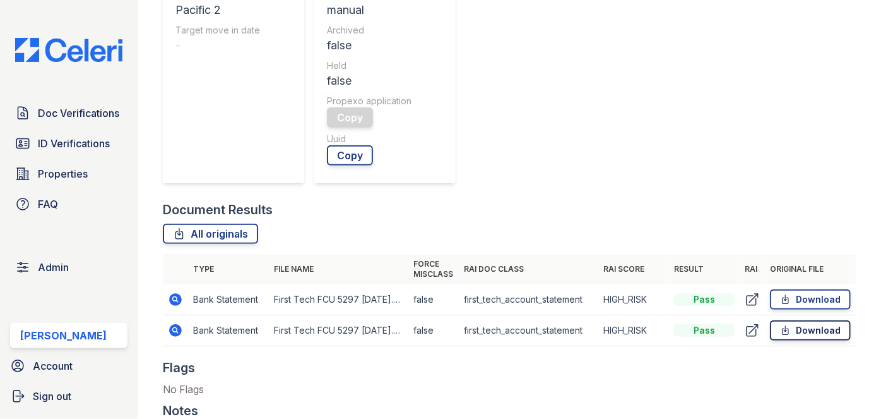
click at [810, 320] on link "Download" at bounding box center [810, 330] width 81 height 20
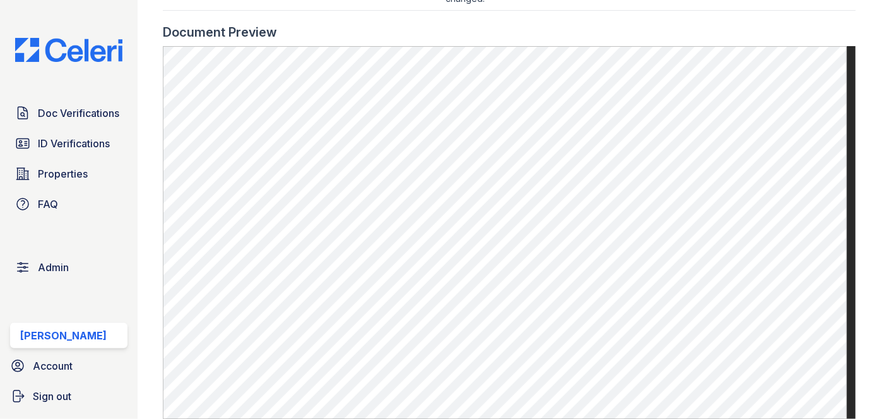
scroll to position [803, 0]
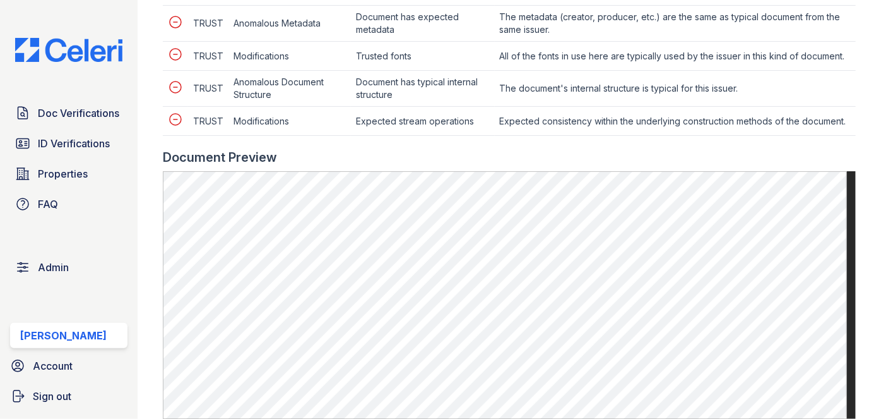
scroll to position [631, 0]
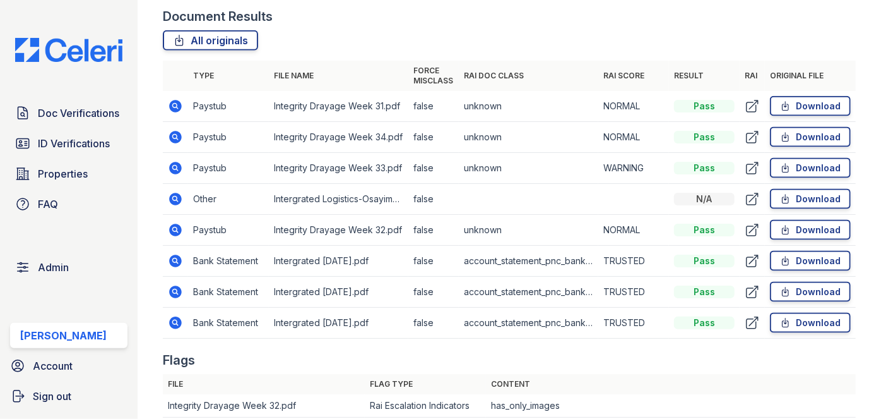
scroll to position [803, 0]
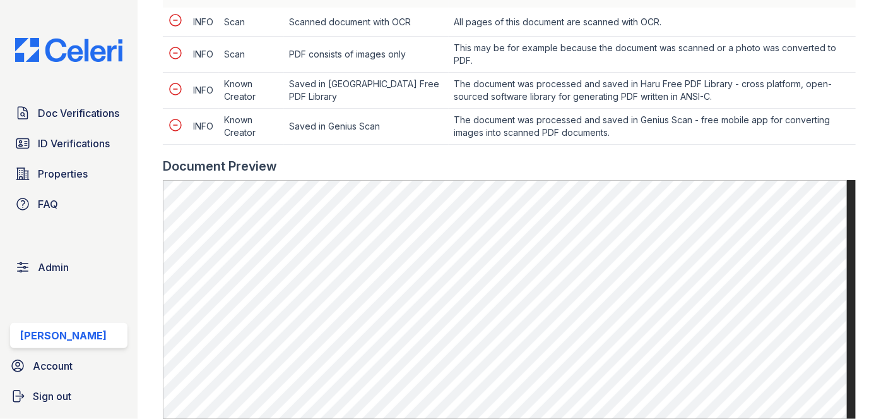
scroll to position [688, 0]
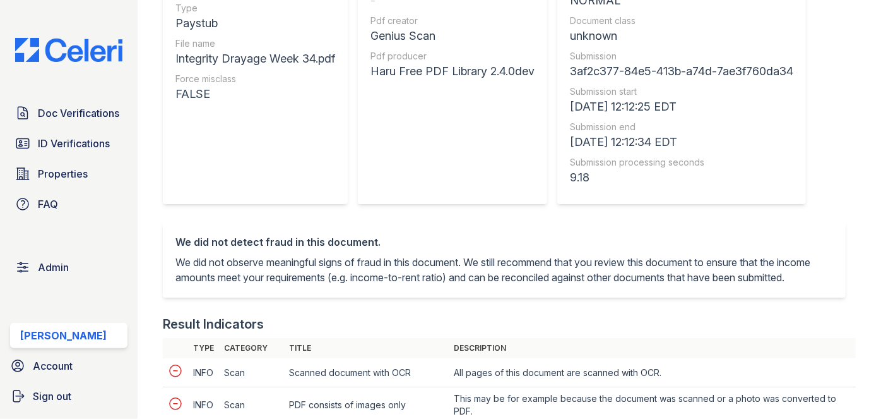
scroll to position [114, 0]
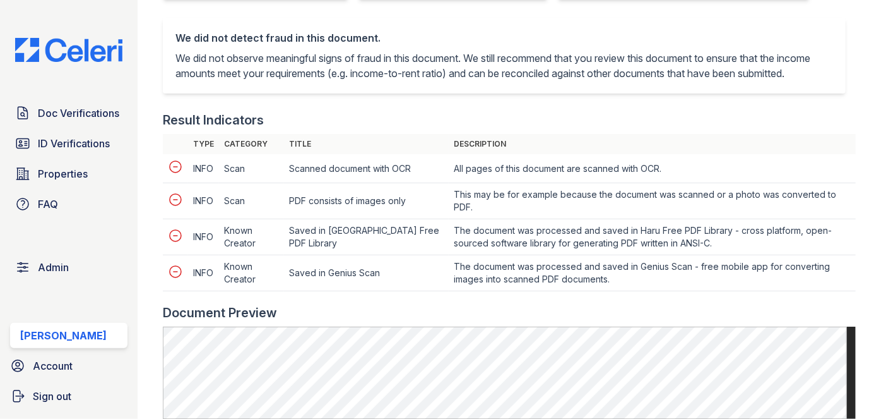
scroll to position [459, 0]
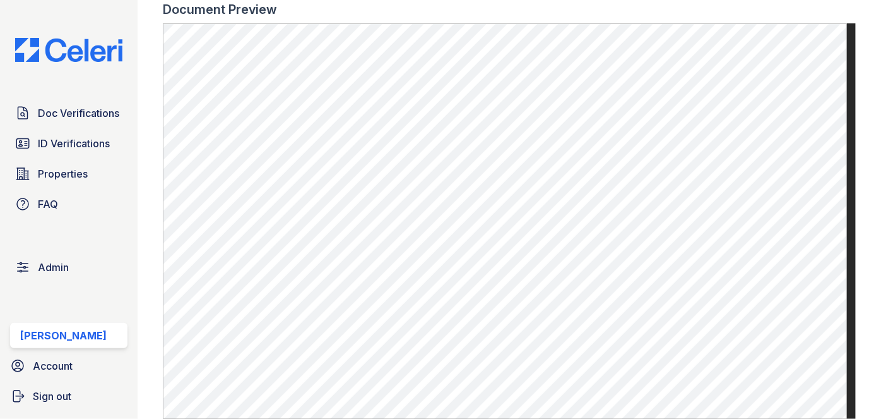
scroll to position [746, 0]
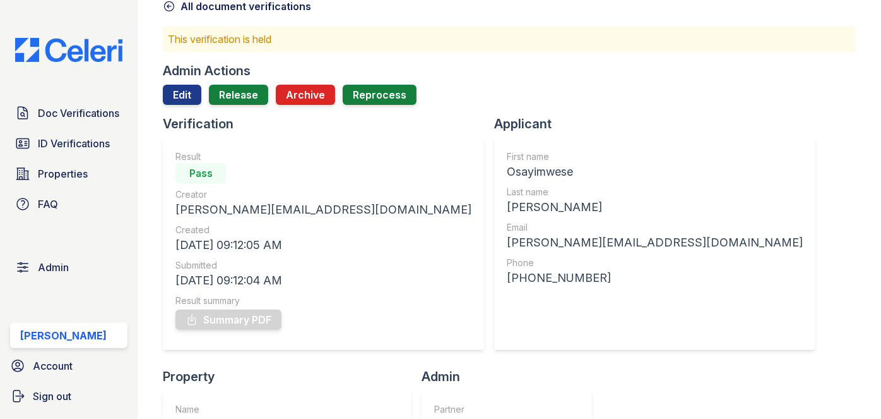
scroll to position [114, 0]
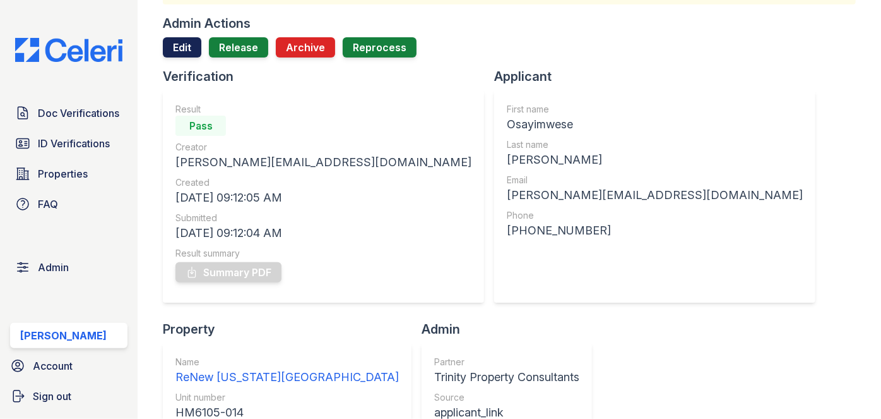
click at [185, 42] on link "Edit" at bounding box center [182, 47] width 39 height 20
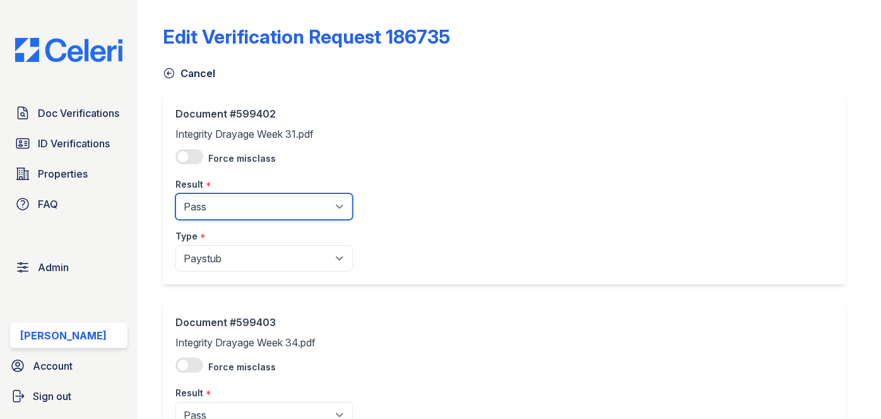
click at [217, 203] on select "Pending Sent Started Processing Pass Fail Caution Error N/A" at bounding box center [264, 206] width 177 height 27
select select "caution"
click at [176, 193] on select "Pending Sent Started Processing Pass Fail Caution Error N/A" at bounding box center [264, 206] width 177 height 27
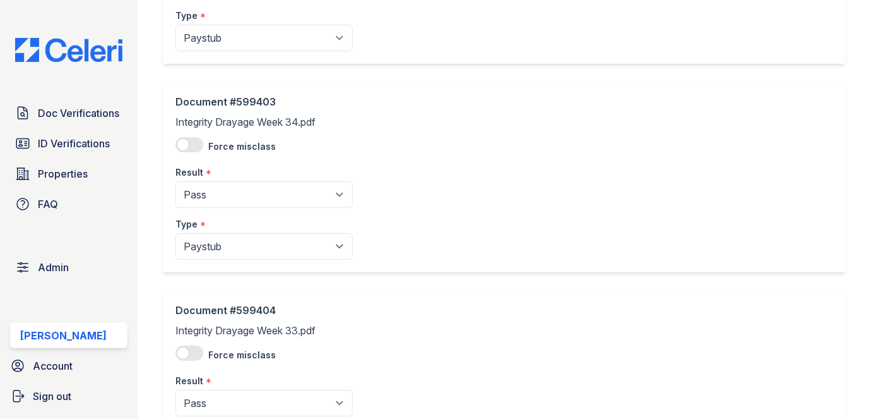
scroll to position [287, 0]
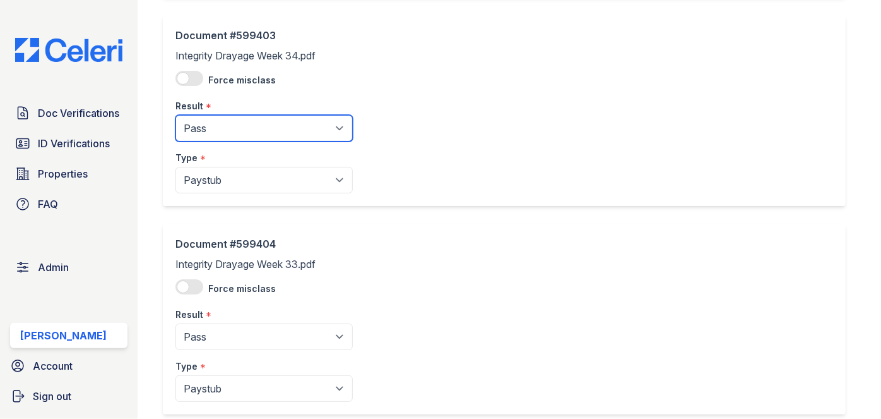
click at [224, 134] on select "Pending Sent Started Processing Pass Fail Caution Error N/A" at bounding box center [264, 128] width 177 height 27
select select "caution"
click at [176, 115] on select "Pending Sent Started Processing Pass Fail Caution Error N/A" at bounding box center [264, 128] width 177 height 27
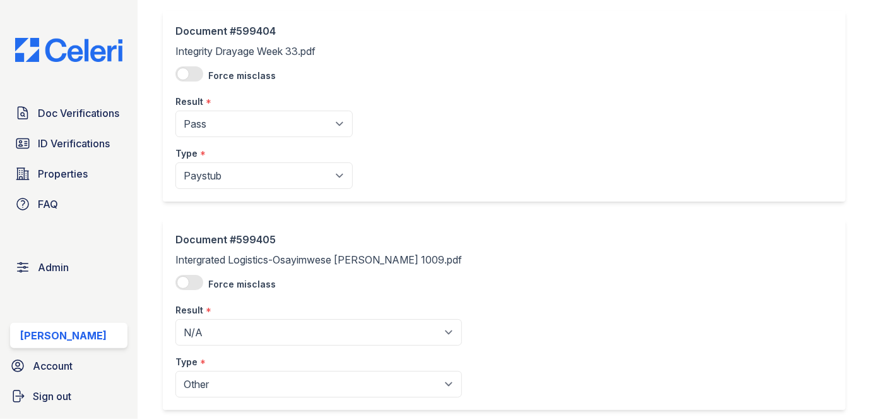
scroll to position [517, 0]
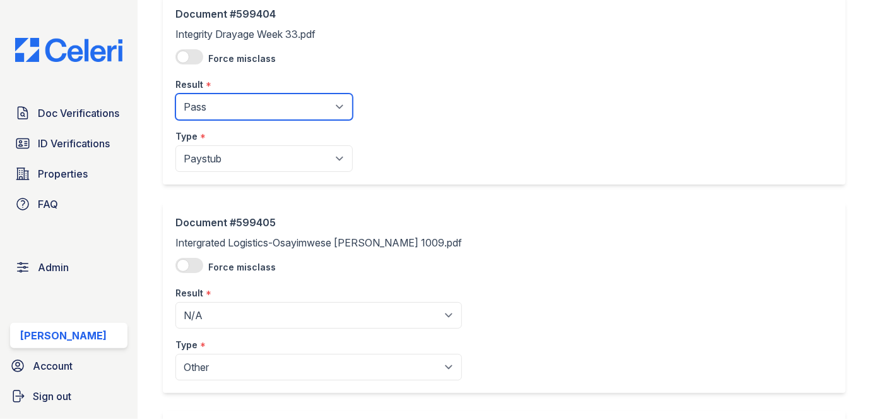
click at [213, 106] on select "Pending Sent Started Processing Pass Fail Caution Error N/A" at bounding box center [264, 106] width 177 height 27
select select "caution"
click at [176, 93] on select "Pending Sent Started Processing Pass Fail Caution Error N/A" at bounding box center [264, 106] width 177 height 27
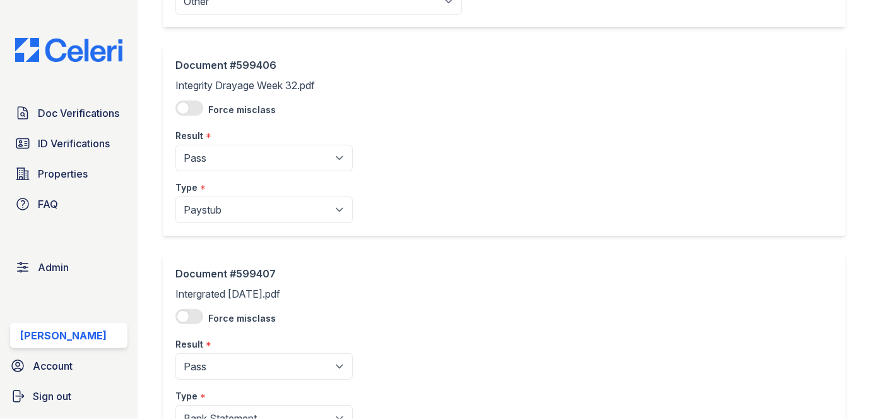
scroll to position [918, 0]
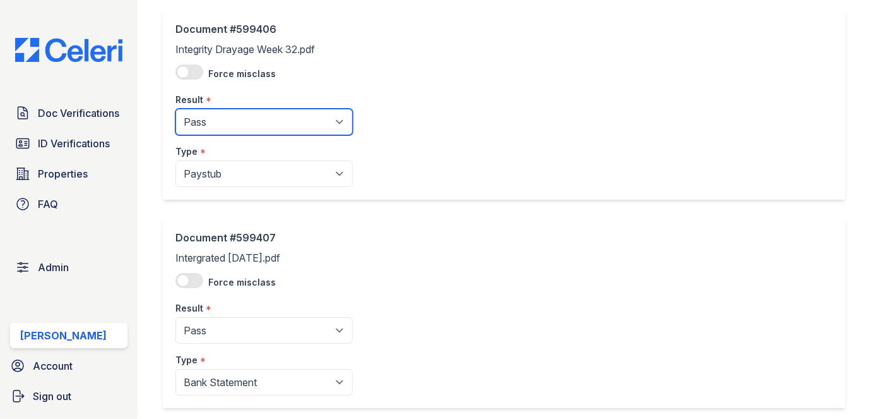
click at [239, 116] on select "Pending Sent Started Processing Pass Fail Caution Error N/A" at bounding box center [264, 122] width 177 height 27
select select "caution"
click at [176, 109] on select "Pending Sent Started Processing Pass Fail Caution Error N/A" at bounding box center [264, 122] width 177 height 27
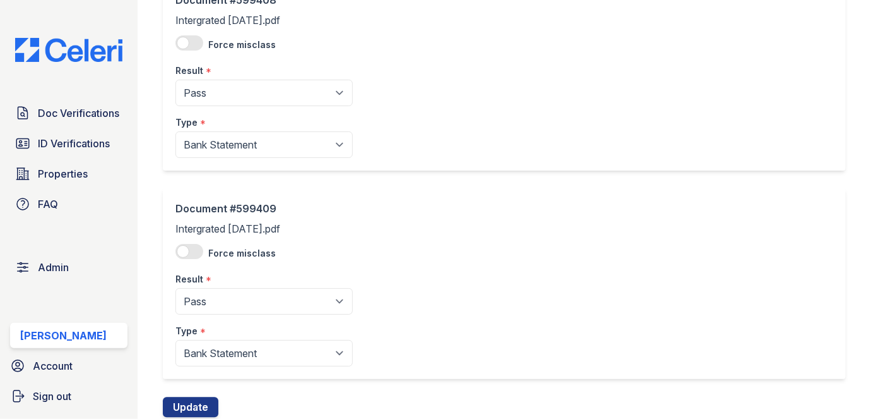
scroll to position [1402, 0]
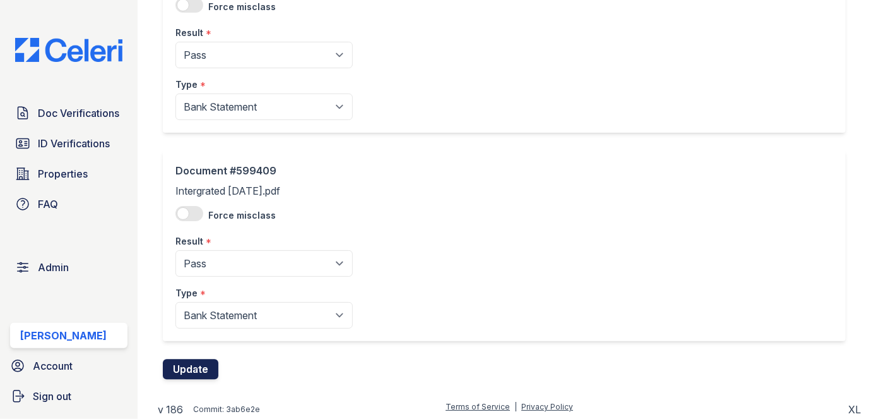
click at [210, 373] on button "Update" at bounding box center [191, 369] width 56 height 20
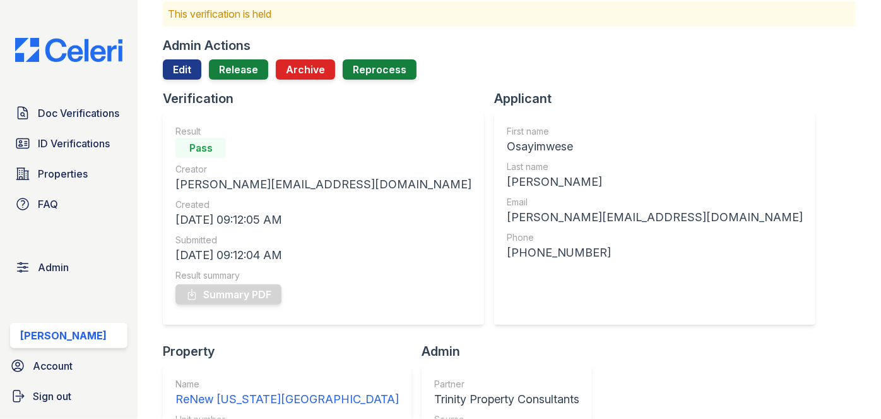
scroll to position [57, 0]
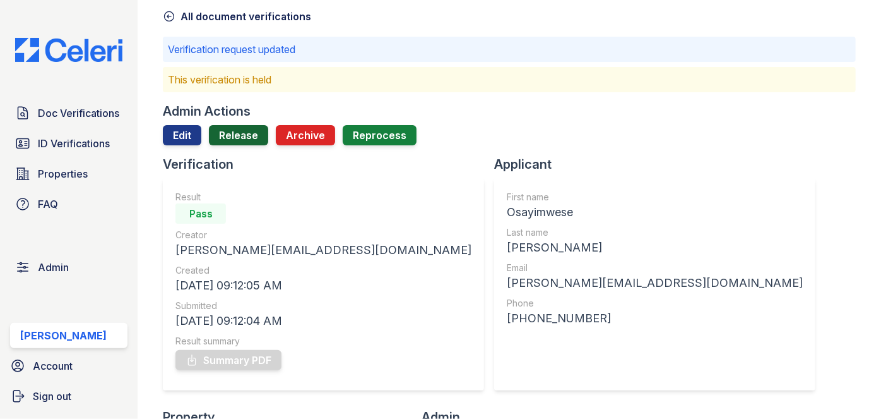
click at [253, 128] on link "Release" at bounding box center [238, 135] width 59 height 20
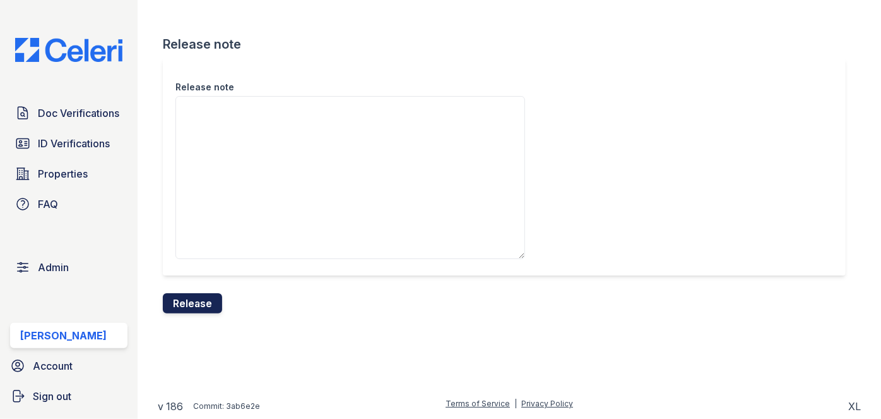
click at [213, 297] on button "Release" at bounding box center [192, 303] width 59 height 20
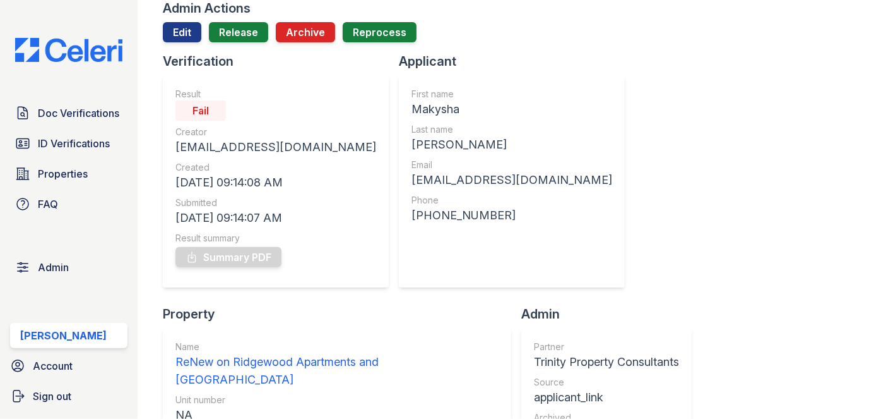
scroll to position [114, 0]
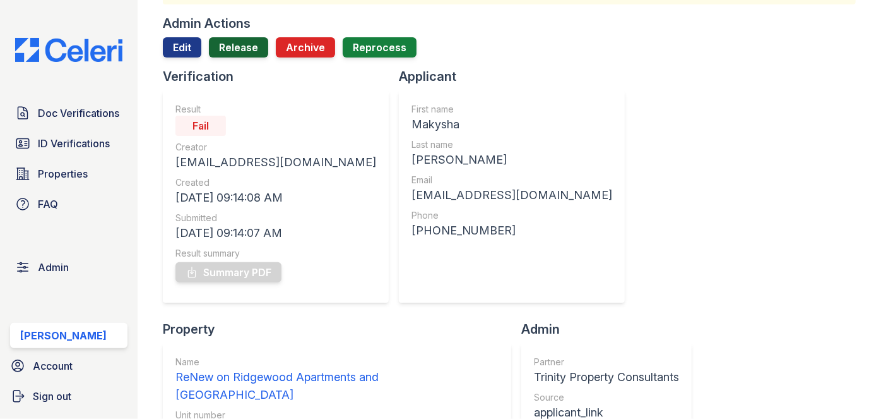
click at [242, 45] on link "Release" at bounding box center [238, 47] width 59 height 20
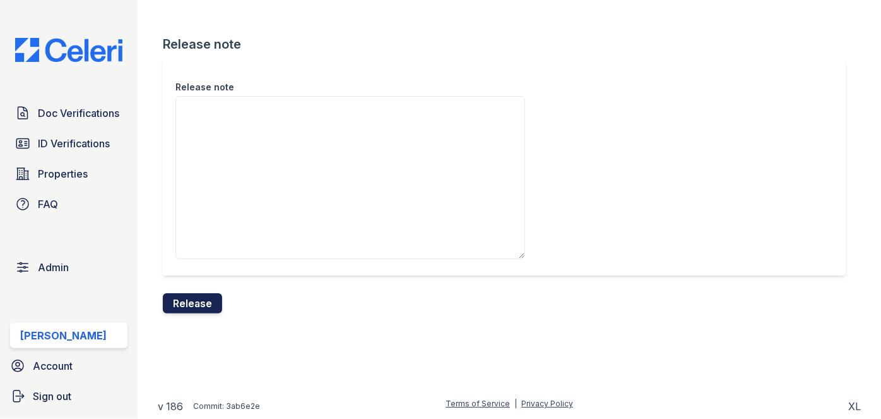
click at [206, 301] on button "Release" at bounding box center [192, 303] width 59 height 20
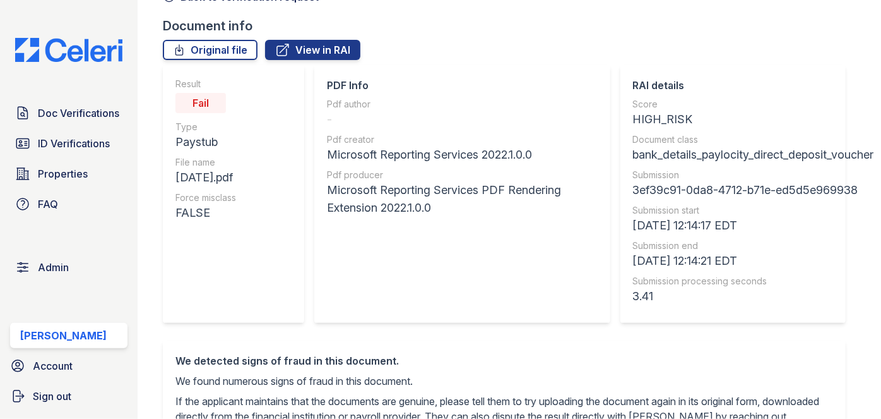
scroll to position [57, 0]
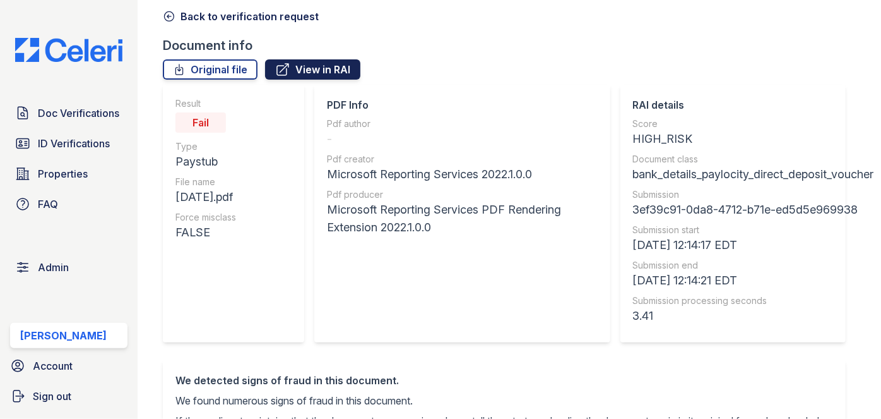
click at [317, 68] on link "View in RAI" at bounding box center [312, 69] width 95 height 20
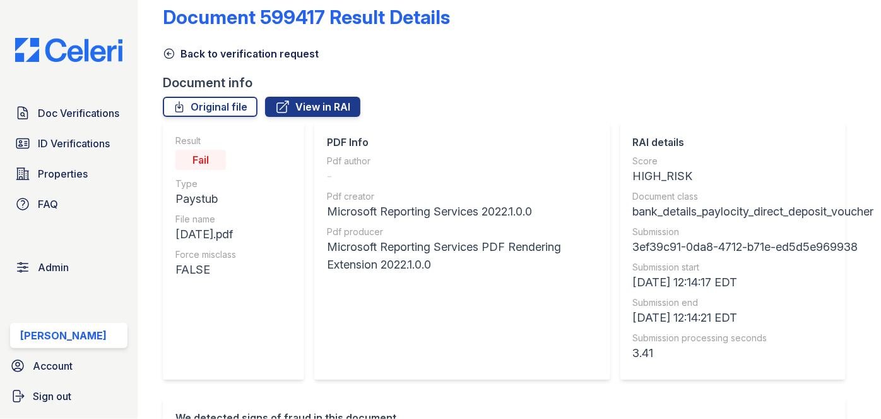
scroll to position [0, 0]
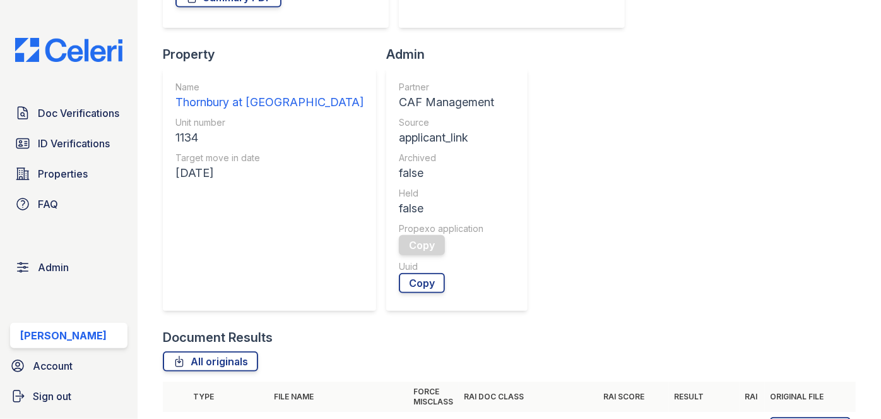
scroll to position [459, 0]
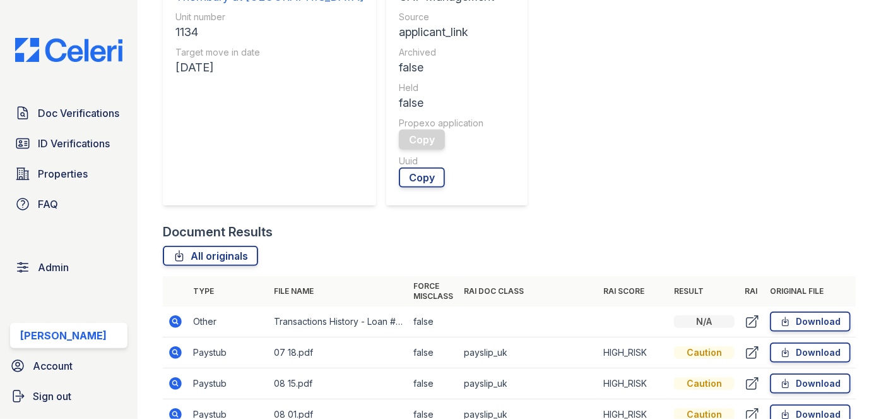
drag, startPoint x: 173, startPoint y: 164, endPoint x: 197, endPoint y: 175, distance: 26.6
click at [197, 399] on td "Paystub" at bounding box center [228, 414] width 81 height 31
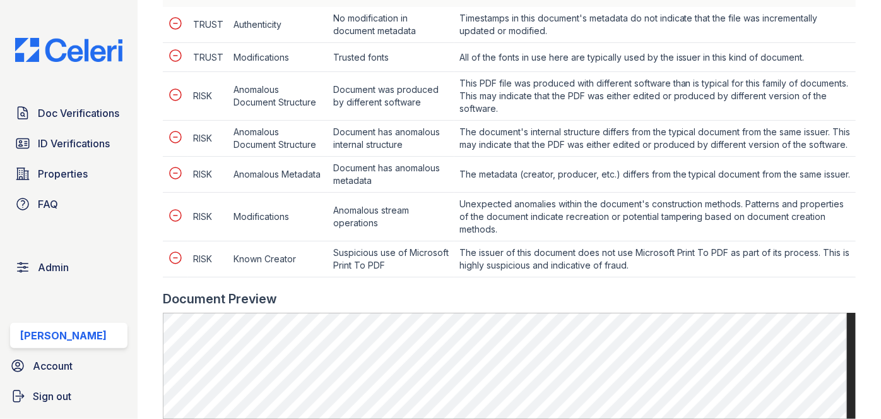
scroll to position [746, 0]
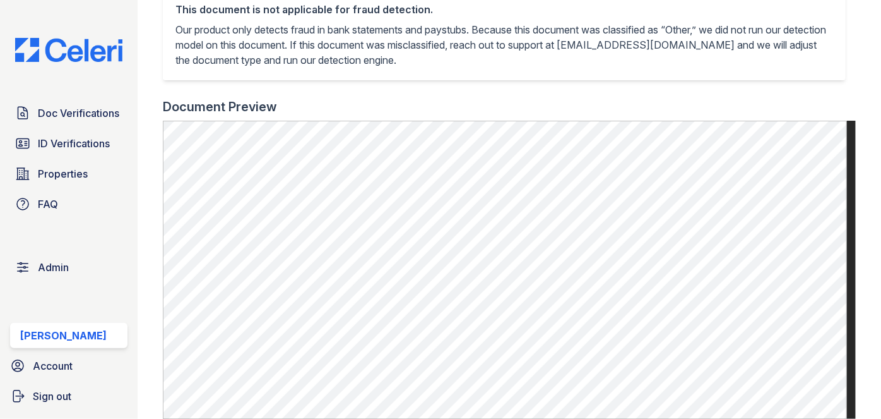
scroll to position [459, 0]
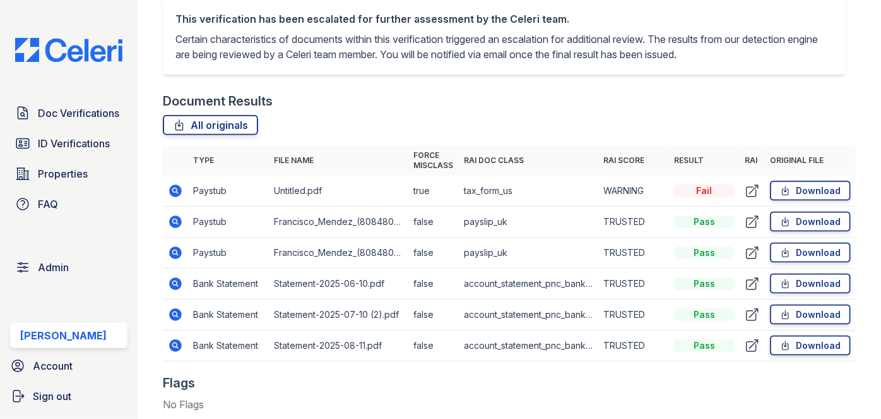
scroll to position [746, 0]
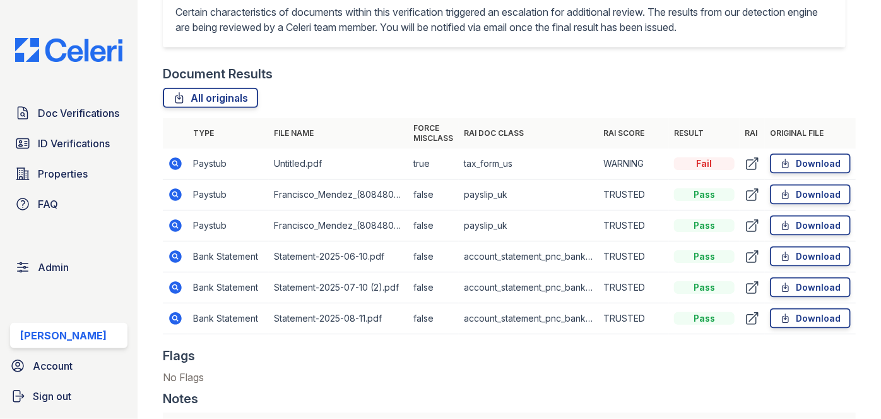
drag, startPoint x: 173, startPoint y: 158, endPoint x: 309, endPoint y: 135, distance: 137.8
click at [199, 167] on td "Paystub" at bounding box center [228, 163] width 81 height 31
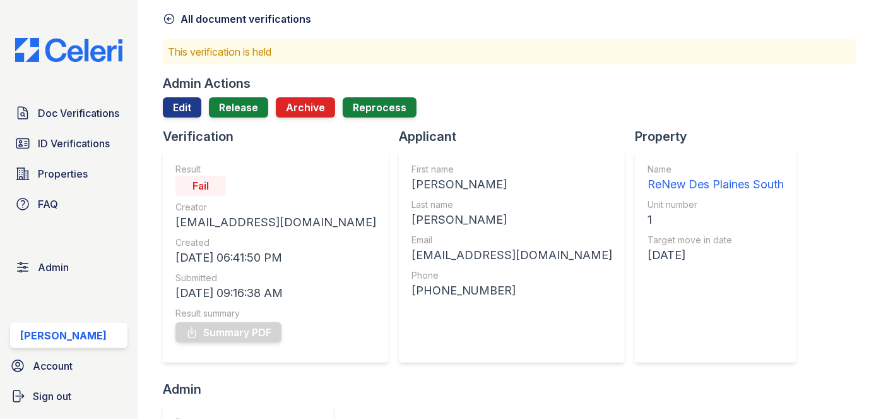
scroll to position [0, 0]
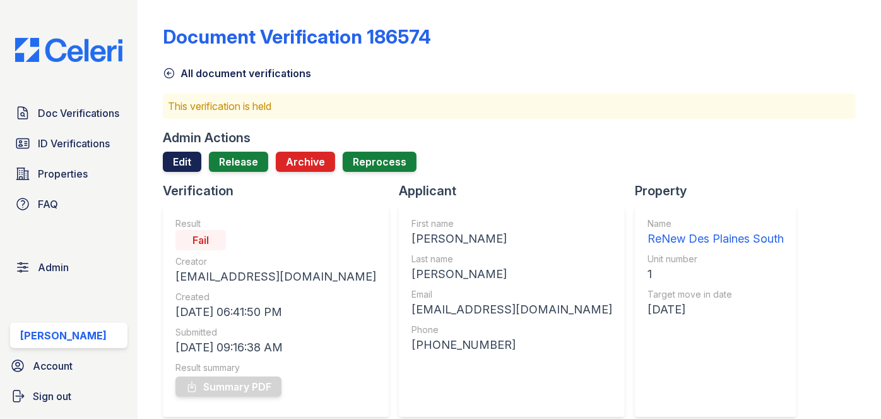
click at [178, 163] on link "Edit" at bounding box center [182, 162] width 39 height 20
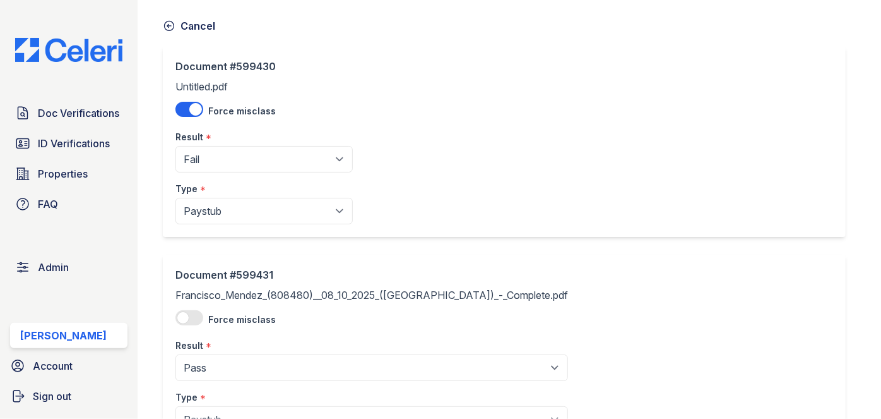
scroll to position [229, 0]
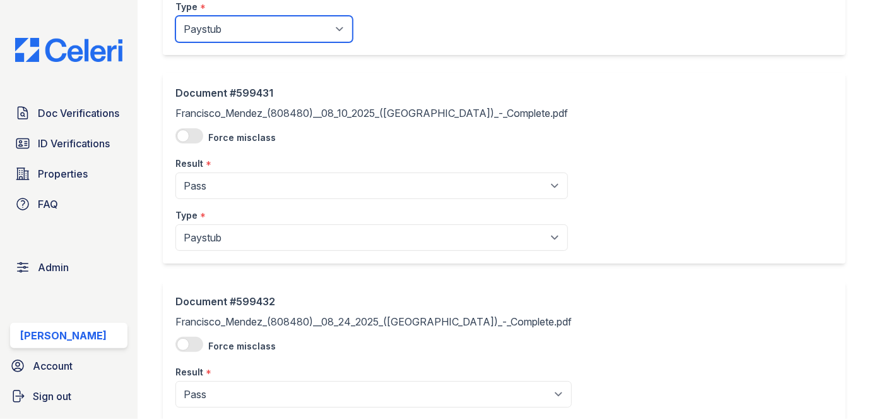
click at [227, 33] on select "Paystub Bank Statement Offer Letter Tax Documents Benefit Award Letter Investme…" at bounding box center [264, 29] width 177 height 27
click at [220, 34] on select "Paystub Bank Statement Offer Letter Tax Documents Benefit Award Letter Investme…" at bounding box center [264, 29] width 177 height 27
select select "tax_documents"
click at [176, 16] on select "Paystub Bank Statement Offer Letter Tax Documents Benefit Award Letter Investme…" at bounding box center [264, 29] width 177 height 27
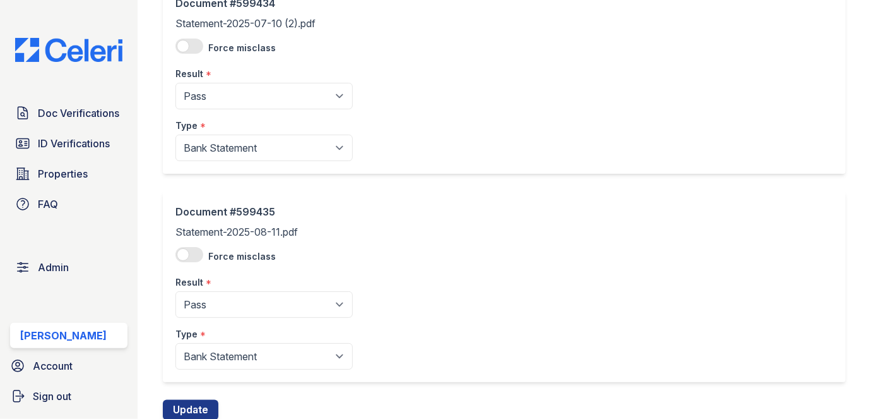
scroll to position [986, 0]
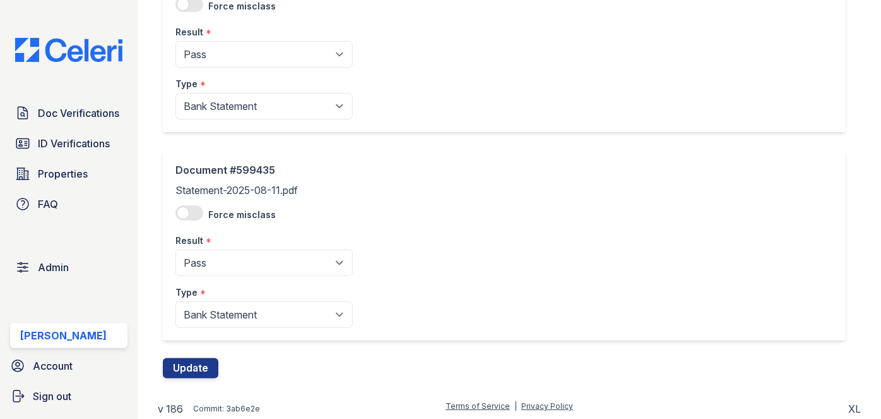
click at [188, 354] on div "Document #599435 Statement-2025-08-11.pdf Force misclass Result * Pending Sent …" at bounding box center [509, 254] width 693 height 208
click at [191, 369] on button "Update" at bounding box center [191, 368] width 56 height 20
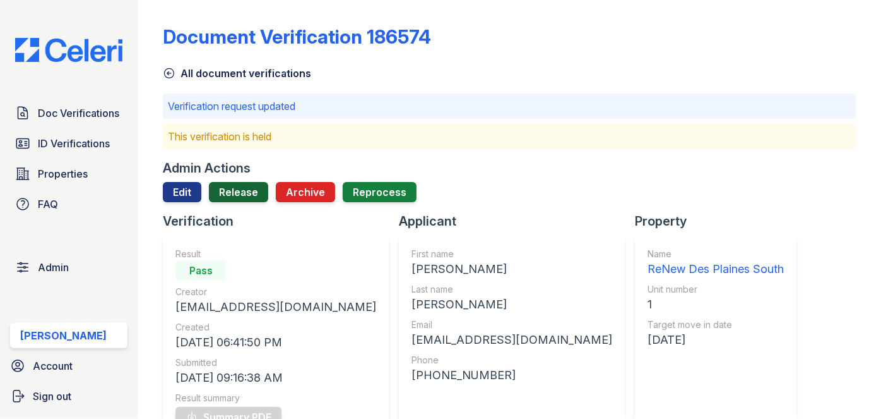
click at [256, 188] on link "Release" at bounding box center [238, 192] width 59 height 20
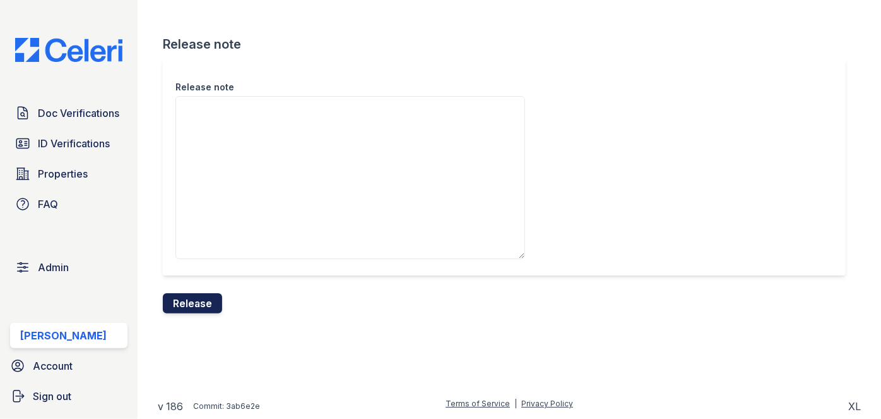
click at [211, 305] on button "Release" at bounding box center [192, 303] width 59 height 20
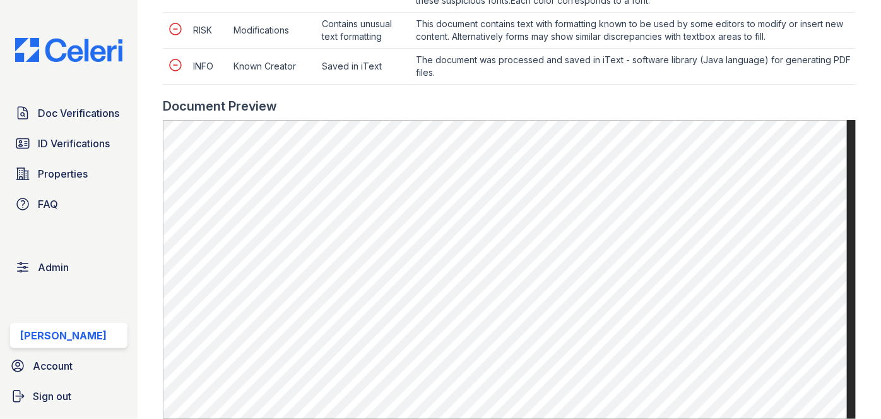
scroll to position [1033, 0]
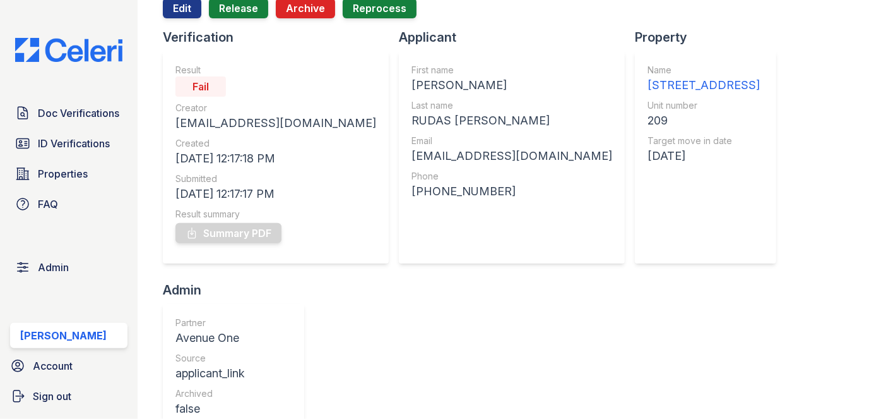
scroll to position [114, 0]
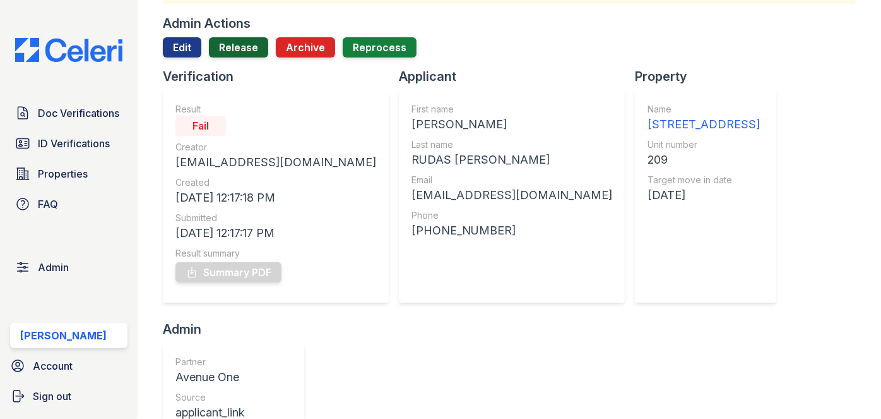
click at [254, 42] on link "Release" at bounding box center [238, 47] width 59 height 20
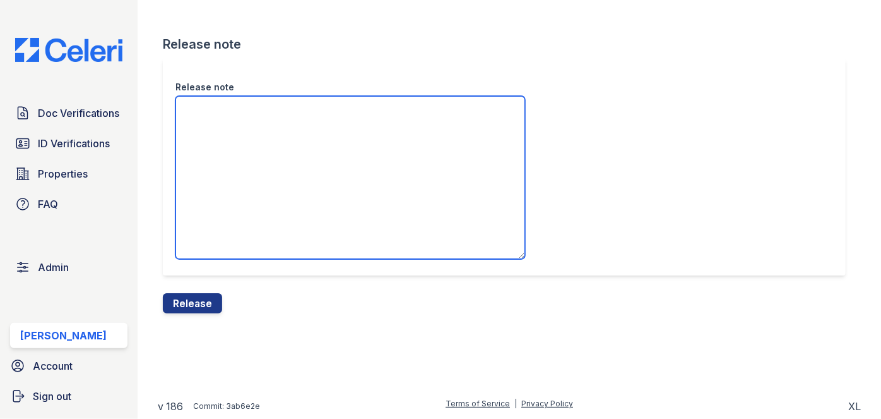
click at [230, 125] on textarea "Release note" at bounding box center [351, 177] width 350 height 163
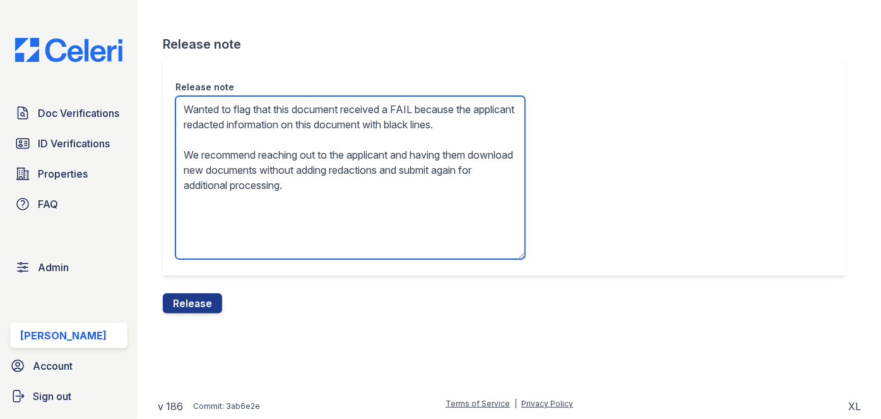
click at [263, 118] on textarea "Wanted to flag that this document received a FAIL because the applicant redacte…" at bounding box center [351, 177] width 350 height 163
click at [266, 122] on textarea "Wanted to flag that this document received a FAIL because the applicant redacte…" at bounding box center [351, 177] width 350 height 163
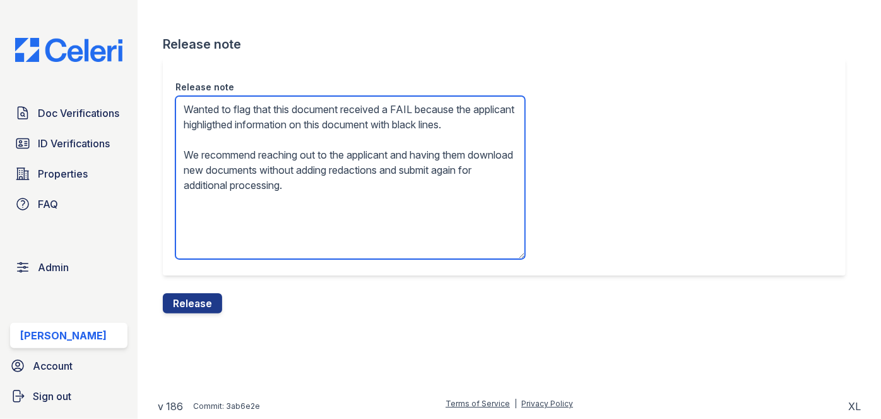
click at [199, 138] on textarea "Wanted to flag that this document received a FAIL because the applicant highlig…" at bounding box center [351, 177] width 350 height 163
click at [265, 118] on textarea "Wanted to flag that this document received a FAIL because the applicant highlig…" at bounding box center [351, 177] width 350 height 163
type textarea "Wanted to flag that this document received a FAIL because the applicant highlig…"
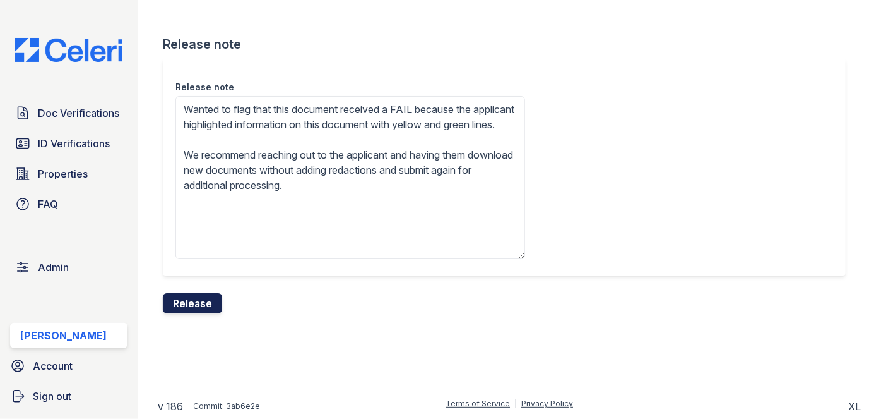
click at [201, 300] on button "Release" at bounding box center [192, 303] width 59 height 20
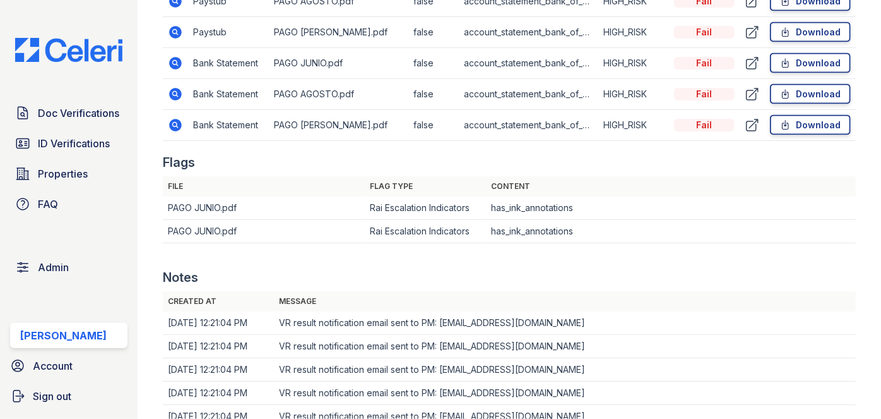
scroll to position [1033, 0]
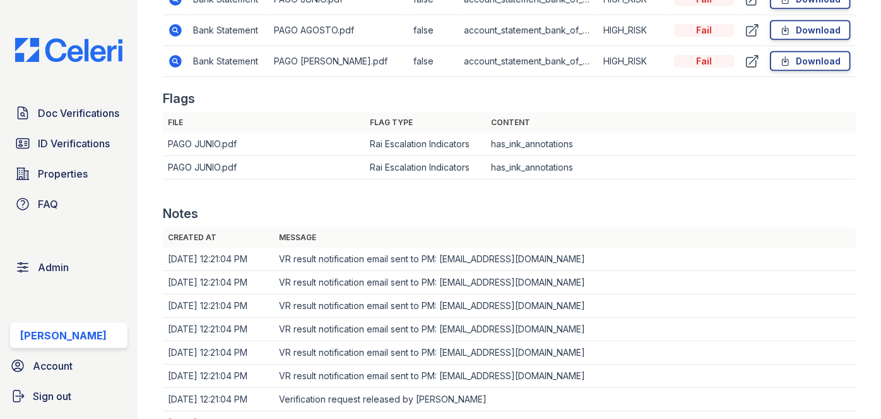
click at [176, 31] on icon at bounding box center [175, 29] width 3 height 3
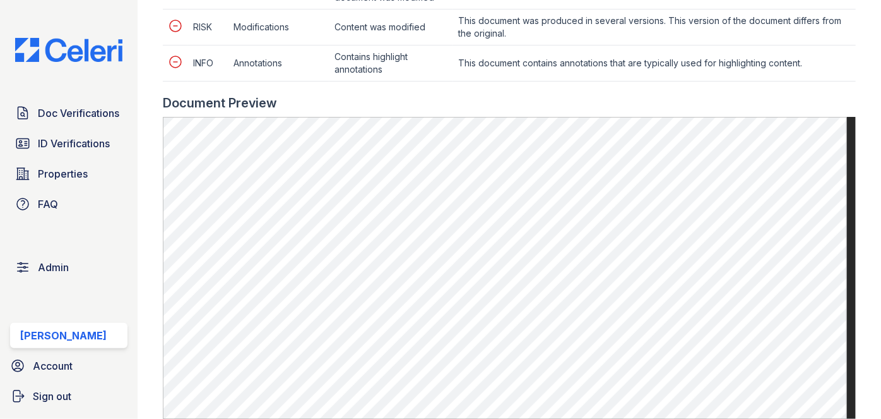
scroll to position [1090, 0]
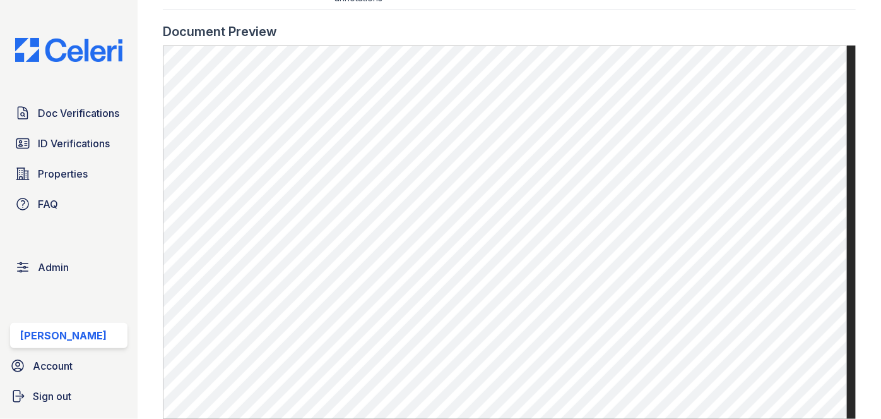
scroll to position [1033, 0]
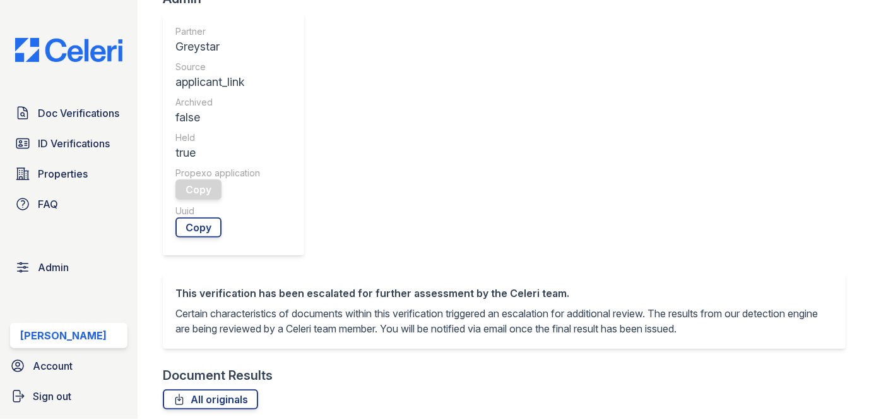
scroll to position [517, 0]
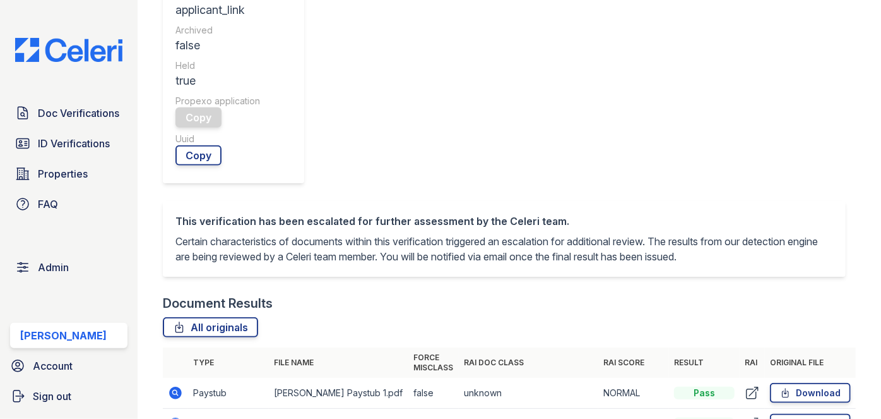
click at [199, 378] on td "Paystub" at bounding box center [228, 393] width 81 height 31
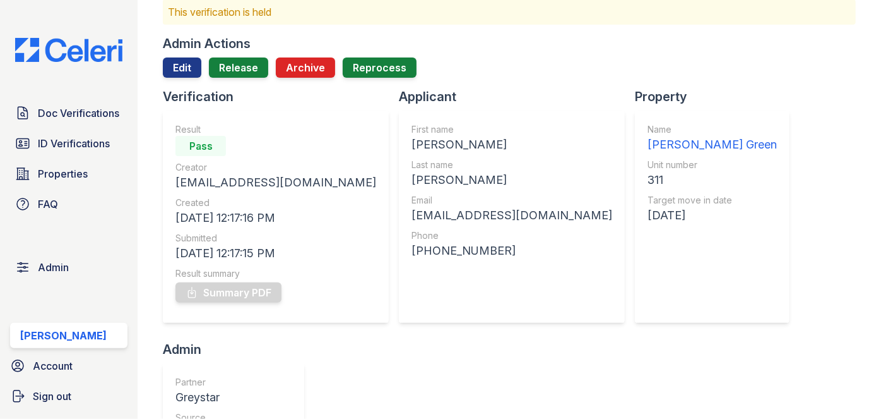
scroll to position [0, 0]
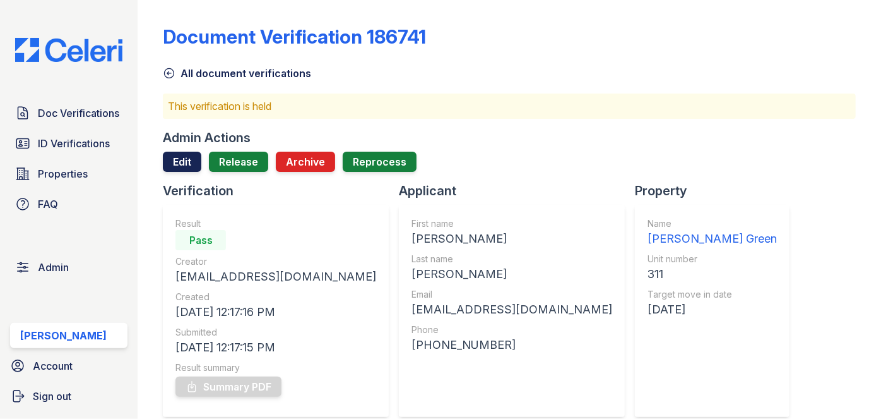
click at [184, 158] on link "Edit" at bounding box center [182, 162] width 39 height 20
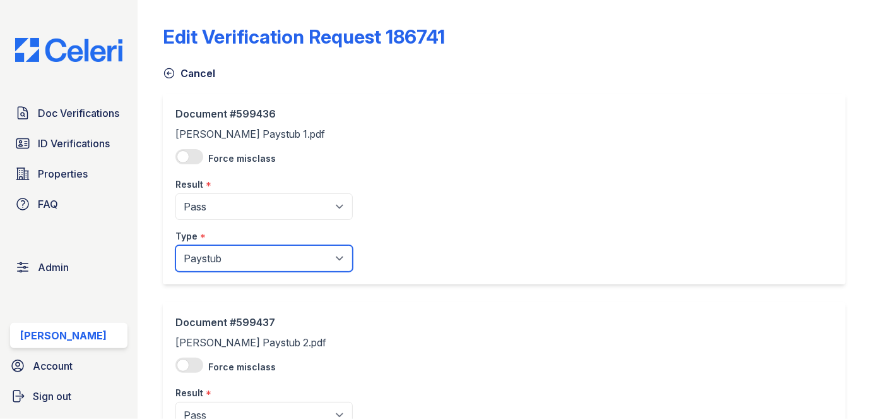
click at [185, 259] on select "Paystub Bank Statement Offer Letter Tax Documents Benefit Award Letter Investme…" at bounding box center [264, 258] width 177 height 27
select select "other"
click at [176, 245] on select "Paystub Bank Statement Offer Letter Tax Documents Benefit Award Letter Investme…" at bounding box center [264, 258] width 177 height 27
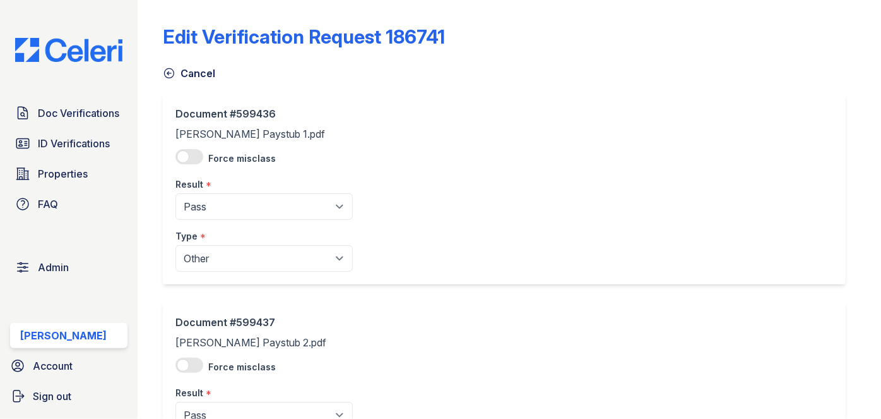
click at [200, 388] on label "Result" at bounding box center [190, 392] width 28 height 13
click at [200, 402] on select "Pending Sent Started Processing Pass Fail Caution Error N/A" at bounding box center [264, 415] width 177 height 27
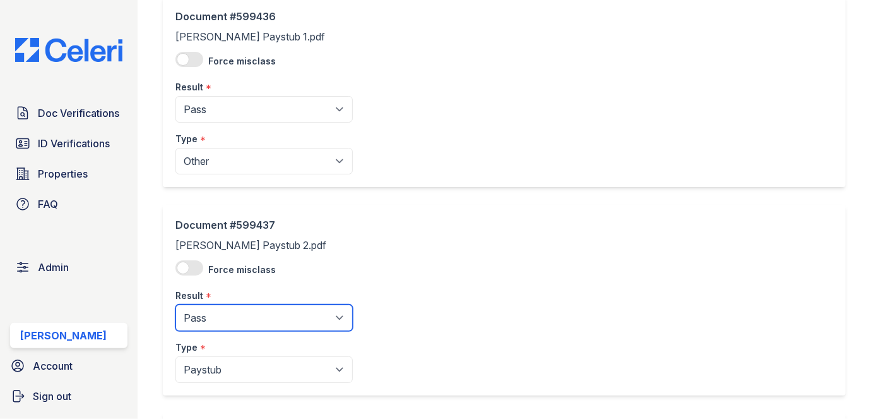
scroll to position [296, 0]
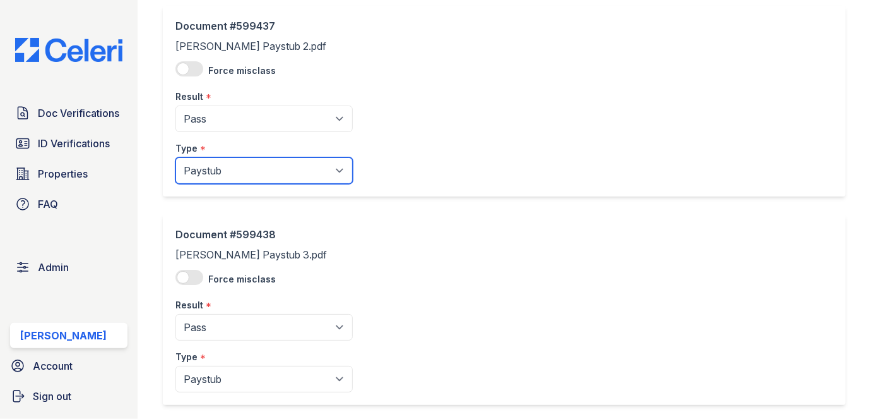
drag, startPoint x: 220, startPoint y: 169, endPoint x: 215, endPoint y: 182, distance: 13.8
click at [220, 169] on select "Paystub Bank Statement Offer Letter Tax Documents Benefit Award Letter Investme…" at bounding box center [264, 170] width 177 height 27
select select "other"
click at [176, 157] on select "Paystub Bank Statement Offer Letter Tax Documents Benefit Award Letter Investme…" at bounding box center [264, 170] width 177 height 27
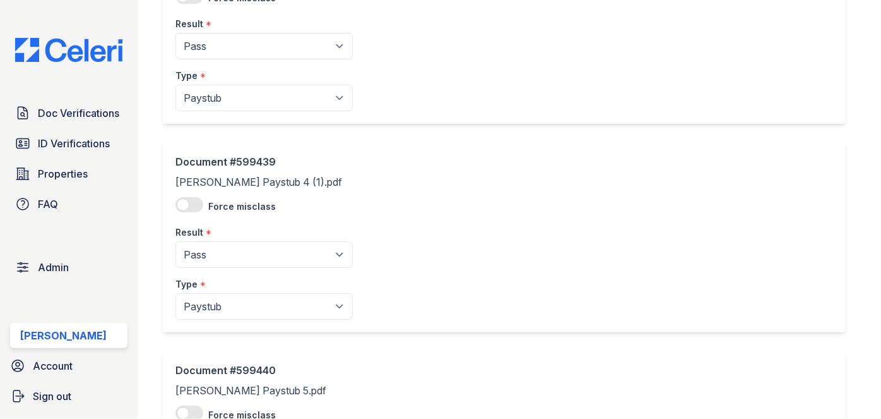
scroll to position [583, 0]
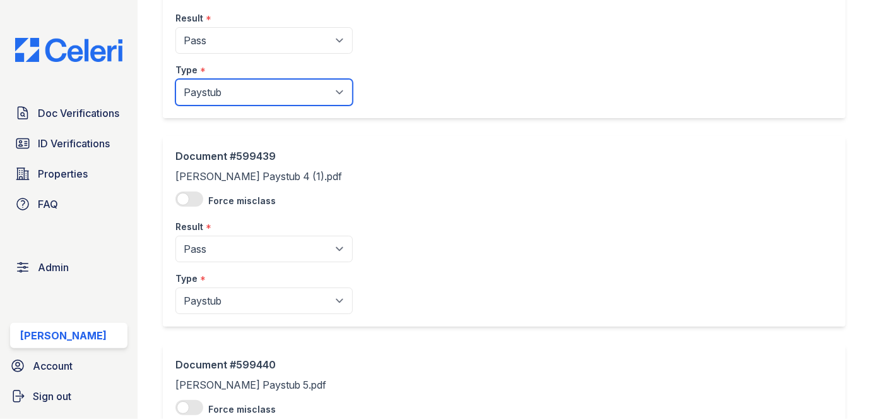
drag, startPoint x: 218, startPoint y: 85, endPoint x: 212, endPoint y: 103, distance: 19.2
click at [218, 85] on select "Paystub Bank Statement Offer Letter Tax Documents Benefit Award Letter Investme…" at bounding box center [264, 92] width 177 height 27
select select "other"
click at [176, 79] on select "Paystub Bank Statement Offer Letter Tax Documents Benefit Award Letter Investme…" at bounding box center [264, 92] width 177 height 27
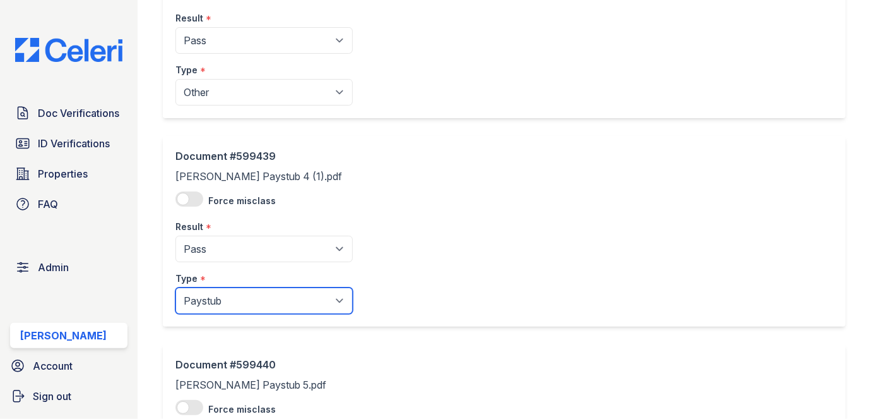
drag, startPoint x: 215, startPoint y: 297, endPoint x: 212, endPoint y: 287, distance: 10.8
click at [215, 295] on select "Paystub Bank Statement Offer Letter Tax Documents Benefit Award Letter Investme…" at bounding box center [264, 300] width 177 height 27
select select "other"
click at [176, 287] on select "Paystub Bank Statement Offer Letter Tax Documents Benefit Award Letter Investme…" at bounding box center [264, 300] width 177 height 27
click at [209, 281] on div "Type *" at bounding box center [264, 274] width 177 height 25
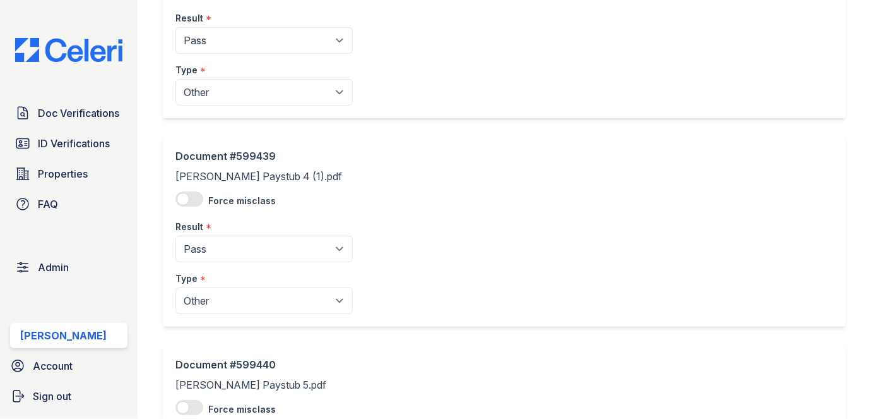
scroll to position [928, 0]
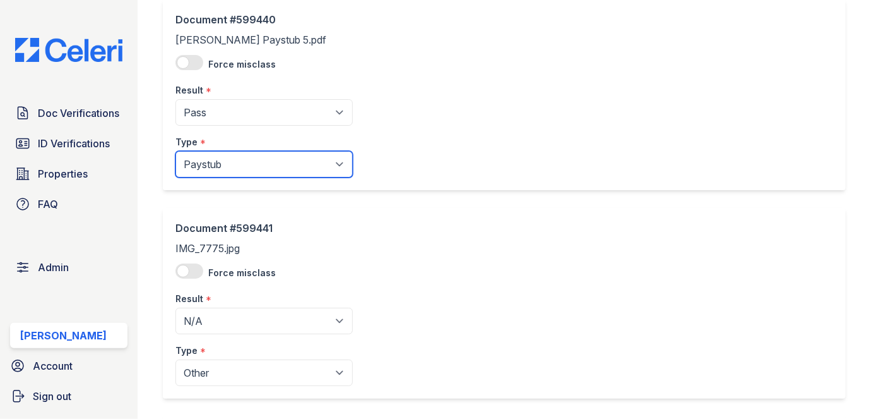
drag, startPoint x: 231, startPoint y: 165, endPoint x: 222, endPoint y: 188, distance: 24.4
click at [231, 165] on select "Paystub Bank Statement Offer Letter Tax Documents Benefit Award Letter Investme…" at bounding box center [264, 164] width 177 height 27
drag, startPoint x: 217, startPoint y: 168, endPoint x: 216, endPoint y: 174, distance: 6.4
click at [217, 168] on select "Paystub Bank Statement Offer Letter Tax Documents Benefit Award Letter Investme…" at bounding box center [264, 164] width 177 height 27
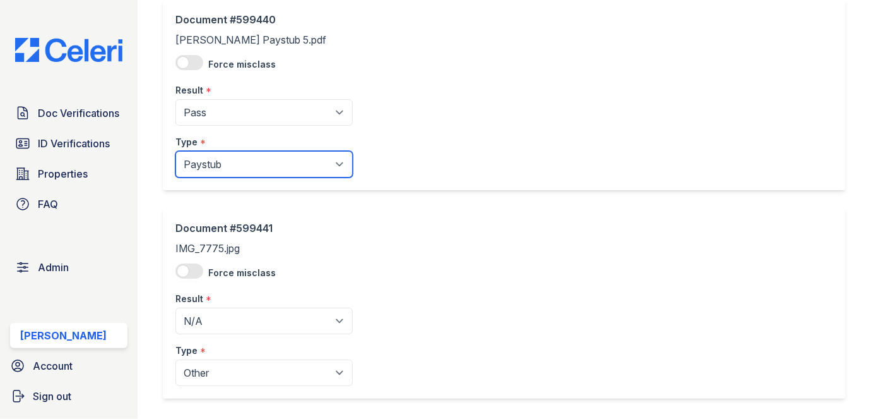
select select "other"
click at [176, 151] on select "Paystub Bank Statement Offer Letter Tax Documents Benefit Award Letter Investme…" at bounding box center [264, 164] width 177 height 27
click at [206, 295] on div "*" at bounding box center [209, 299] width 6 height 15
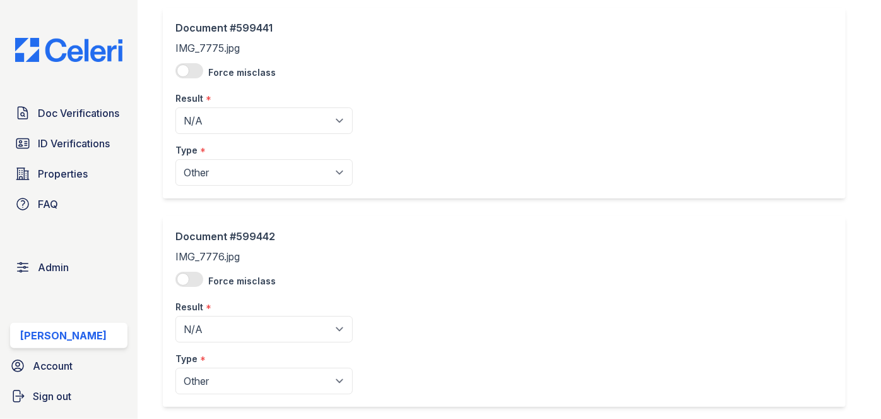
scroll to position [1193, 0]
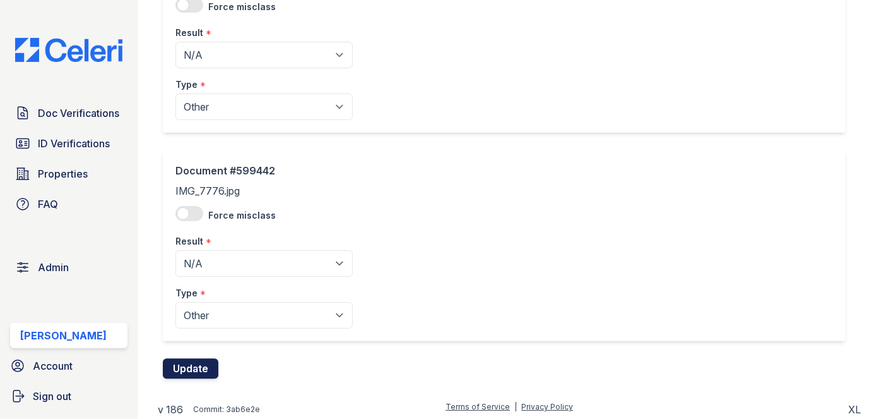
click at [201, 362] on button "Update" at bounding box center [191, 369] width 56 height 20
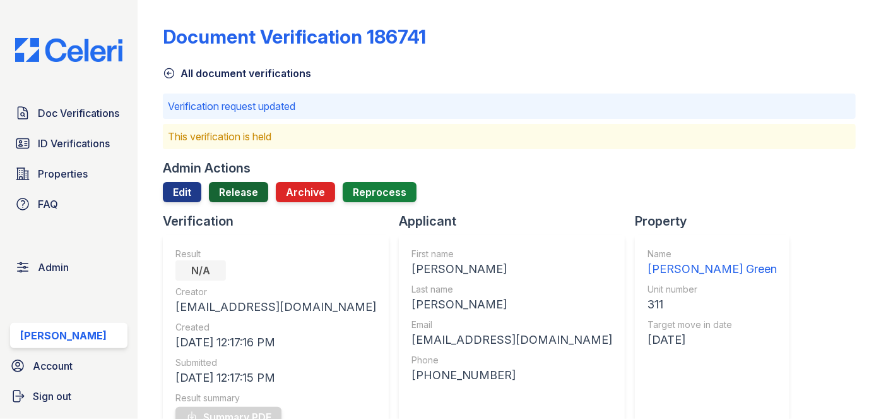
click at [253, 196] on link "Release" at bounding box center [238, 192] width 59 height 20
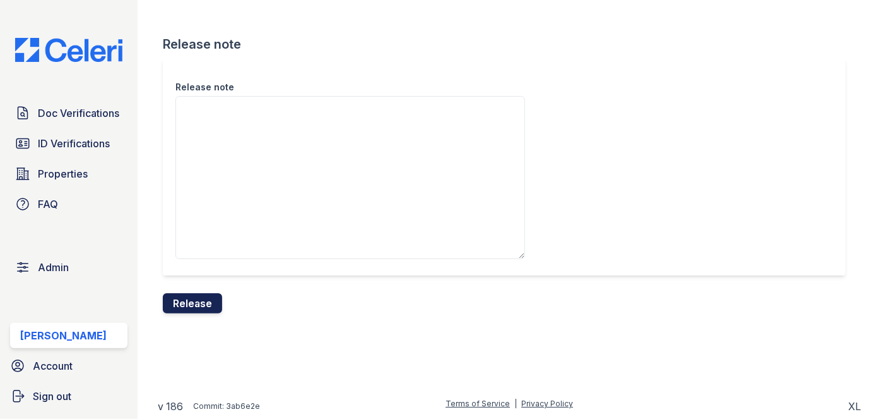
click at [197, 304] on button "Release" at bounding box center [192, 303] width 59 height 20
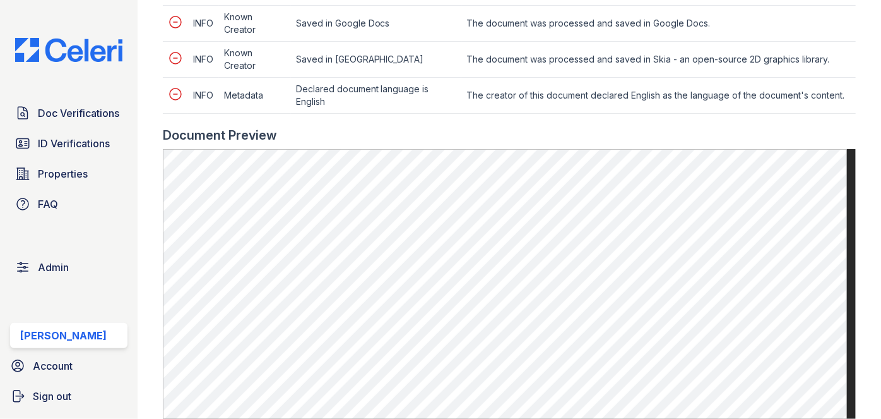
scroll to position [688, 0]
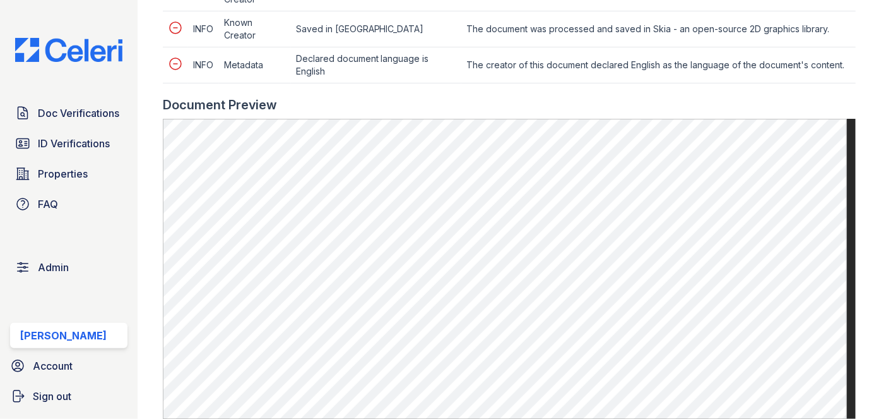
scroll to position [861, 0]
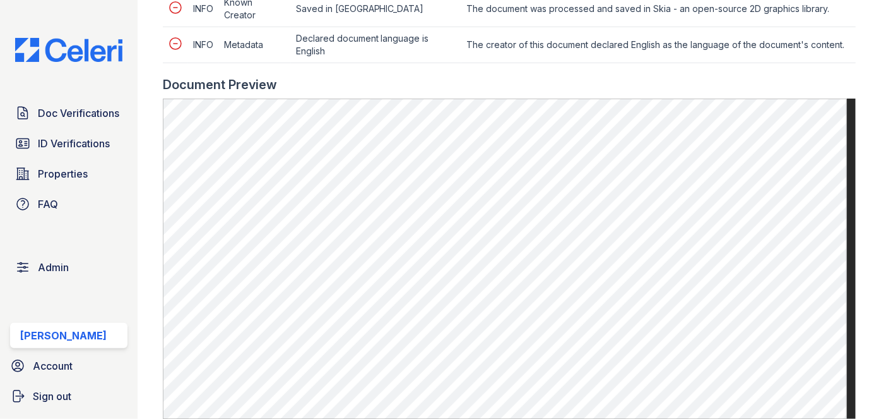
scroll to position [688, 0]
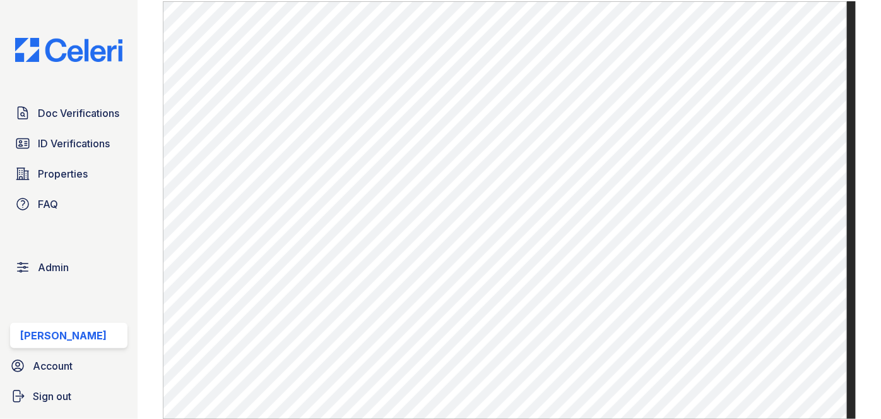
scroll to position [459, 0]
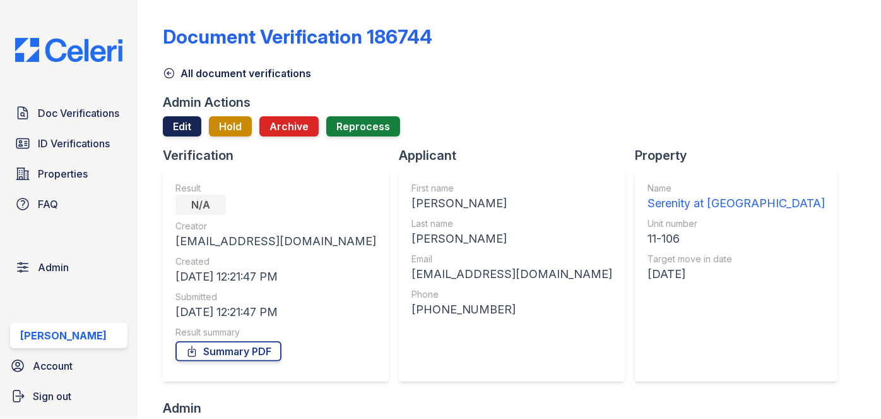
click at [173, 124] on link "Edit" at bounding box center [182, 126] width 39 height 20
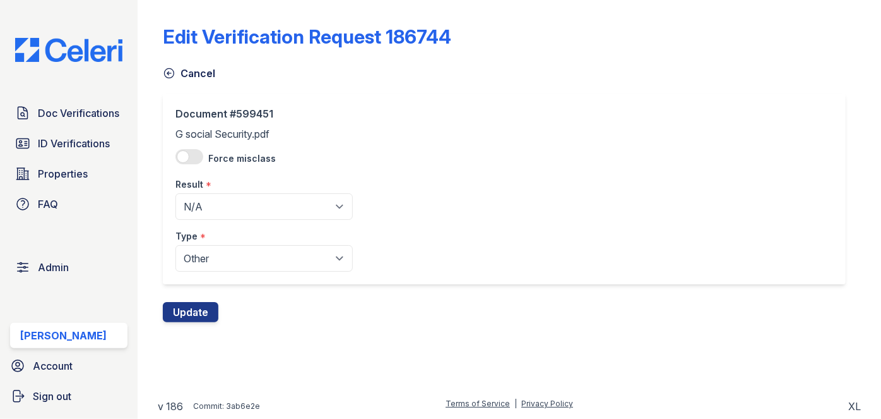
click at [200, 239] on div "*" at bounding box center [203, 237] width 6 height 15
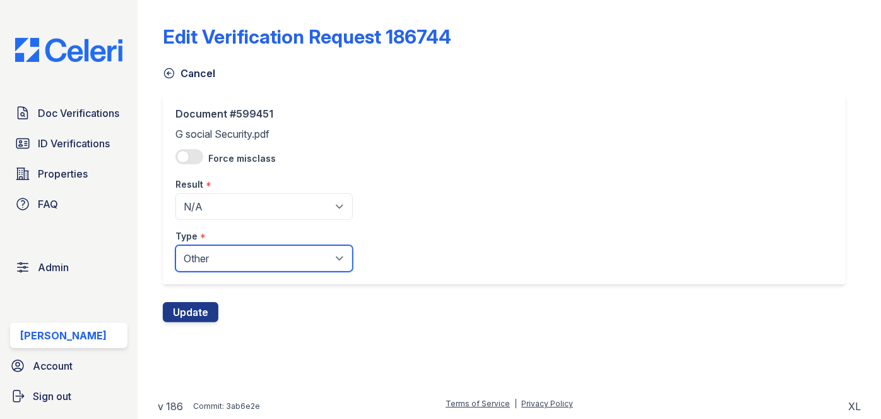
click at [203, 252] on select "Paystub Bank Statement Offer Letter Tax Documents Benefit Award Letter Investme…" at bounding box center [264, 258] width 177 height 27
select select "benefit_award_letter"
click at [176, 245] on select "Paystub Bank Statement Offer Letter Tax Documents Benefit Award Letter Investme…" at bounding box center [264, 258] width 177 height 27
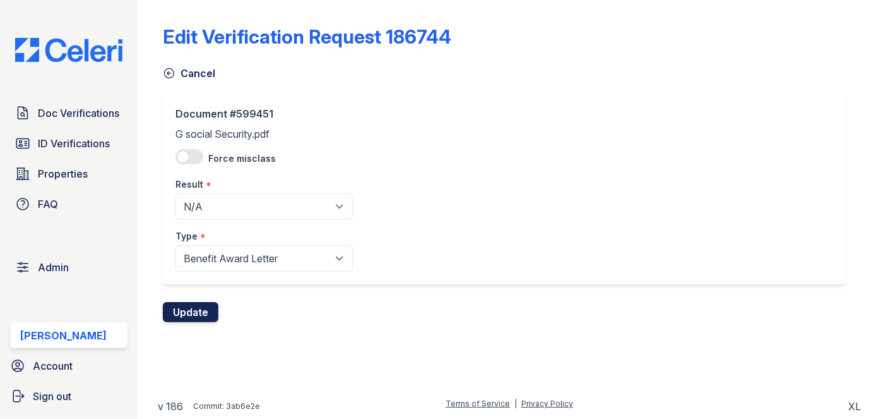
click at [193, 317] on button "Update" at bounding box center [191, 312] width 56 height 20
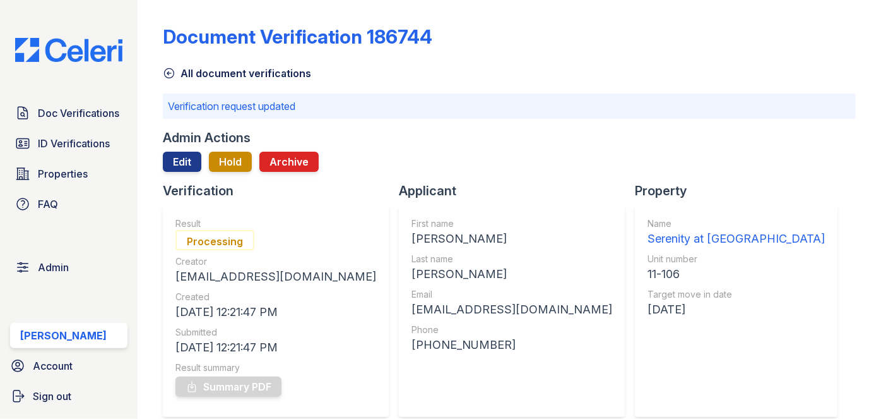
click at [124, 10] on div "Doc Verifications ID Verifications Properties FAQ Admin Darija Dedic Account Si…" at bounding box center [69, 209] width 138 height 419
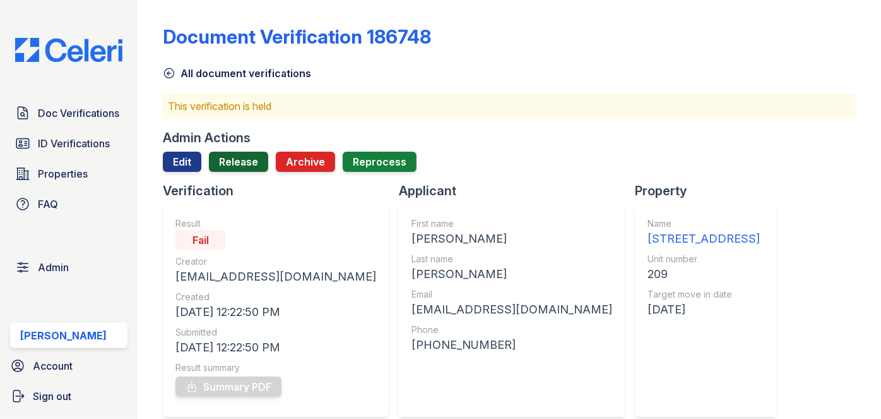
click at [225, 158] on link "Release" at bounding box center [238, 162] width 59 height 20
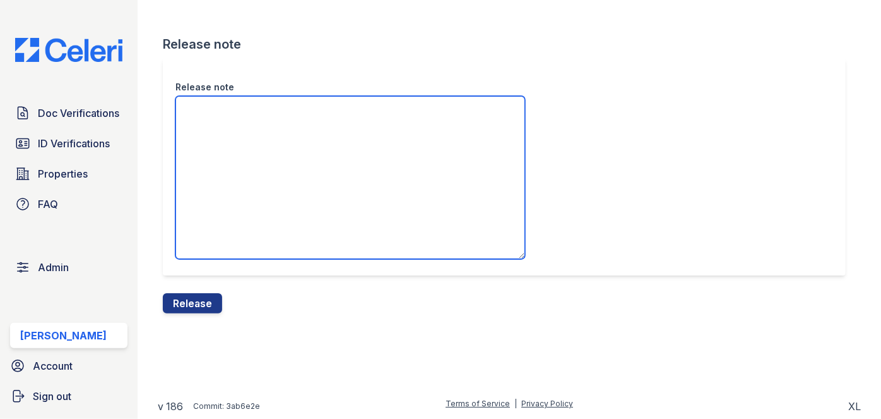
click at [224, 153] on textarea "Release note" at bounding box center [351, 177] width 350 height 163
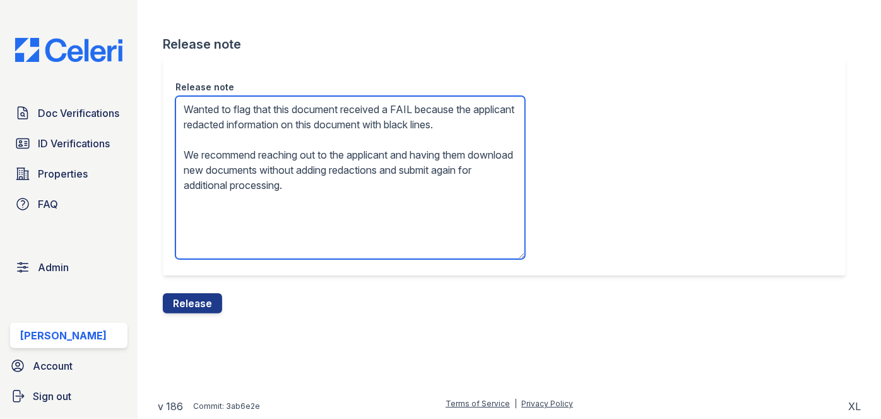
click at [200, 136] on textarea "Wanted to flag that this document received a FAIL because the applicant redacte…" at bounding box center [351, 177] width 350 height 163
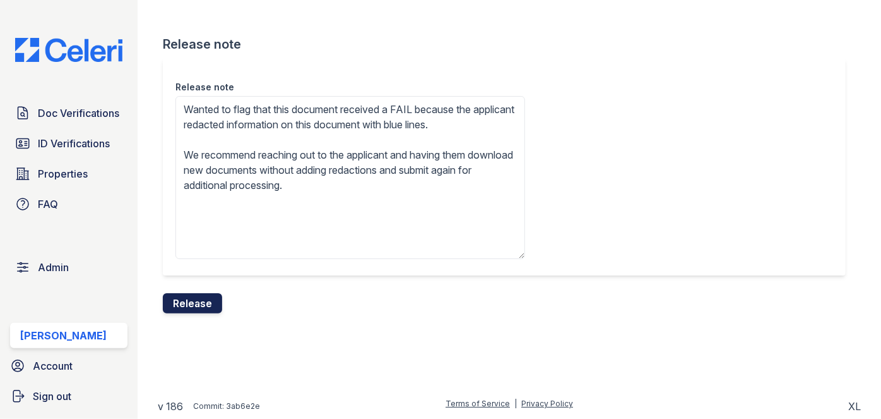
click at [203, 293] on button "Release" at bounding box center [192, 303] width 59 height 20
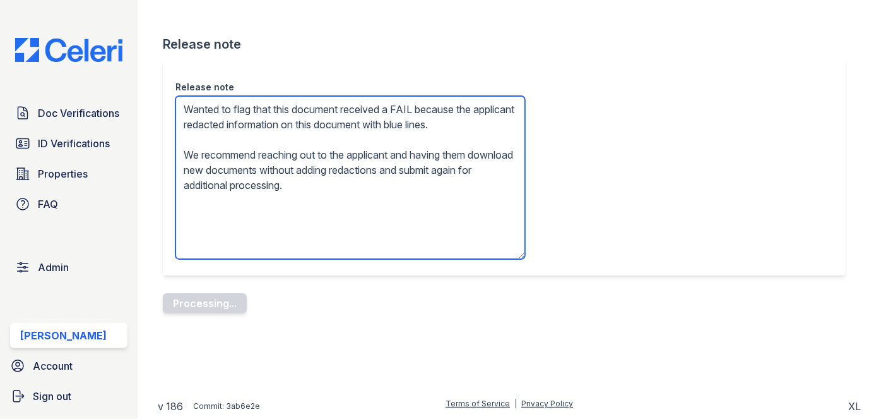
click at [265, 138] on textarea "Wanted to flag that this document received a FAIL because the applicant redacte…" at bounding box center [351, 177] width 350 height 163
click at [254, 124] on textarea "Wanted to flag that this document received a FAIL because the applicant redacte…" at bounding box center [351, 177] width 350 height 163
click at [257, 141] on textarea "Wanted to flag that this document received a FAIL because the applicant redacte…" at bounding box center [351, 177] width 350 height 163
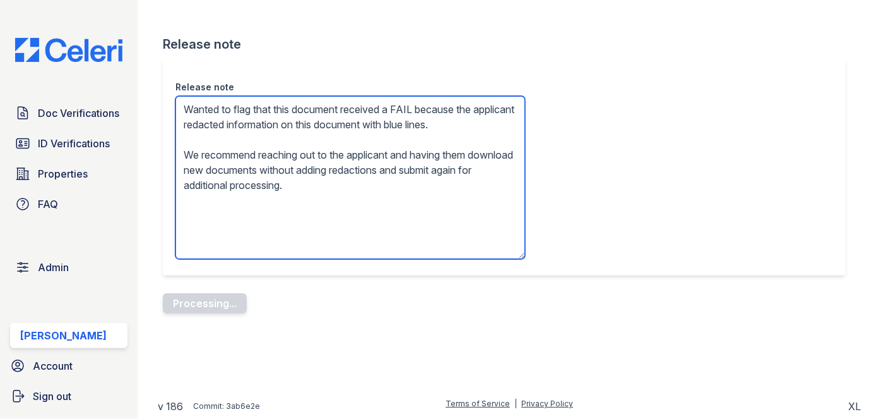
click at [294, 204] on textarea "Wanted to flag that this document received a FAIL because the applicant redacte…" at bounding box center [351, 177] width 350 height 163
click at [266, 123] on textarea "Wanted to flag that this document received a FAIL because the applicant redacte…" at bounding box center [351, 177] width 350 height 163
click at [271, 125] on textarea "Wanted to flag that this document received a FAIL because the applicant highlit…" at bounding box center [351, 177] width 350 height 163
click at [279, 123] on textarea "Wanted to flag that this document received a FAIL because the applicant highlit…" at bounding box center [351, 177] width 350 height 163
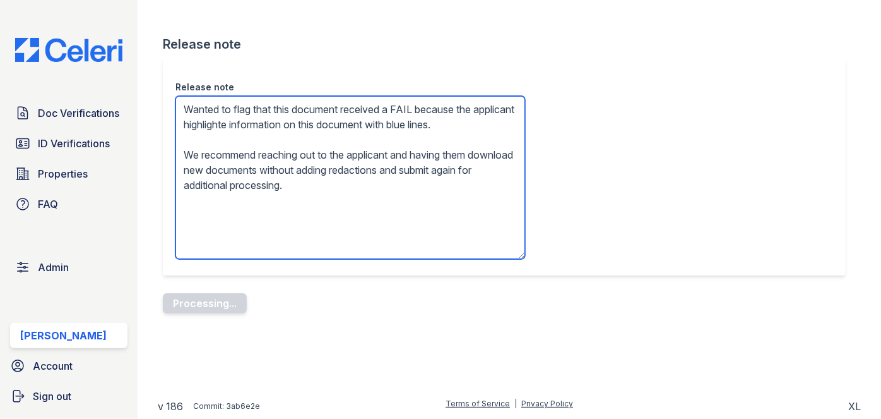
type textarea "Wanted to flag that this document received a FAIL because the applicant highlig…"
drag, startPoint x: 183, startPoint y: 106, endPoint x: 407, endPoint y: 214, distance: 248.8
click at [407, 214] on textarea "Wanted to flag that this document received a FAIL because the applicant highlig…" at bounding box center [351, 177] width 350 height 163
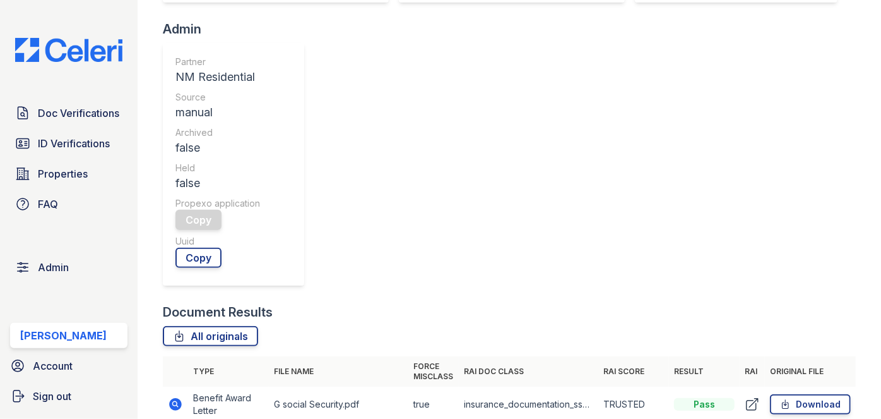
scroll to position [459, 0]
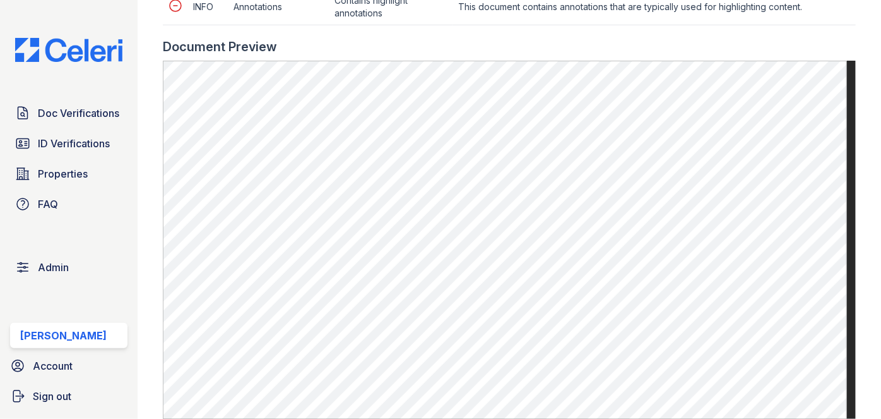
scroll to position [1033, 0]
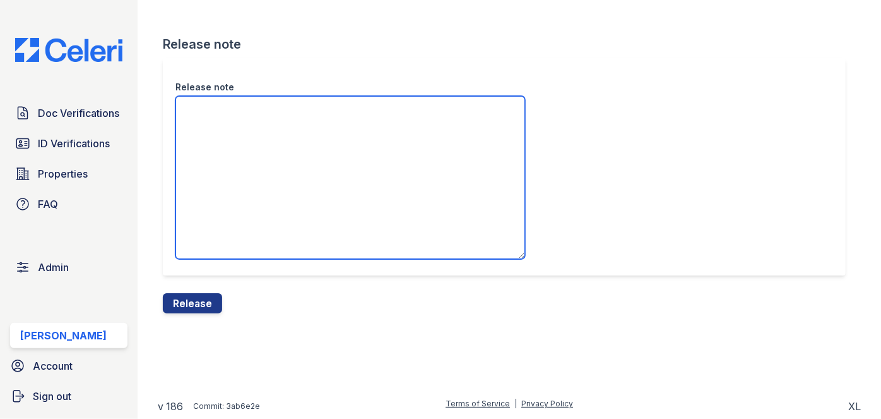
click at [268, 145] on textarea "Release note" at bounding box center [351, 177] width 350 height 163
paste textarea "Wanted to flag that this document received a FAIL because the applicant highlig…"
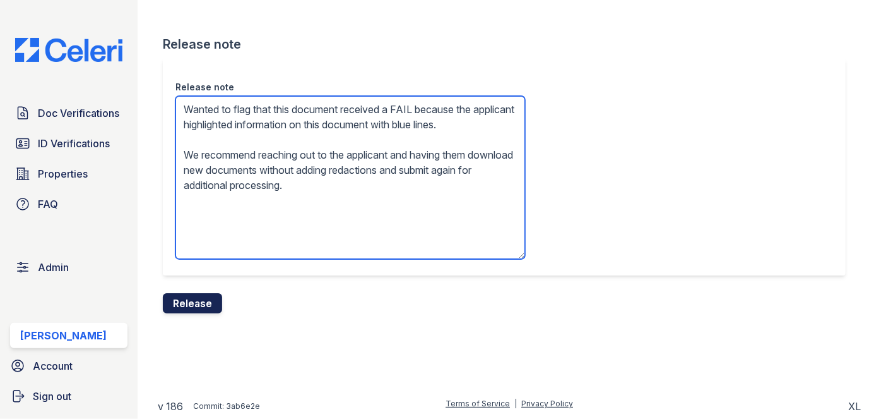
type textarea "Wanted to flag that this document received a FAIL because the applicant highlig…"
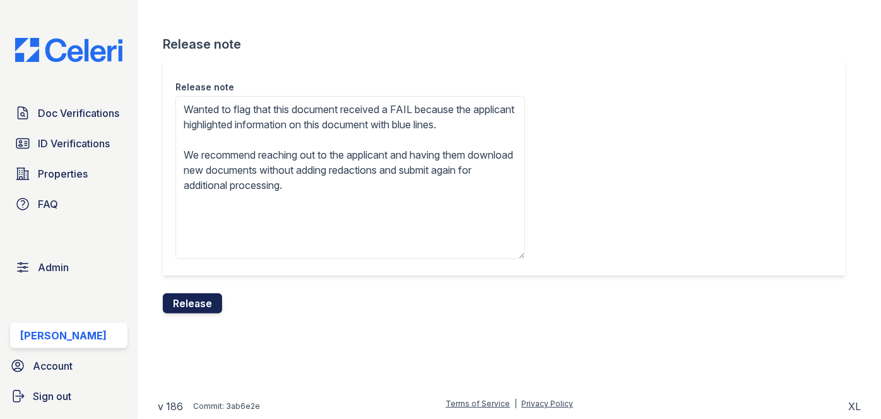
click at [189, 302] on button "Release" at bounding box center [192, 303] width 59 height 20
click at [480, 70] on div "Release note Wanted to flag that this document received a FAIL because the appl…" at bounding box center [504, 166] width 683 height 217
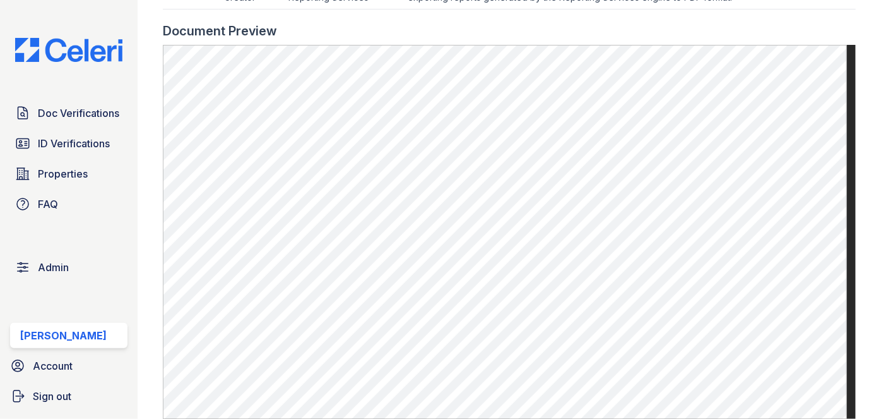
scroll to position [631, 0]
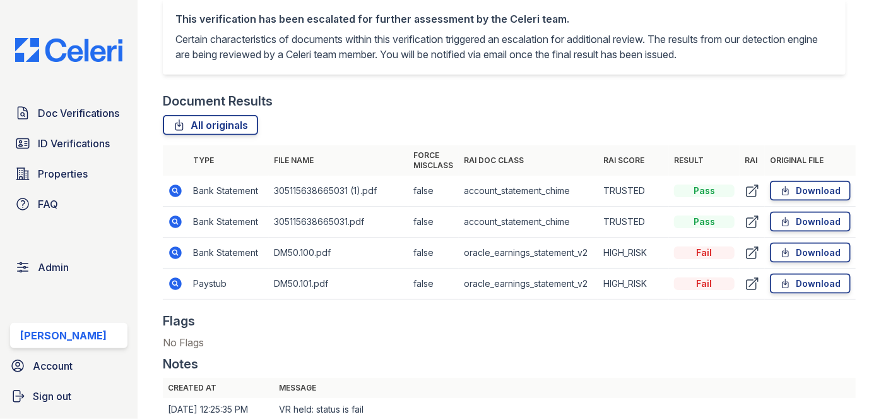
scroll to position [746, 0]
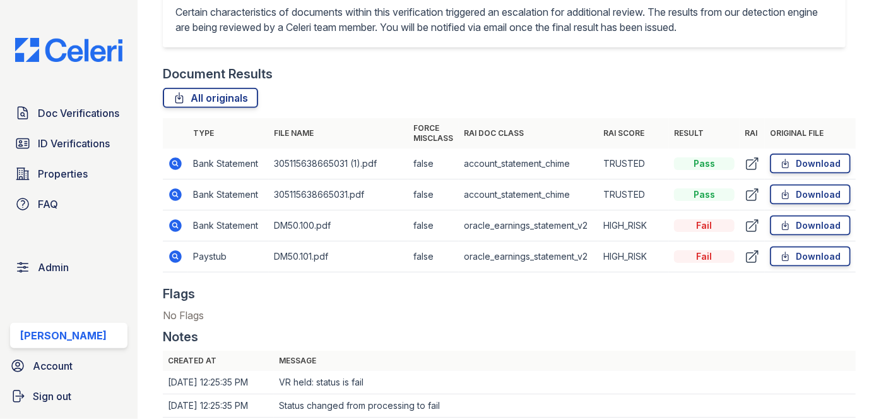
drag, startPoint x: 166, startPoint y: 221, endPoint x: 157, endPoint y: 206, distance: 17.9
click at [148, 196] on main "Document Verification 186750 All document verifications This verification is he…" at bounding box center [510, 209] width 744 height 419
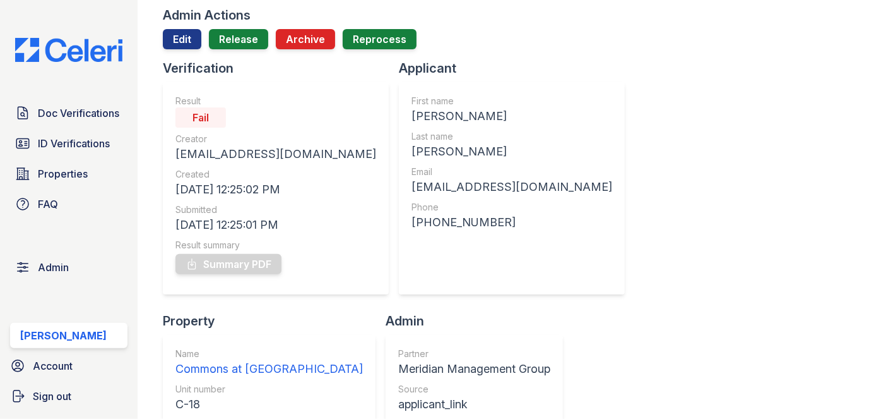
scroll to position [114, 0]
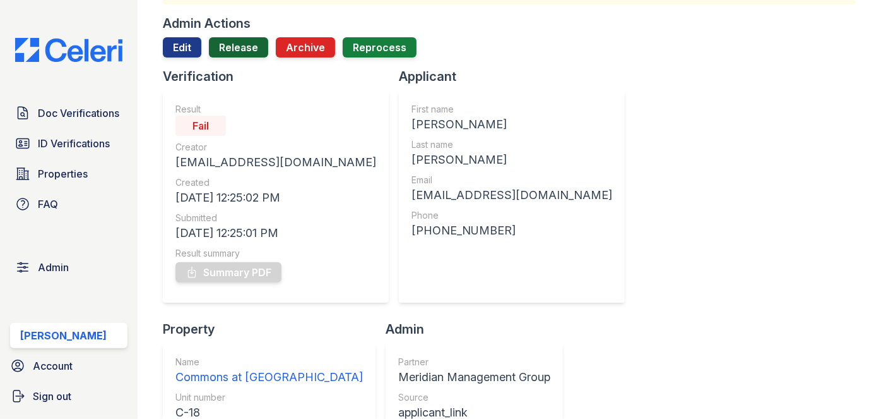
click at [239, 51] on link "Release" at bounding box center [238, 47] width 59 height 20
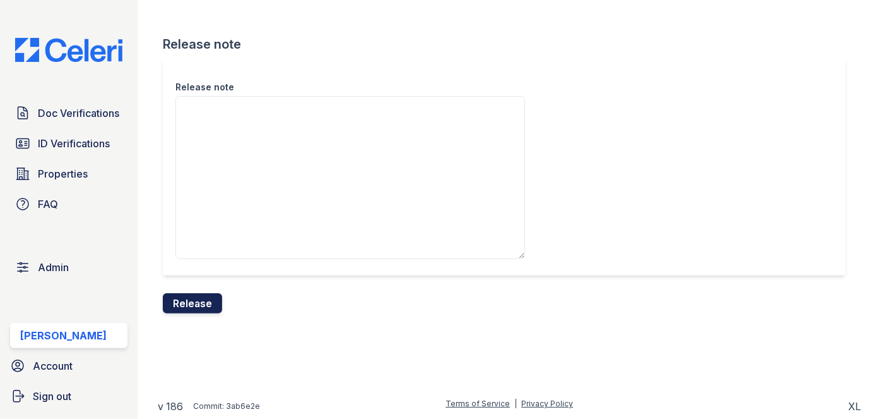
click at [198, 303] on button "Release" at bounding box center [192, 303] width 59 height 20
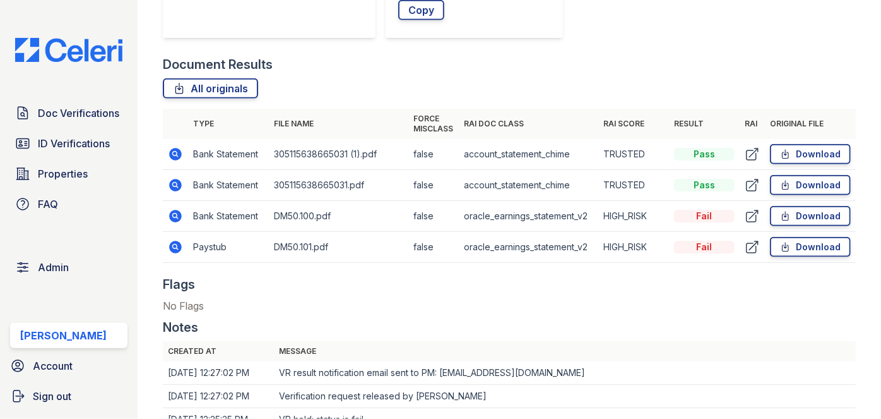
scroll to position [688, 0]
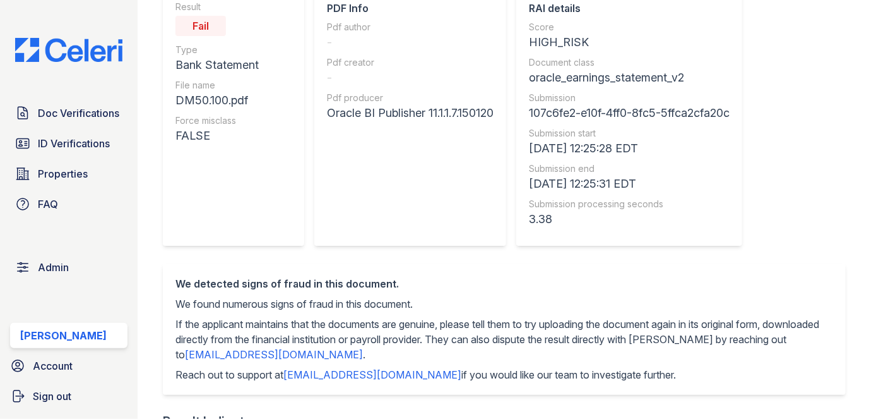
scroll to position [57, 0]
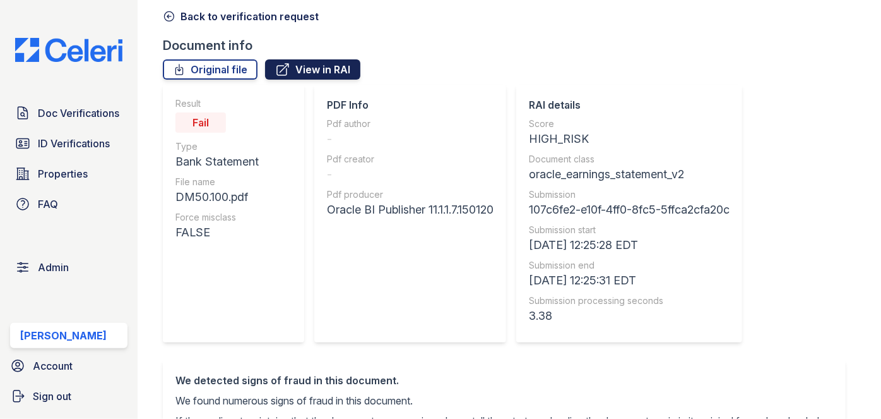
click at [284, 71] on icon at bounding box center [282, 69] width 15 height 15
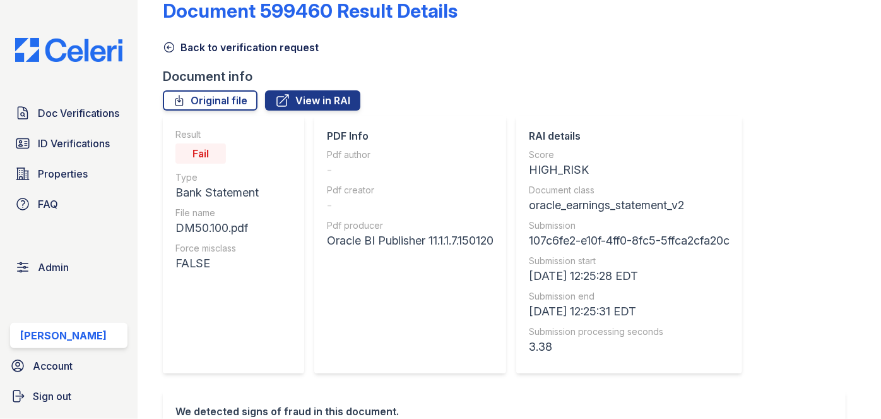
scroll to position [0, 0]
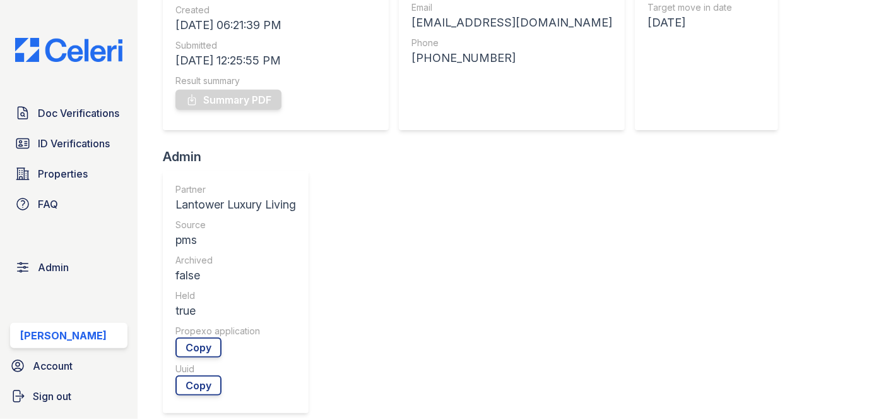
scroll to position [459, 0]
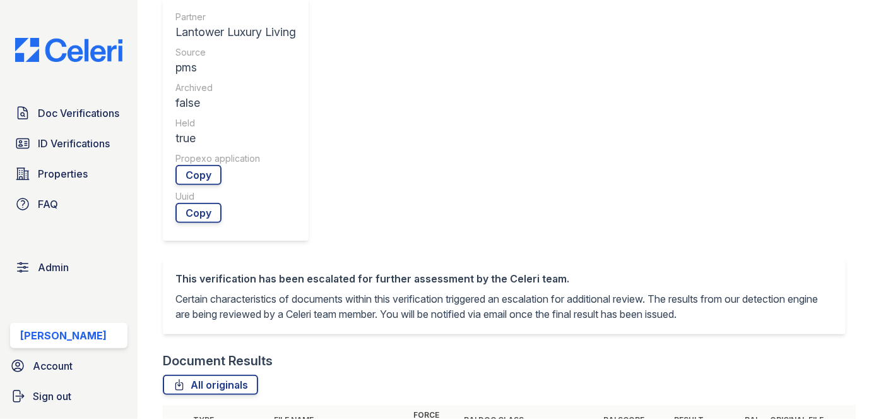
click at [251, 405] on th "Type" at bounding box center [228, 420] width 81 height 30
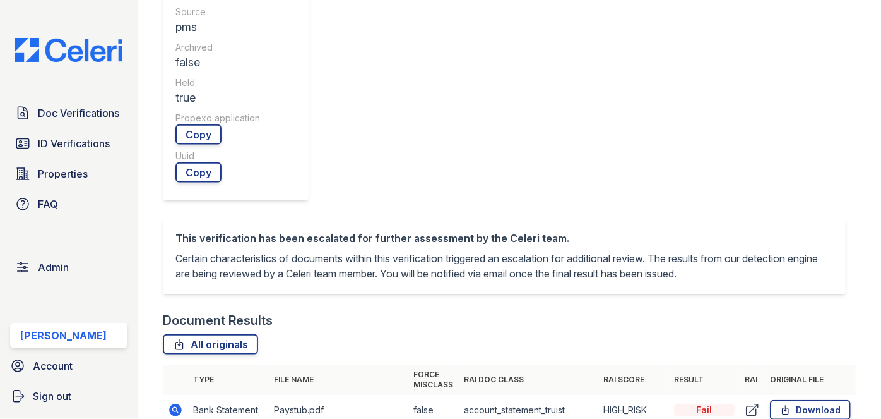
scroll to position [517, 0]
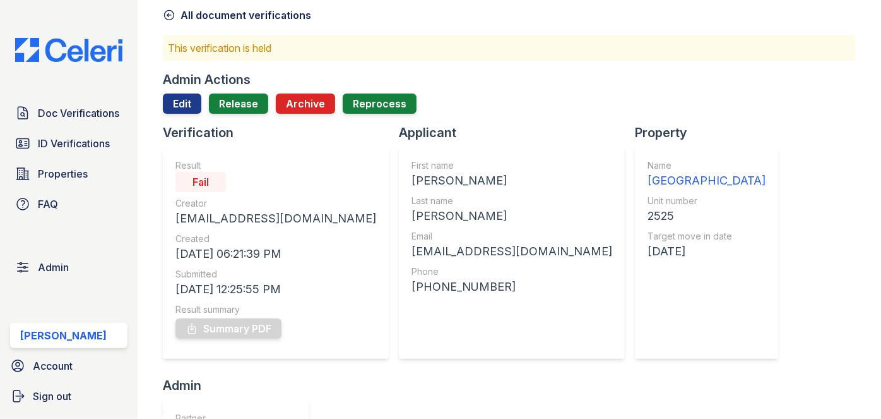
scroll to position [57, 0]
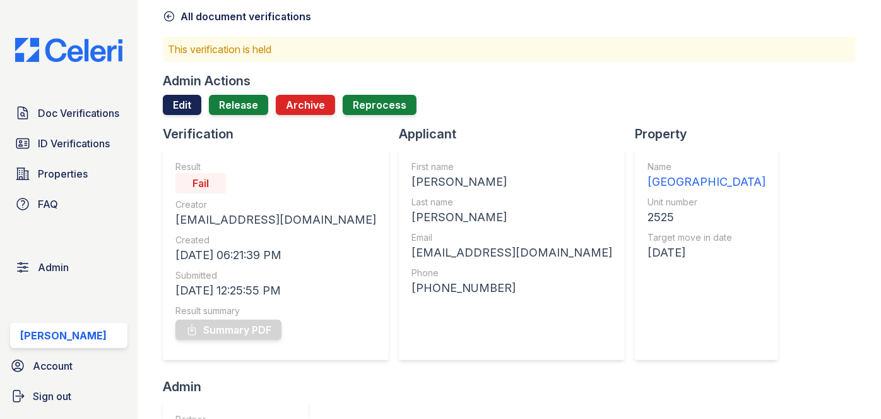
click at [175, 108] on link "Edit" at bounding box center [182, 105] width 39 height 20
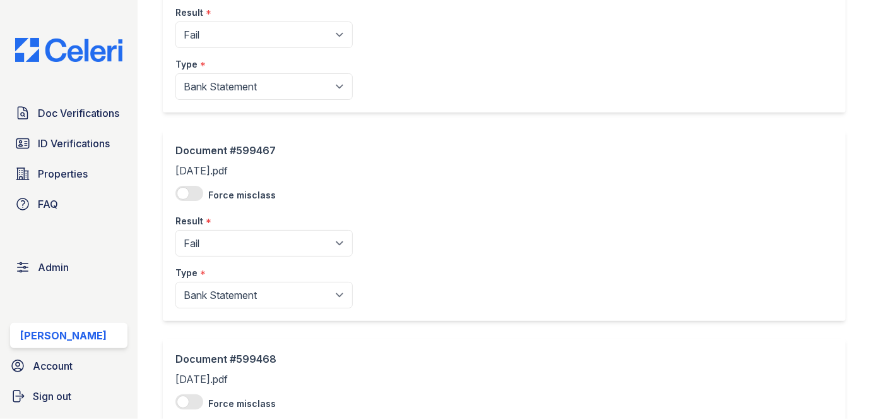
scroll to position [114, 0]
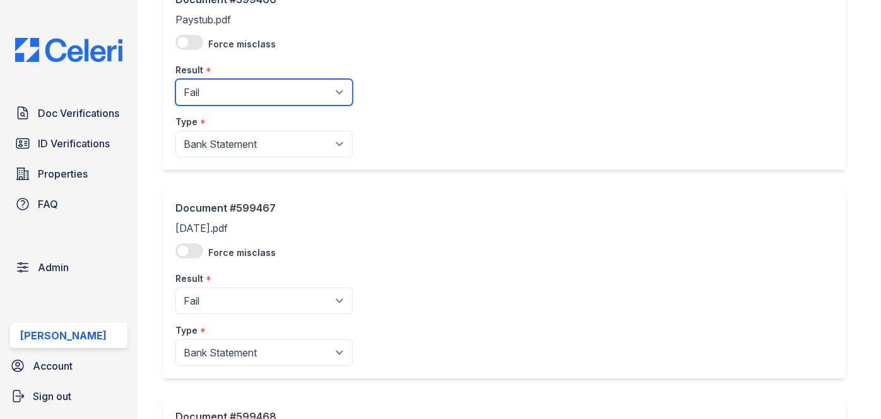
click at [212, 93] on select "Pending Sent Started Processing Pass Fail Caution Error N/A" at bounding box center [264, 92] width 177 height 27
drag, startPoint x: 203, startPoint y: 90, endPoint x: 200, endPoint y: 114, distance: 23.6
click at [203, 90] on select "Pending Sent Started Processing Pass Fail Caution Error N/A" at bounding box center [264, 92] width 177 height 27
click at [222, 91] on select "Pending Sent Started Processing Pass Fail Caution Error N/A" at bounding box center [264, 92] width 177 height 27
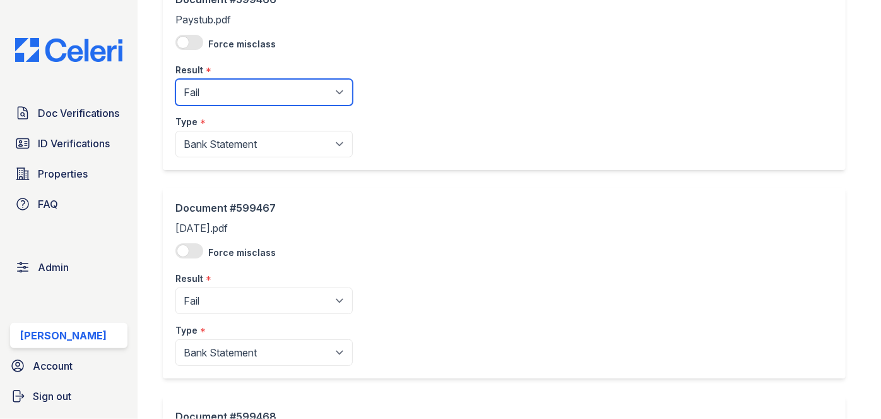
select select "pass"
click at [176, 79] on select "Pending Sent Started Processing Pass Fail Caution Error N/A" at bounding box center [264, 92] width 177 height 27
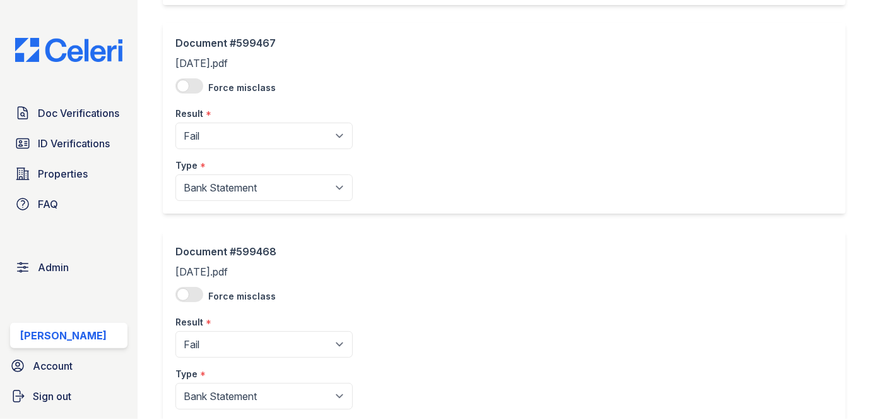
scroll to position [287, 0]
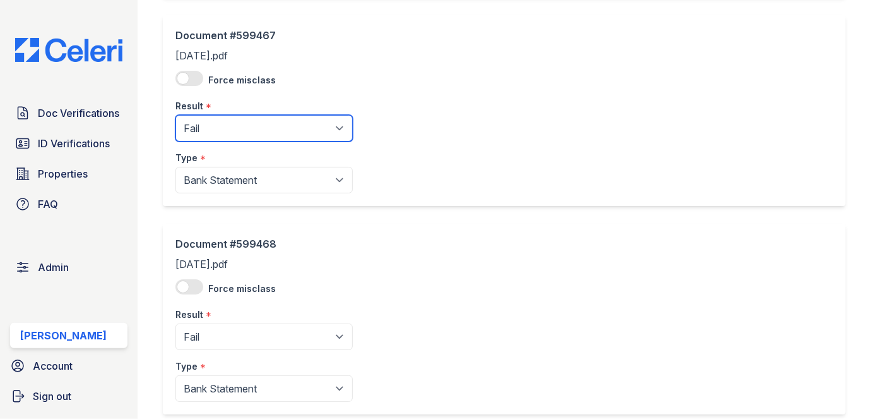
click at [211, 116] on select "Pending Sent Started Processing Pass Fail Caution Error N/A" at bounding box center [264, 128] width 177 height 27
click at [216, 134] on select "Pending Sent Started Processing Pass Fail Caution Error N/A" at bounding box center [264, 128] width 177 height 27
click at [210, 135] on select "Pending Sent Started Processing Pass Fail Caution Error N/A" at bounding box center [264, 128] width 177 height 27
click at [176, 115] on select "Pending Sent Started Processing Pass Fail Caution Error N/A" at bounding box center [264, 128] width 177 height 27
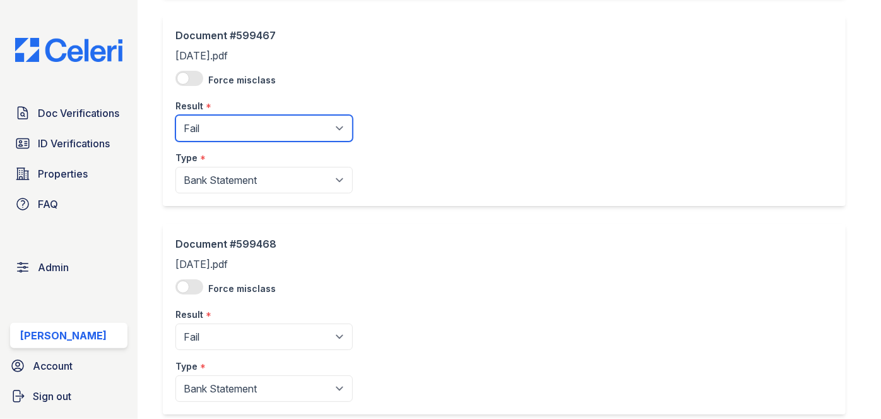
drag, startPoint x: 208, startPoint y: 128, endPoint x: 206, endPoint y: 136, distance: 8.6
click at [208, 128] on select "Pending Sent Started Processing Pass Fail Caution Error N/A" at bounding box center [264, 128] width 177 height 27
select select "pass"
click at [176, 115] on select "Pending Sent Started Processing Pass Fail Caution Error N/A" at bounding box center [264, 128] width 177 height 27
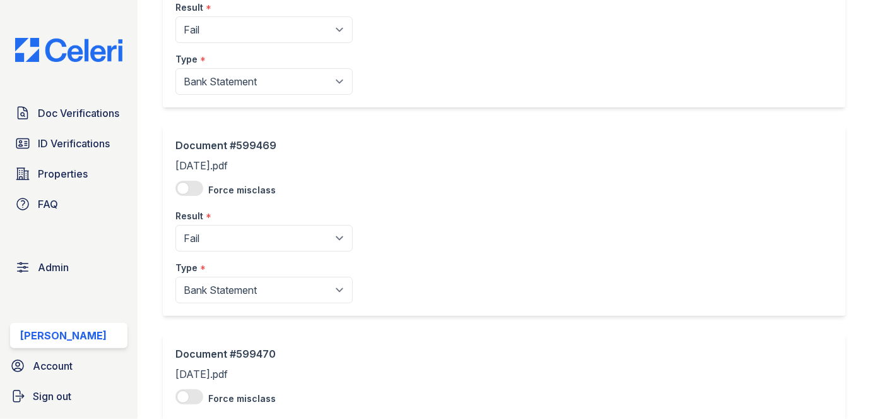
scroll to position [574, 0]
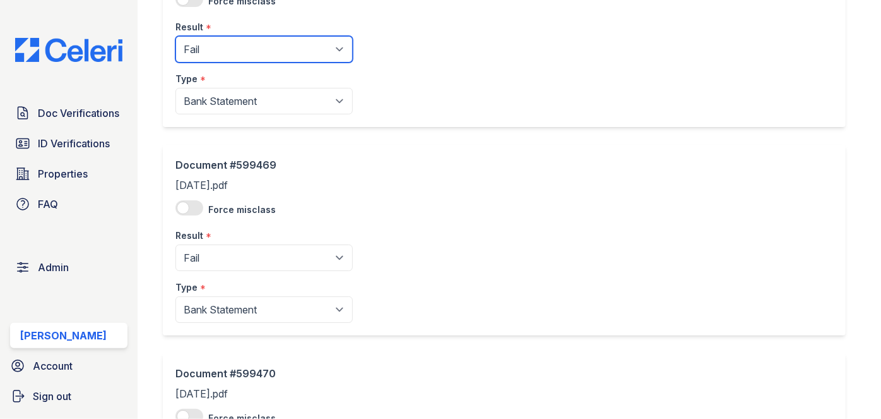
click at [213, 49] on select "Pending Sent Started Processing Pass Fail Caution Error N/A" at bounding box center [264, 49] width 177 height 27
select select "pass"
click at [176, 36] on select "Pending Sent Started Processing Pass Fail Caution Error N/A" at bounding box center [264, 49] width 177 height 27
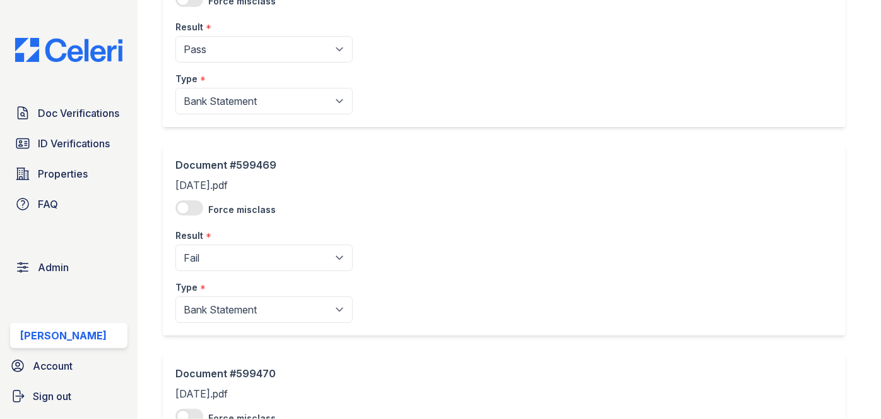
click at [211, 148] on div "Document #599469 June, 2025.pdf Force misclass Result * Pending Sent Started Pr…" at bounding box center [504, 240] width 683 height 191
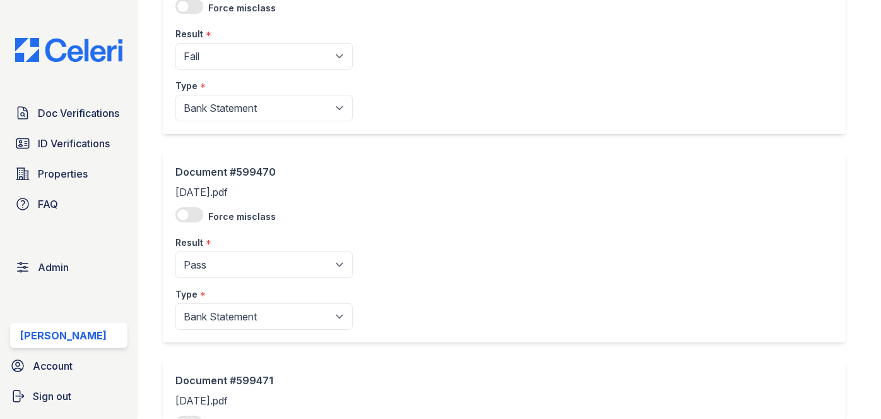
scroll to position [803, 0]
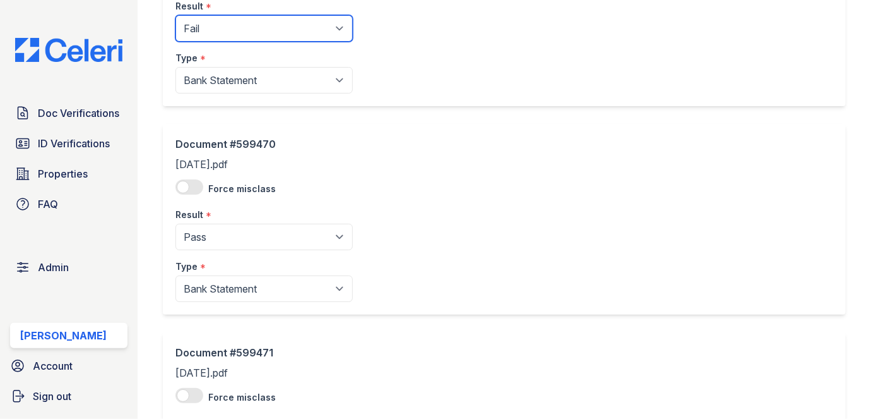
click at [220, 17] on select "Pending Sent Started Processing Pass Fail Caution Error N/A" at bounding box center [264, 28] width 177 height 27
select select "pass"
click at [176, 15] on select "Pending Sent Started Processing Pass Fail Caution Error N/A" at bounding box center [264, 28] width 177 height 27
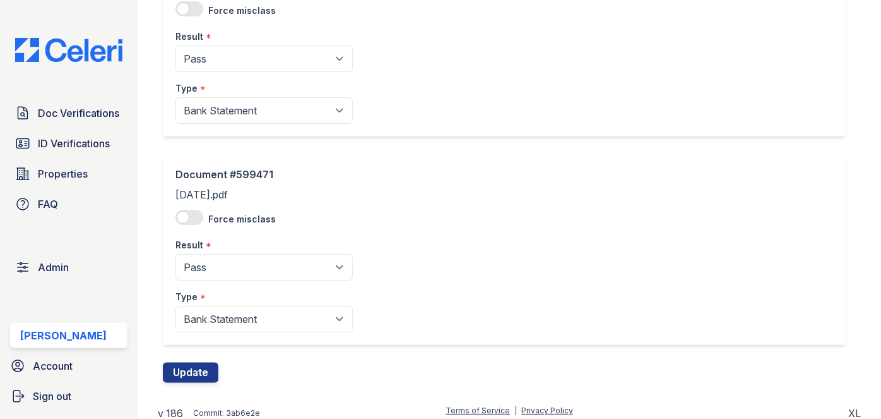
scroll to position [986, 0]
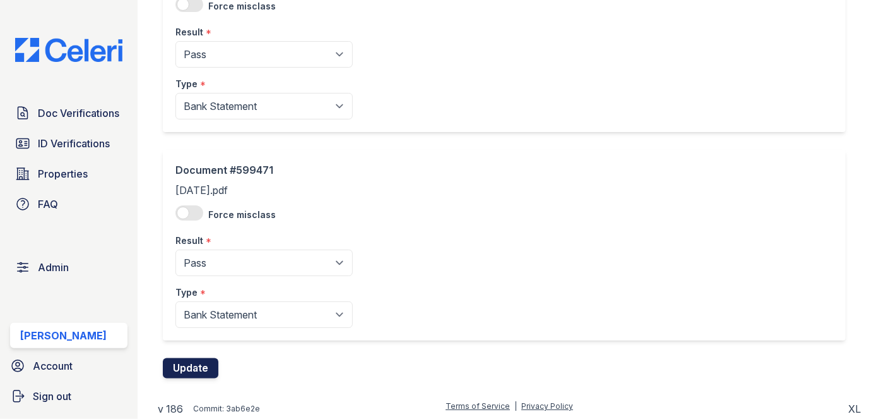
click at [200, 371] on button "Update" at bounding box center [191, 368] width 56 height 20
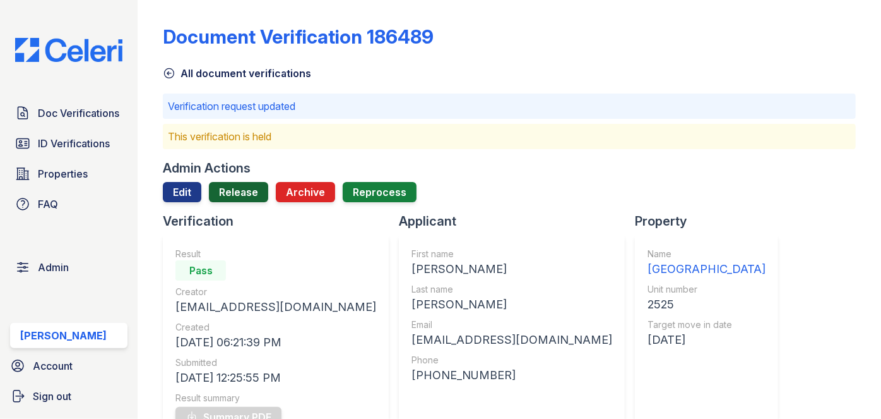
click at [244, 193] on link "Release" at bounding box center [238, 192] width 59 height 20
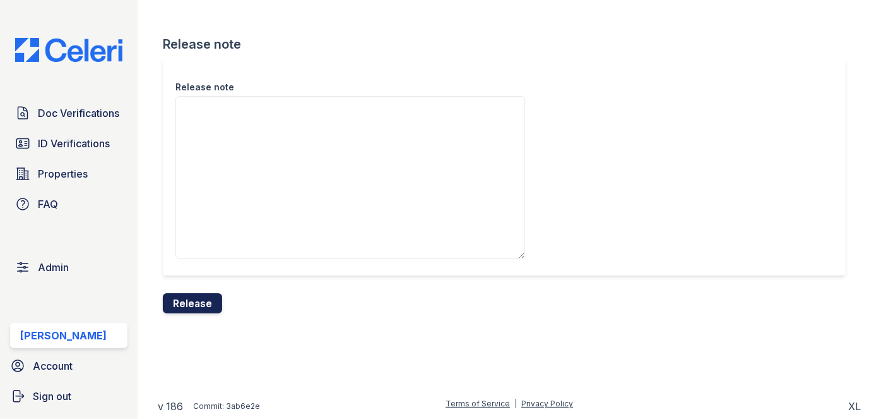
click at [201, 311] on button "Release" at bounding box center [192, 303] width 59 height 20
click at [489, 77] on div "Release note" at bounding box center [504, 166] width 683 height 217
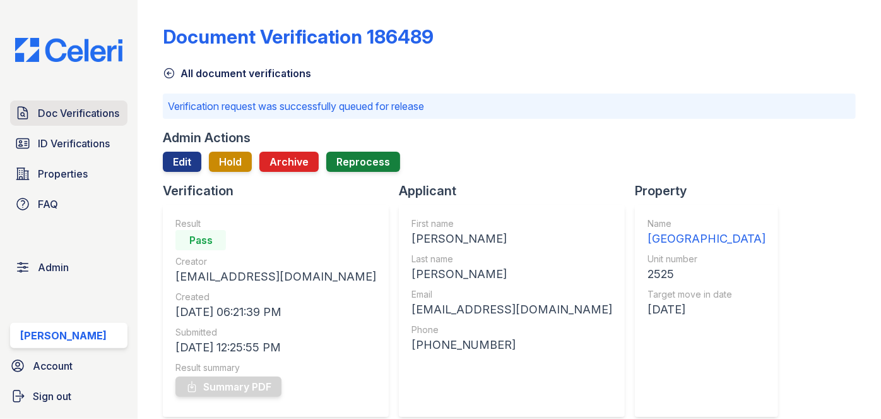
click at [59, 121] on link "Doc Verifications" at bounding box center [68, 112] width 117 height 25
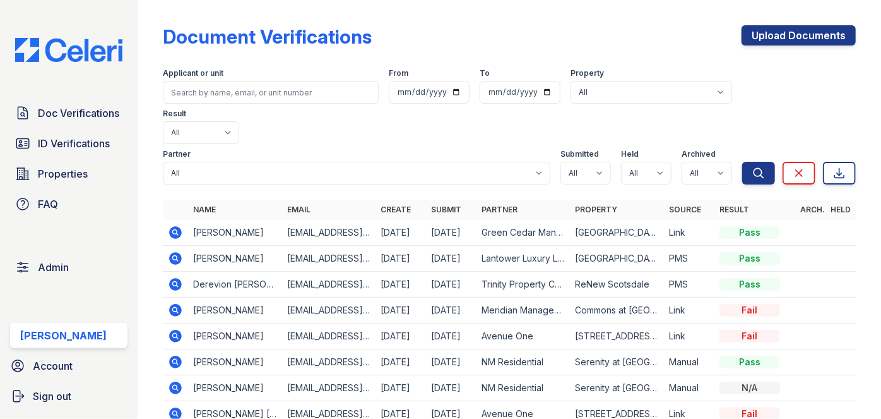
click at [139, 26] on div "Document Verifications Upload Documents Filter Applicant or unit From To Proper…" at bounding box center [510, 209] width 744 height 419
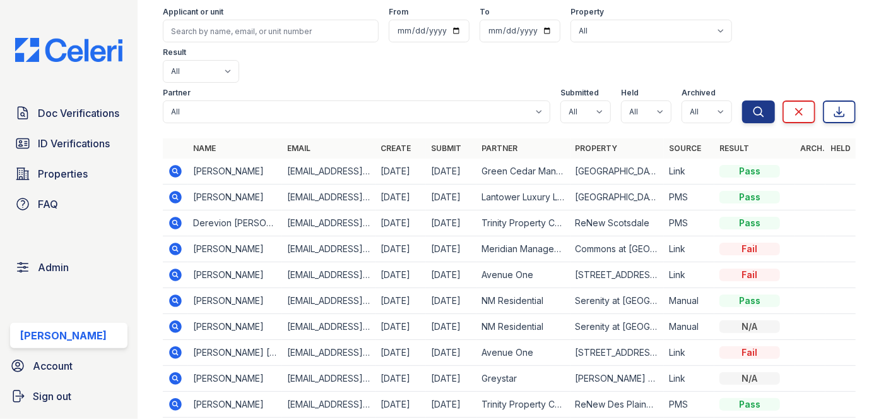
scroll to position [140, 0]
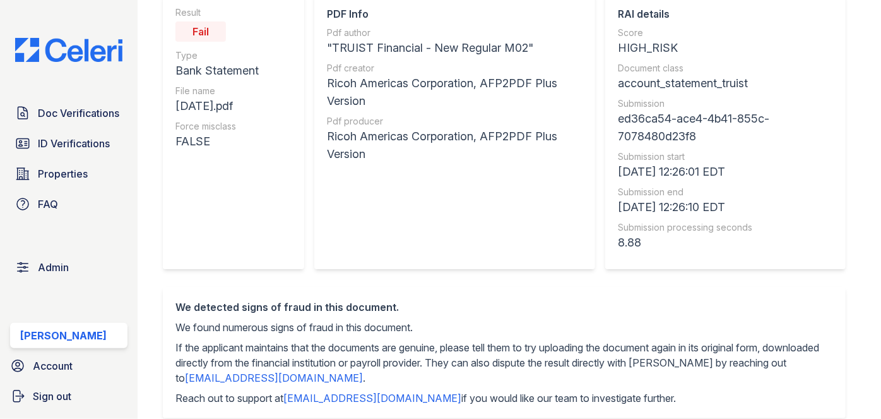
scroll to position [57, 0]
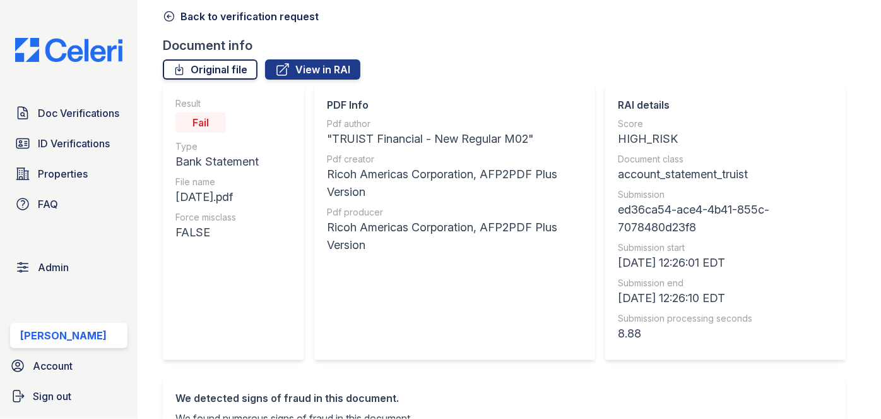
click at [232, 73] on link "Original file" at bounding box center [210, 69] width 95 height 20
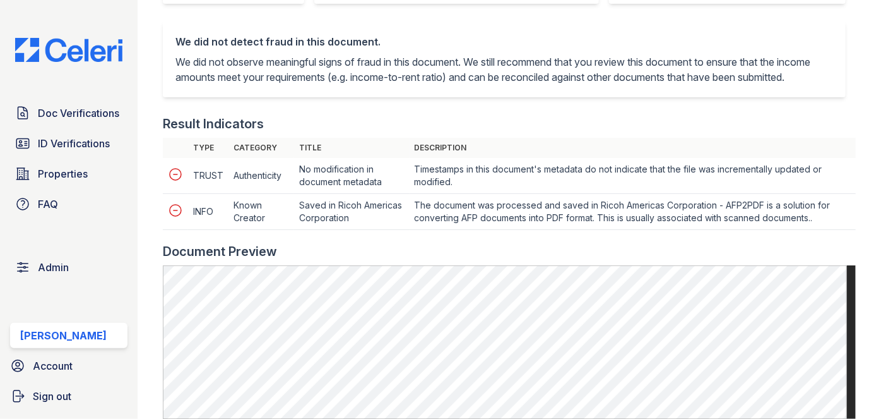
scroll to position [344, 0]
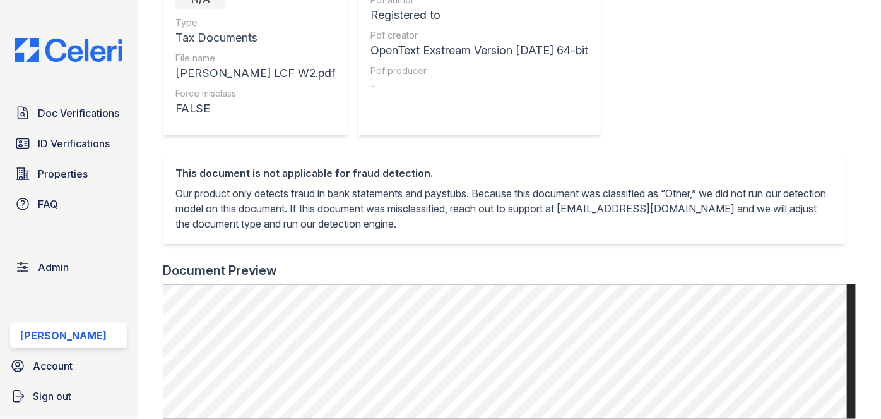
scroll to position [114, 0]
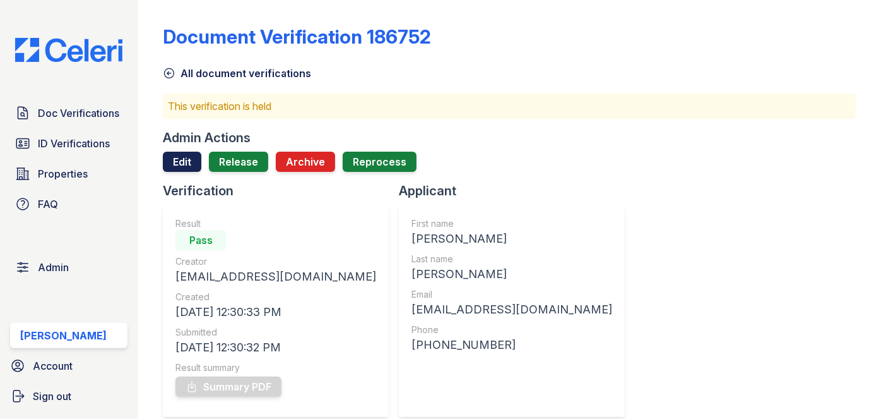
click at [174, 160] on link "Edit" at bounding box center [182, 162] width 39 height 20
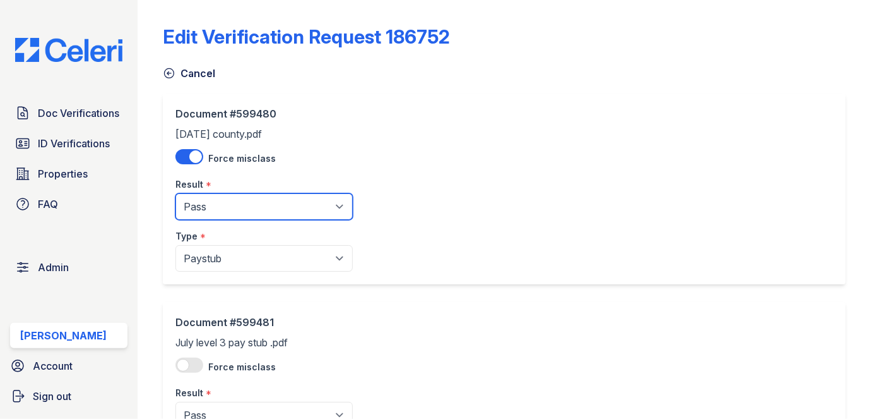
click at [237, 204] on select "Pending Sent Started Processing Pass Fail Caution Error N/A" at bounding box center [264, 206] width 177 height 27
select select "caution"
click at [176, 193] on select "Pending Sent Started Processing Pass Fail Caution Error N/A" at bounding box center [264, 206] width 177 height 27
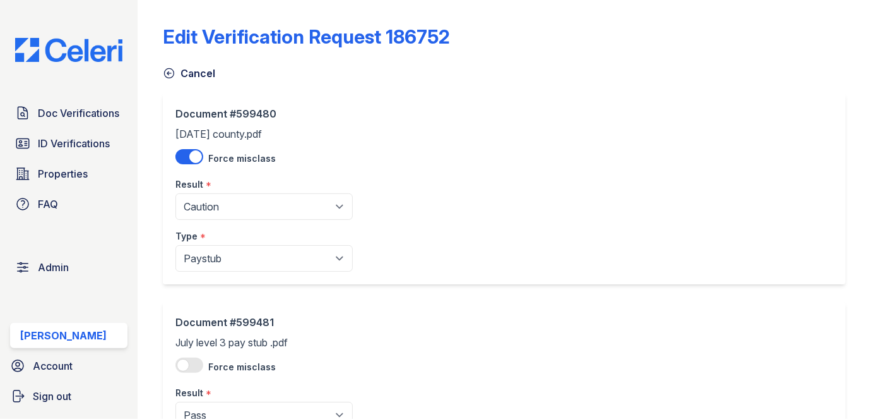
click at [215, 341] on div "Document #599481 July level 3 pay stub .pdf Force misclass Result * Pending Sen…" at bounding box center [264, 396] width 177 height 165
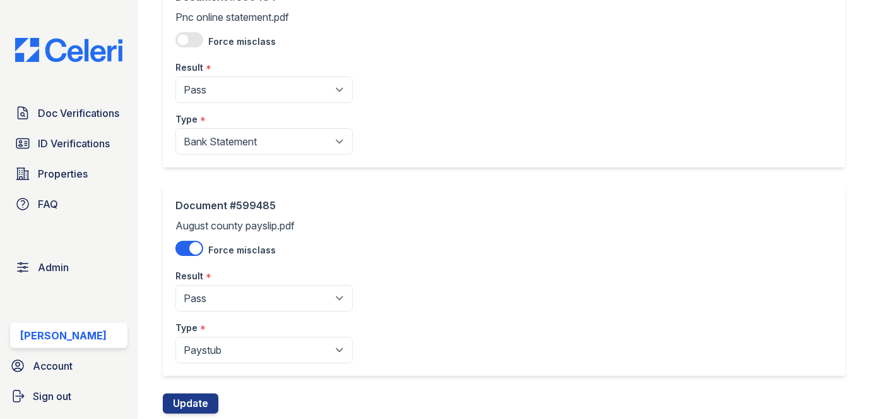
scroll to position [986, 0]
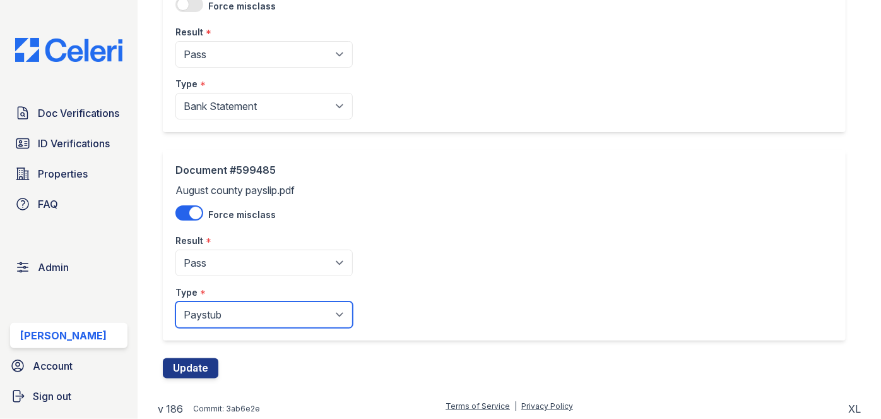
click at [212, 309] on select "Paystub Bank Statement Offer Letter Tax Documents Benefit Award Letter Investme…" at bounding box center [264, 314] width 177 height 27
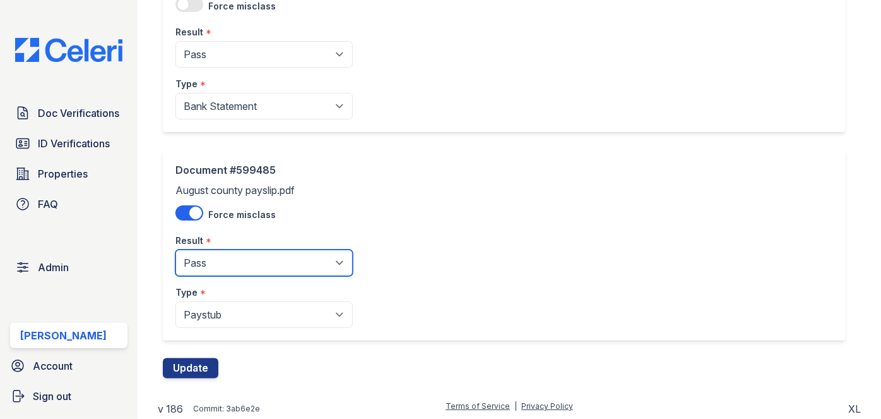
click at [210, 254] on select "Pending Sent Started Processing Pass Fail Caution Error N/A" at bounding box center [264, 262] width 177 height 27
select select "caution"
click at [176, 249] on select "Pending Sent Started Processing Pass Fail Caution Error N/A" at bounding box center [264, 262] width 177 height 27
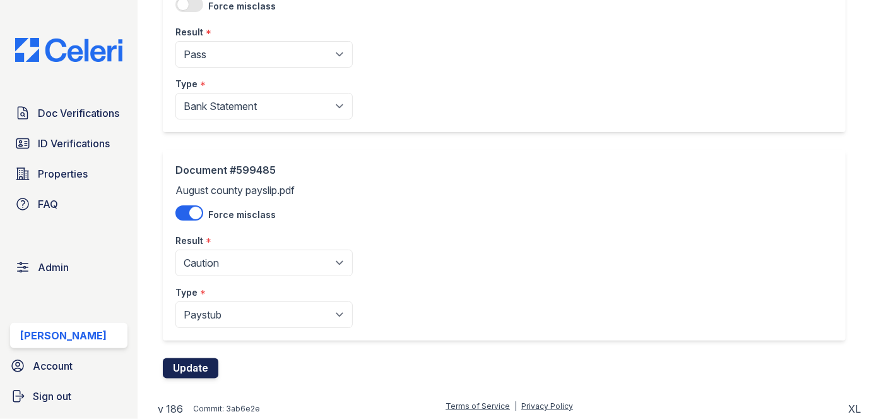
click at [190, 367] on button "Update" at bounding box center [191, 368] width 56 height 20
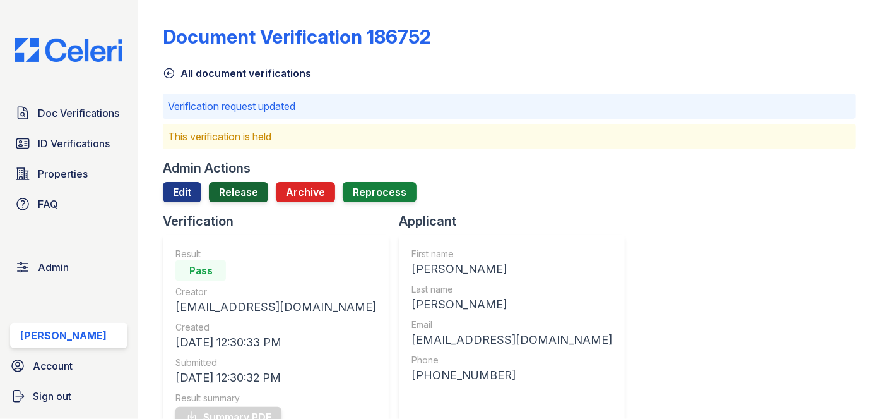
click at [243, 197] on link "Release" at bounding box center [238, 192] width 59 height 20
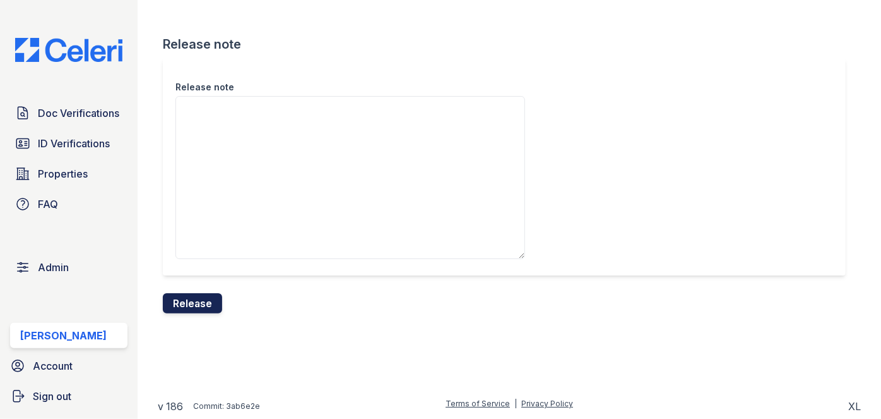
click at [198, 304] on button "Release" at bounding box center [192, 303] width 59 height 20
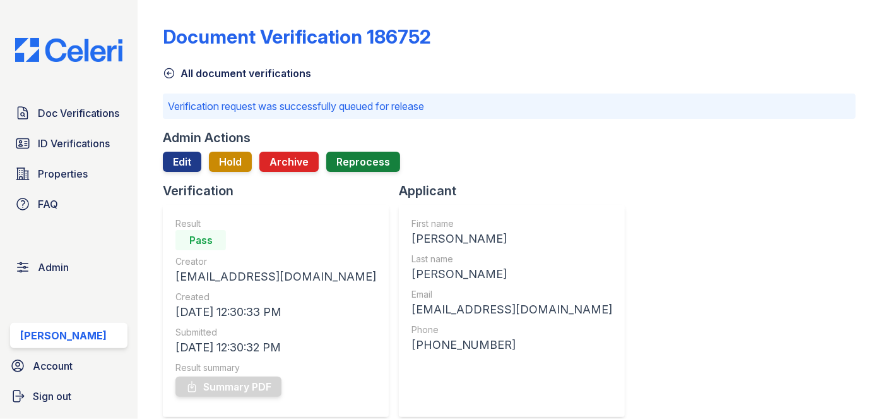
click at [124, 17] on div "Doc Verifications ID Verifications Properties FAQ Admin Darija Dedic Account Si…" at bounding box center [69, 209] width 138 height 419
click at [40, 102] on link "Doc Verifications" at bounding box center [68, 112] width 117 height 25
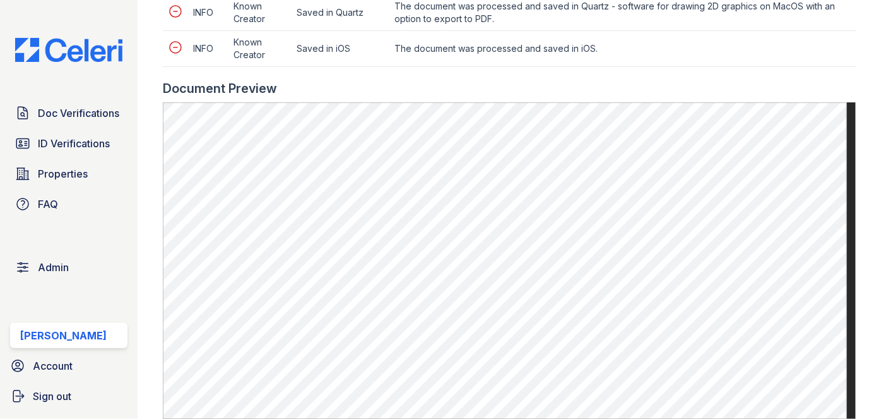
scroll to position [688, 0]
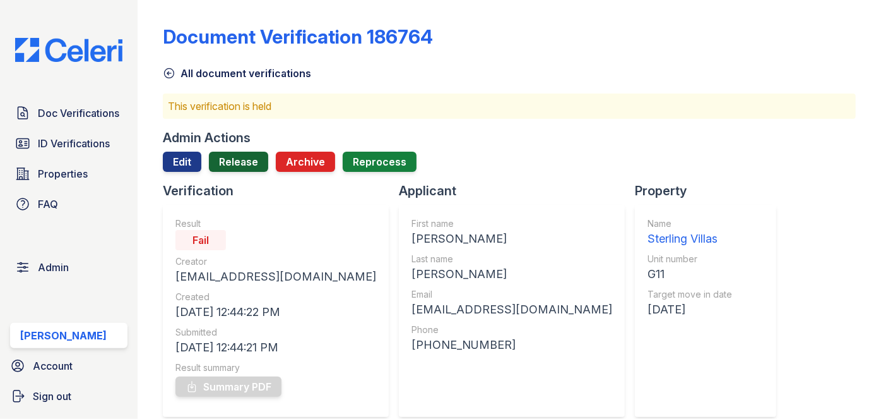
click at [232, 167] on link "Release" at bounding box center [238, 162] width 59 height 20
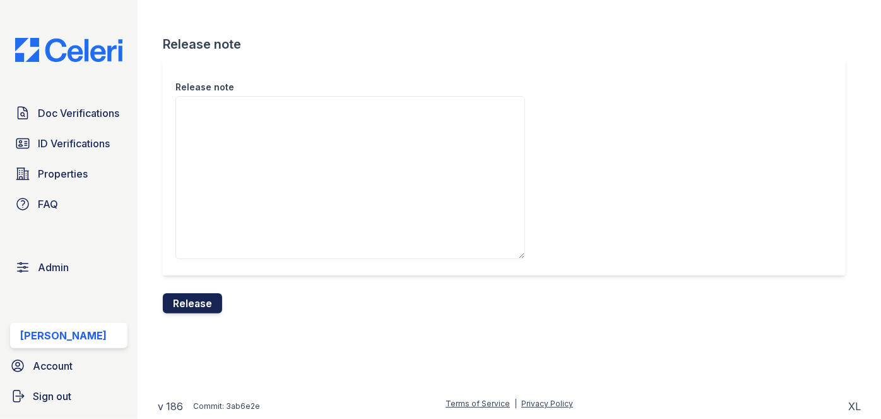
click at [200, 297] on button "Release" at bounding box center [192, 303] width 59 height 20
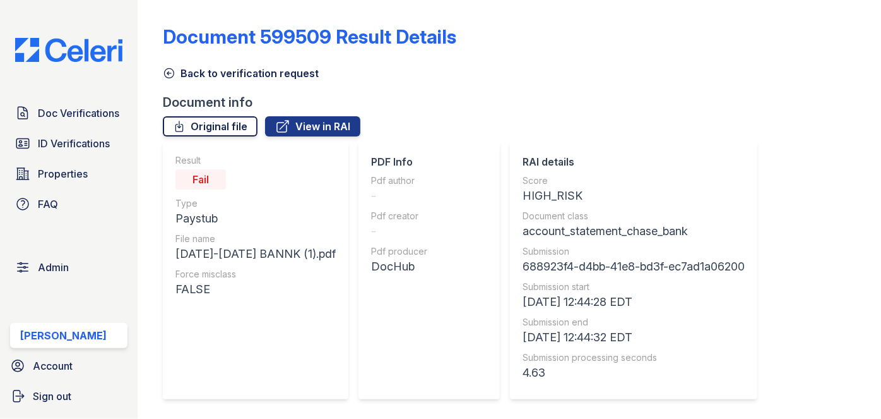
click at [215, 121] on link "Original file" at bounding box center [210, 126] width 95 height 20
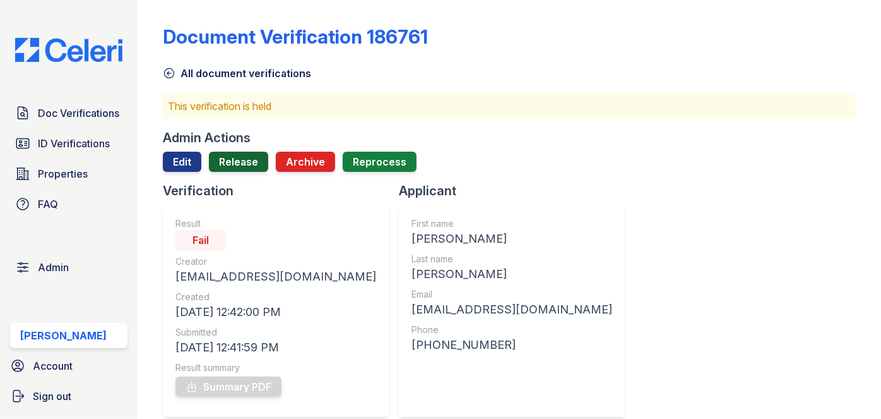
click at [242, 164] on link "Release" at bounding box center [238, 162] width 59 height 20
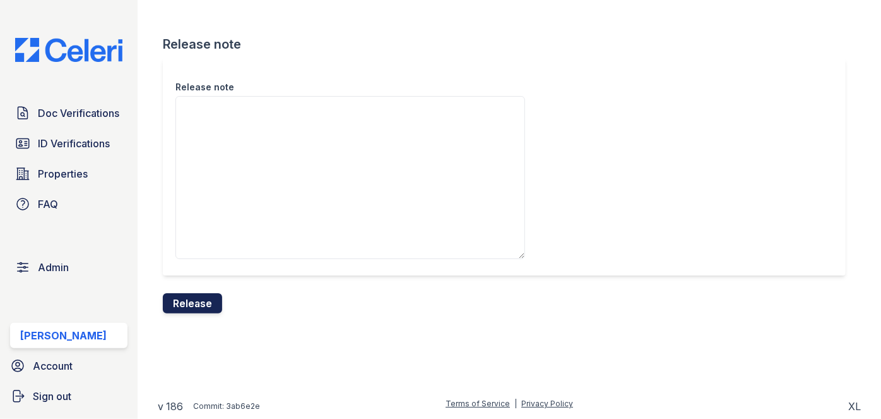
click at [202, 302] on button "Release" at bounding box center [192, 303] width 59 height 20
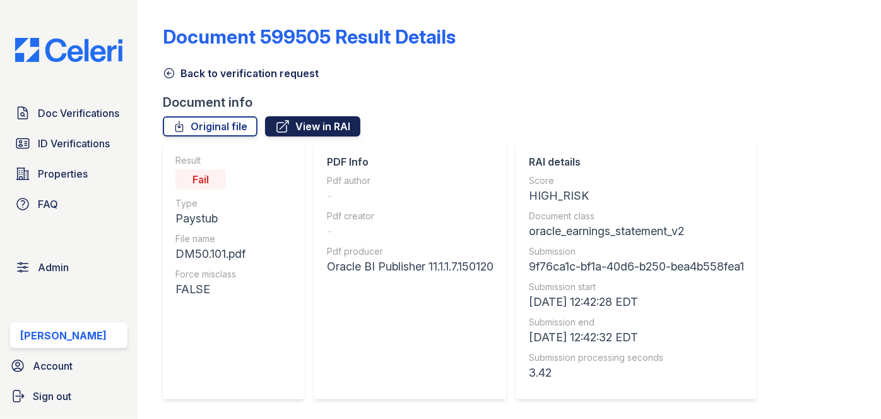
click at [347, 126] on link "View in RAI" at bounding box center [312, 126] width 95 height 20
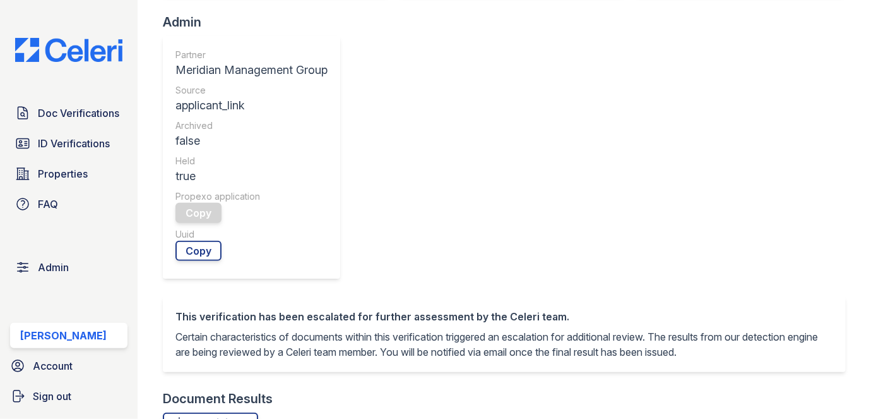
scroll to position [517, 0]
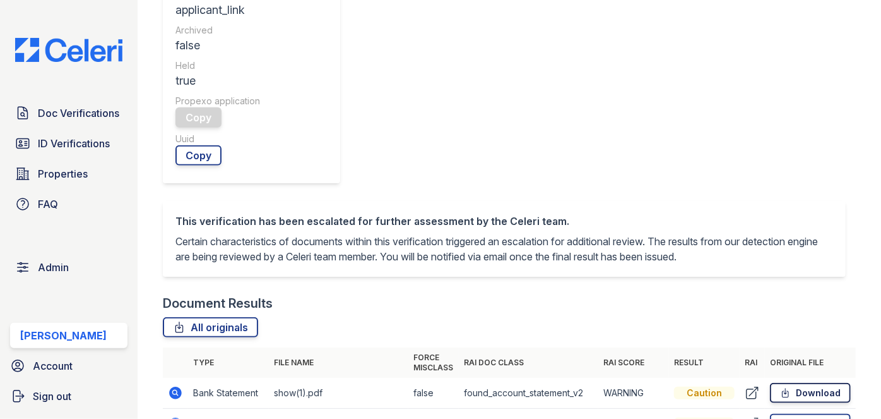
click at [813, 383] on link "Download" at bounding box center [810, 393] width 81 height 20
click at [815, 414] on link "Download" at bounding box center [810, 424] width 81 height 20
drag, startPoint x: 815, startPoint y: 169, endPoint x: 826, endPoint y: 196, distance: 29.8
click at [815, 414] on link "Download" at bounding box center [810, 424] width 81 height 20
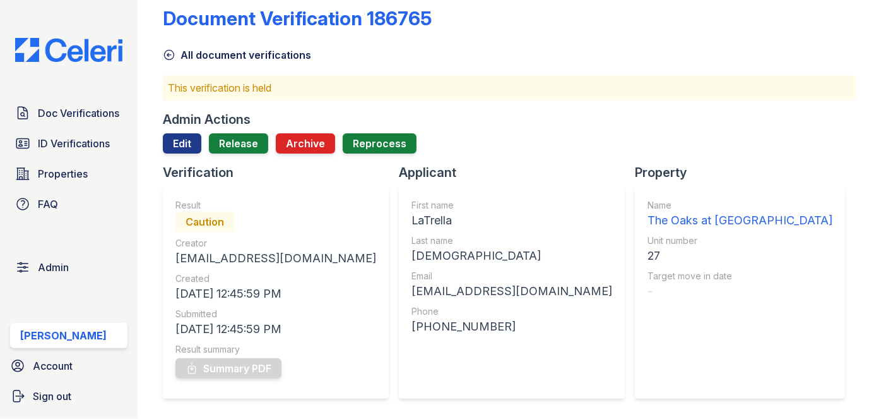
scroll to position [0, 0]
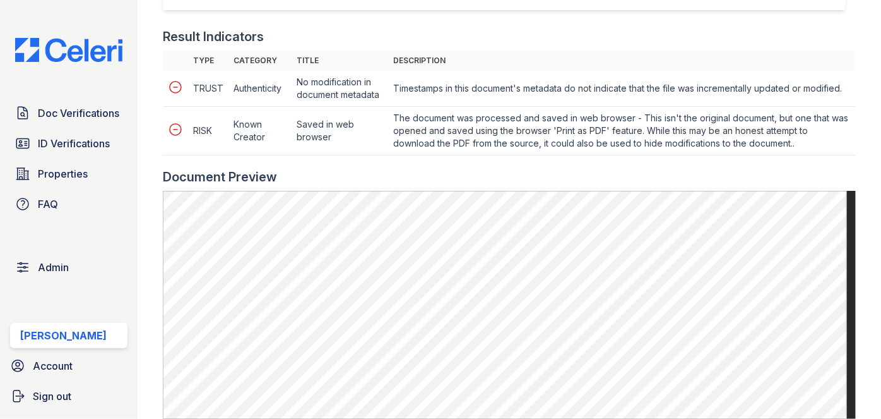
scroll to position [631, 0]
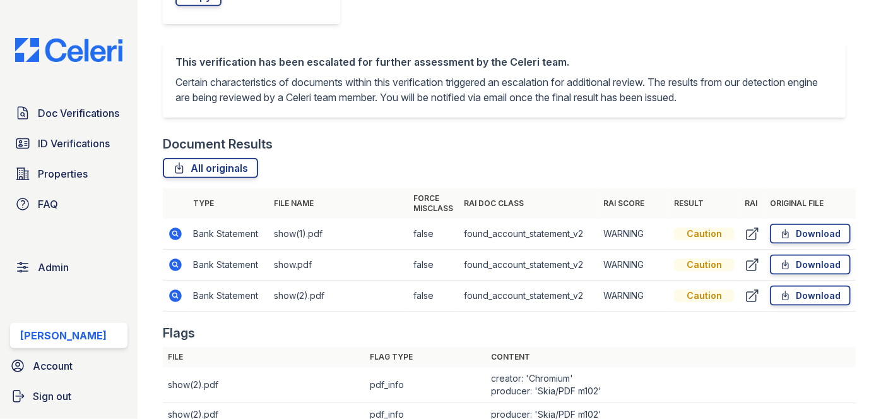
scroll to position [480, 0]
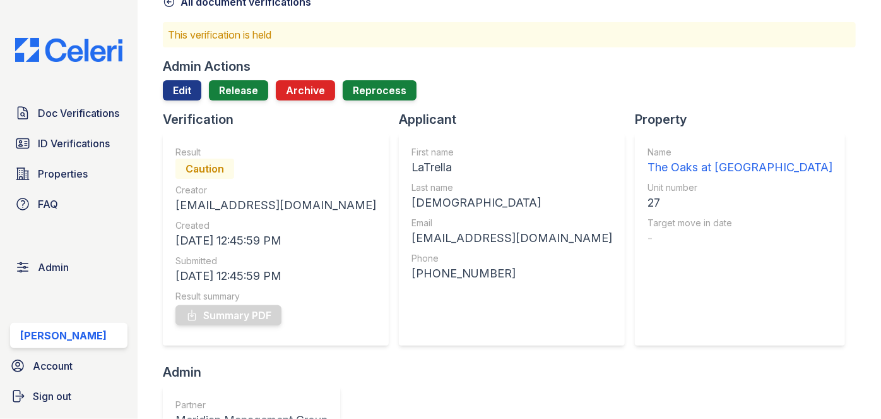
scroll to position [0, 0]
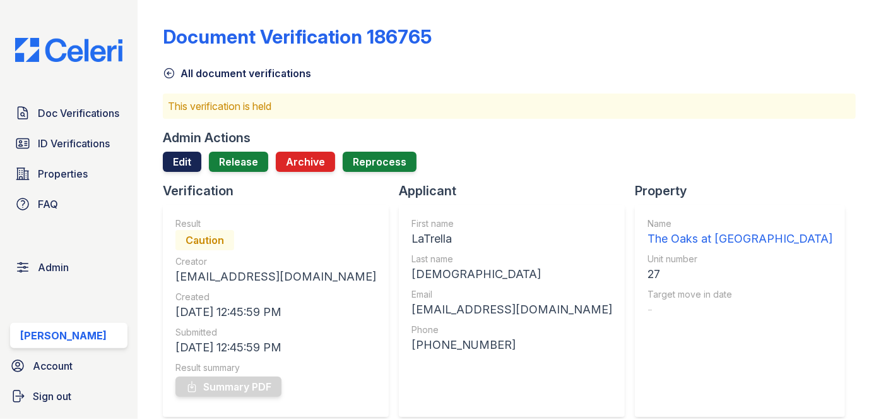
click at [190, 153] on link "Edit" at bounding box center [182, 162] width 39 height 20
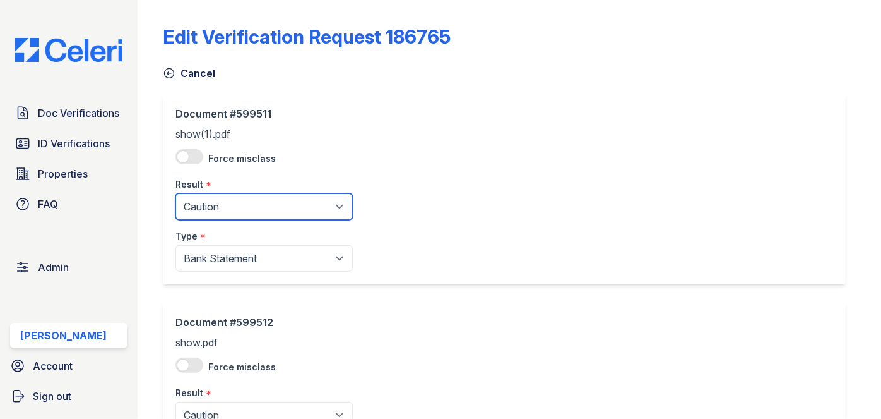
click at [213, 207] on select "Pending Sent Started Processing Pass Fail Caution Error N/A" at bounding box center [264, 206] width 177 height 27
select select "pass"
click at [176, 193] on select "Pending Sent Started Processing Pass Fail Caution Error N/A" at bounding box center [264, 206] width 177 height 27
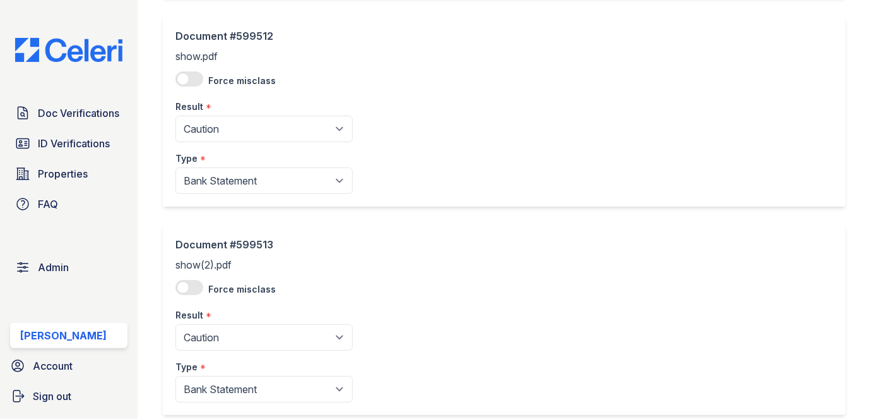
scroll to position [287, 0]
drag, startPoint x: 222, startPoint y: 133, endPoint x: 222, endPoint y: 140, distance: 7.0
click at [222, 133] on select "Pending Sent Started Processing Pass Fail Caution Error N/A" at bounding box center [264, 128] width 177 height 27
select select "pass"
click at [176, 115] on select "Pending Sent Started Processing Pass Fail Caution Error N/A" at bounding box center [264, 128] width 177 height 27
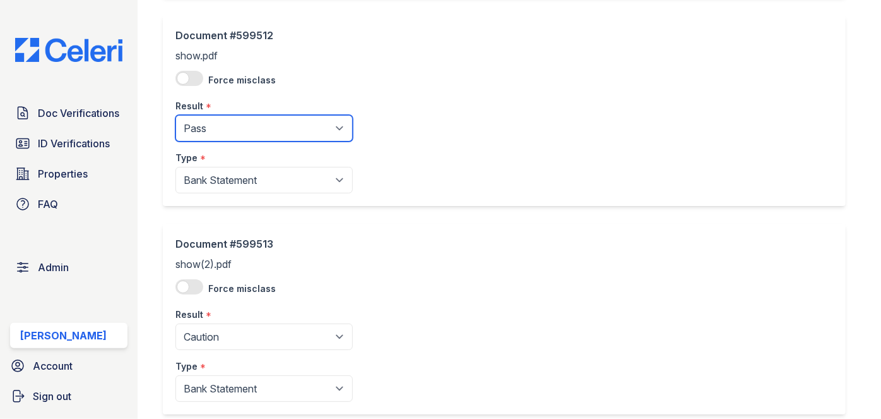
scroll to position [362, 0]
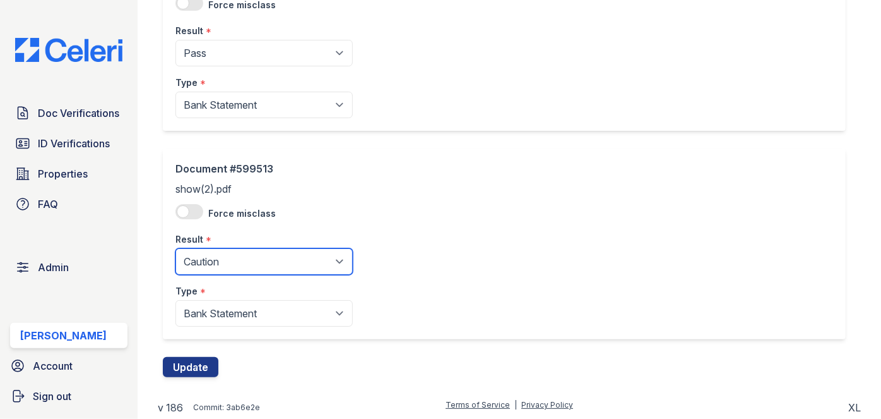
drag, startPoint x: 222, startPoint y: 263, endPoint x: 222, endPoint y: 254, distance: 8.9
click at [222, 263] on select "Pending Sent Started Processing Pass Fail Caution Error N/A" at bounding box center [264, 261] width 177 height 27
click at [218, 251] on select "Pending Sent Started Processing Pass Fail Caution Error N/A" at bounding box center [264, 261] width 177 height 27
drag, startPoint x: 218, startPoint y: 254, endPoint x: 217, endPoint y: 242, distance: 12.0
click at [218, 254] on select "Pending Sent Started Processing Pass Fail Caution Error N/A" at bounding box center [264, 261] width 177 height 27
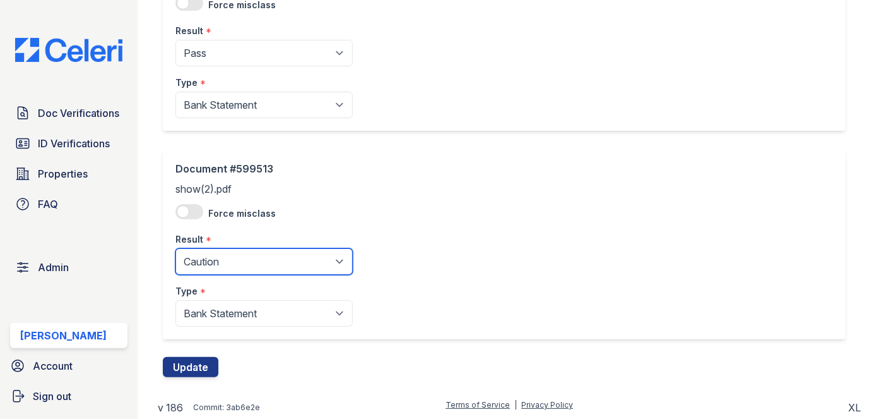
drag, startPoint x: 217, startPoint y: 256, endPoint x: 214, endPoint y: 249, distance: 7.4
click at [217, 256] on select "Pending Sent Started Processing Pass Fail Caution Error N/A" at bounding box center [264, 261] width 177 height 27
select select "pass"
click at [176, 248] on select "Pending Sent Started Processing Pass Fail Caution Error N/A" at bounding box center [264, 261] width 177 height 27
click at [211, 179] on div "Document #599513 show(2).pdf Force misclass Result * Pending Sent Started Proce…" at bounding box center [264, 243] width 177 height 165
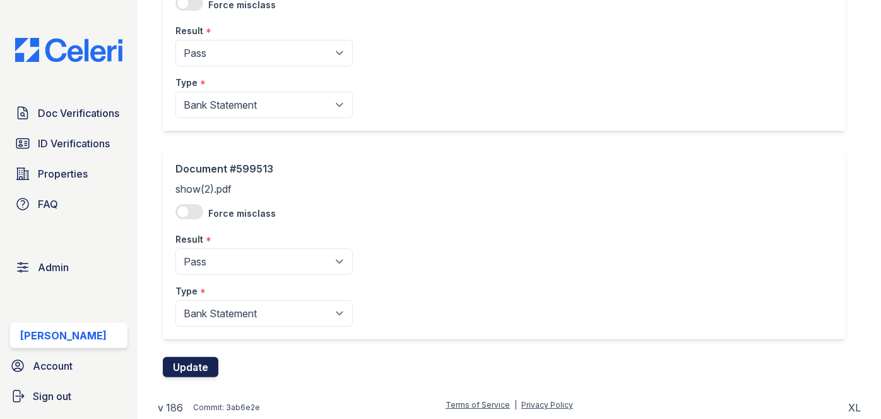
click at [198, 367] on button "Update" at bounding box center [191, 367] width 56 height 20
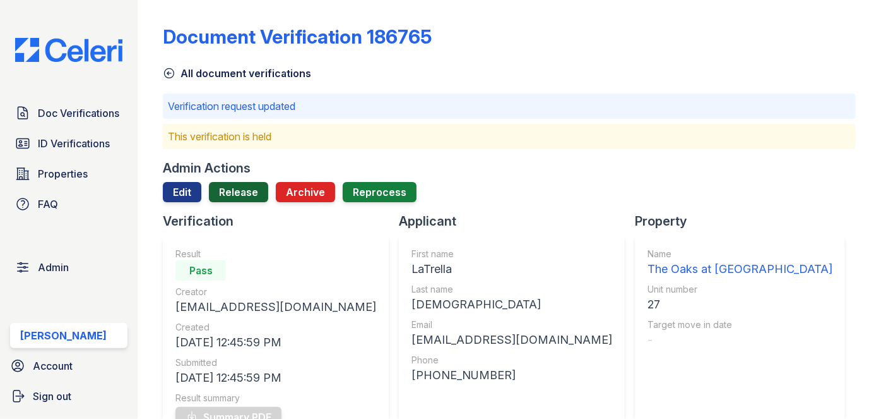
click at [228, 191] on link "Release" at bounding box center [238, 192] width 59 height 20
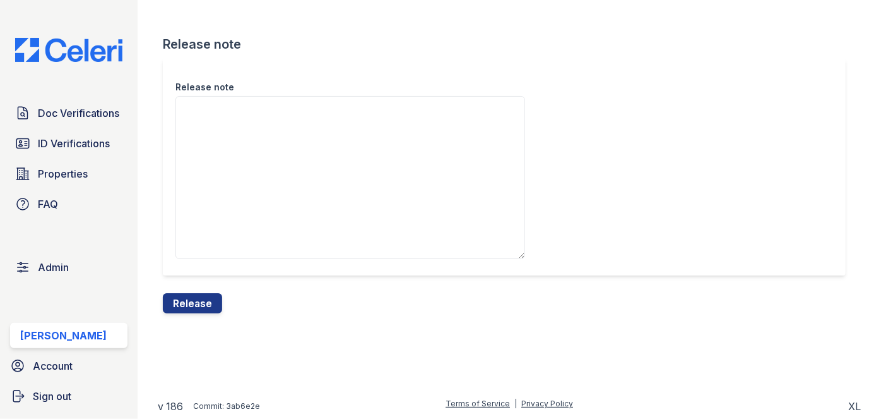
click at [206, 300] on button "Release" at bounding box center [192, 303] width 59 height 20
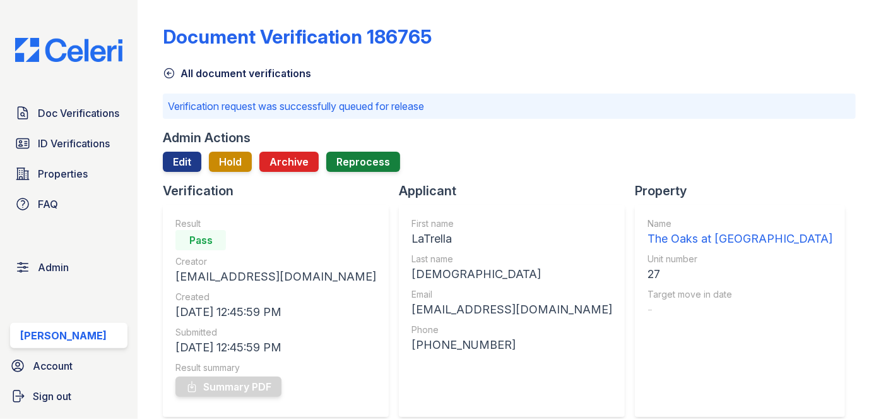
click at [152, 13] on div "Document Verification 186765 All document verifications Verification request wa…" at bounding box center [510, 209] width 744 height 419
click at [69, 122] on link "Doc Verifications" at bounding box center [68, 112] width 117 height 25
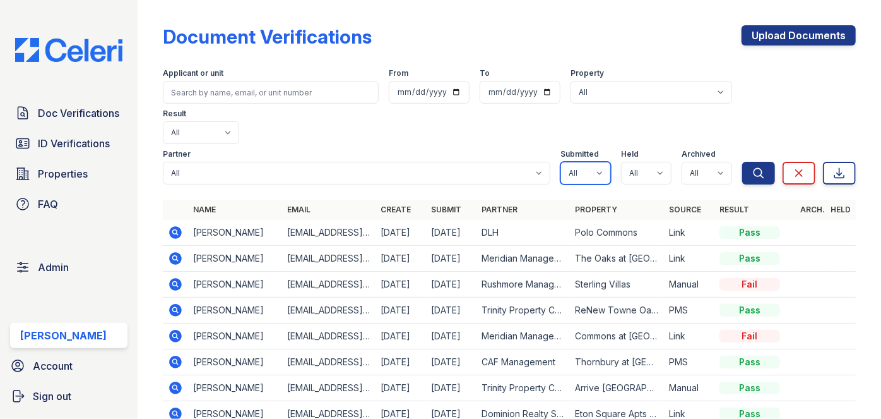
click at [579, 162] on select "All true false" at bounding box center [586, 173] width 51 height 23
select select "true"
click at [561, 162] on select "All true false" at bounding box center [586, 173] width 51 height 23
click at [652, 162] on select "All true false" at bounding box center [646, 173] width 51 height 23
select select "true"
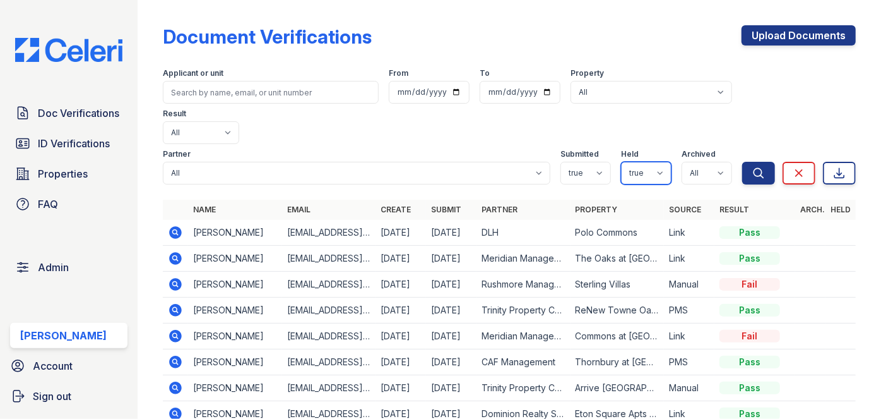
click at [621, 162] on select "All true false" at bounding box center [646, 173] width 51 height 23
drag, startPoint x: 713, startPoint y: 134, endPoint x: 713, endPoint y: 143, distance: 8.2
click at [713, 162] on select "All true false" at bounding box center [707, 173] width 51 height 23
select select "false"
click at [682, 162] on select "All true false" at bounding box center [707, 173] width 51 height 23
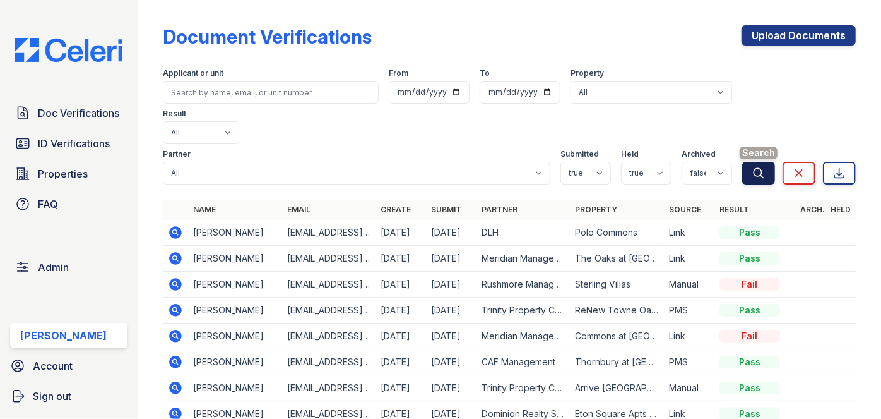
click at [755, 168] on icon "submit" at bounding box center [759, 172] width 9 height 9
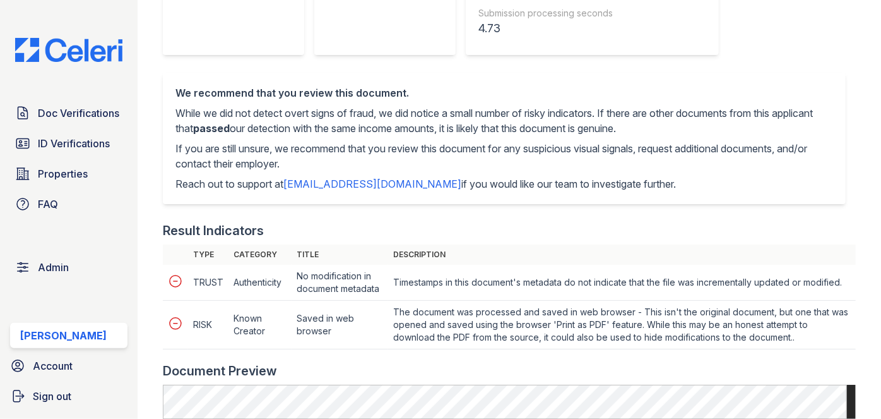
scroll to position [574, 0]
